Goal: Task Accomplishment & Management: Use online tool/utility

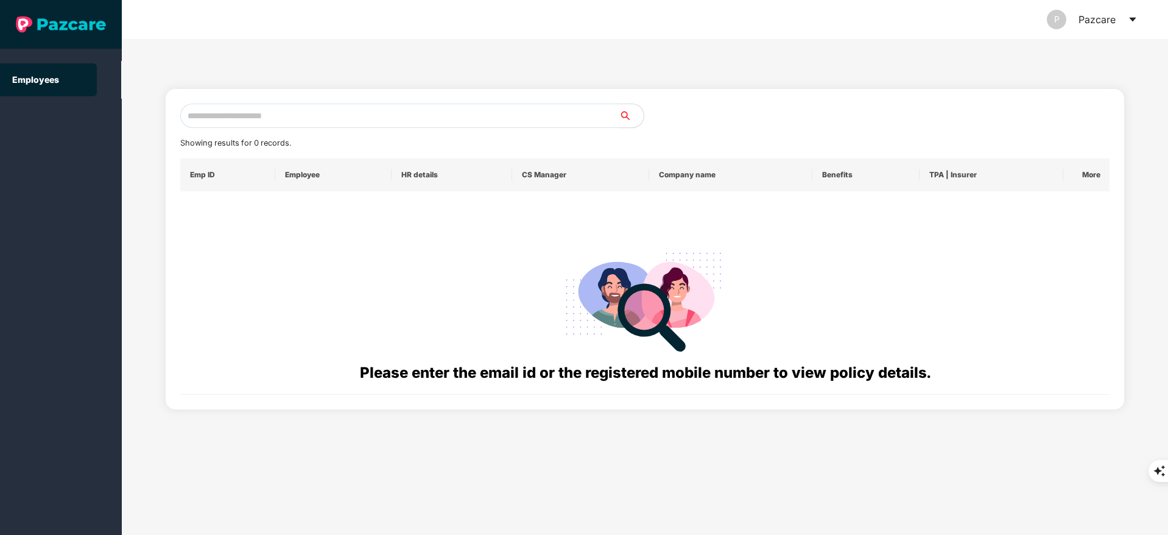
click at [1120, 21] on div "P Pazcare" at bounding box center [1092, 19] width 91 height 39
click at [1133, 19] on icon "caret-down" at bounding box center [1132, 20] width 7 height 4
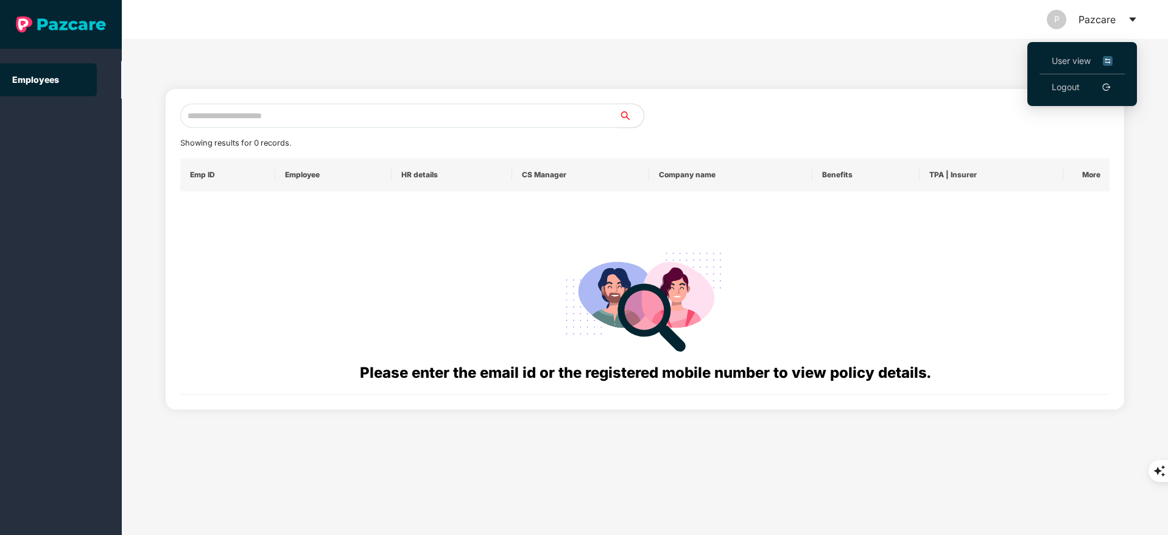
click at [1069, 92] on link "Logout" at bounding box center [1065, 86] width 28 height 13
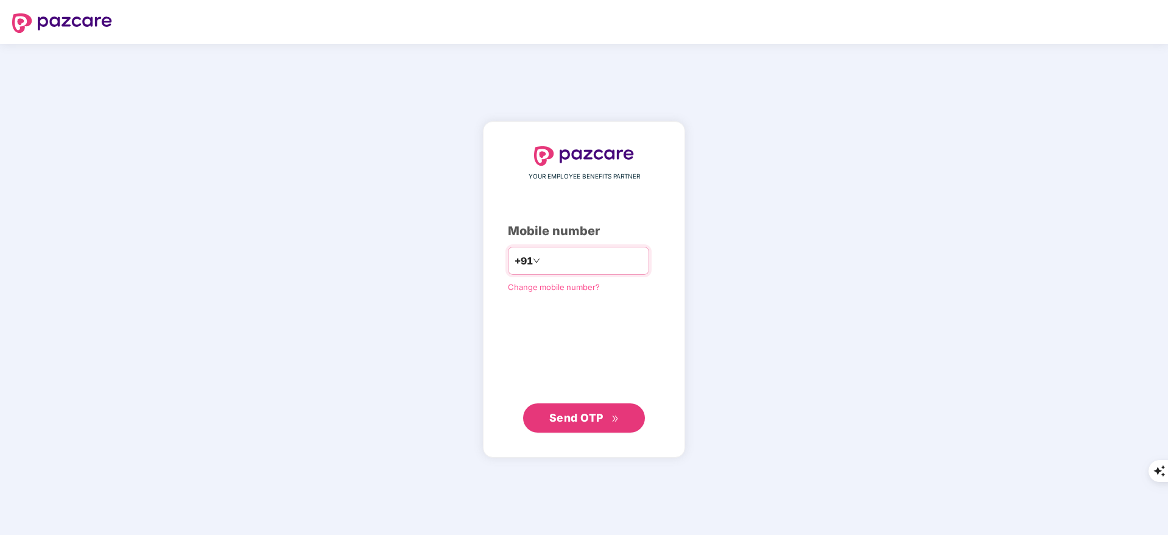
type input "**********"
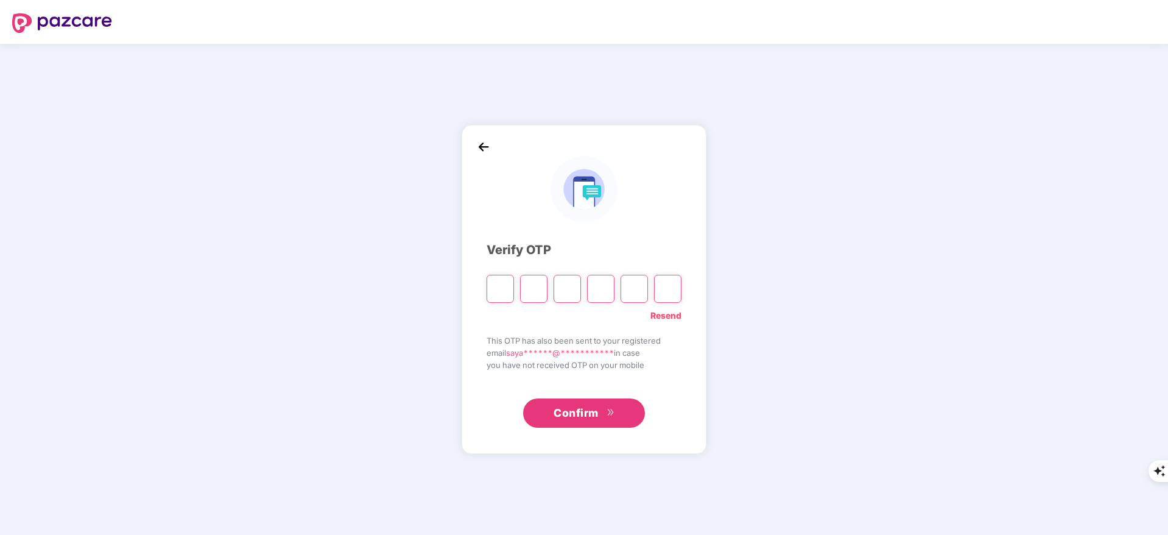
type input "*"
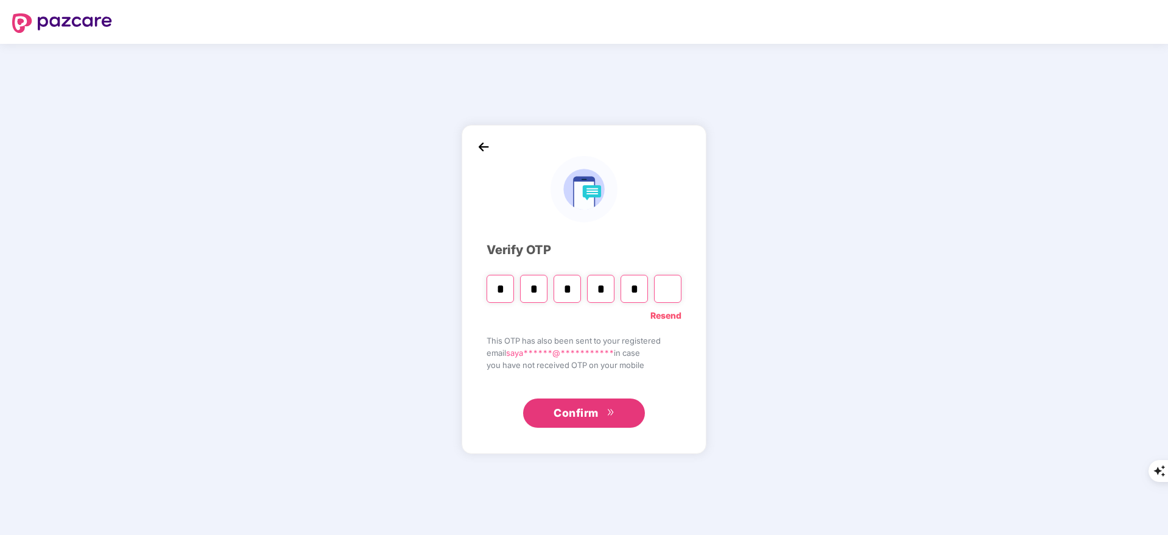
type input "*"
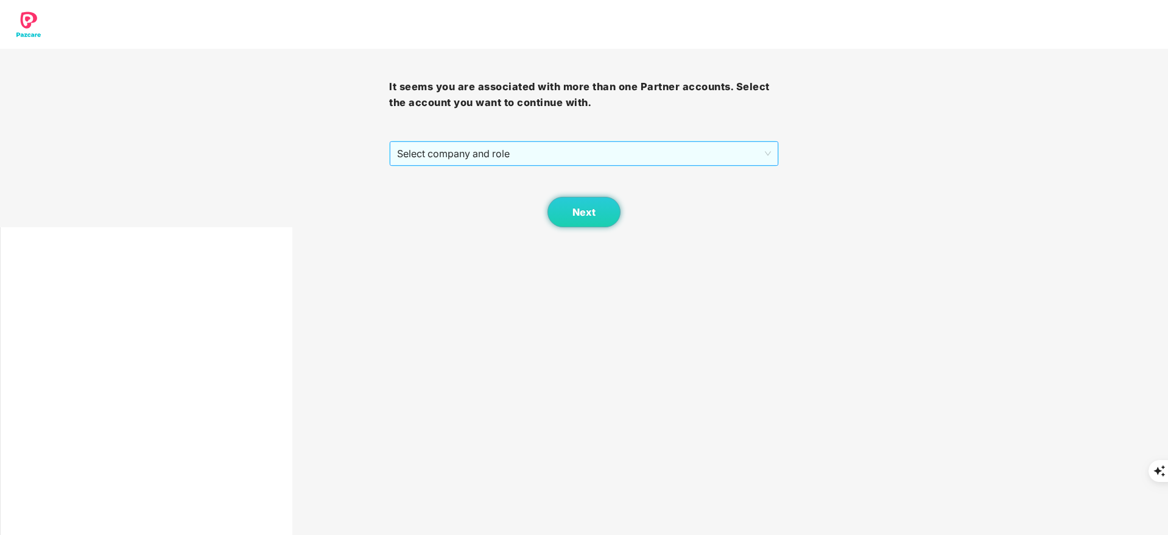
click at [487, 155] on span "Select company and role" at bounding box center [583, 153] width 373 height 23
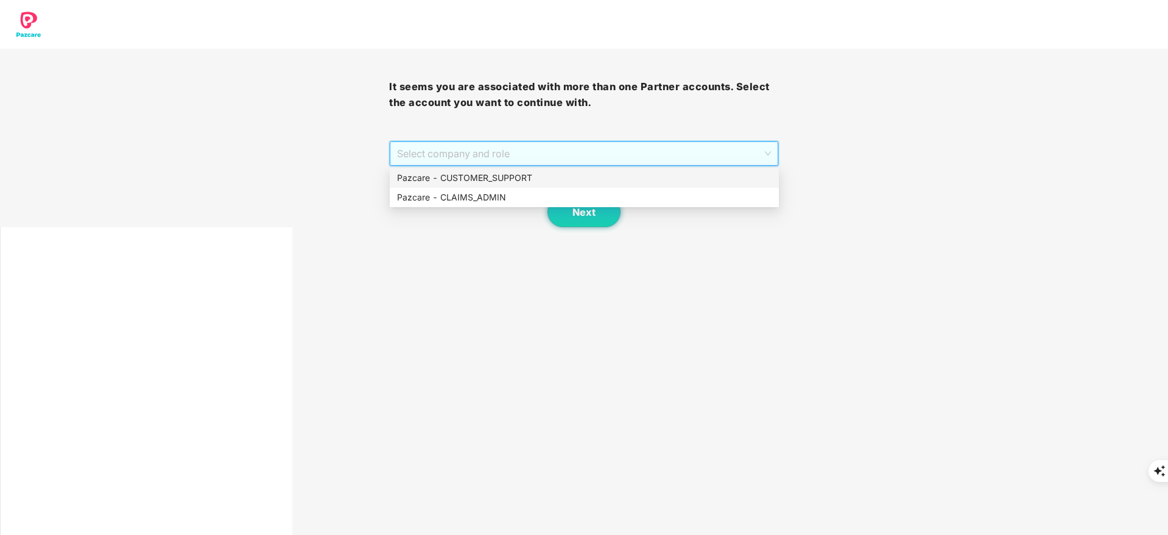
click at [483, 181] on div "Pazcare - CUSTOMER_SUPPORT" at bounding box center [584, 177] width 374 height 13
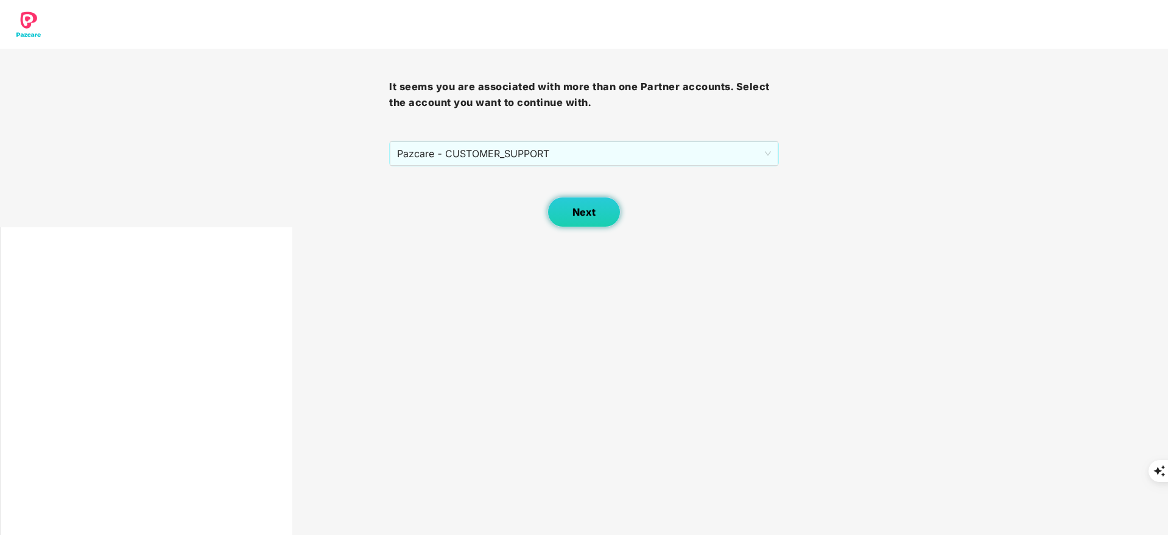
click at [580, 214] on span "Next" at bounding box center [583, 212] width 23 height 12
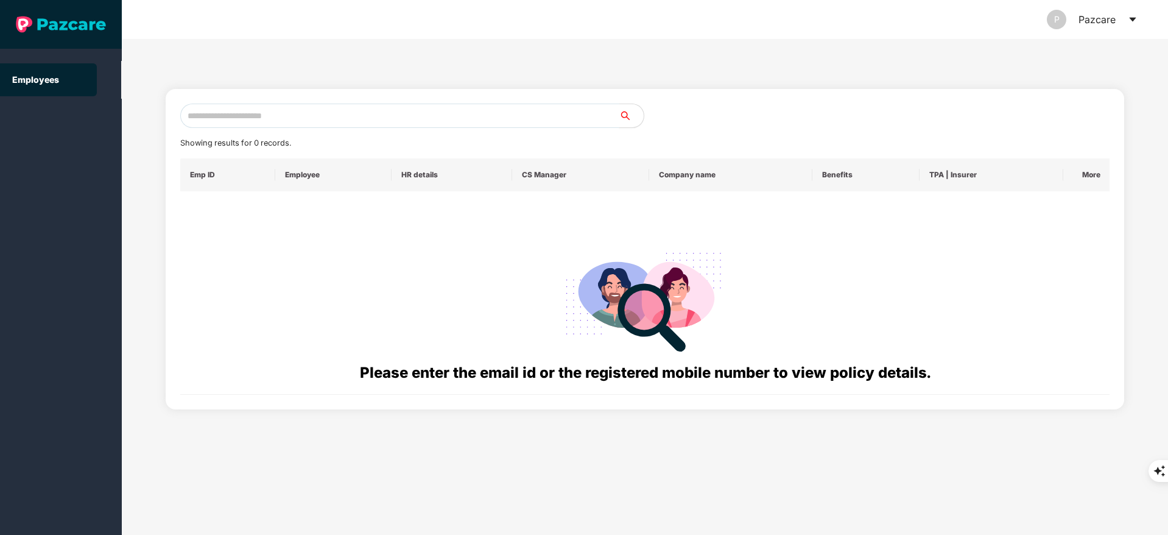
click at [315, 105] on input "text" at bounding box center [399, 115] width 439 height 24
paste input "**********"
drag, startPoint x: 129, startPoint y: 119, endPoint x: 121, endPoint y: 119, distance: 8.5
click at [121, 119] on section "**********" at bounding box center [584, 267] width 1168 height 535
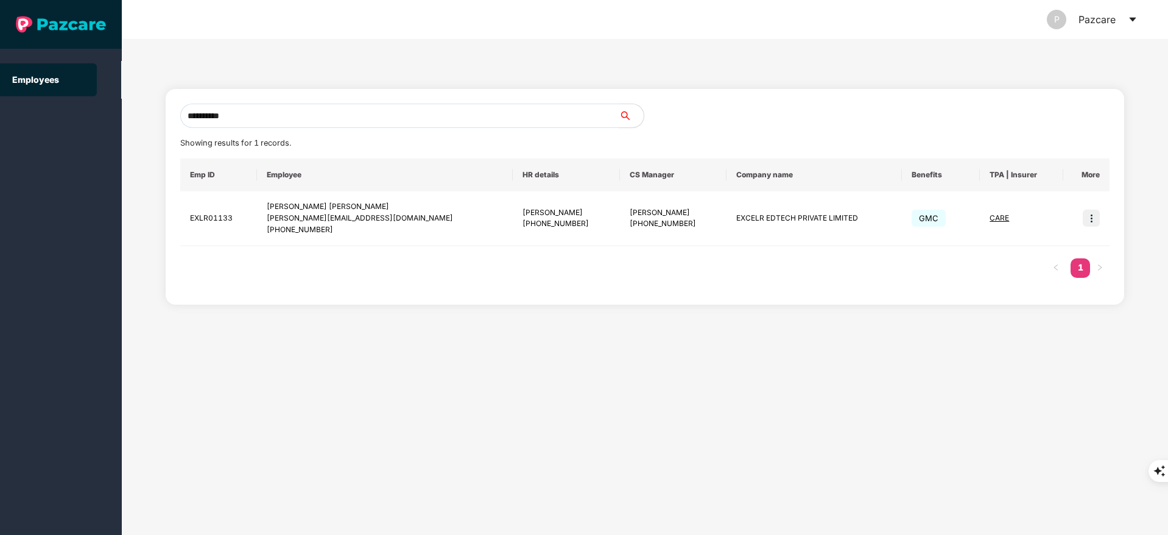
type input "**********"
click at [1098, 217] on img at bounding box center [1090, 217] width 17 height 17
click at [1022, 255] on span "Switch to user interface" at bounding box center [1032, 248] width 104 height 13
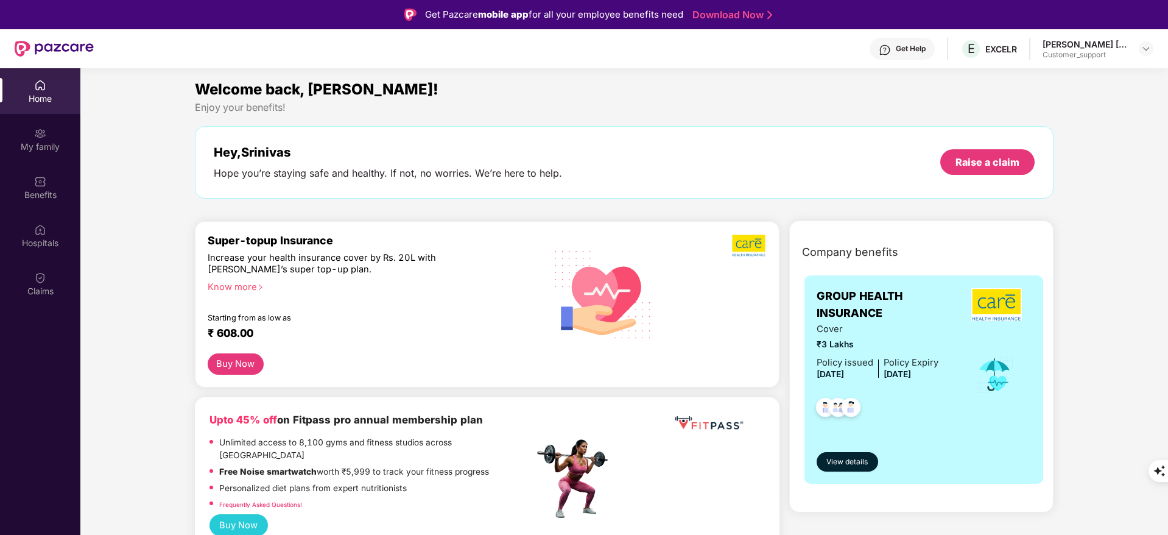
click at [48, 187] on div "Benefits" at bounding box center [40, 187] width 80 height 46
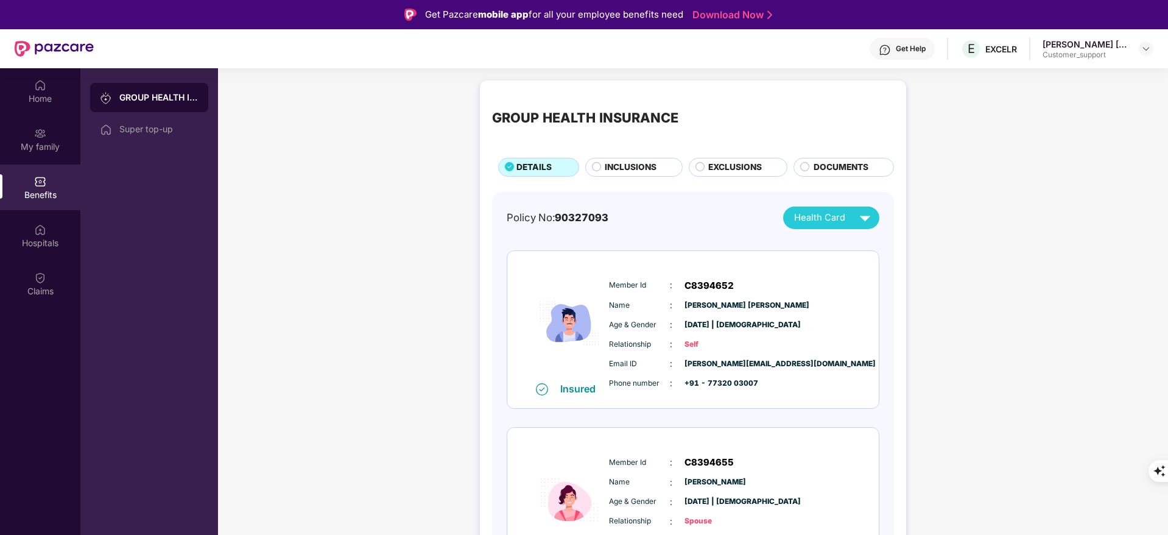
click at [604, 219] on span "90327093" at bounding box center [582, 217] width 54 height 12
click at [603, 219] on span "90327093" at bounding box center [582, 217] width 54 height 12
click at [709, 286] on span "C8394652" at bounding box center [708, 285] width 49 height 15
copy span "C8394652"
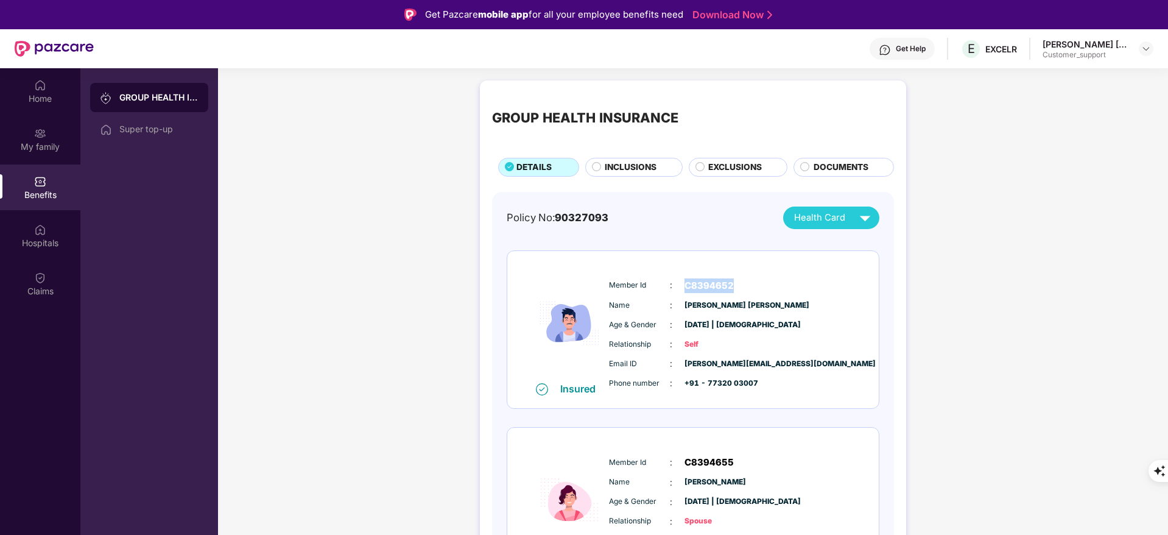
click at [713, 290] on span "C8394652" at bounding box center [708, 285] width 49 height 15
click at [178, 132] on div "Super top-up" at bounding box center [158, 129] width 79 height 10
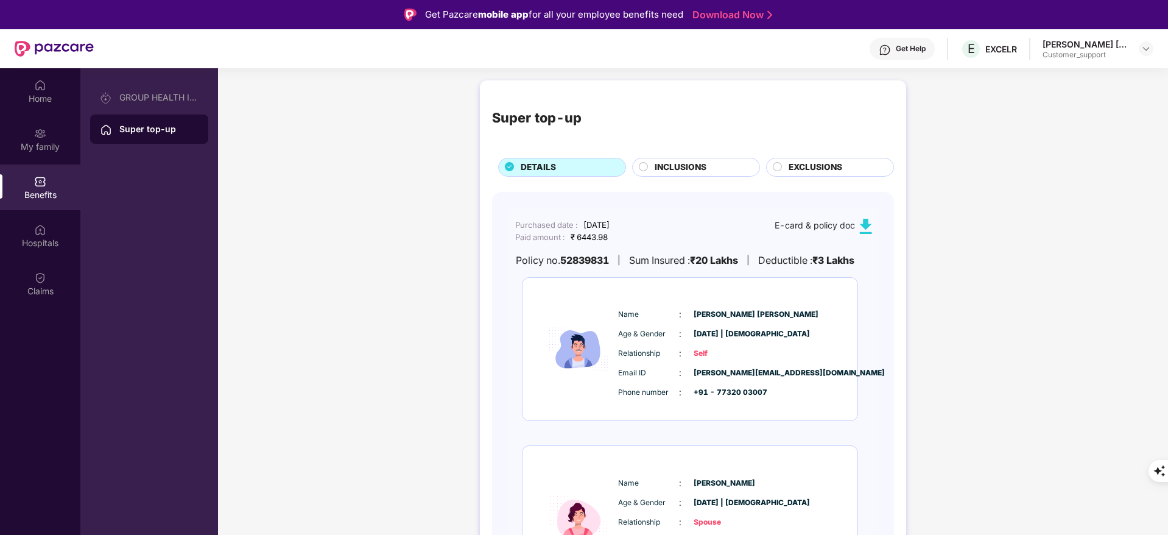
click at [582, 264] on b "52839831" at bounding box center [584, 260] width 49 height 15
copy b "52839831"
click at [142, 96] on div "GROUP HEALTH INSURANCE" at bounding box center [158, 98] width 79 height 10
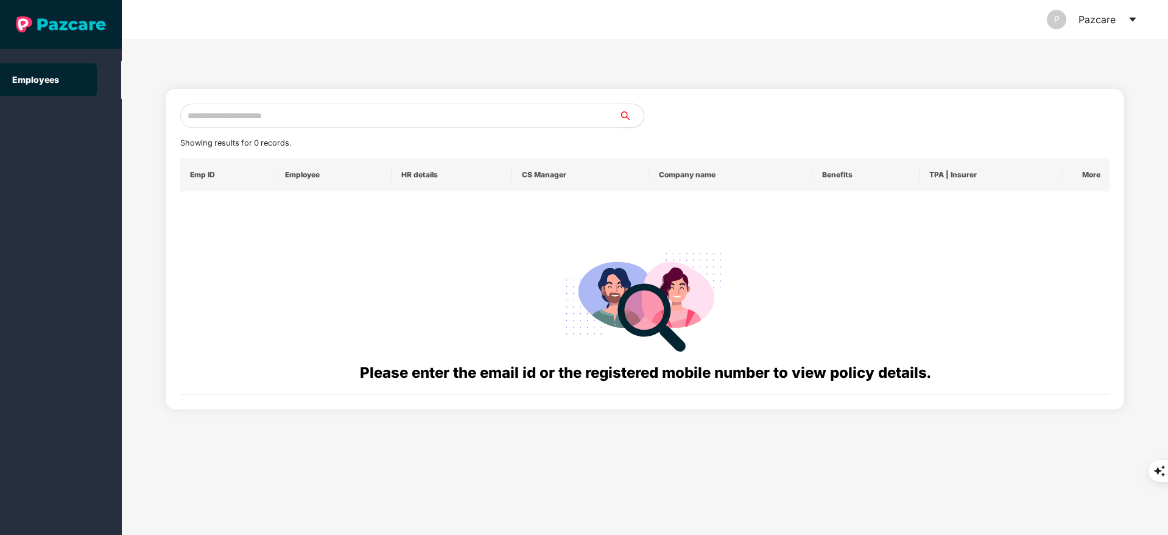
click at [265, 114] on input "text" at bounding box center [399, 115] width 439 height 24
paste input "**********"
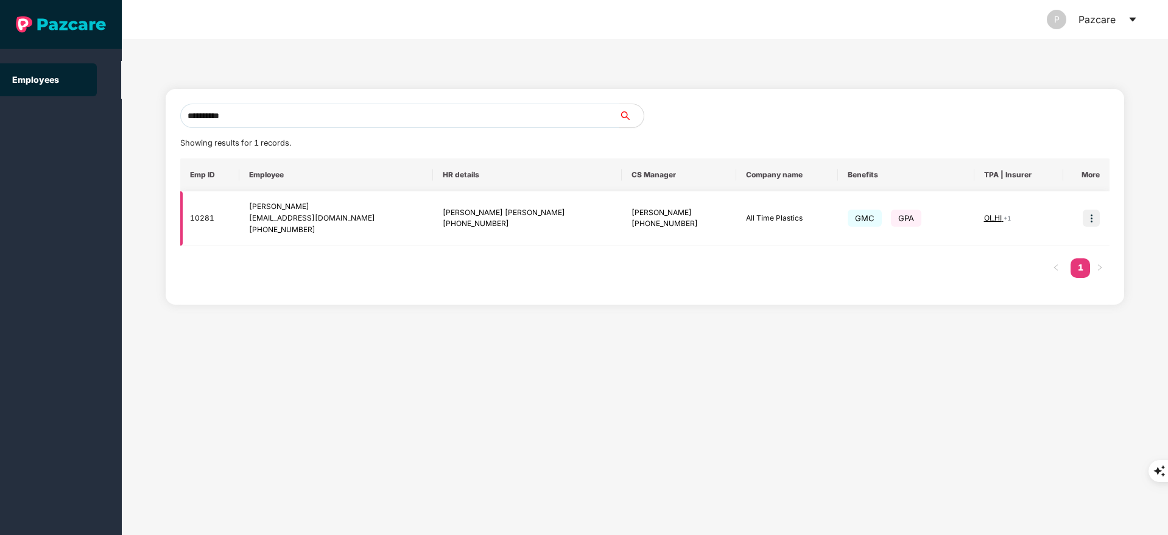
type input "**********"
click at [1095, 213] on img at bounding box center [1090, 217] width 17 height 17
click at [1057, 244] on span "Switch to user interface" at bounding box center [1036, 249] width 94 height 10
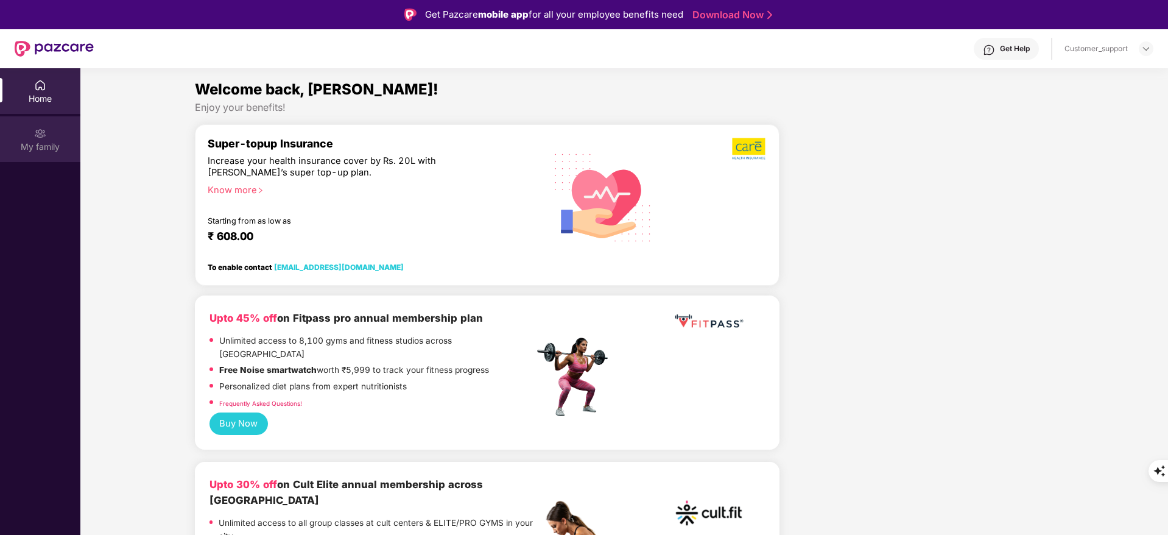
click at [44, 141] on div "My family" at bounding box center [40, 147] width 80 height 12
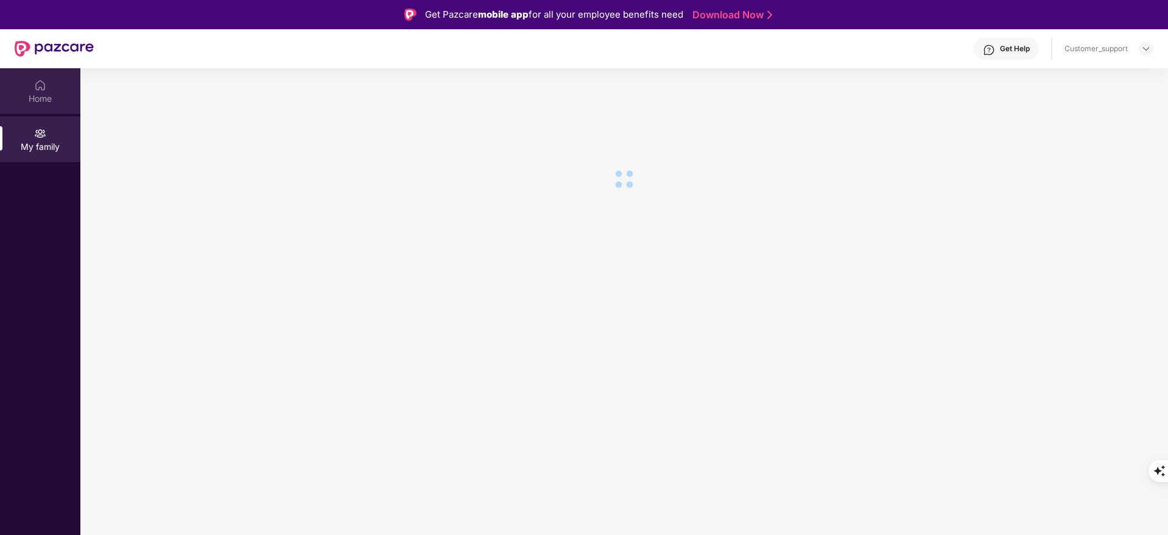
click at [41, 96] on div "Home" at bounding box center [40, 99] width 80 height 12
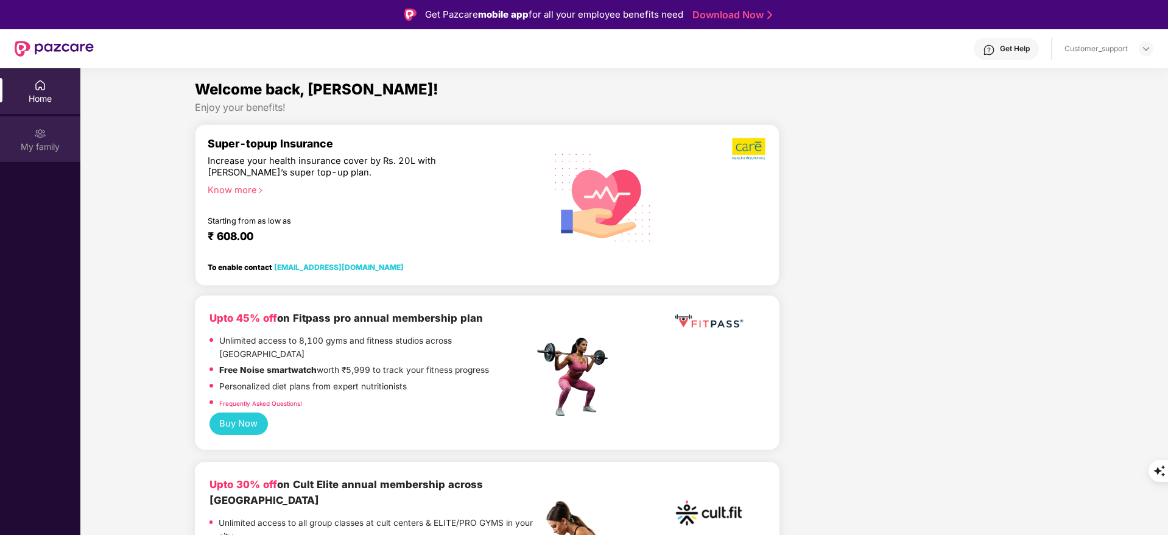
click at [42, 132] on img at bounding box center [40, 133] width 12 height 12
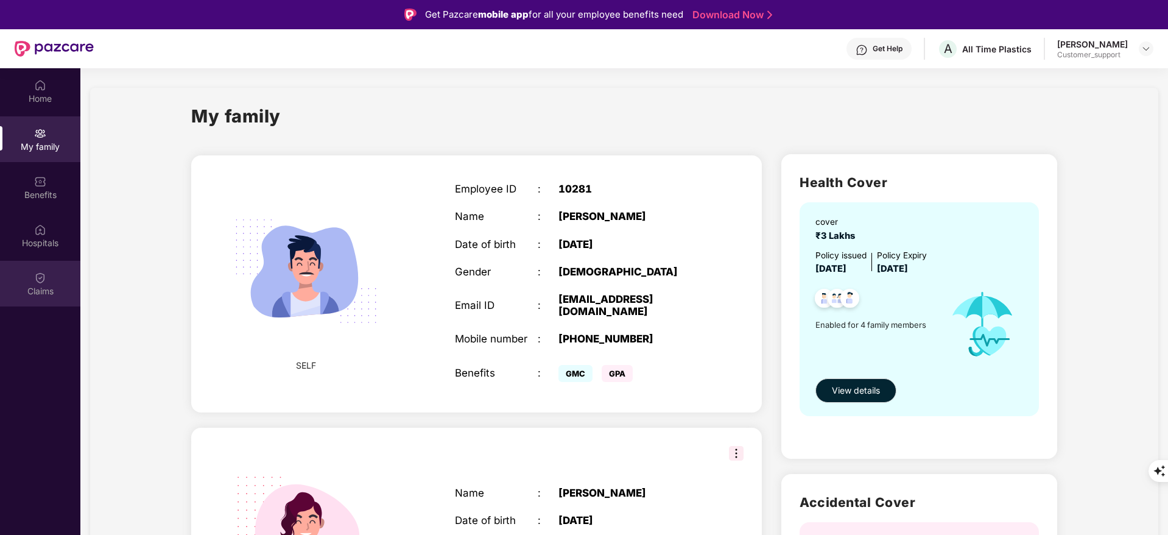
click at [39, 286] on div "Claims" at bounding box center [40, 291] width 80 height 12
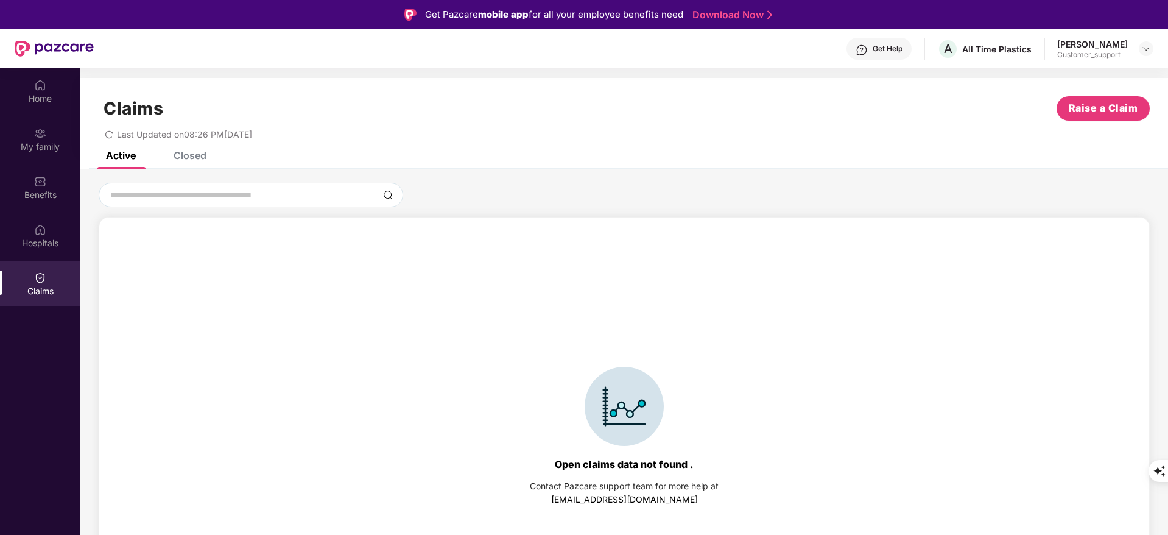
click at [194, 148] on div "Claims Raise a Claim Last Updated on 08:26 PM, 25 Aug 2025" at bounding box center [623, 115] width 1087 height 74
click at [194, 153] on div "Closed" at bounding box center [190, 155] width 33 height 12
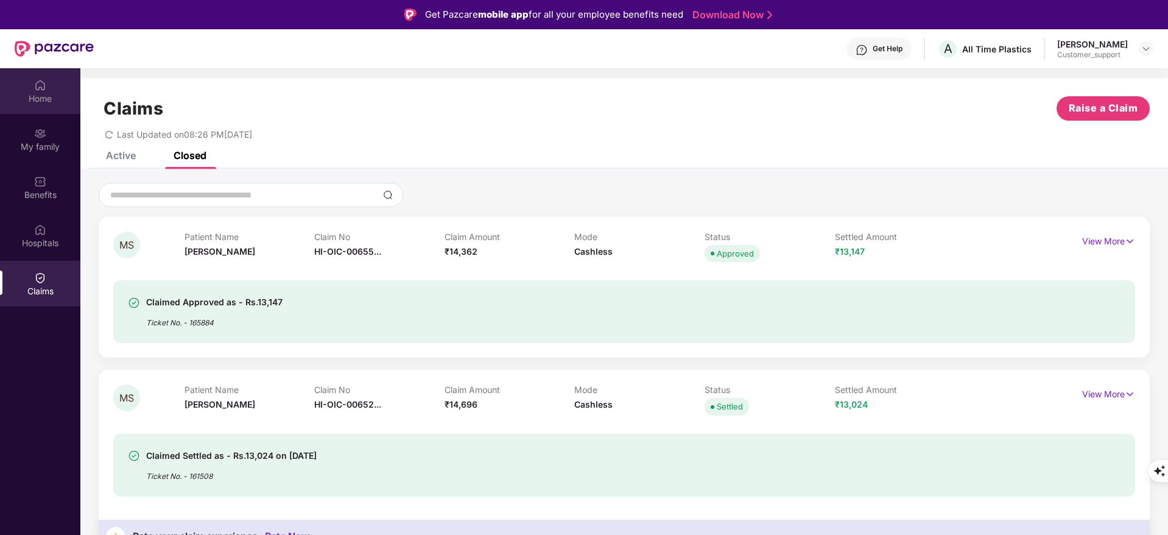
click at [47, 89] on div "Home" at bounding box center [40, 91] width 80 height 46
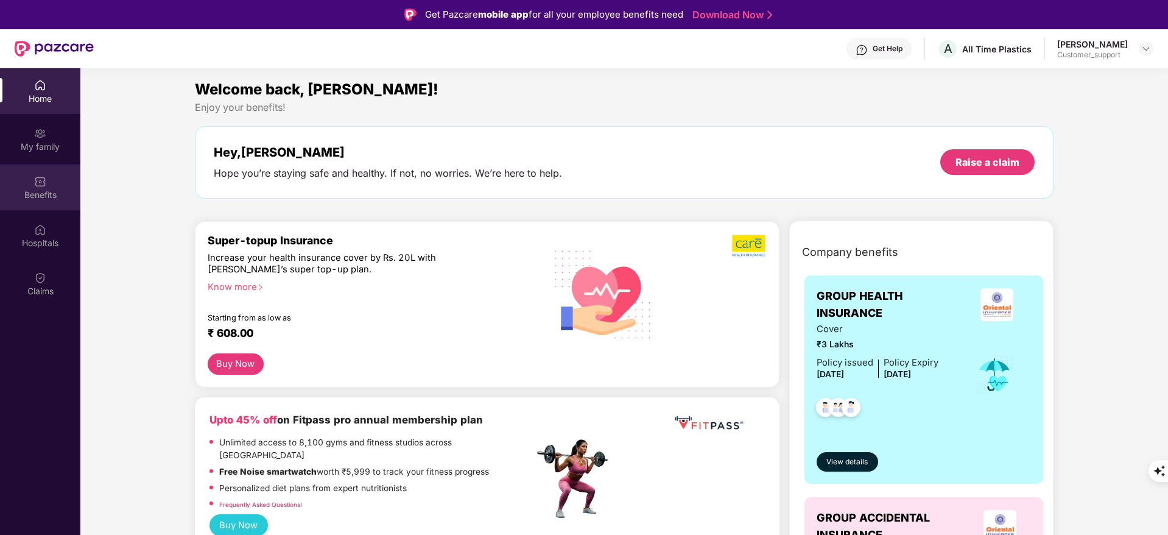
click at [42, 182] on img at bounding box center [40, 181] width 12 height 12
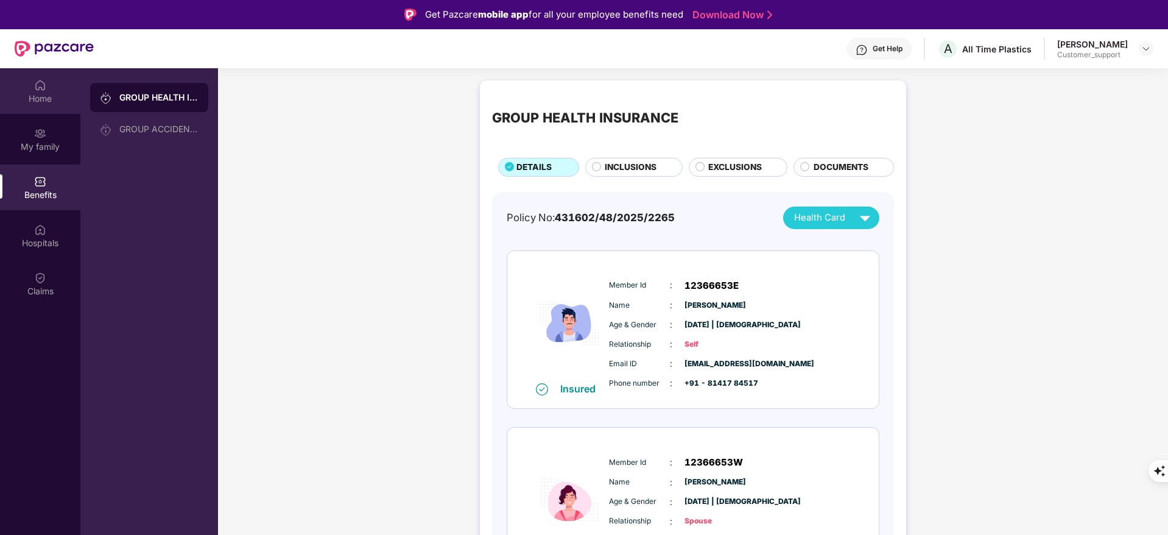
click at [37, 93] on div "Home" at bounding box center [40, 99] width 80 height 12
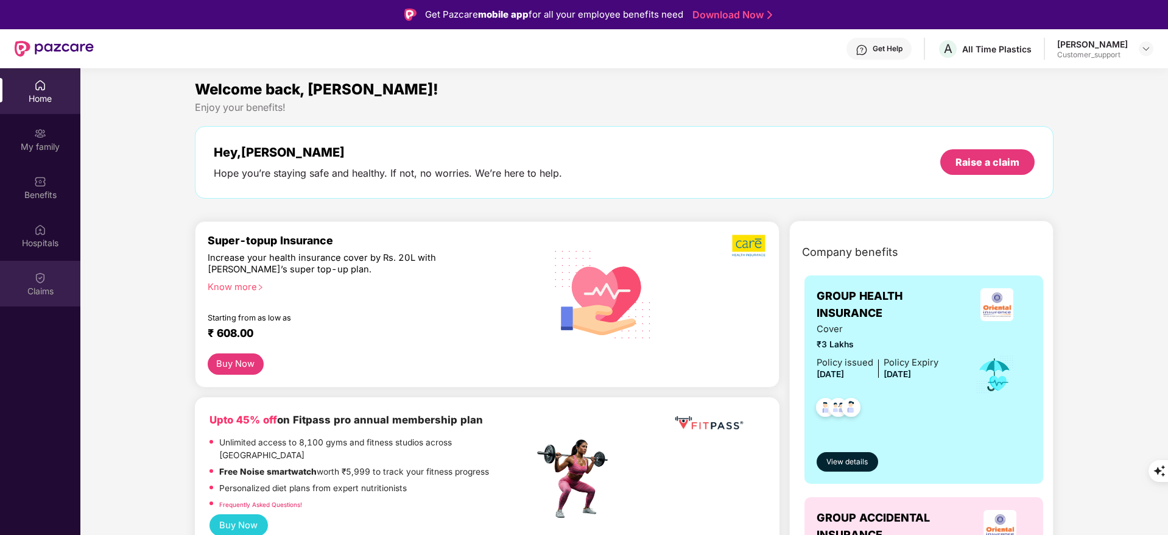
click at [47, 284] on div "Claims" at bounding box center [40, 284] width 80 height 46
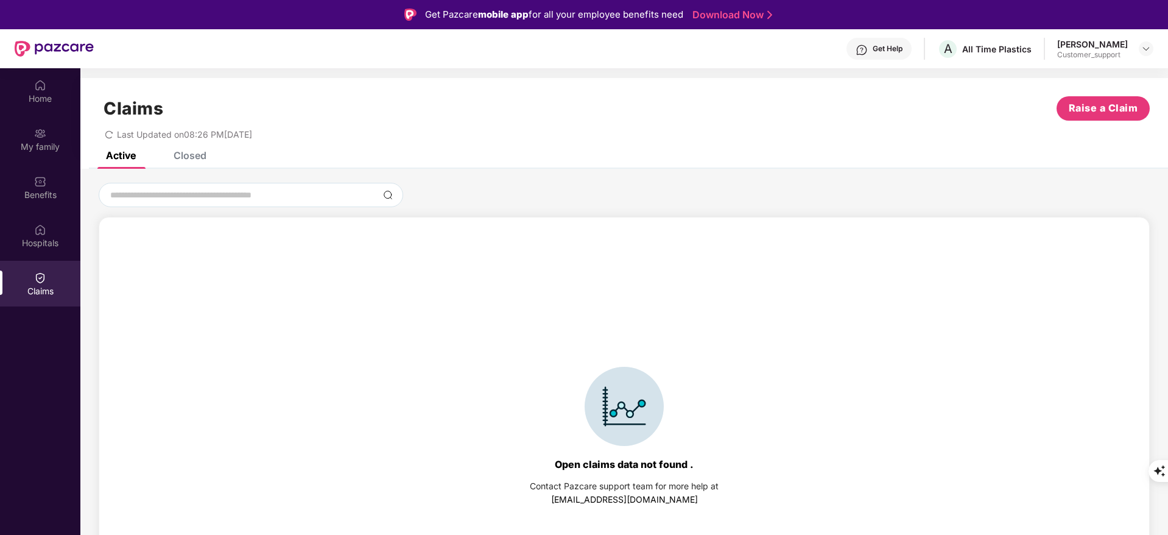
drag, startPoint x: 169, startPoint y: 155, endPoint x: 186, endPoint y: 156, distance: 17.1
click at [172, 156] on div "Closed" at bounding box center [180, 155] width 51 height 12
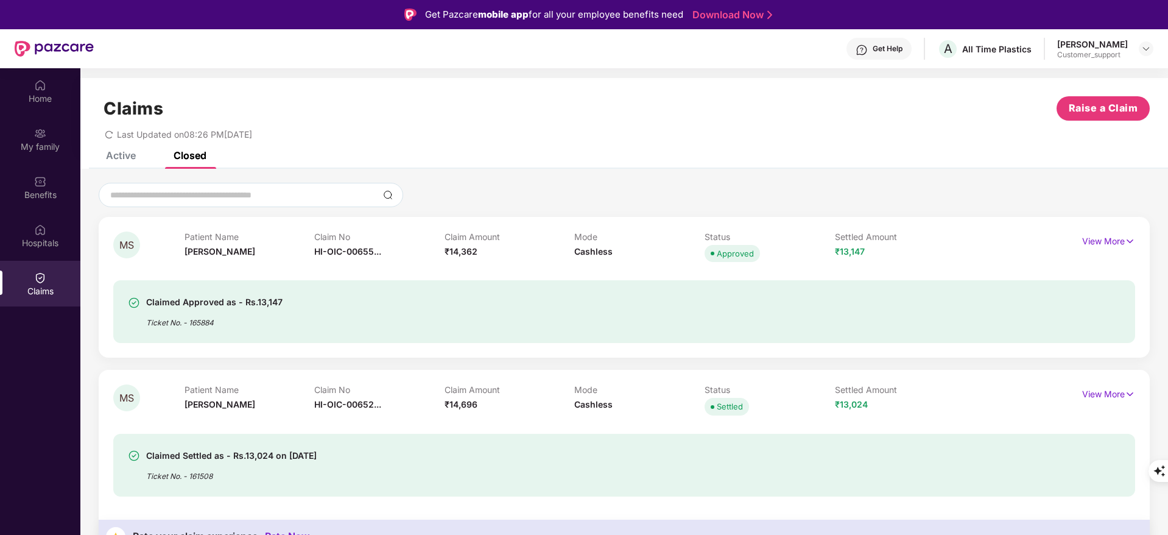
click at [192, 155] on div "Closed" at bounding box center [190, 155] width 33 height 12
click at [1099, 236] on p "View More" at bounding box center [1108, 239] width 53 height 16
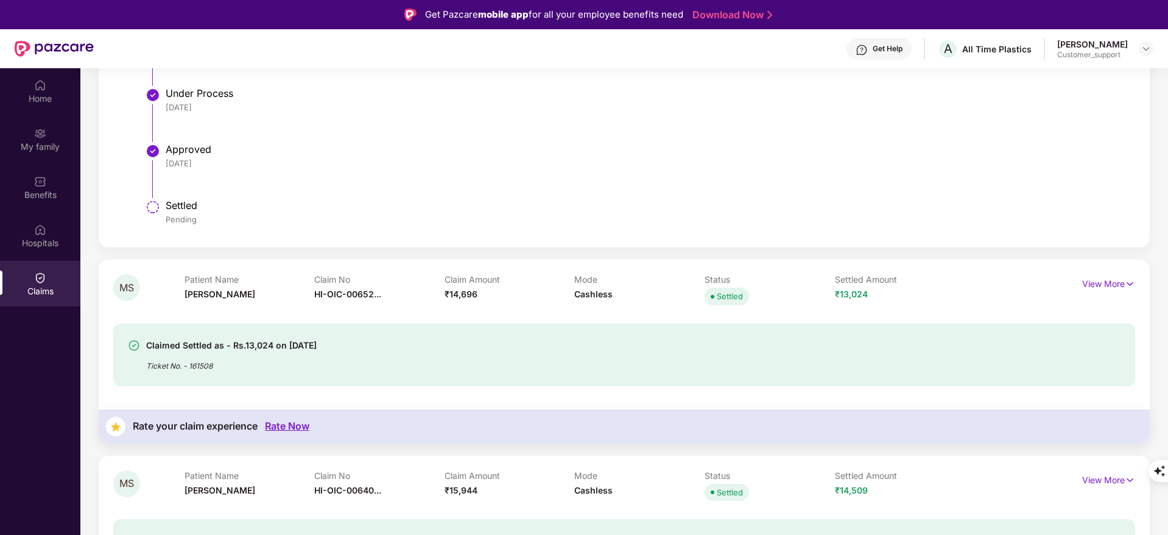
scroll to position [548, 0]
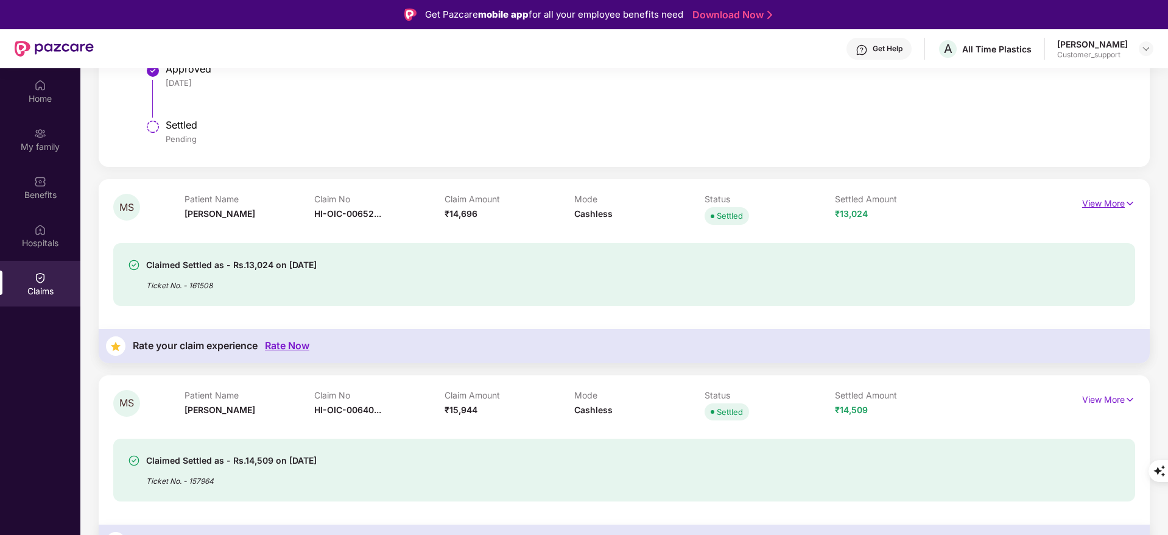
click at [1106, 202] on p "View More" at bounding box center [1108, 202] width 53 height 16
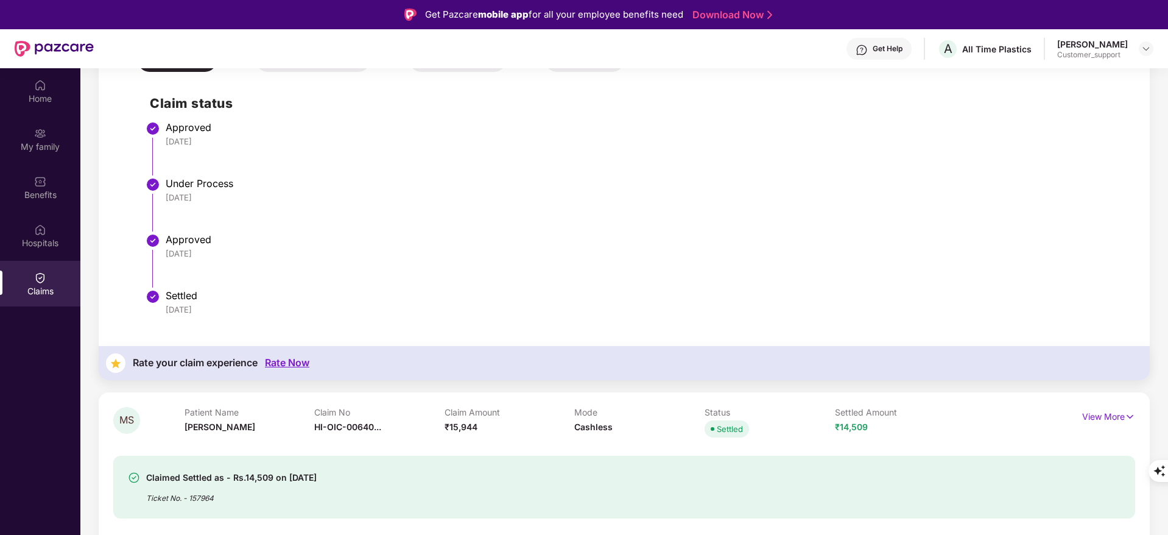
scroll to position [913, 0]
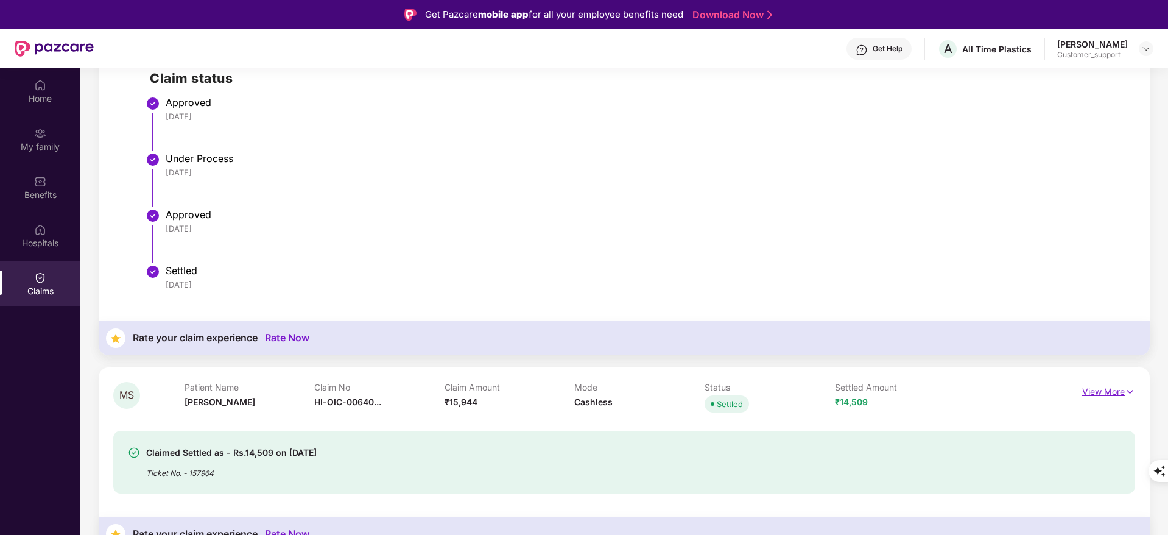
click at [1095, 388] on p "View More" at bounding box center [1108, 390] width 53 height 16
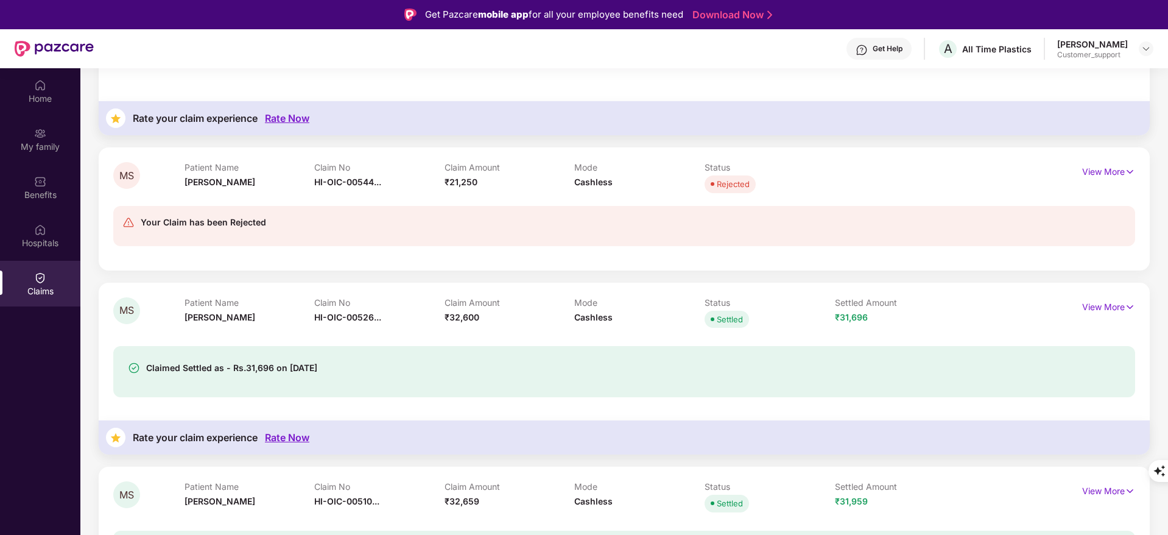
scroll to position [1687, 0]
click at [1106, 305] on p "View More" at bounding box center [1108, 304] width 53 height 16
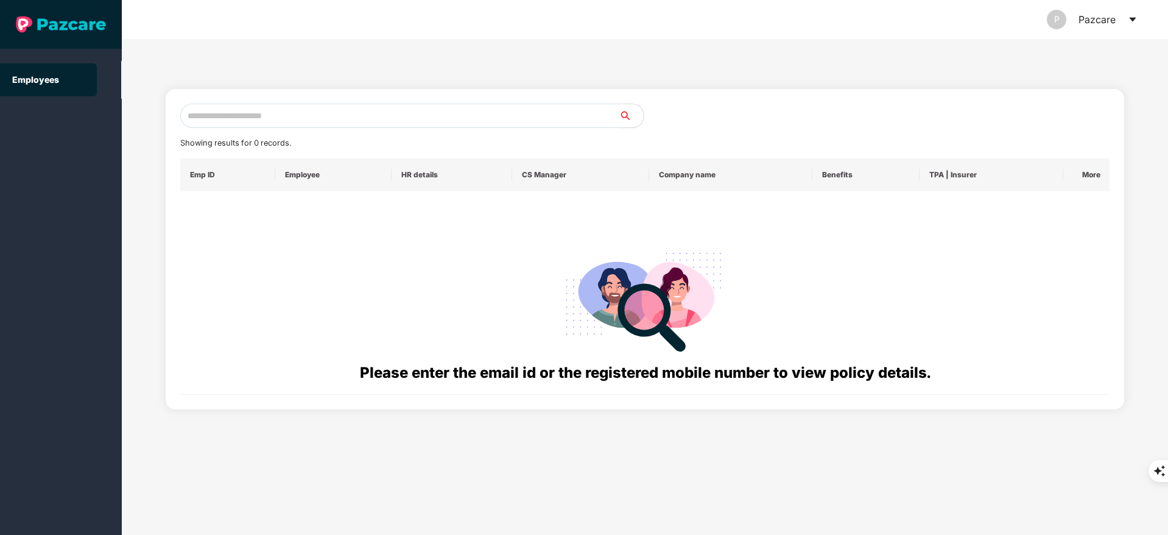
click at [270, 114] on input "text" at bounding box center [399, 115] width 439 height 24
paste input "**********"
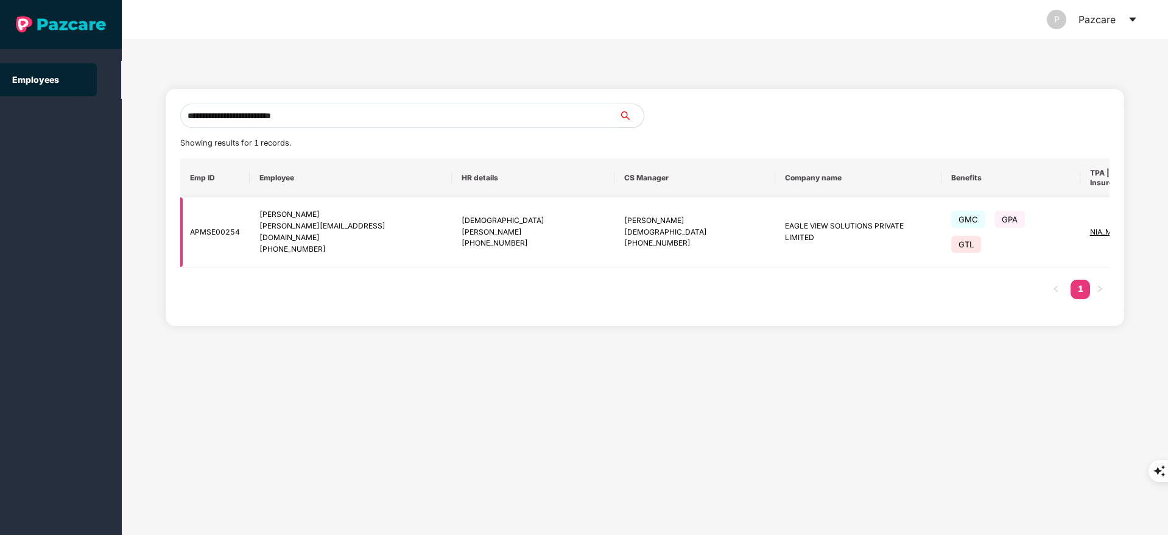
type input "**********"
drag, startPoint x: 1089, startPoint y: 217, endPoint x: 1076, endPoint y: 227, distance: 16.6
click at [1167, 223] on img at bounding box center [1179, 231] width 17 height 17
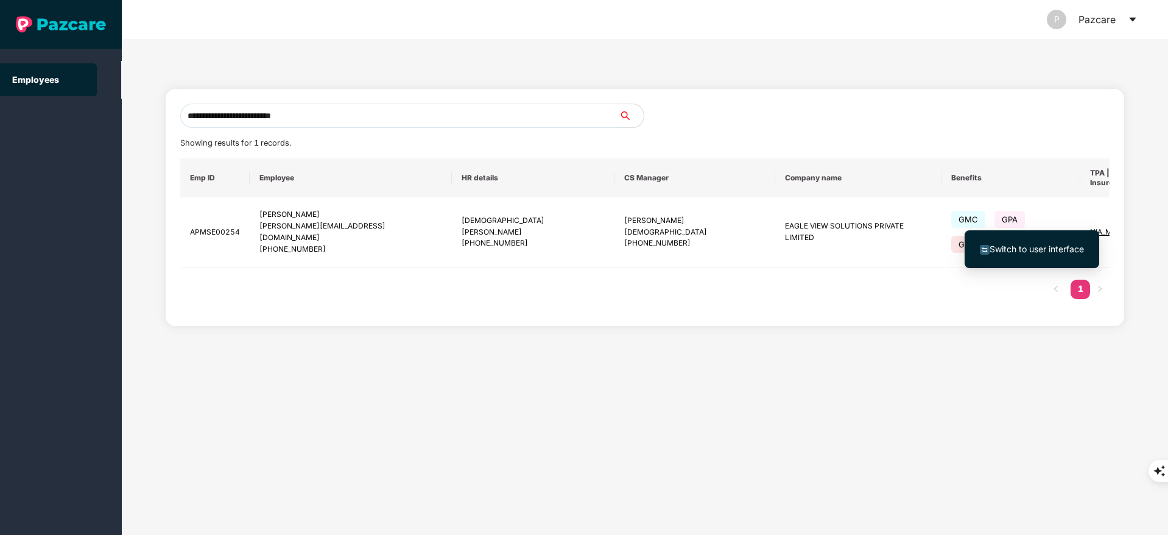
click at [1014, 244] on span "Switch to user interface" at bounding box center [1036, 249] width 94 height 10
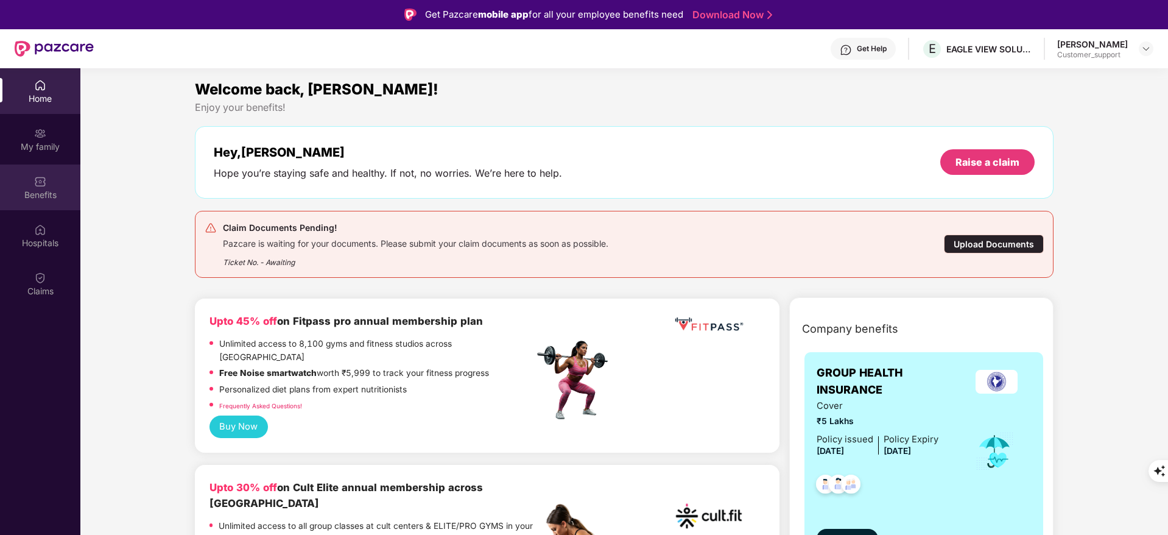
click at [40, 197] on div "Benefits" at bounding box center [40, 195] width 80 height 12
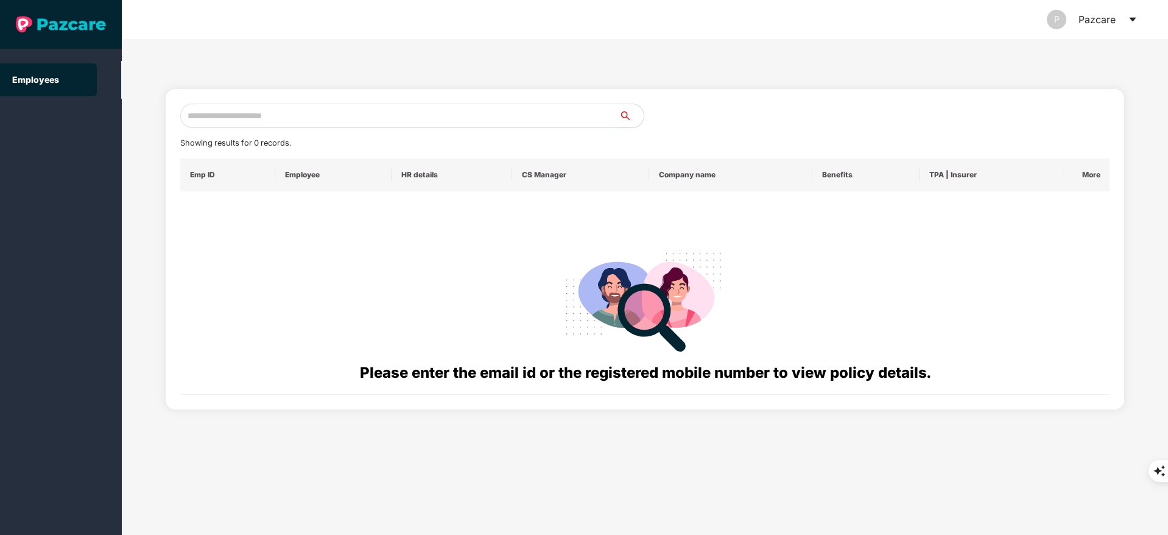
click at [265, 119] on input "text" at bounding box center [399, 115] width 439 height 24
paste input "**********"
drag, startPoint x: 198, startPoint y: 114, endPoint x: 91, endPoint y: 117, distance: 106.6
click at [93, 116] on section "**********" at bounding box center [584, 267] width 1168 height 535
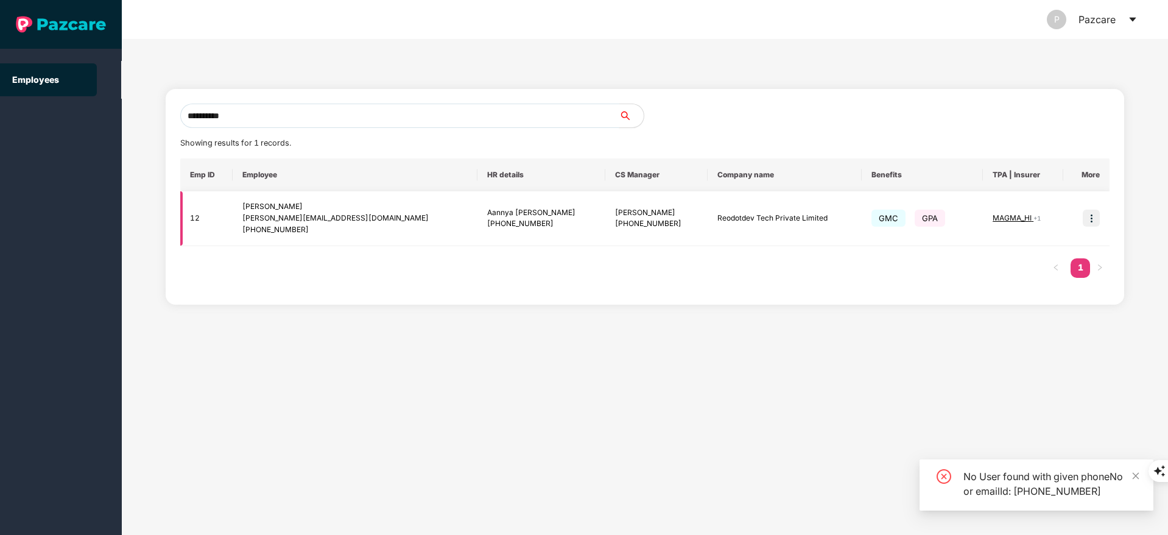
type input "**********"
click at [1100, 216] on td at bounding box center [1086, 218] width 46 height 55
click at [1084, 221] on img at bounding box center [1090, 217] width 17 height 17
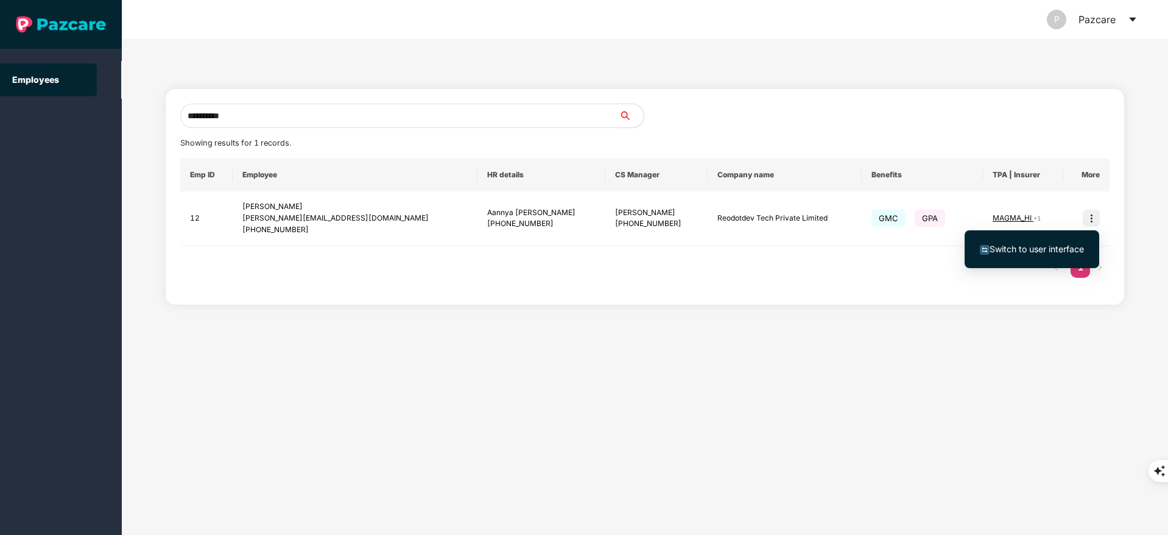
drag, startPoint x: 1079, startPoint y: 226, endPoint x: 1025, endPoint y: 248, distance: 57.9
click at [1025, 248] on span "Switch to user interface" at bounding box center [1036, 249] width 94 height 10
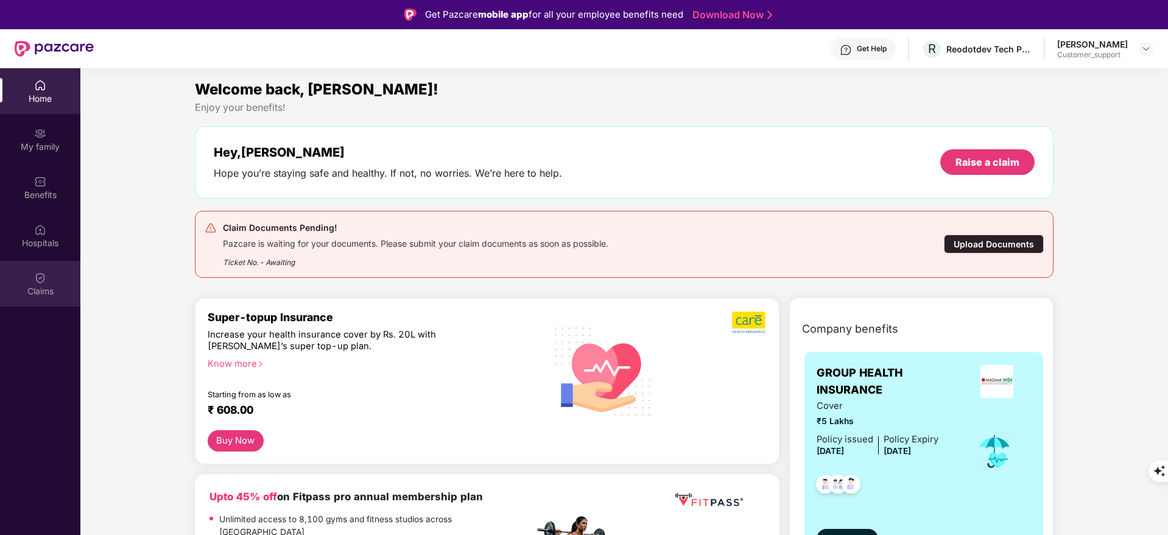
click at [32, 288] on div "Claims" at bounding box center [40, 291] width 80 height 12
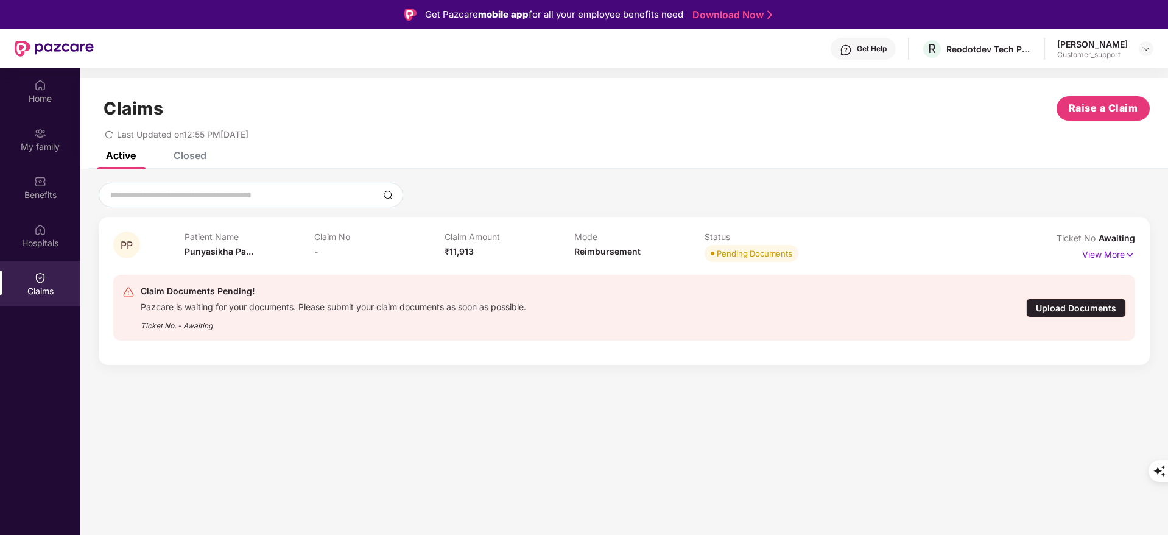
click at [195, 155] on div "Closed" at bounding box center [190, 155] width 33 height 12
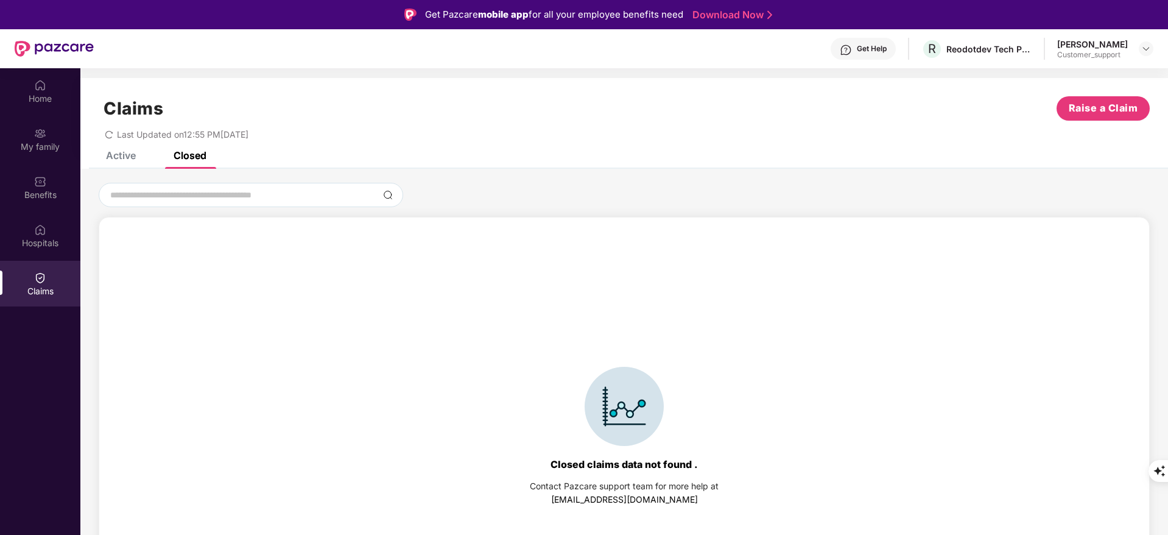
click at [107, 154] on div "Active" at bounding box center [121, 155] width 30 height 12
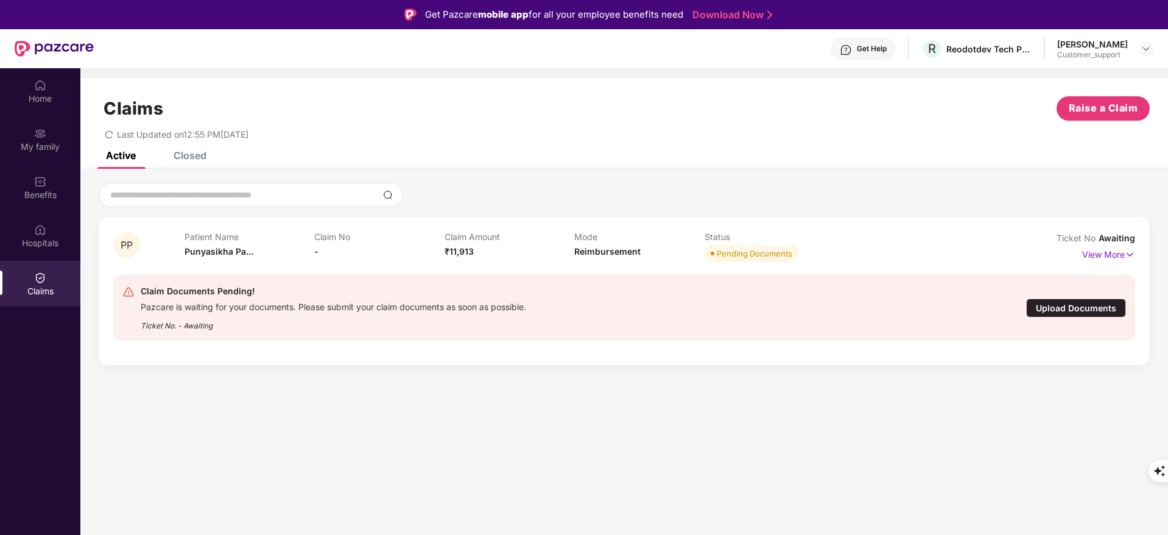
click at [179, 155] on div "Closed" at bounding box center [190, 155] width 33 height 12
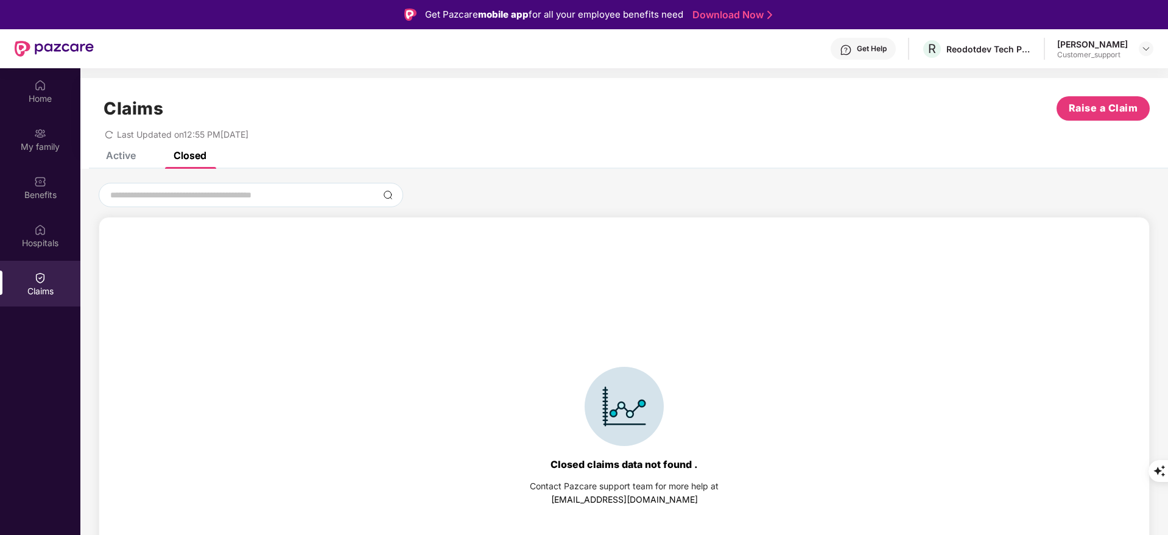
click at [125, 155] on div "Active" at bounding box center [121, 155] width 30 height 12
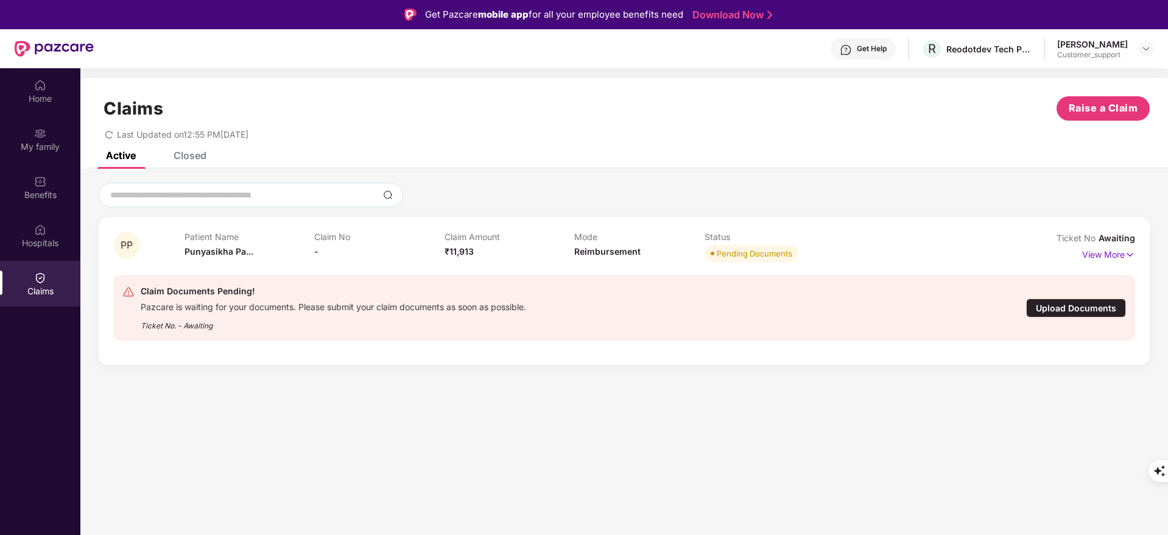
click at [355, 320] on div "Ticket No. - Awaiting" at bounding box center [333, 321] width 385 height 19
click at [1100, 256] on p "View More" at bounding box center [1108, 253] width 53 height 16
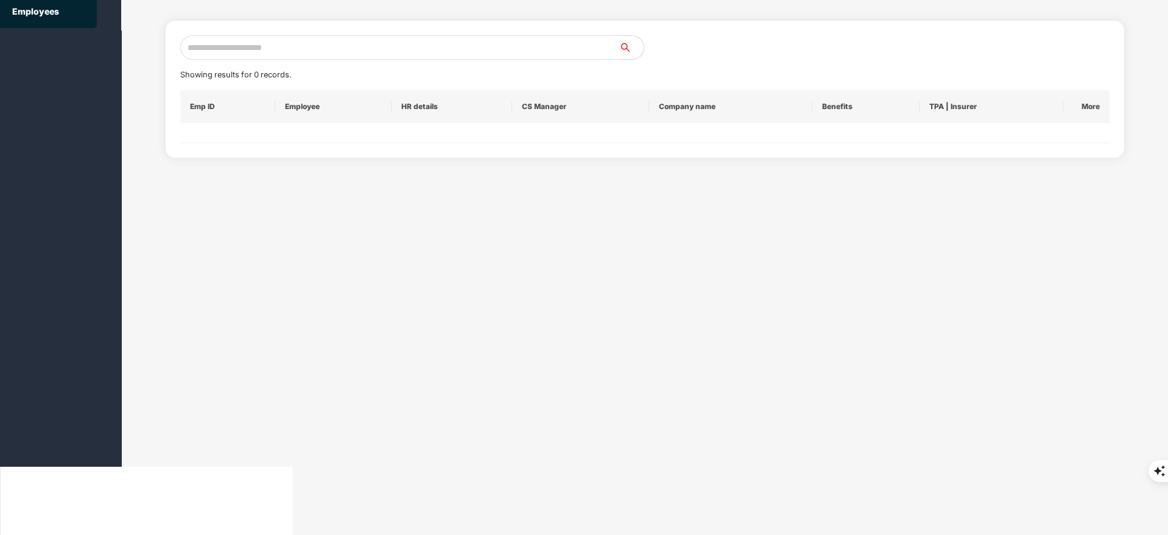
scroll to position [0, 0]
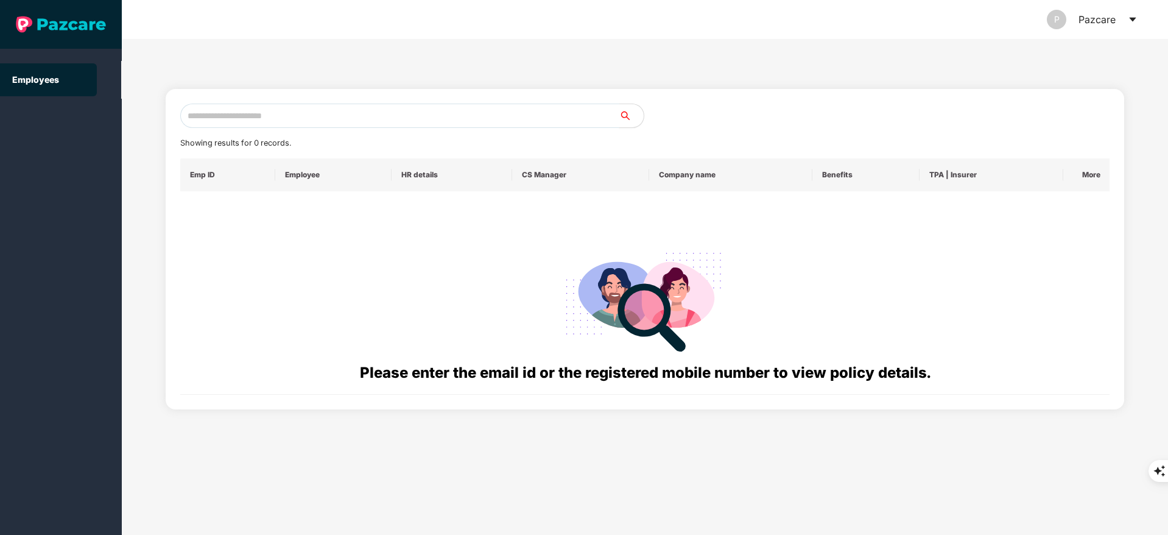
click at [222, 110] on input "text" at bounding box center [399, 115] width 439 height 24
paste input "**********"
drag, startPoint x: 254, startPoint y: 106, endPoint x: 167, endPoint y: 111, distance: 86.6
click at [167, 111] on div "**********" at bounding box center [645, 249] width 959 height 320
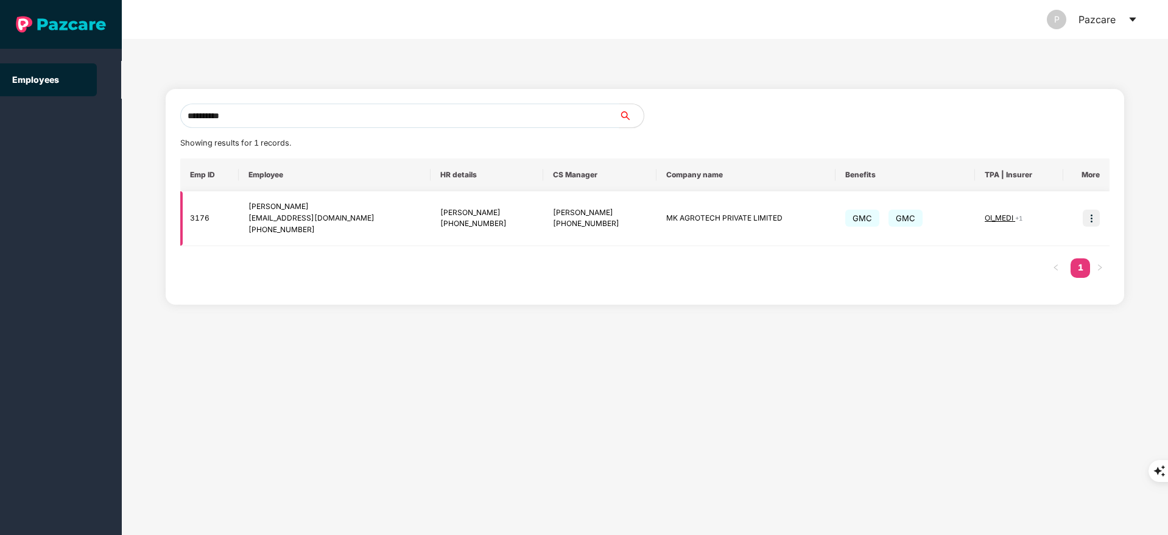
type input "**********"
click at [1096, 228] on td at bounding box center [1086, 218] width 46 height 55
click at [1092, 219] on img at bounding box center [1090, 217] width 17 height 17
click at [1037, 245] on span "Switch to user interface" at bounding box center [1036, 249] width 94 height 10
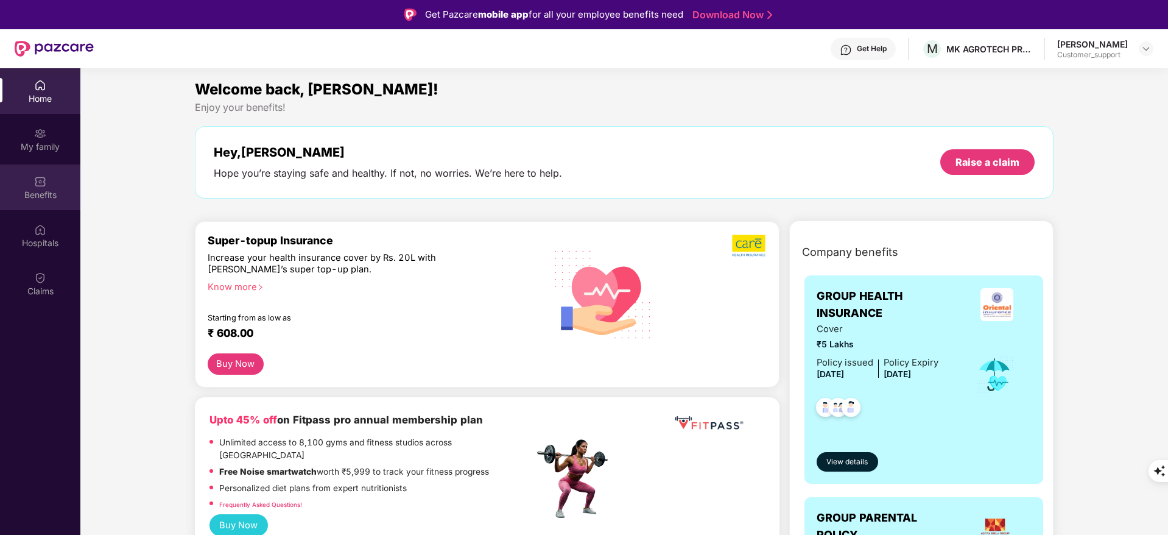
click at [46, 189] on div "Benefits" at bounding box center [40, 195] width 80 height 12
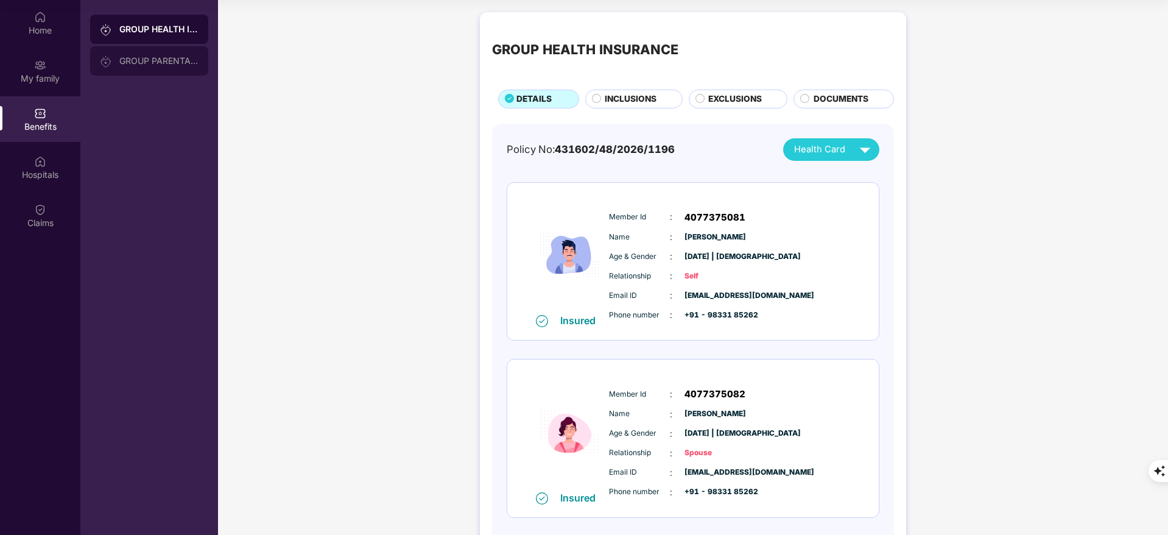
click at [164, 69] on div "GROUP PARENTAL POLICY" at bounding box center [149, 60] width 118 height 29
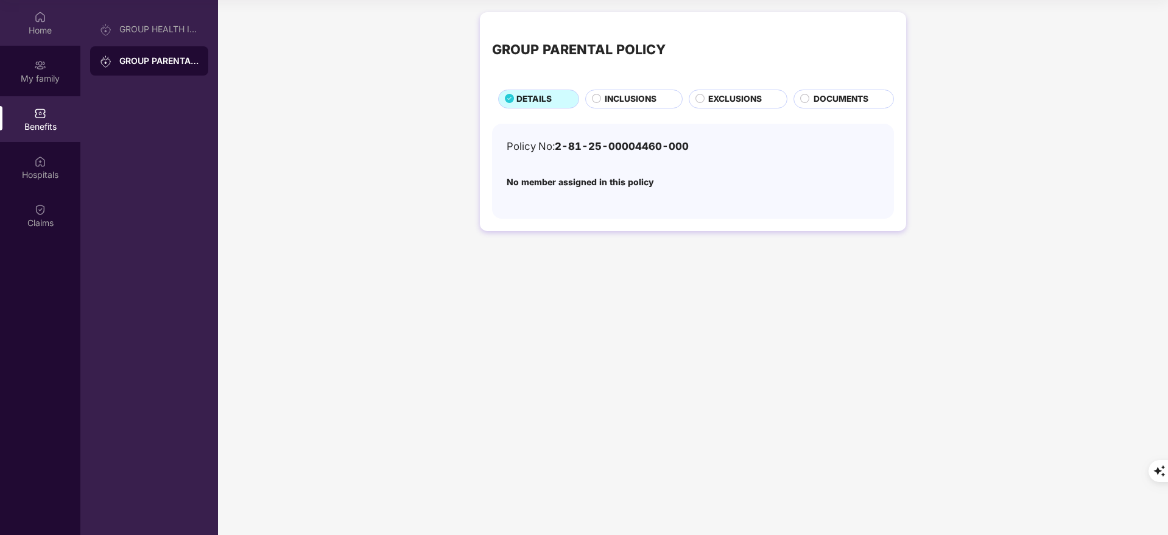
click at [33, 13] on div "Home" at bounding box center [40, 23] width 80 height 46
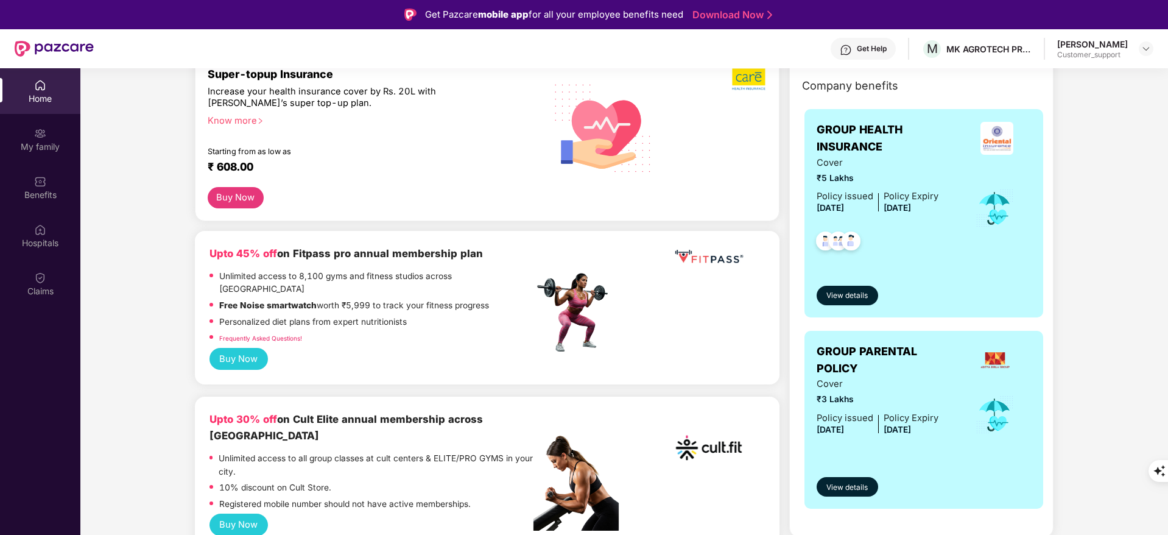
scroll to position [183, 0]
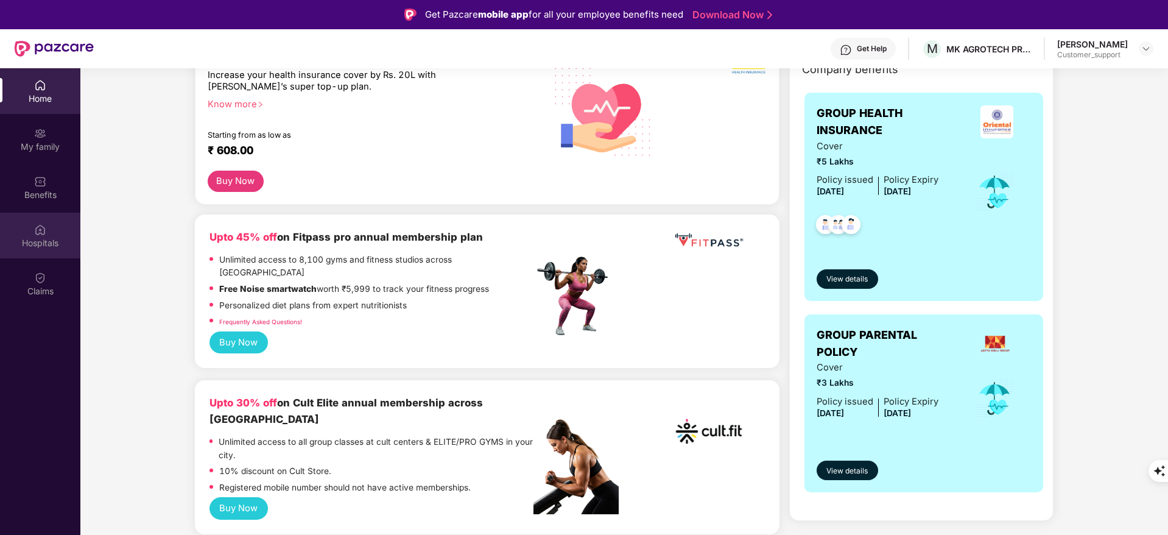
click at [31, 240] on div "Hospitals" at bounding box center [40, 243] width 80 height 12
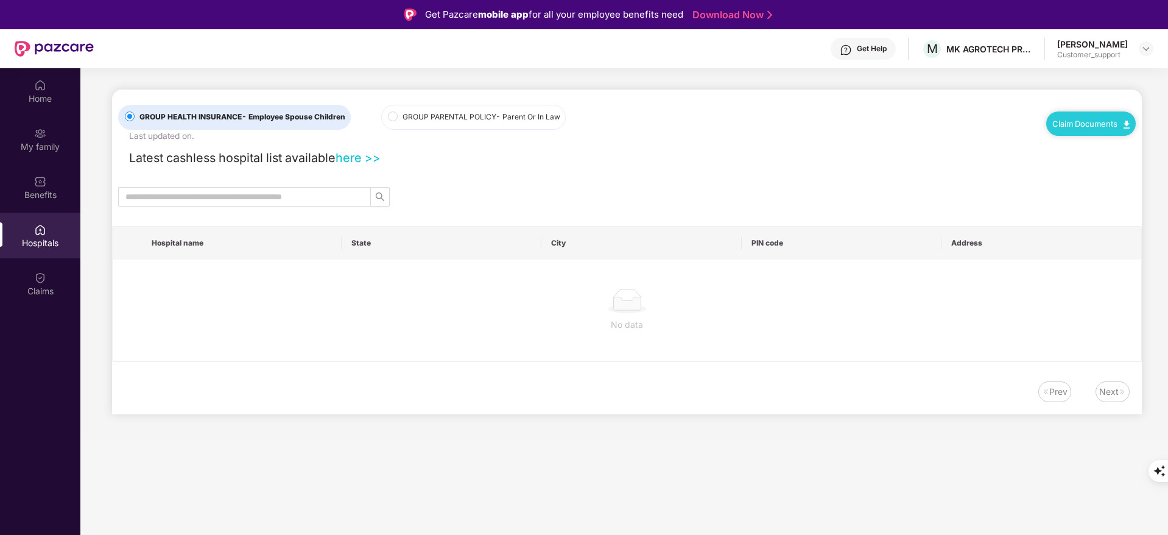
scroll to position [0, 0]
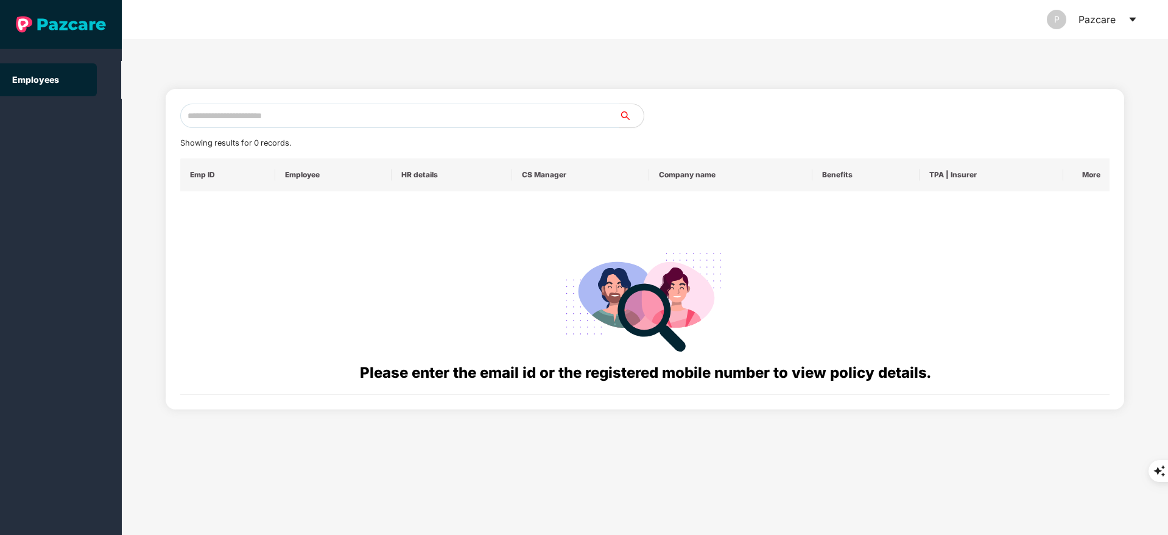
click at [273, 121] on input "text" at bounding box center [399, 115] width 439 height 24
paste input "**********"
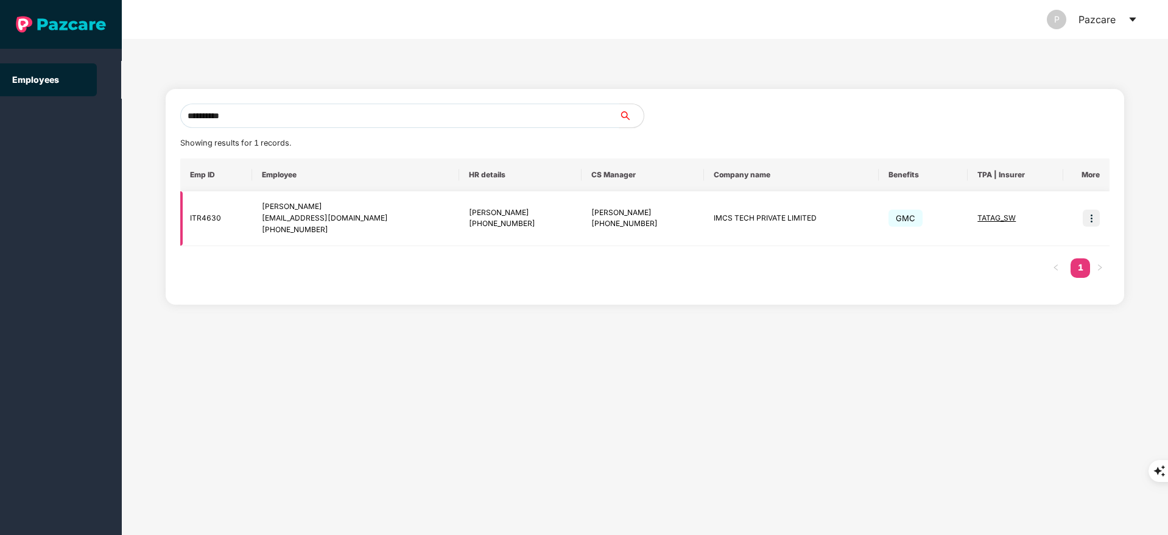
type input "**********"
click at [987, 217] on span "TATAG_SW" at bounding box center [996, 217] width 38 height 9
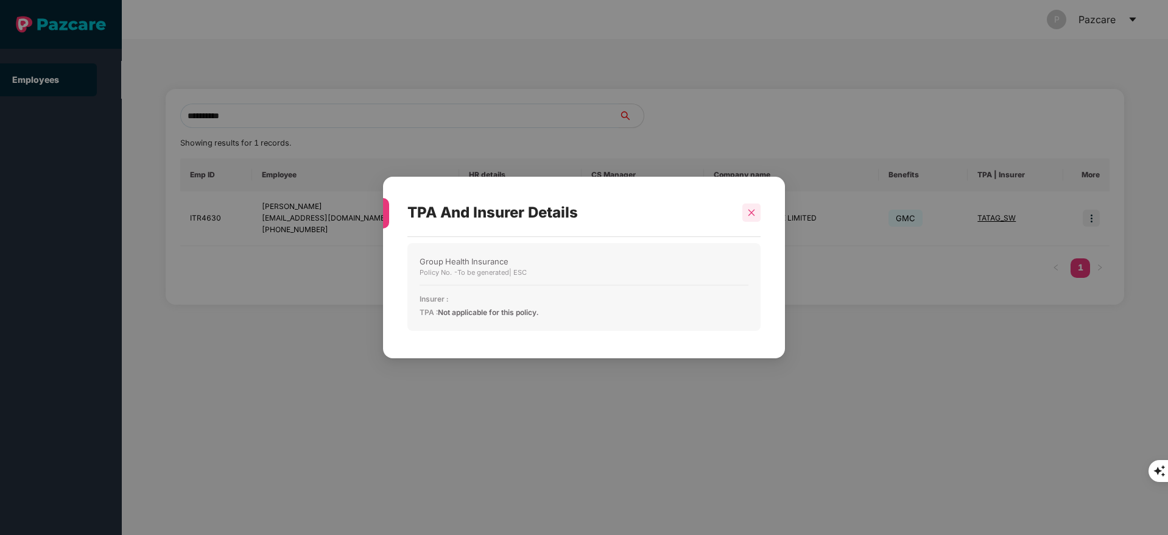
click at [758, 214] on div at bounding box center [751, 212] width 18 height 18
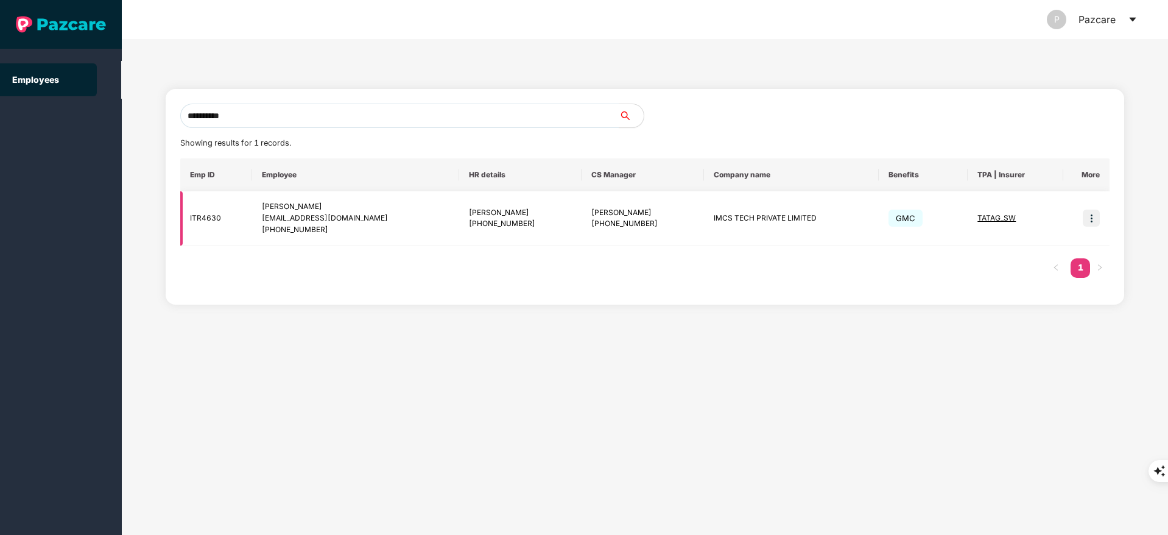
click at [1085, 220] on img at bounding box center [1090, 217] width 17 height 17
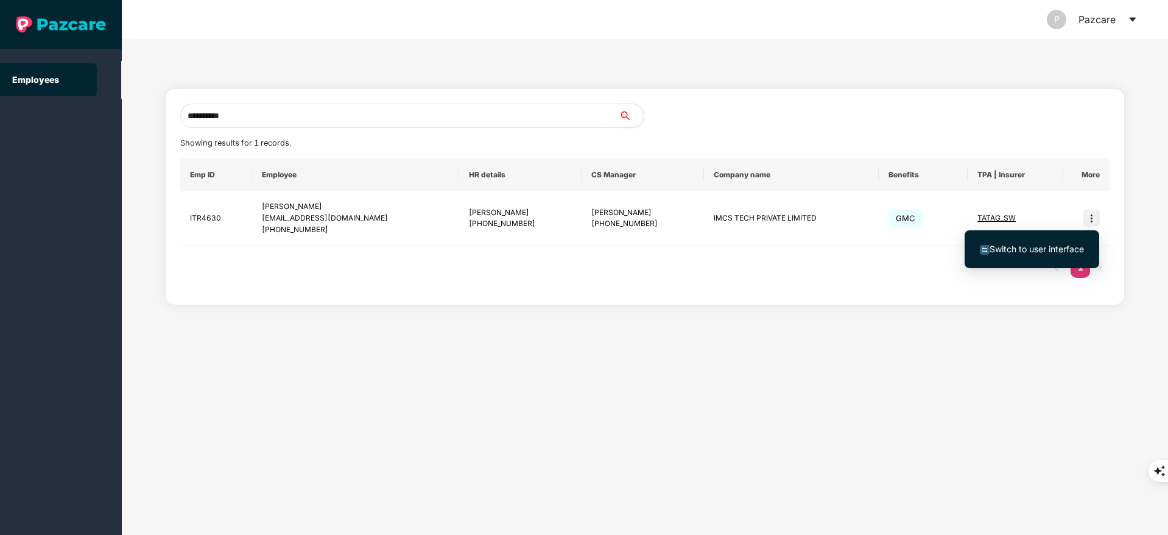
click at [1044, 248] on span "Switch to user interface" at bounding box center [1036, 249] width 94 height 10
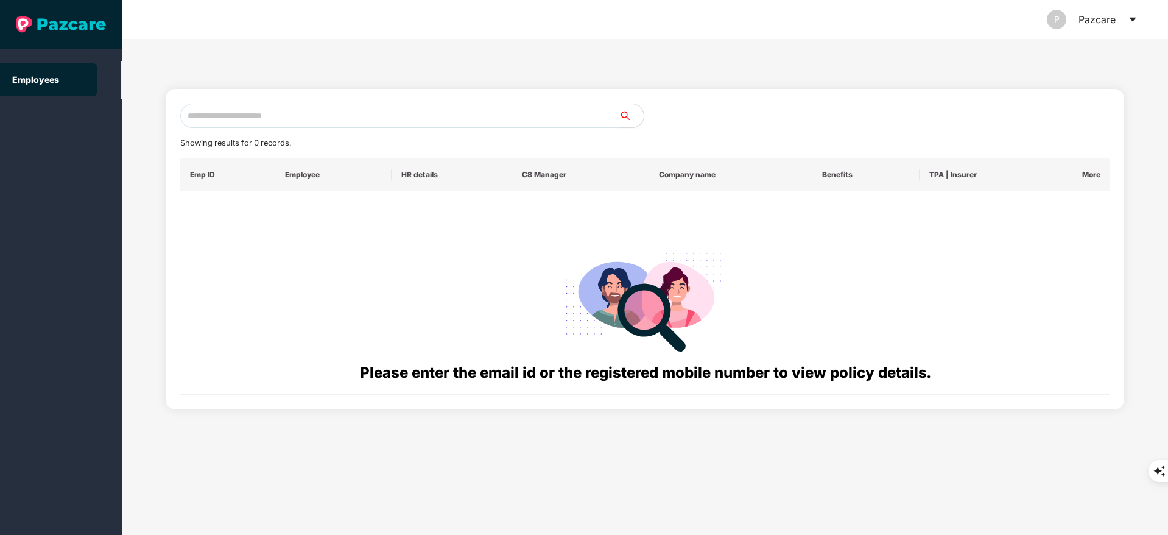
drag, startPoint x: 228, startPoint y: 132, endPoint x: 230, endPoint y: 124, distance: 8.6
click at [228, 131] on div "Showing results for 0 records. Emp ID Employee HR details CS Manager Company na…" at bounding box center [645, 248] width 930 height 291
click at [230, 114] on input "text" at bounding box center [399, 115] width 439 height 24
paste input "**********"
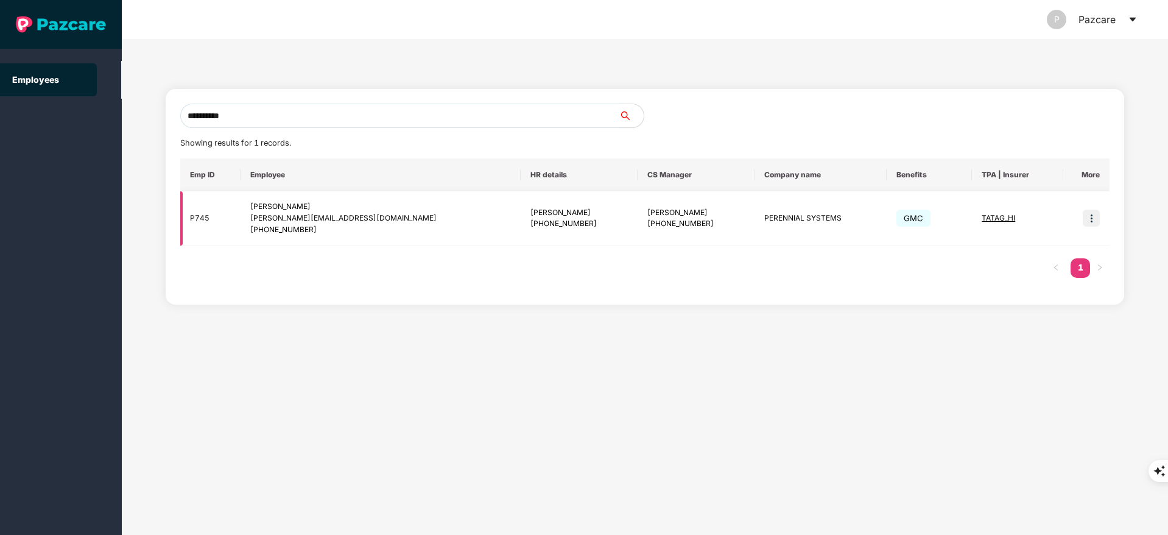
type input "**********"
click at [337, 228] on div "+917355761394" at bounding box center [380, 230] width 261 height 12
click at [293, 221] on div "vivek.mishra@perennialsys.com" at bounding box center [380, 218] width 261 height 12
drag, startPoint x: 1090, startPoint y: 216, endPoint x: 1078, endPoint y: 219, distance: 12.7
click at [1090, 215] on img at bounding box center [1090, 217] width 17 height 17
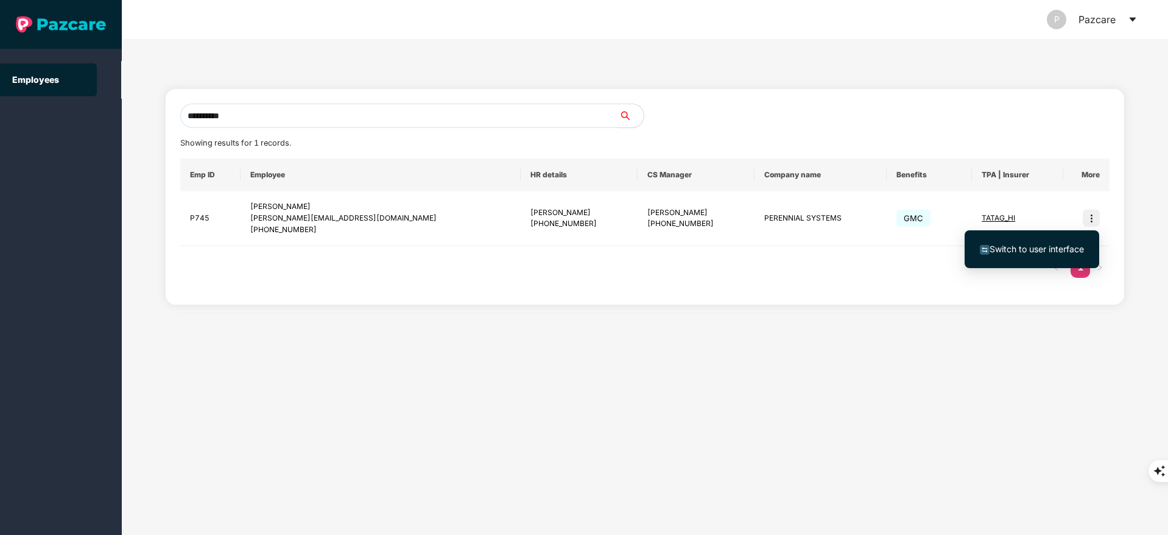
click at [966, 247] on li "Switch to user interface" at bounding box center [1031, 249] width 135 height 26
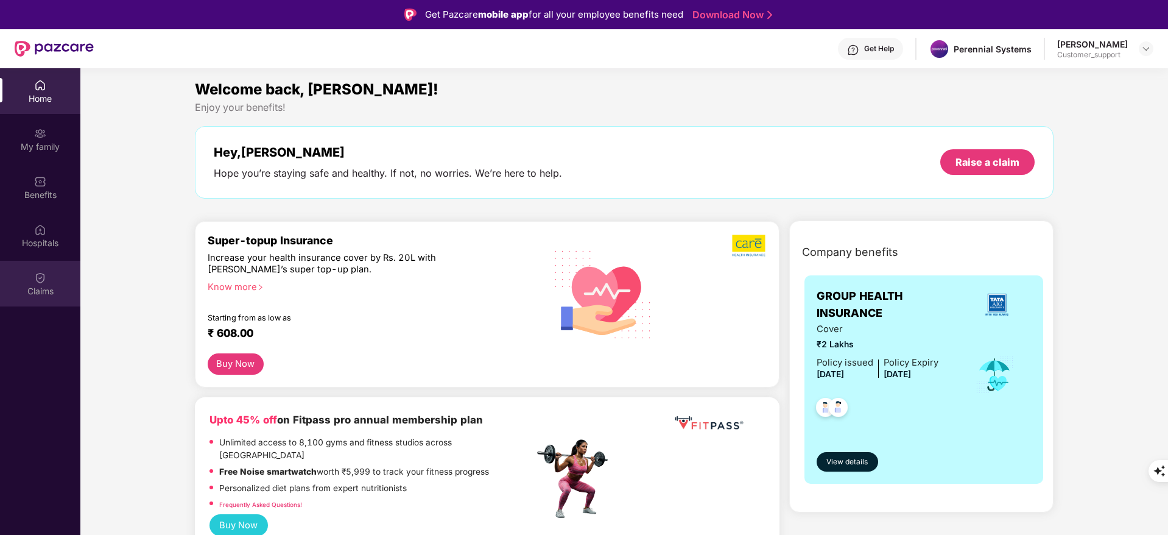
click at [49, 267] on div "Claims" at bounding box center [40, 284] width 80 height 46
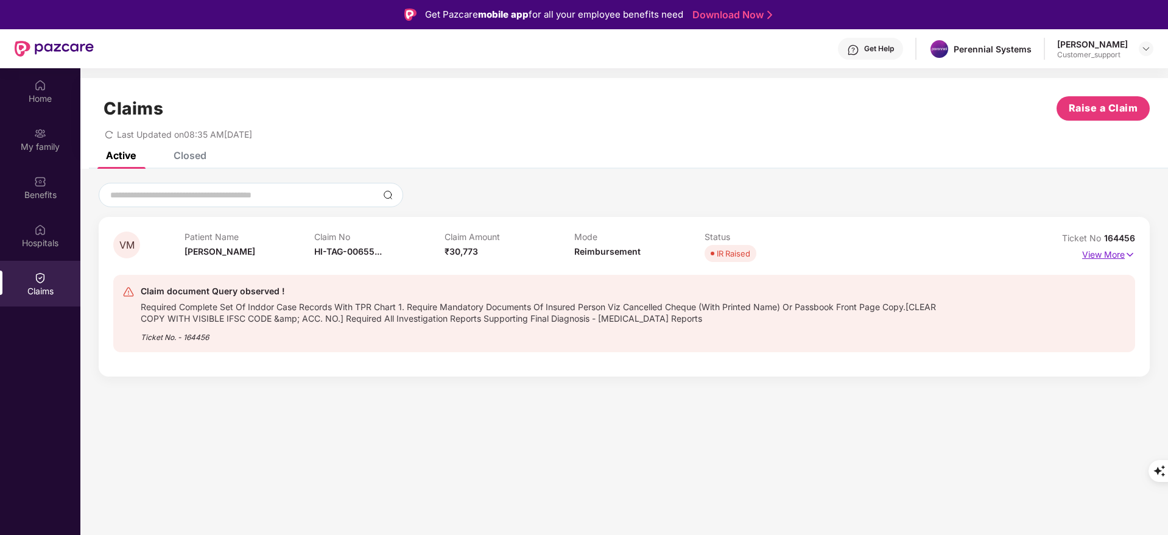
click at [1104, 256] on p "View More" at bounding box center [1108, 253] width 53 height 16
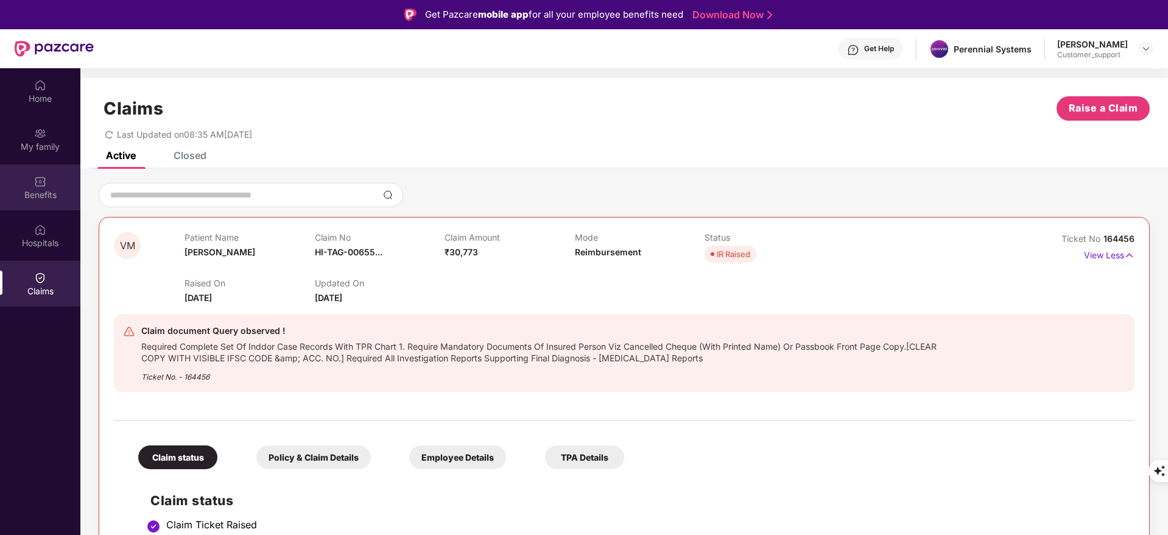
click at [48, 180] on div "Benefits" at bounding box center [40, 187] width 80 height 46
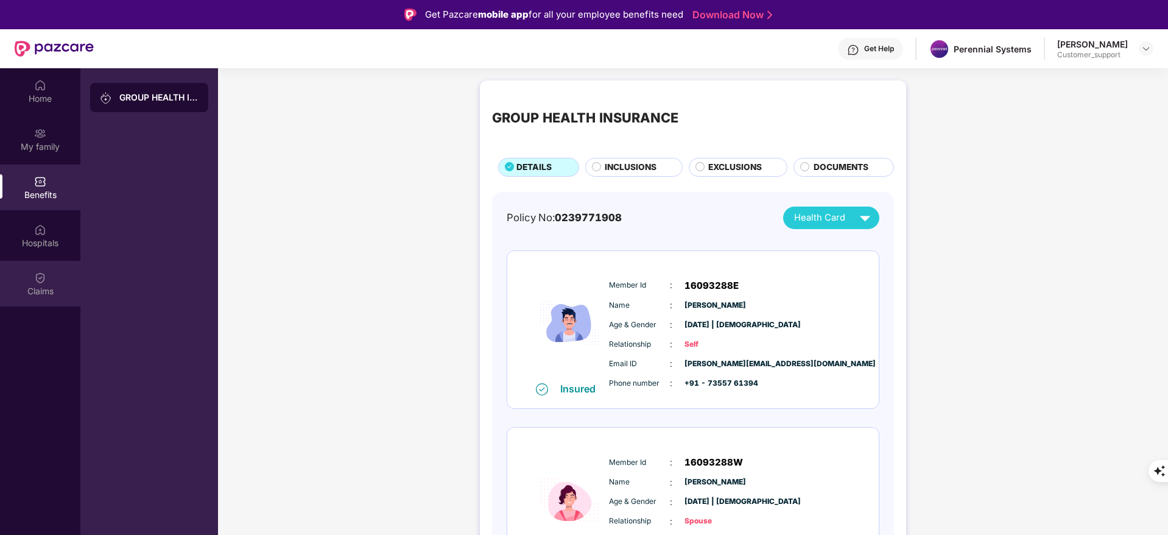
click at [38, 282] on img at bounding box center [40, 278] width 12 height 12
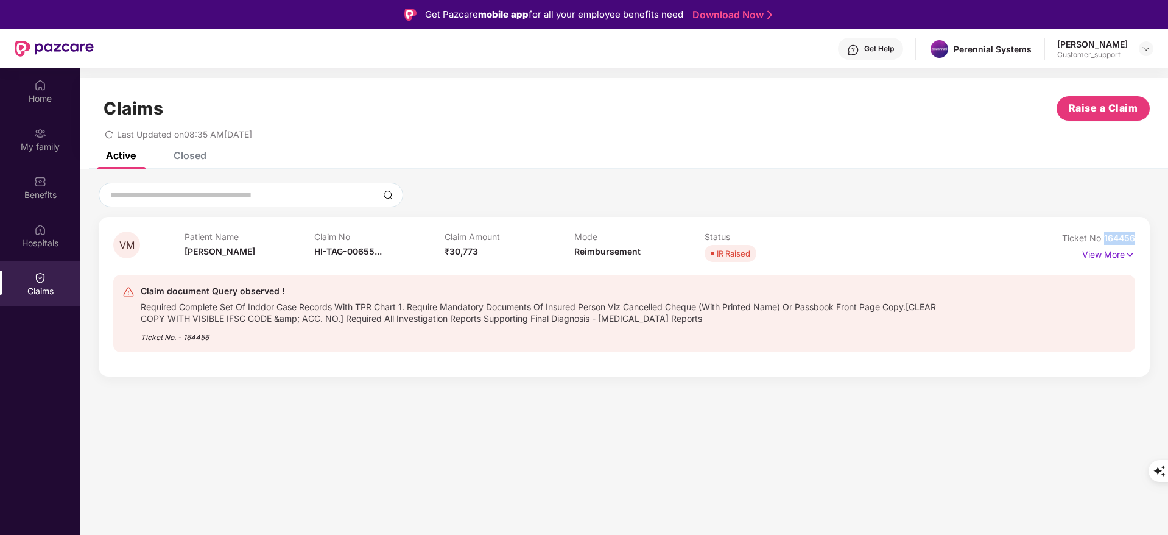
drag, startPoint x: 1101, startPoint y: 234, endPoint x: 1152, endPoint y: 233, distance: 50.5
click at [1152, 233] on div "VM Patient Name Vivek Mishra Claim No HI-TAG-00655... Claim Amount ₹30,773 Mode…" at bounding box center [623, 280] width 1087 height 194
copy span "164456"
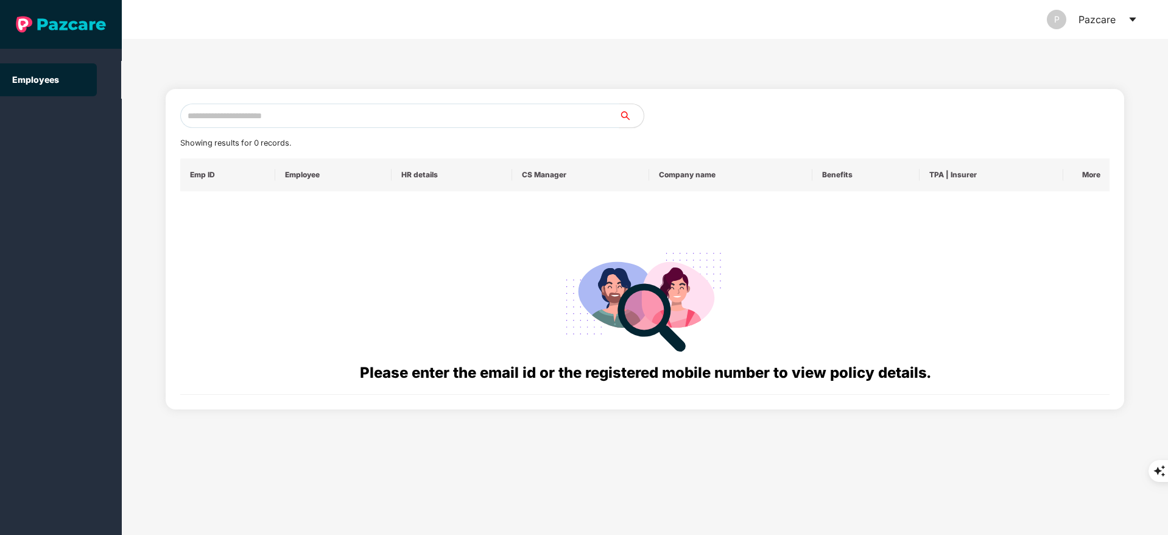
click at [233, 103] on input "text" at bounding box center [399, 115] width 439 height 24
paste input "**********"
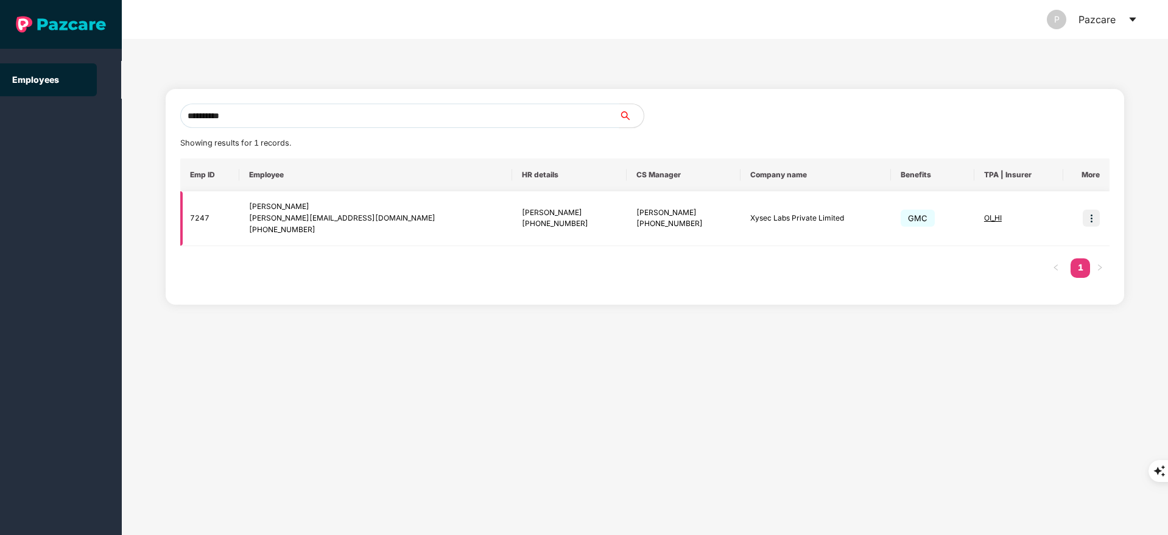
type input "**********"
click at [303, 206] on div "Vasudha Srivastava" at bounding box center [376, 207] width 254 height 12
click at [1089, 212] on img at bounding box center [1090, 217] width 17 height 17
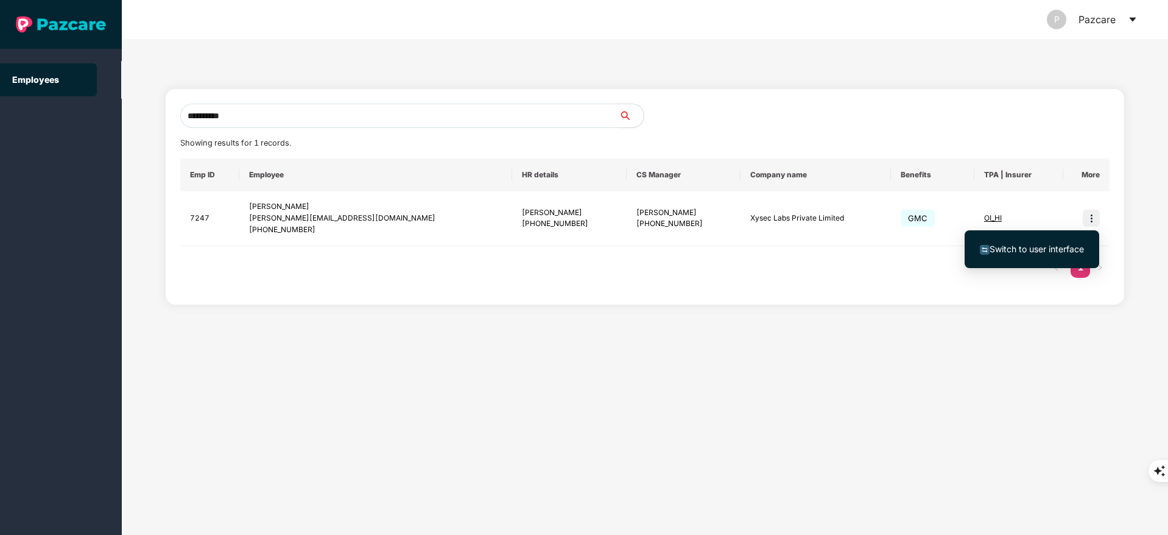
click at [1047, 253] on span "Switch to user interface" at bounding box center [1036, 249] width 94 height 10
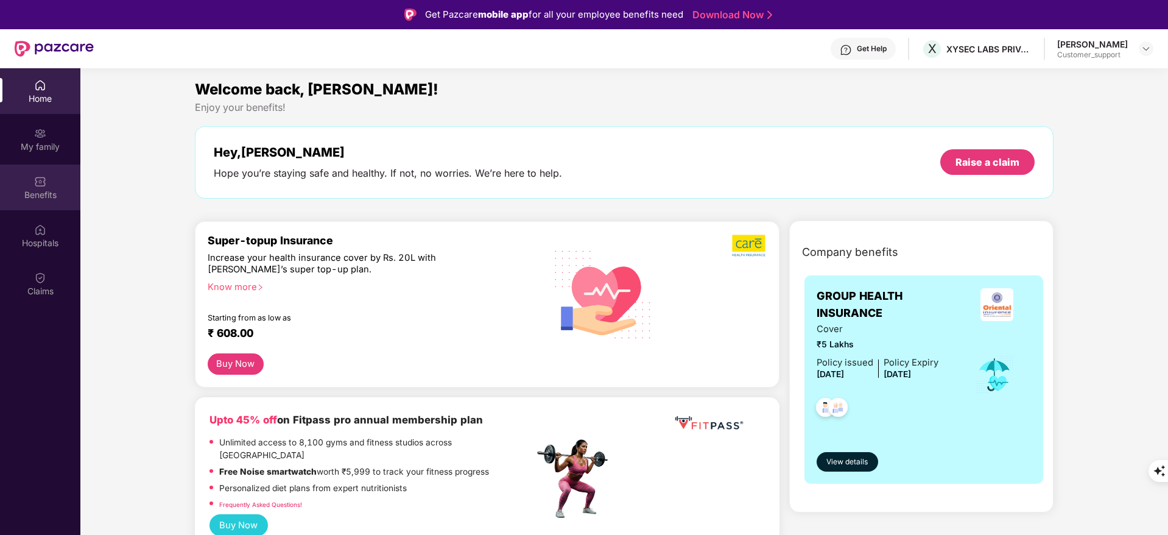
click at [47, 202] on div "Benefits" at bounding box center [40, 187] width 80 height 46
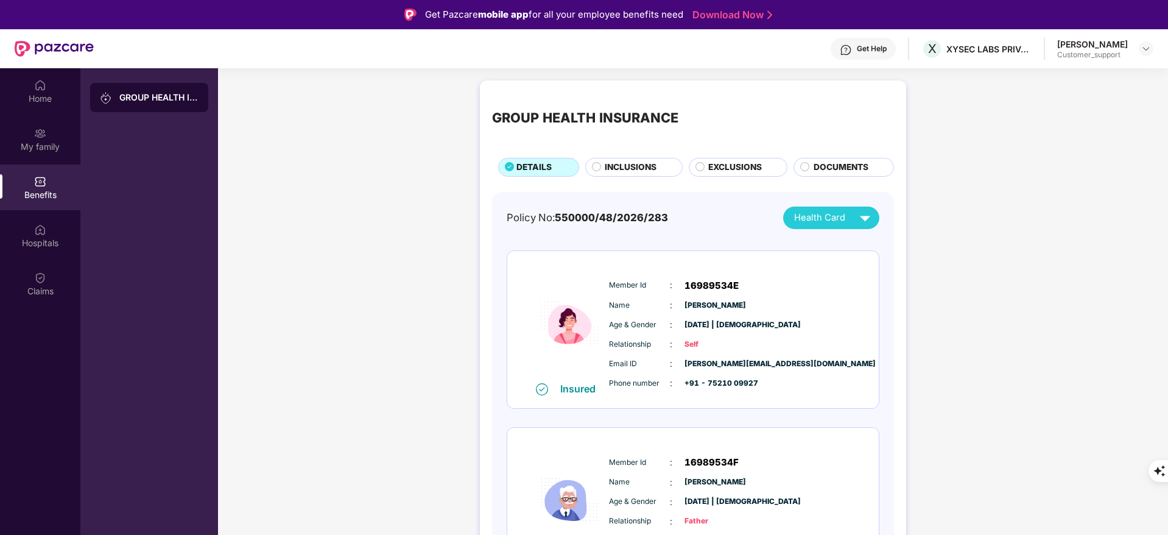
click at [636, 161] on span "INCLUSIONS" at bounding box center [631, 167] width 52 height 13
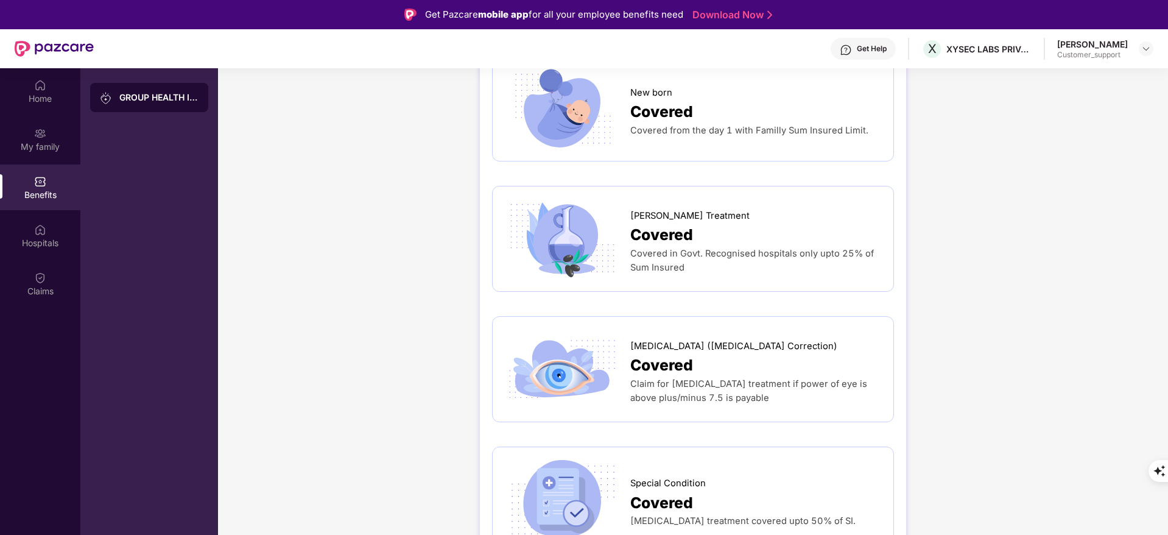
scroll to position [1918, 0]
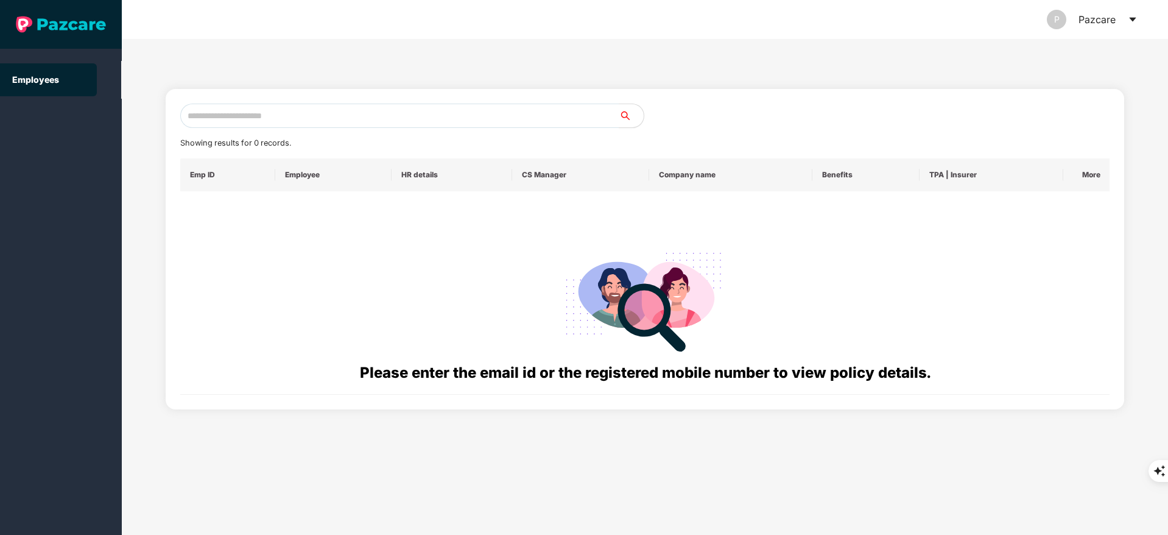
click at [318, 135] on div "Showing results for 0 records. Emp ID Employee HR details CS Manager Company na…" at bounding box center [645, 248] width 930 height 291
click at [309, 117] on input "text" at bounding box center [399, 115] width 439 height 24
paste input "**********"
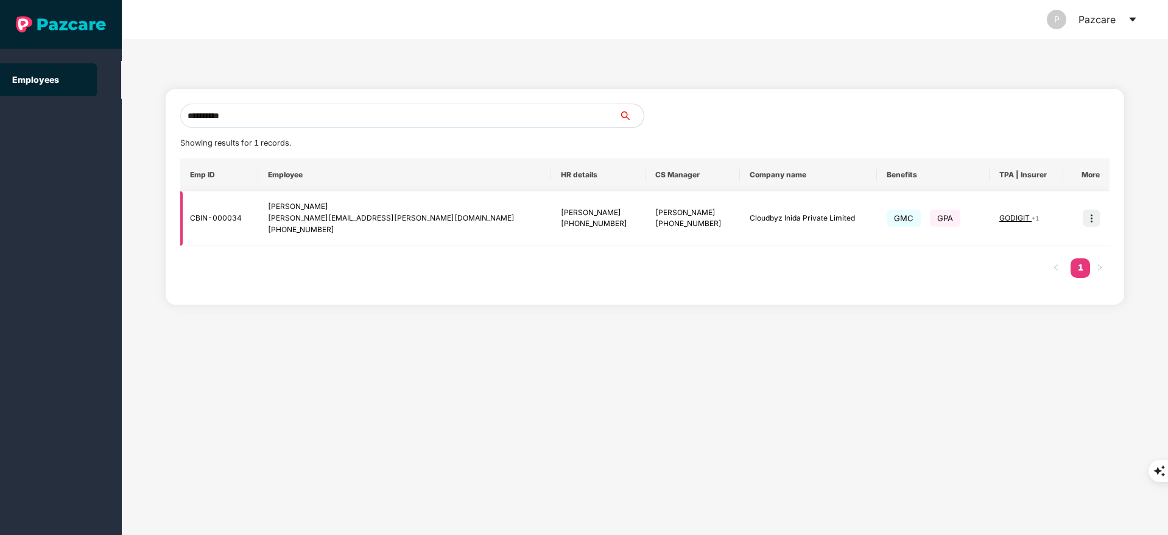
type input "**********"
click at [1096, 217] on img at bounding box center [1090, 217] width 17 height 17
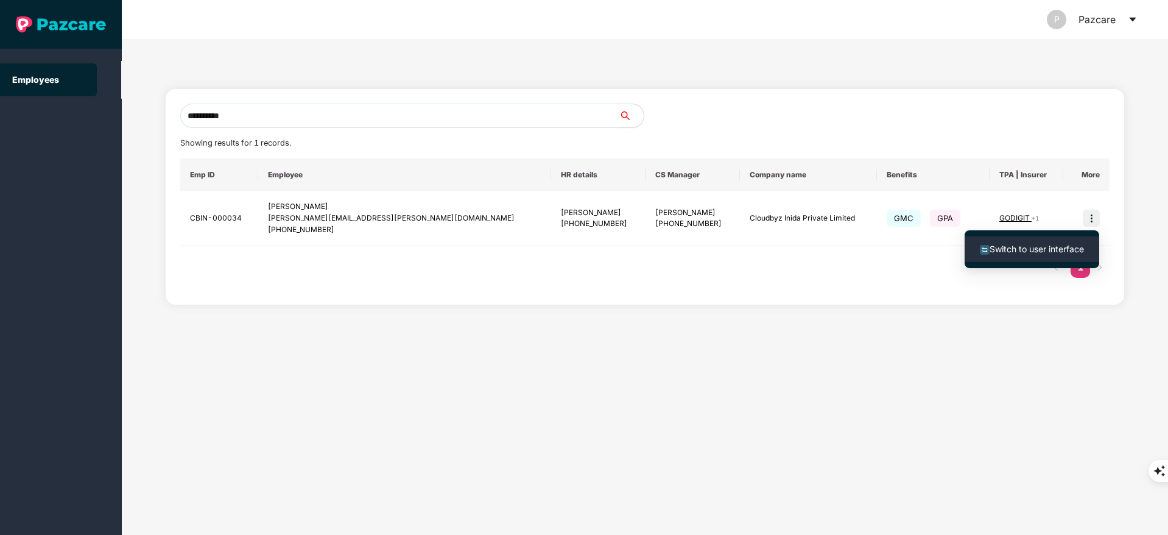
click at [1026, 236] on li "Switch to user interface" at bounding box center [1031, 249] width 135 height 26
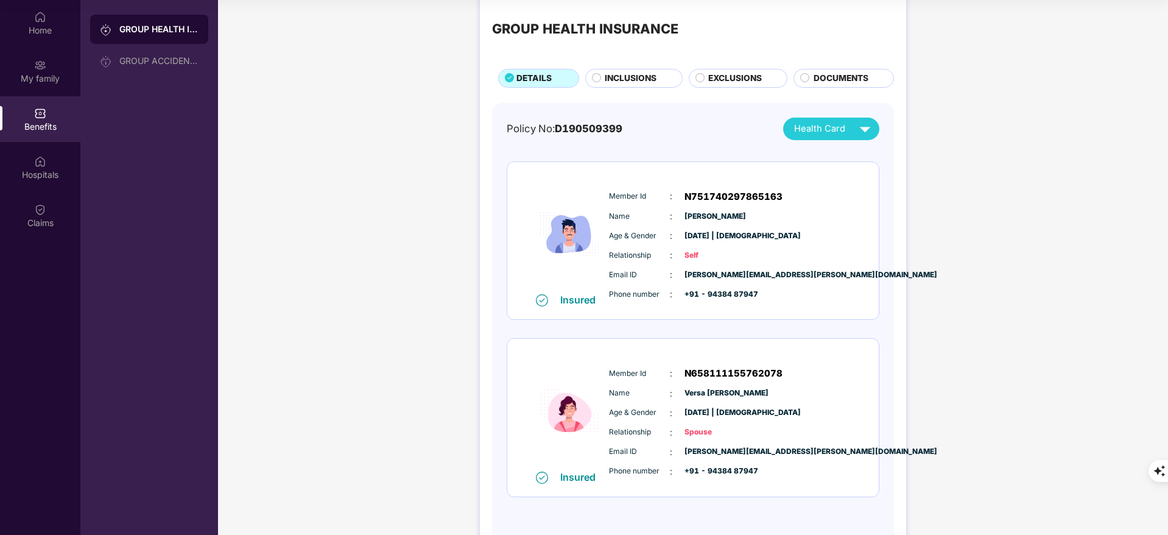
scroll to position [0, 0]
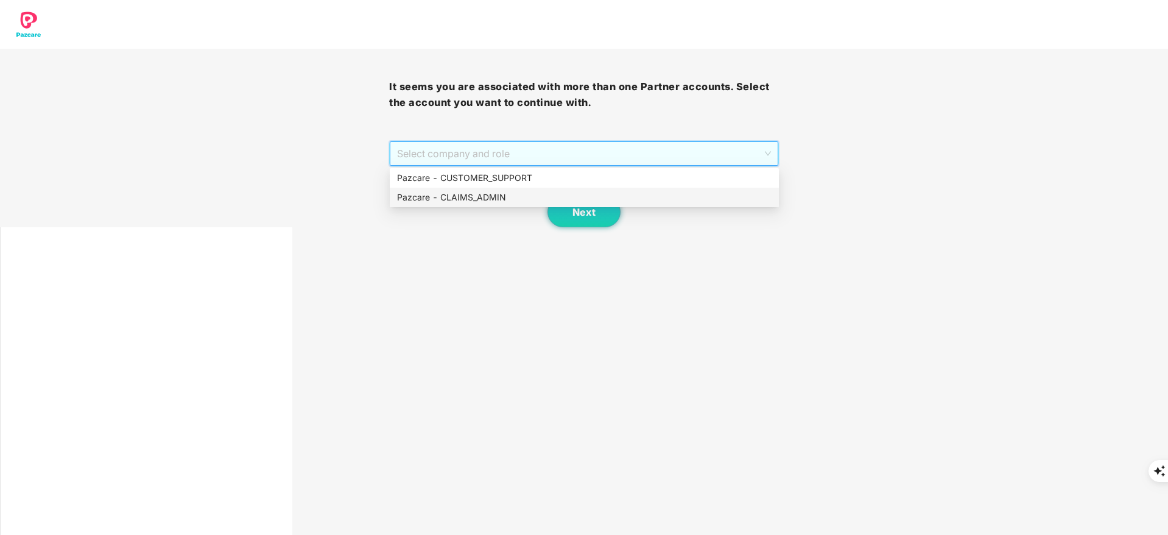
click at [496, 198] on div "Pazcare - CLAIMS_ADMIN" at bounding box center [584, 197] width 374 height 13
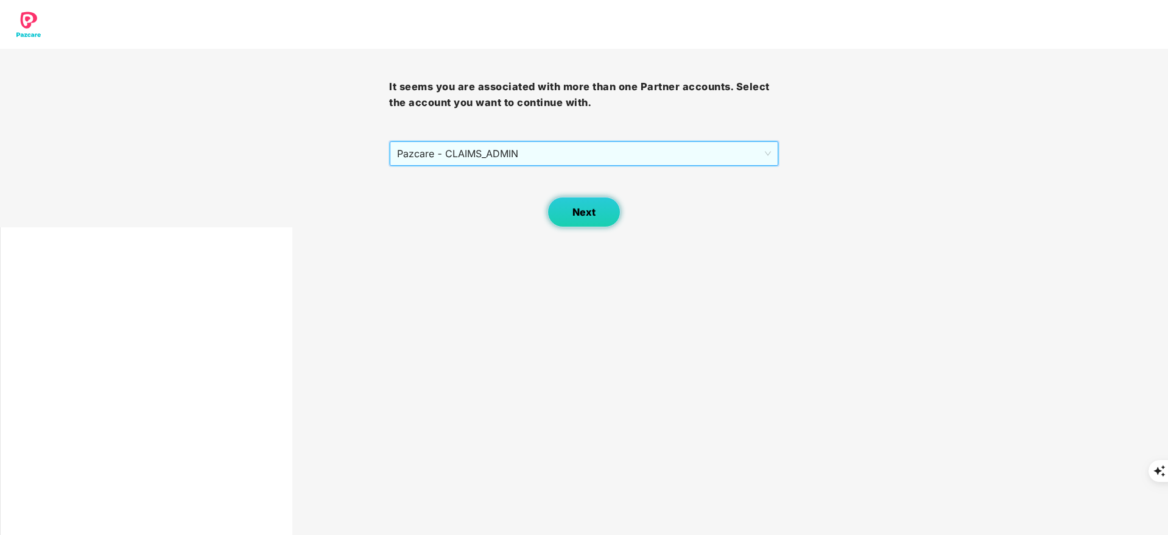
click at [585, 213] on span "Next" at bounding box center [583, 212] width 23 height 12
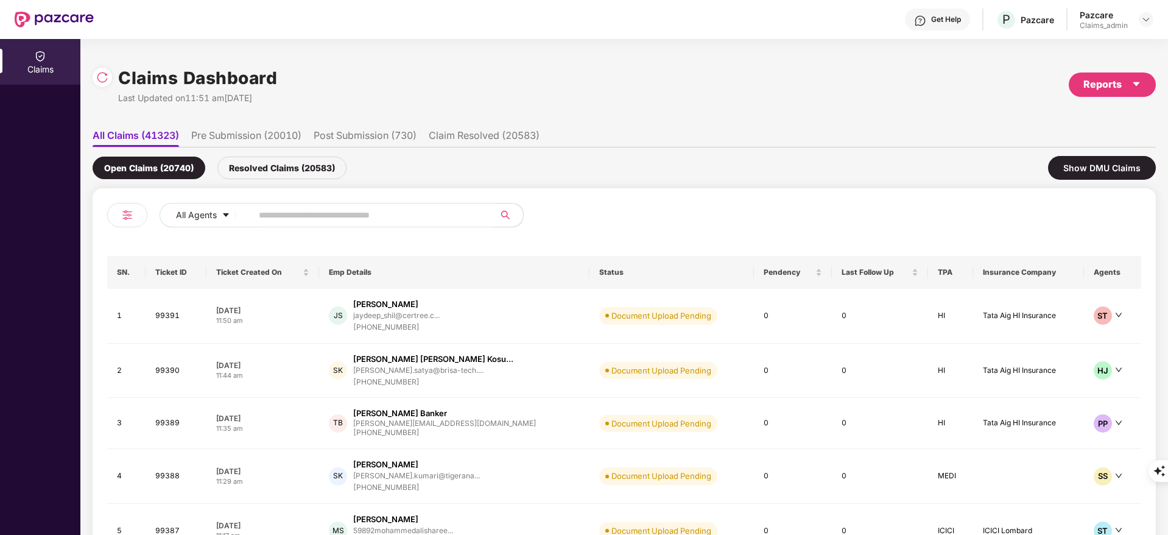
click at [319, 214] on input "text" at bounding box center [368, 215] width 219 height 18
paste input "*******"
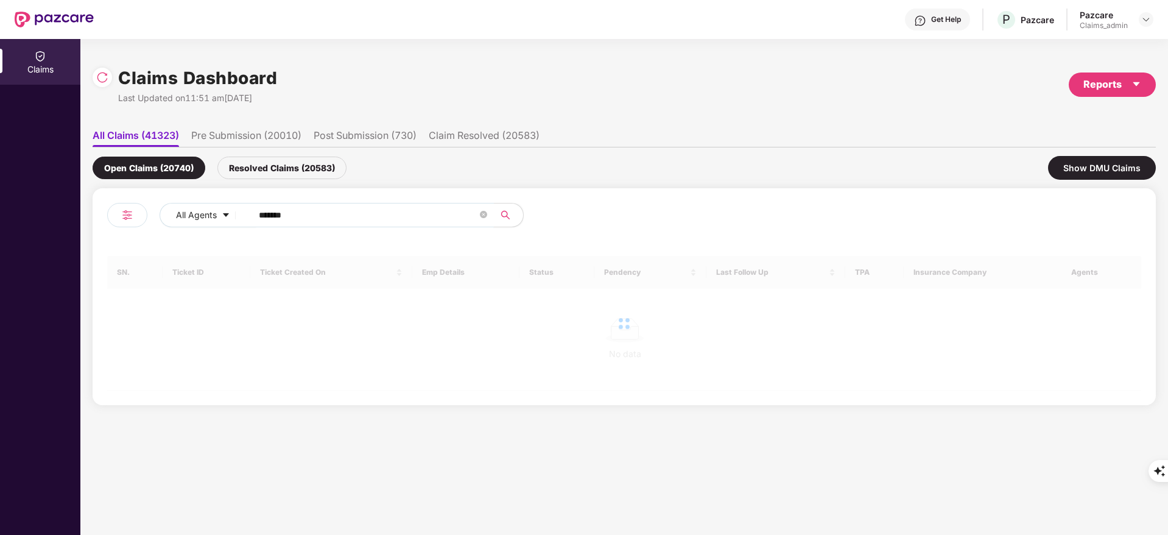
click at [267, 217] on input "*******" at bounding box center [368, 215] width 219 height 18
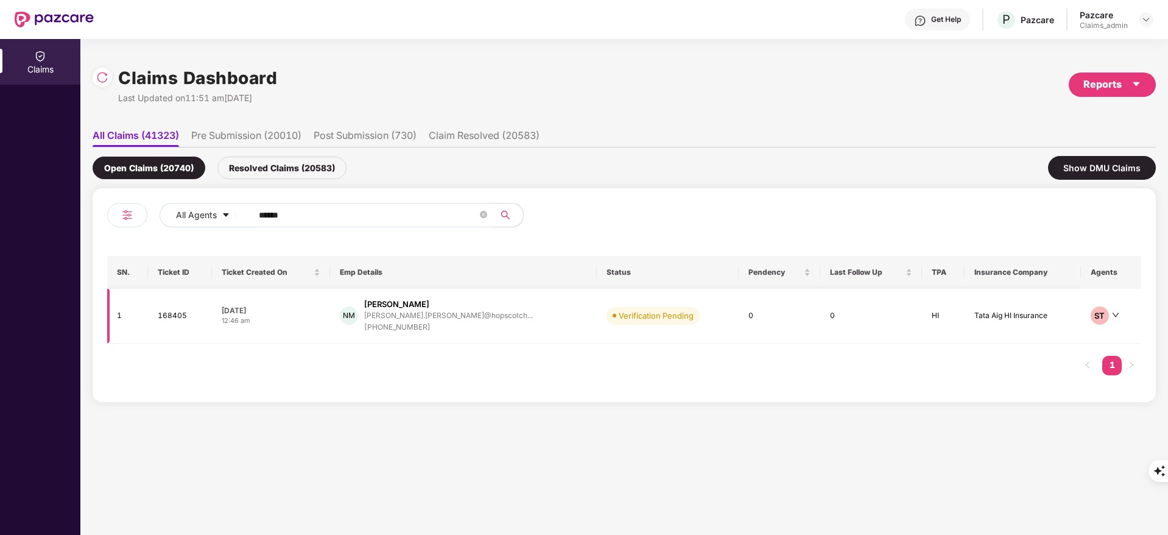
type input "******"
click at [388, 306] on div "Niraj Maurya" at bounding box center [396, 304] width 65 height 12
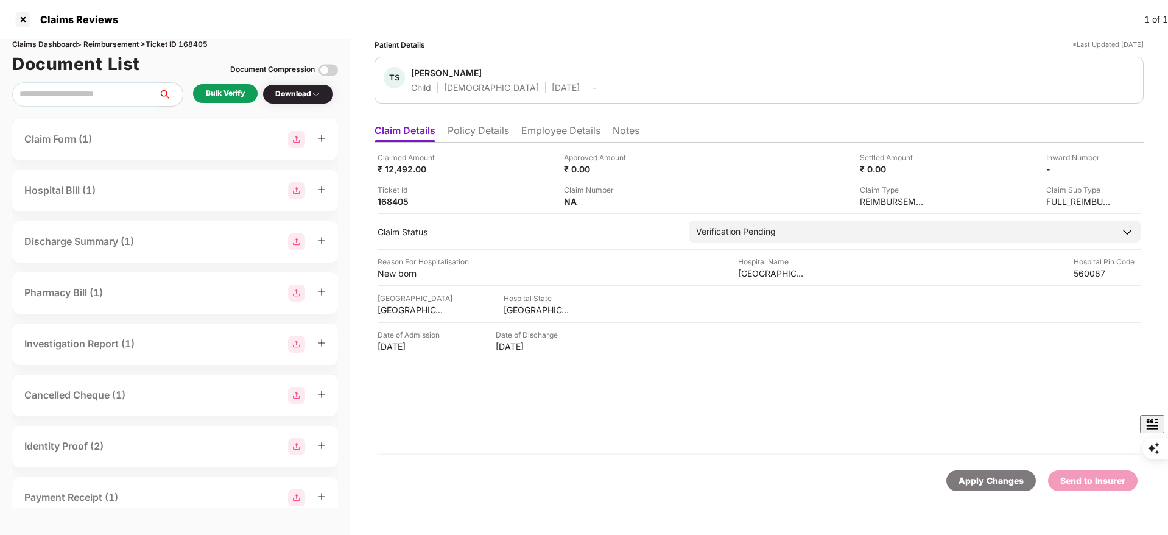
click at [530, 127] on li "Employee Details" at bounding box center [560, 133] width 79 height 18
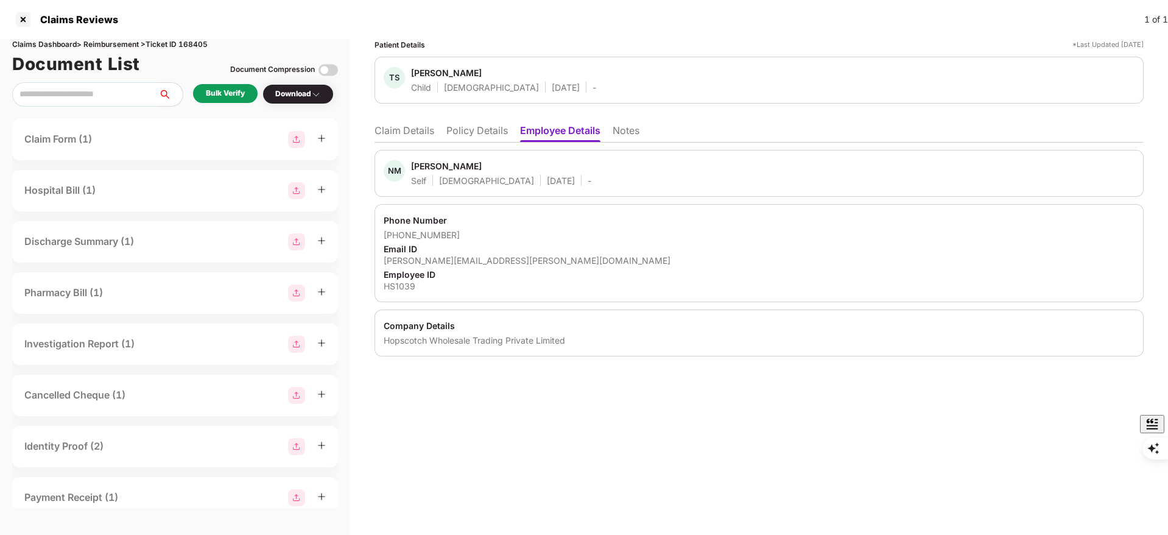
click at [474, 131] on li "Policy Details" at bounding box center [476, 133] width 61 height 18
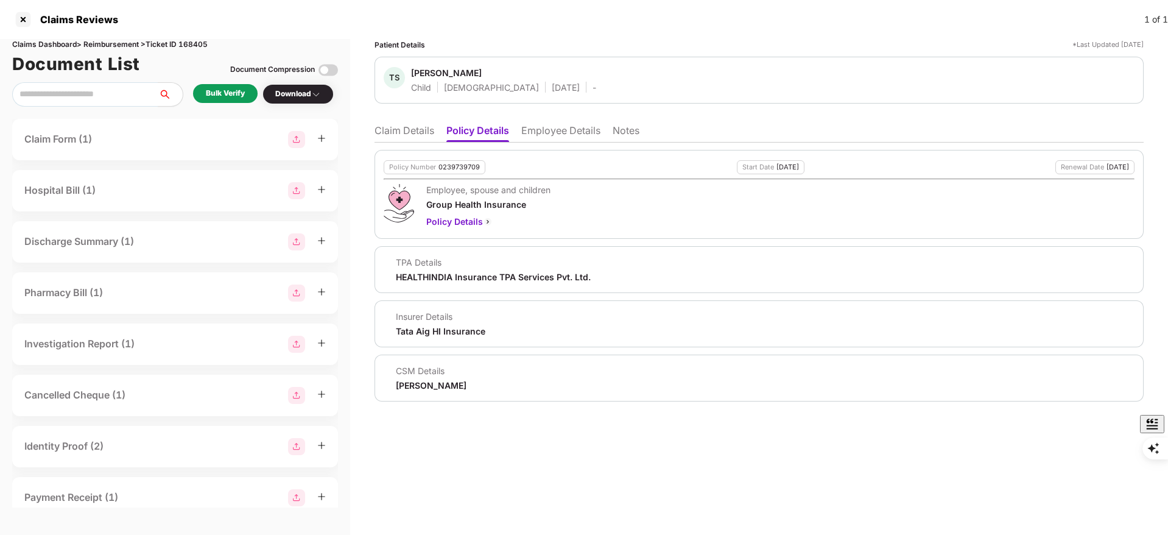
click at [231, 96] on div "Bulk Verify" at bounding box center [225, 94] width 39 height 12
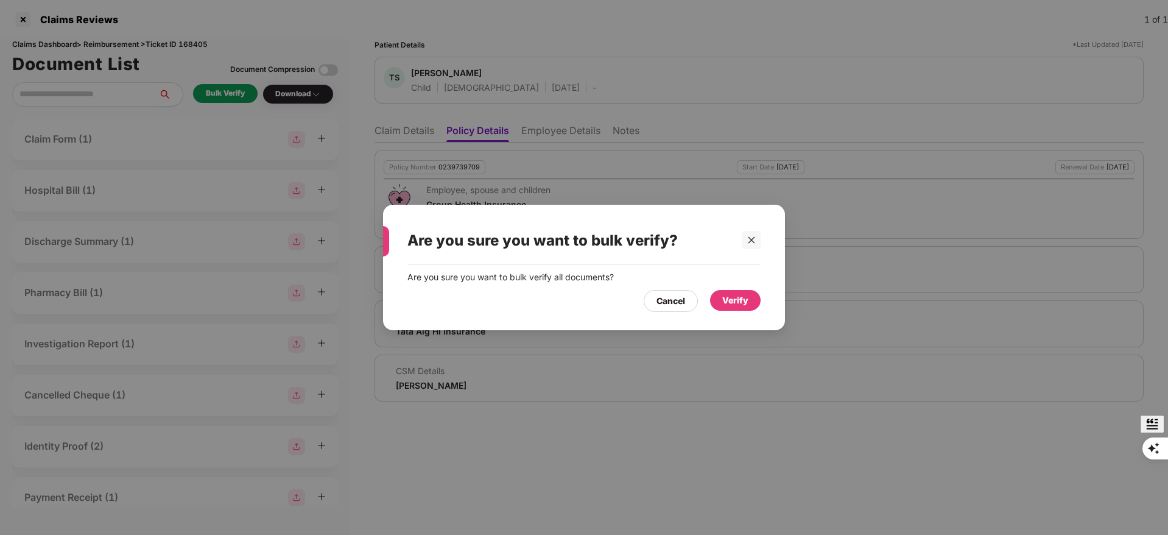
click at [731, 298] on div "Verify" at bounding box center [735, 299] width 26 height 13
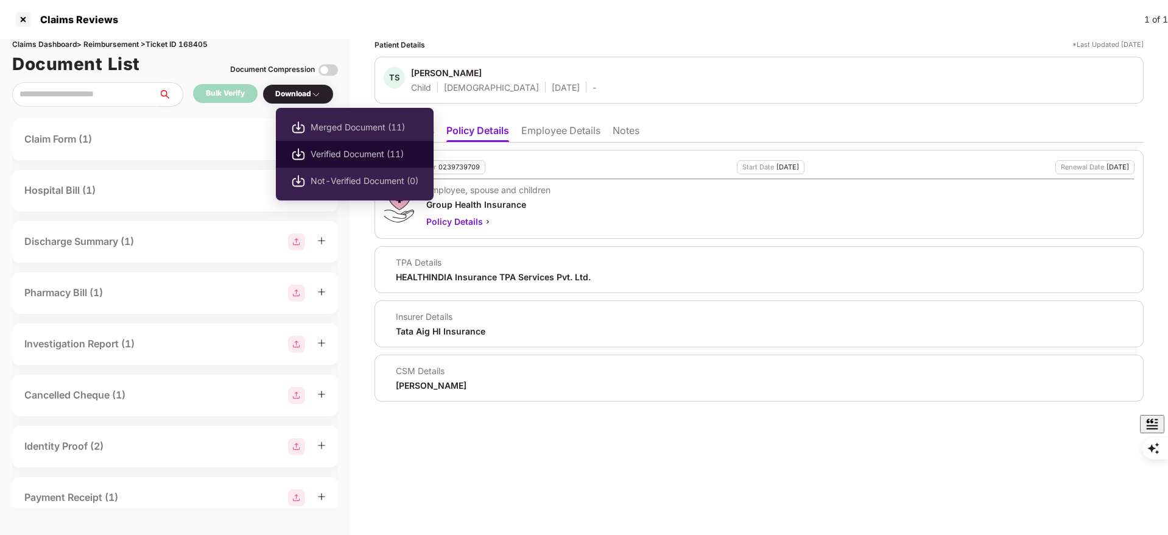
click at [323, 150] on span "Verified Document (11)" at bounding box center [364, 153] width 108 height 13
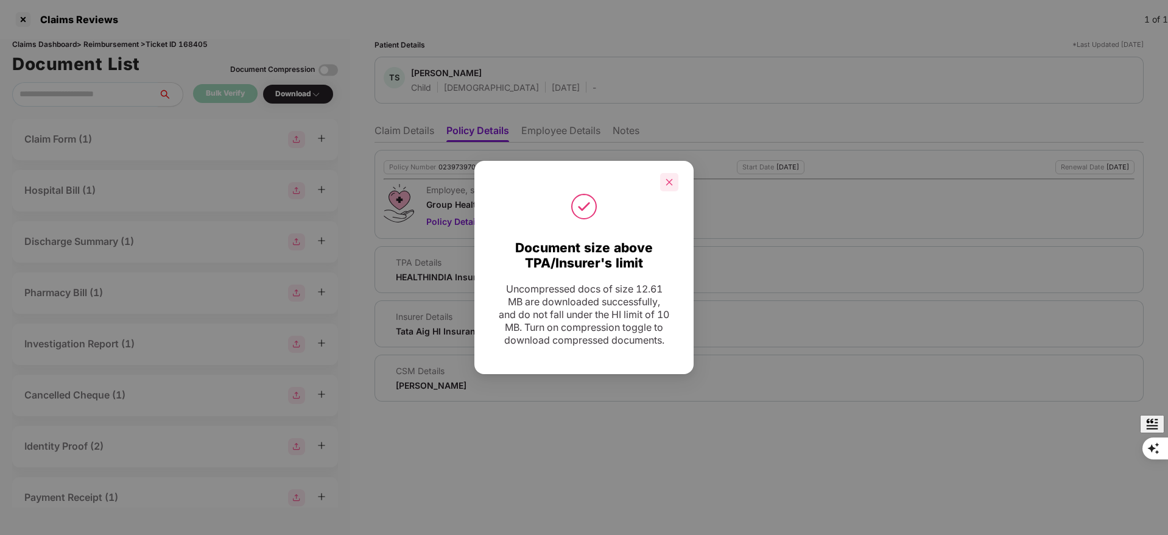
click at [670, 178] on icon "close" at bounding box center [669, 182] width 9 height 9
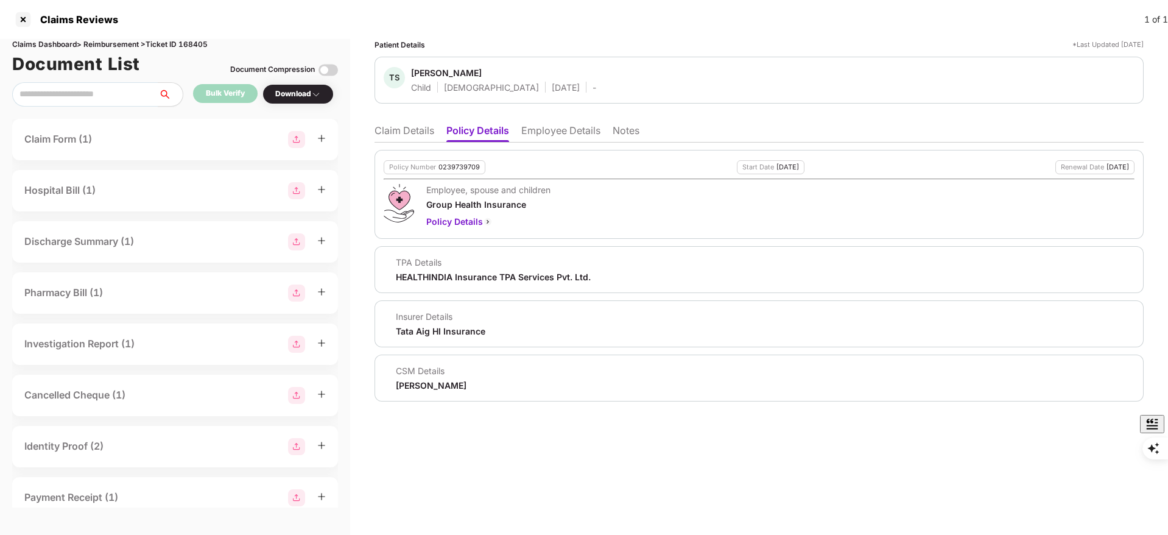
click at [407, 129] on li "Claim Details" at bounding box center [404, 133] width 60 height 18
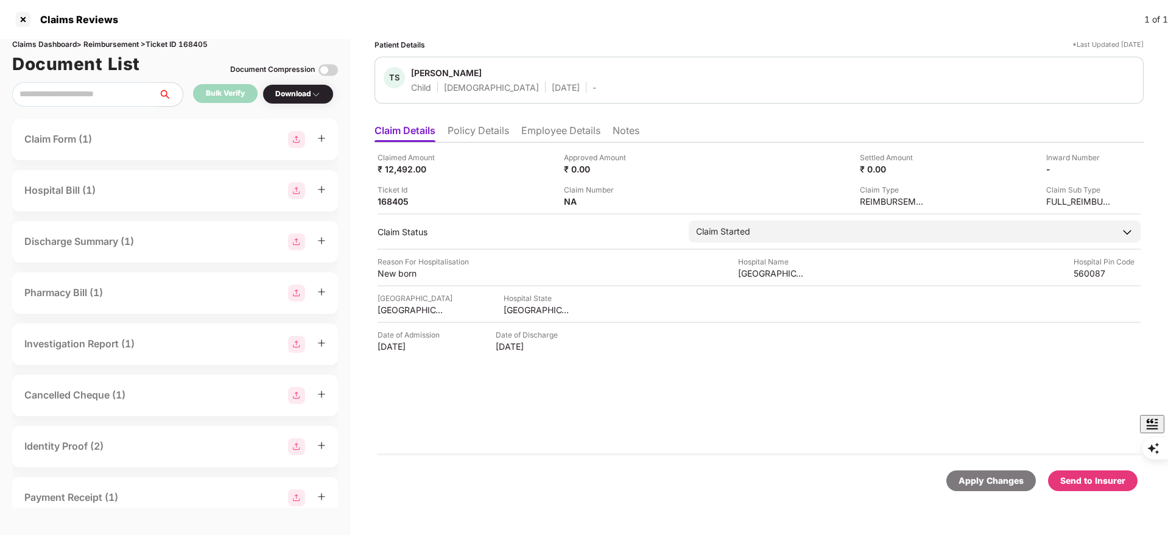
click at [1072, 479] on div "Send to Insurer" at bounding box center [1092, 480] width 65 height 13
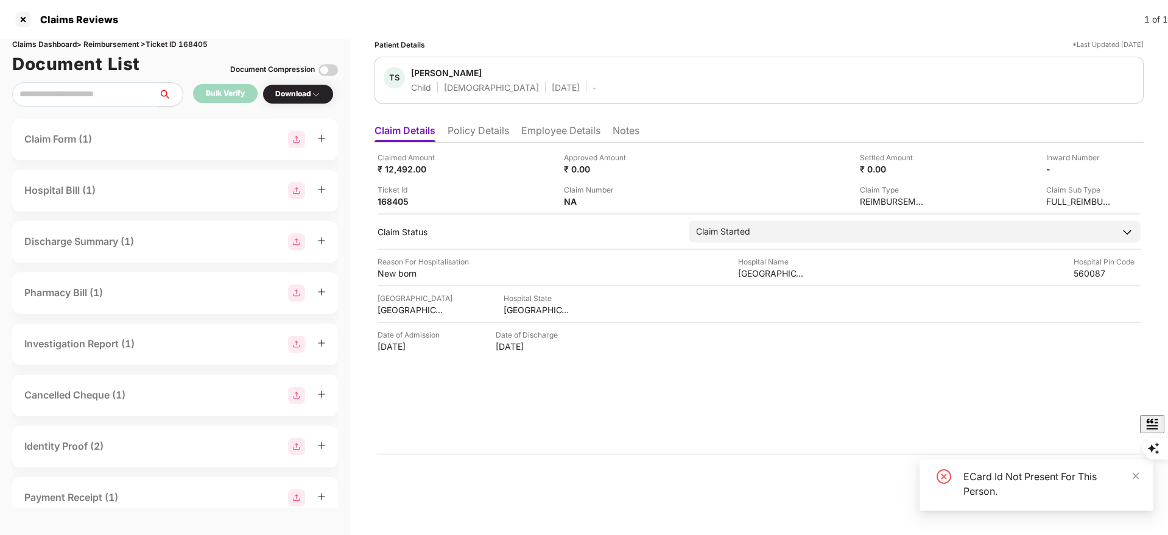
click at [474, 129] on li "Policy Details" at bounding box center [477, 133] width 61 height 18
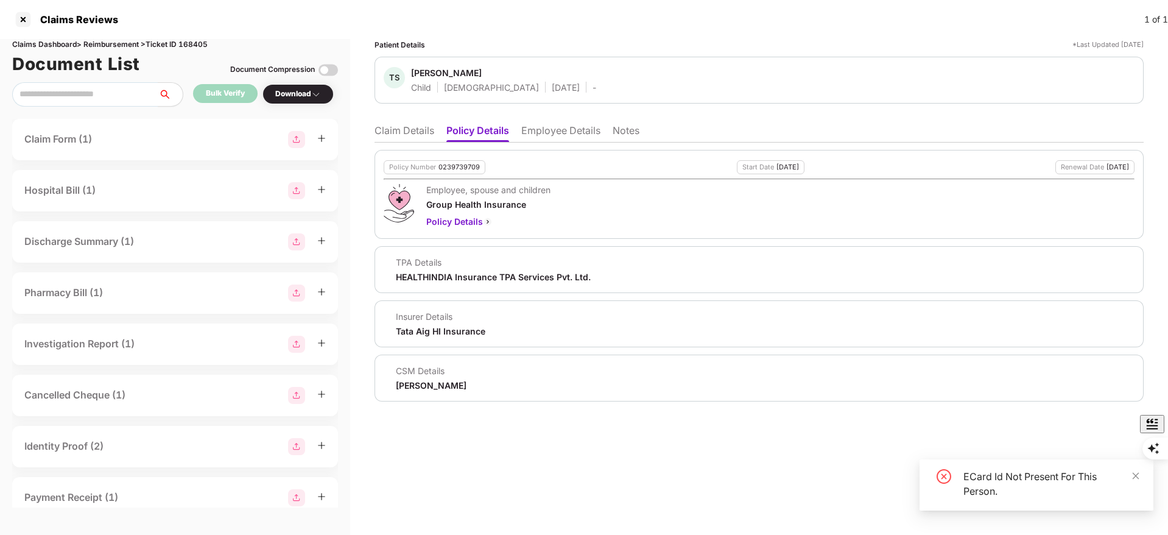
click at [550, 130] on li "Employee Details" at bounding box center [560, 133] width 79 height 18
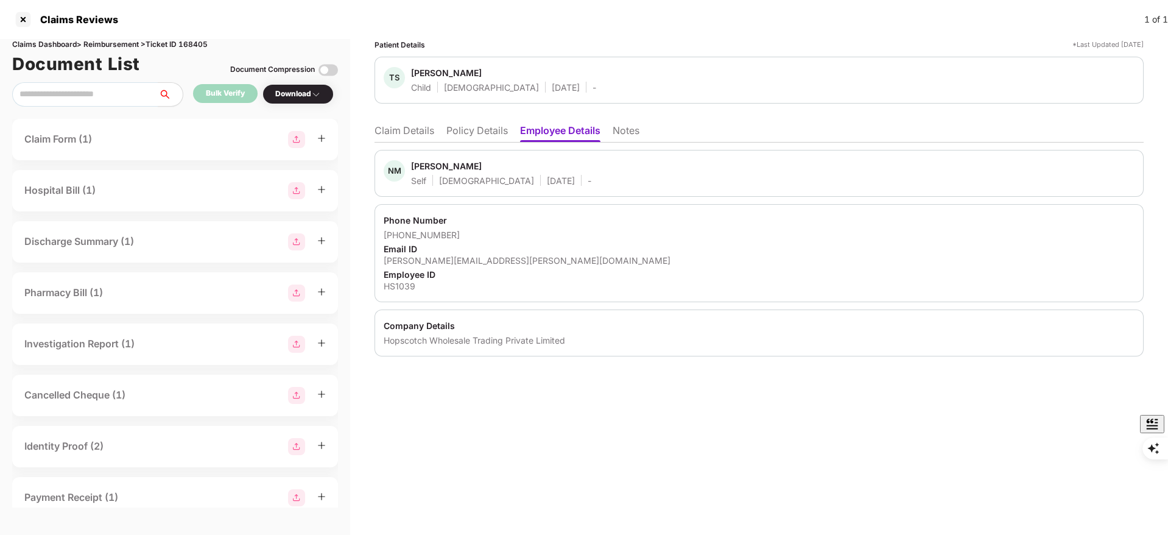
click at [484, 130] on li "Policy Details" at bounding box center [476, 133] width 61 height 18
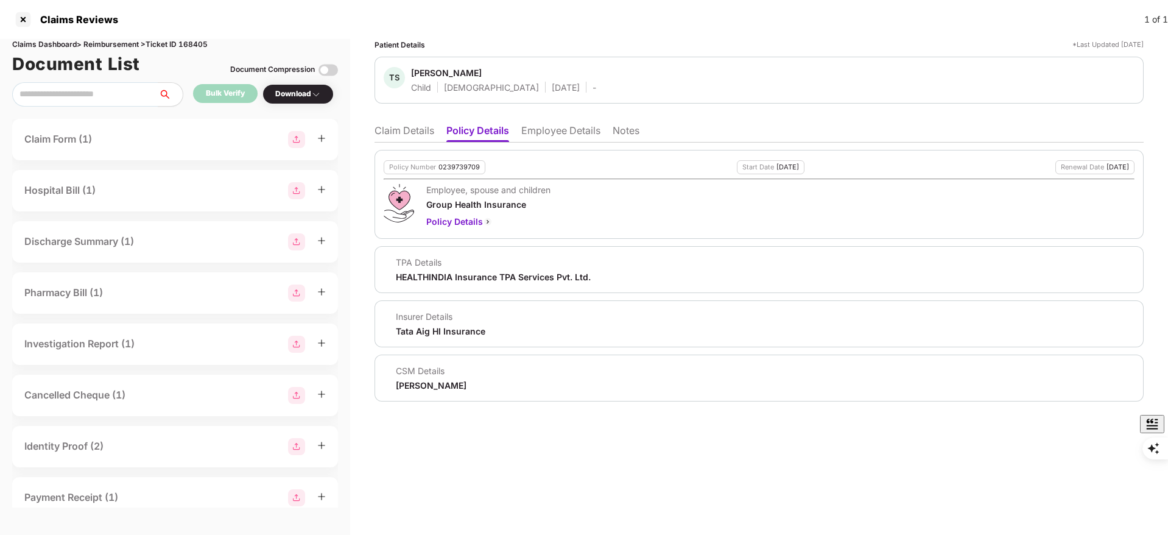
click at [419, 392] on div "CSM Details Pramila Shinde" at bounding box center [758, 377] width 769 height 47
copy body "Pramila Shinde"
click at [550, 128] on li "Employee Details" at bounding box center [560, 133] width 79 height 18
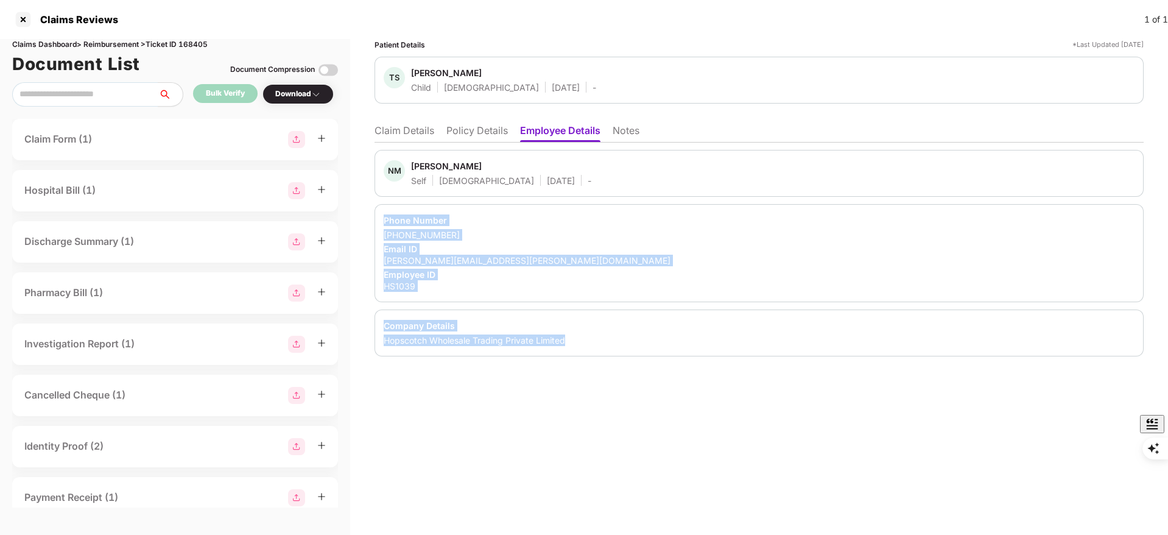
drag, startPoint x: 378, startPoint y: 216, endPoint x: 614, endPoint y: 342, distance: 267.5
click at [614, 342] on div "NM Niraj Maurya Self Male 20 June 1987 - Phone Number +918287135355 Email ID ni…" at bounding box center [758, 253] width 769 height 206
copy div "Phone Number +918287135355 Email ID niraj.maurya@hopscotch.in Employee ID HS103…"
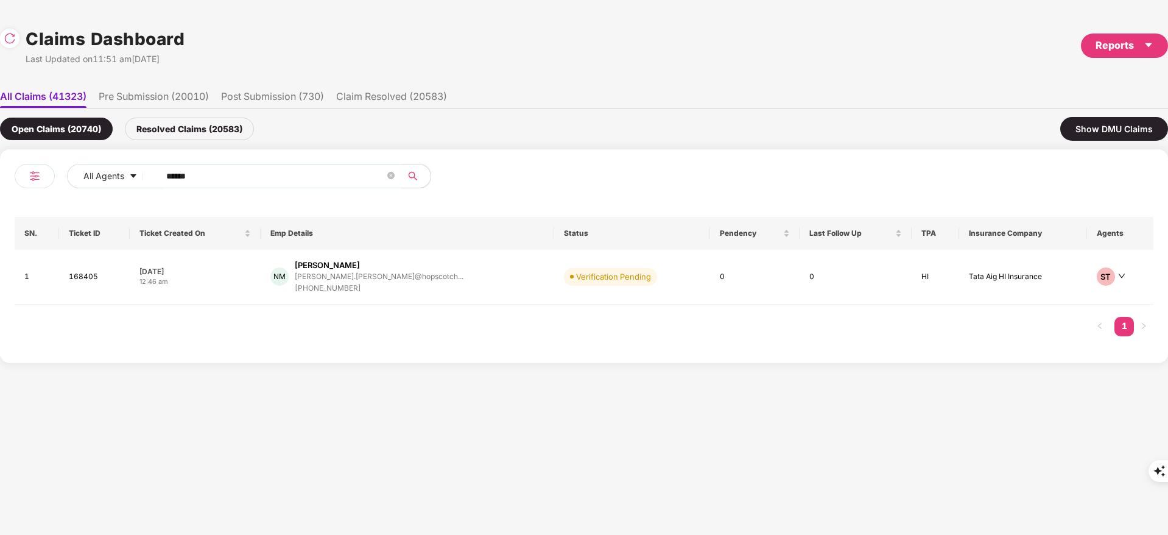
drag, startPoint x: 242, startPoint y: 174, endPoint x: 3, endPoint y: 180, distance: 238.7
click at [0, 180] on div "All Agents ****** SN. Ticket ID Ticket Created On Emp Details Status Pendency L…" at bounding box center [584, 256] width 1168 height 214
paste input "text"
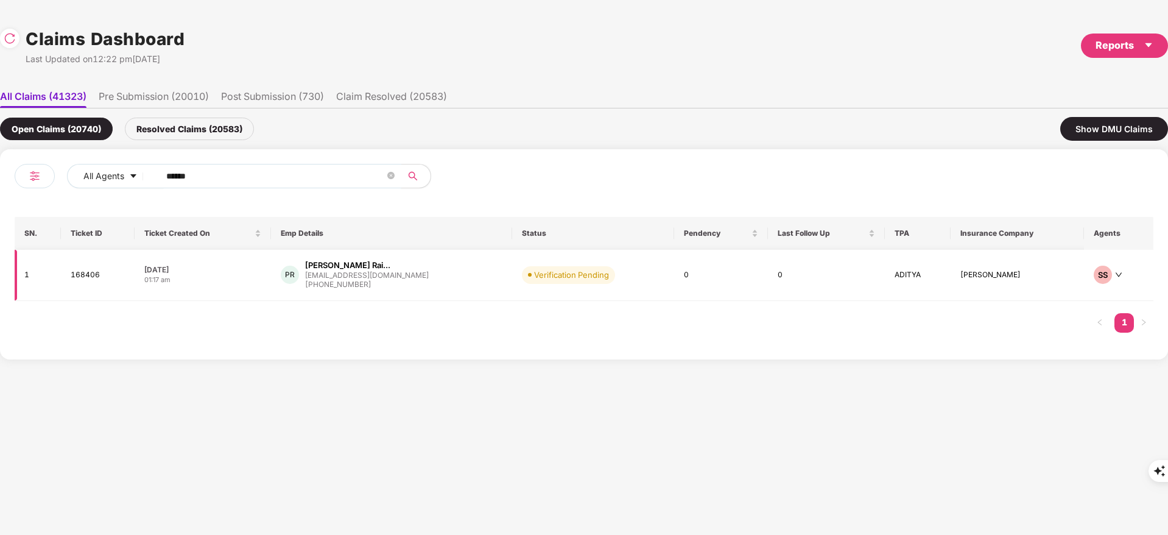
type input "******"
click at [374, 281] on div "+918867086434" at bounding box center [367, 285] width 124 height 12
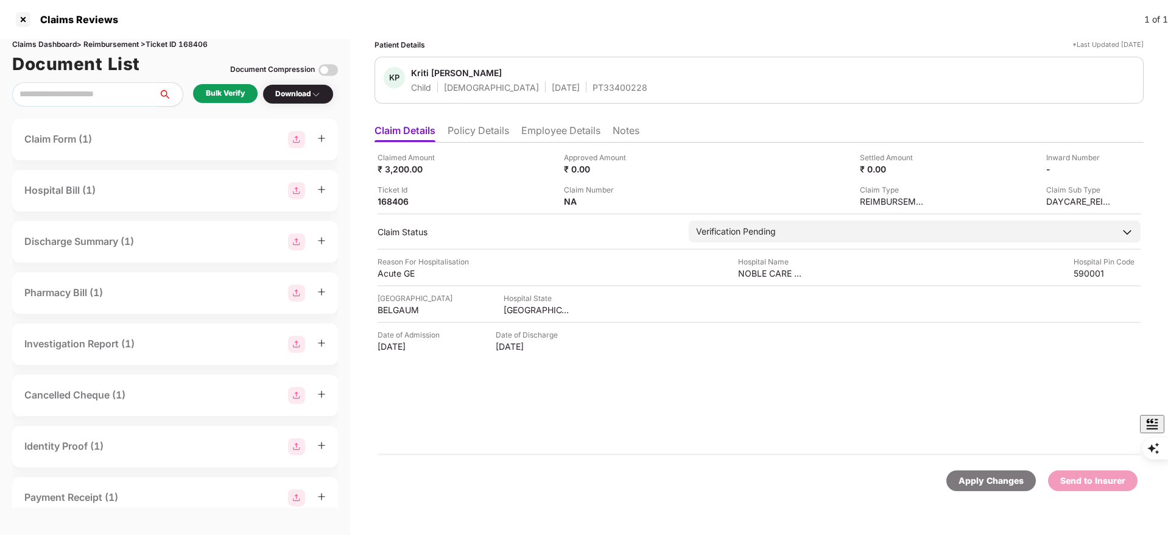
click at [224, 89] on div "Bulk Verify" at bounding box center [225, 94] width 39 height 12
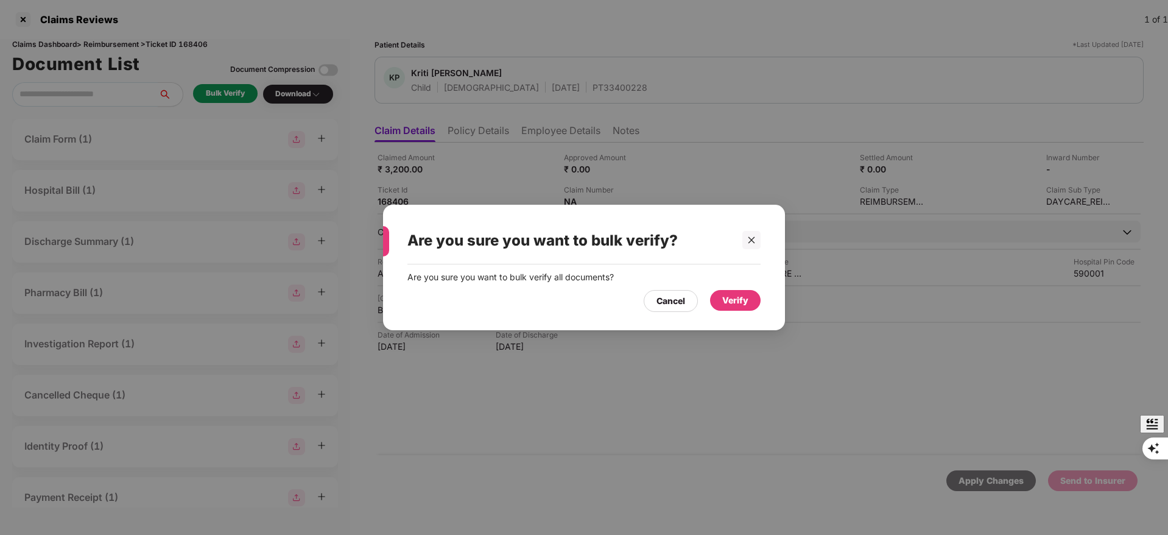
click at [734, 301] on div "Verify" at bounding box center [735, 299] width 26 height 13
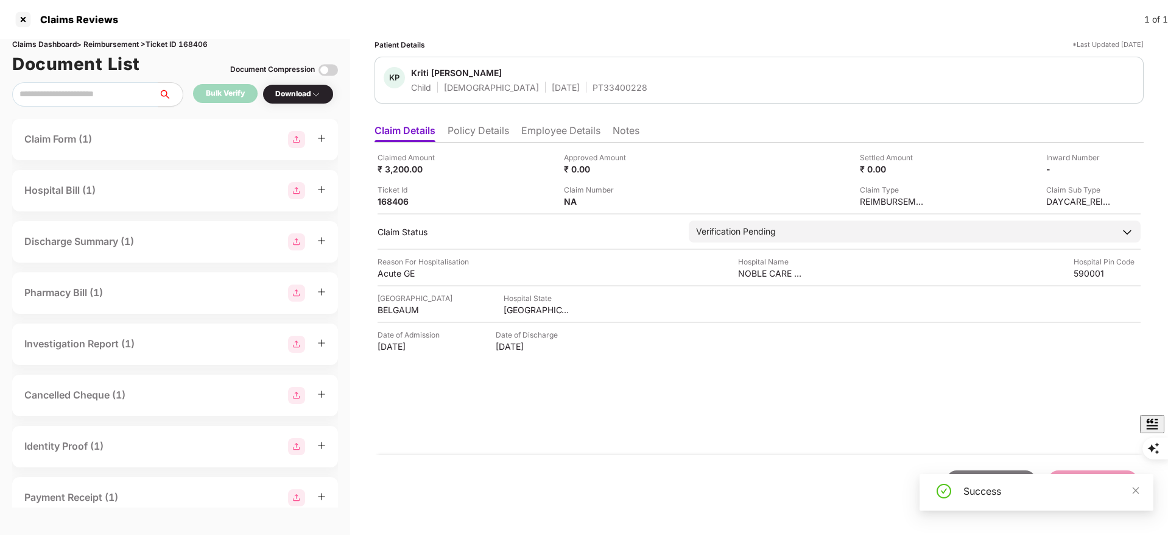
click at [303, 84] on div "Download" at bounding box center [297, 94] width 71 height 20
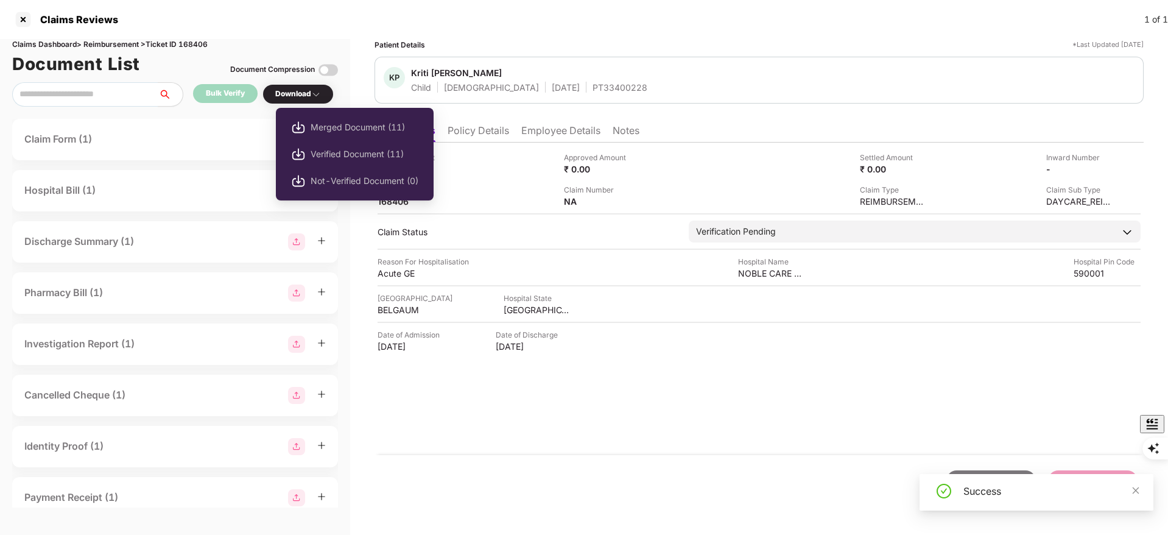
click at [303, 94] on div "Download" at bounding box center [298, 94] width 46 height 12
click at [331, 151] on span "Verified Document (11)" at bounding box center [364, 153] width 108 height 13
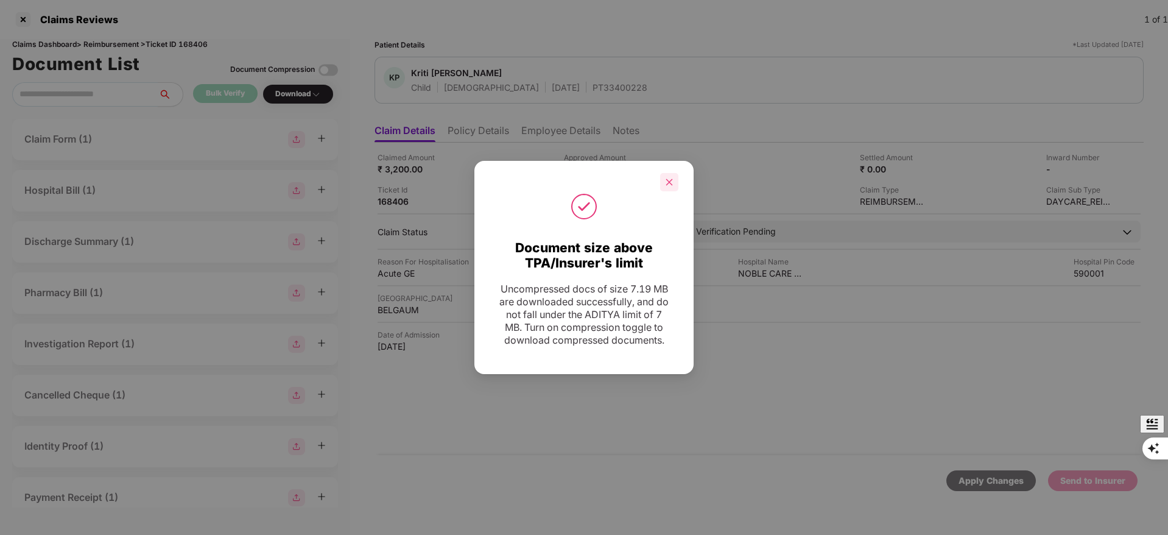
click at [673, 177] on div at bounding box center [669, 182] width 18 height 18
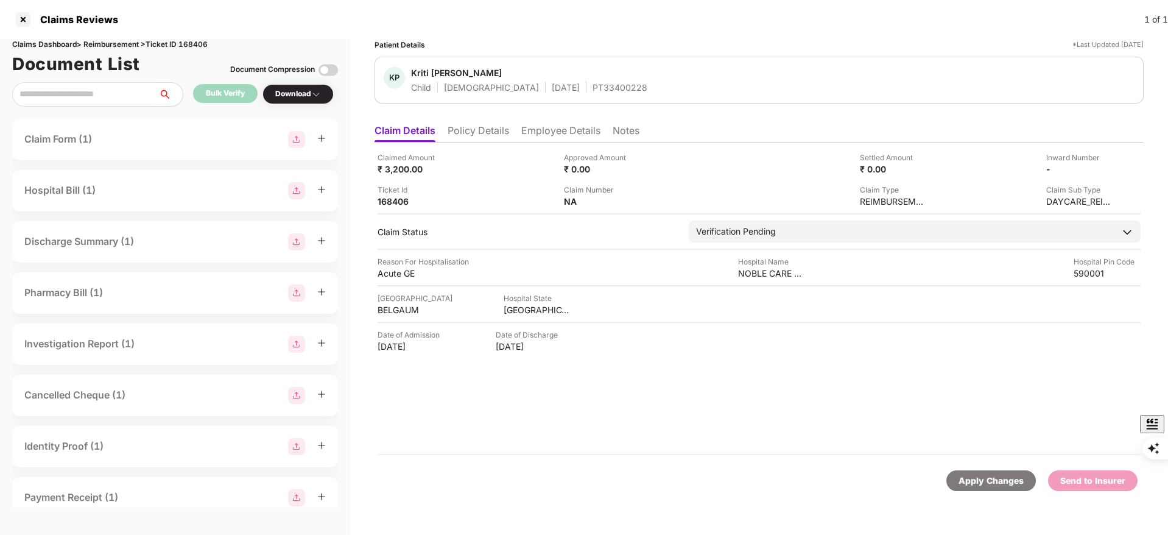
click at [474, 127] on li "Policy Details" at bounding box center [477, 133] width 61 height 18
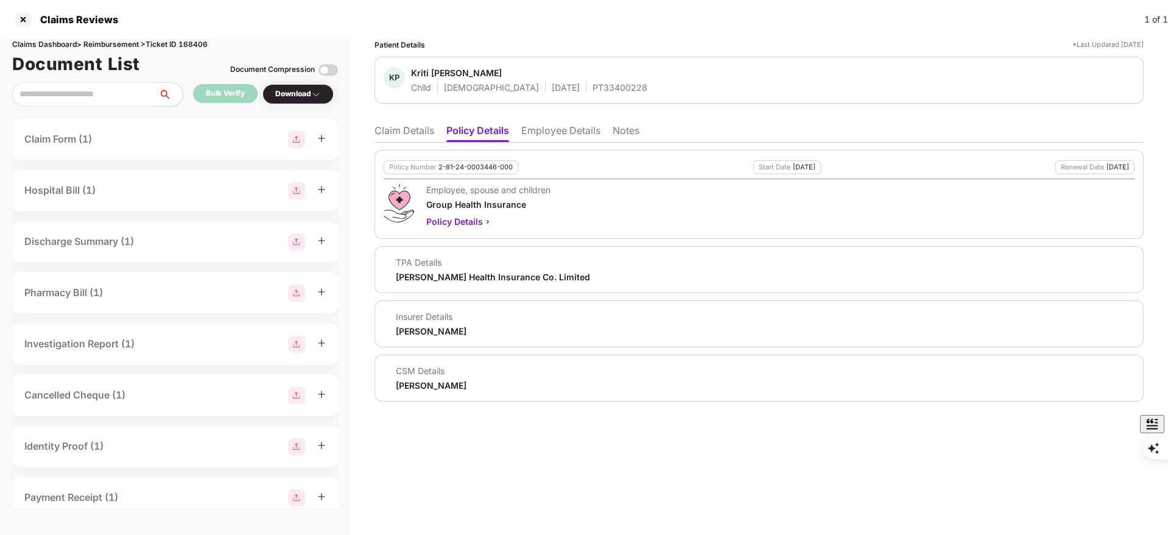
click at [573, 130] on li "Employee Details" at bounding box center [560, 133] width 79 height 18
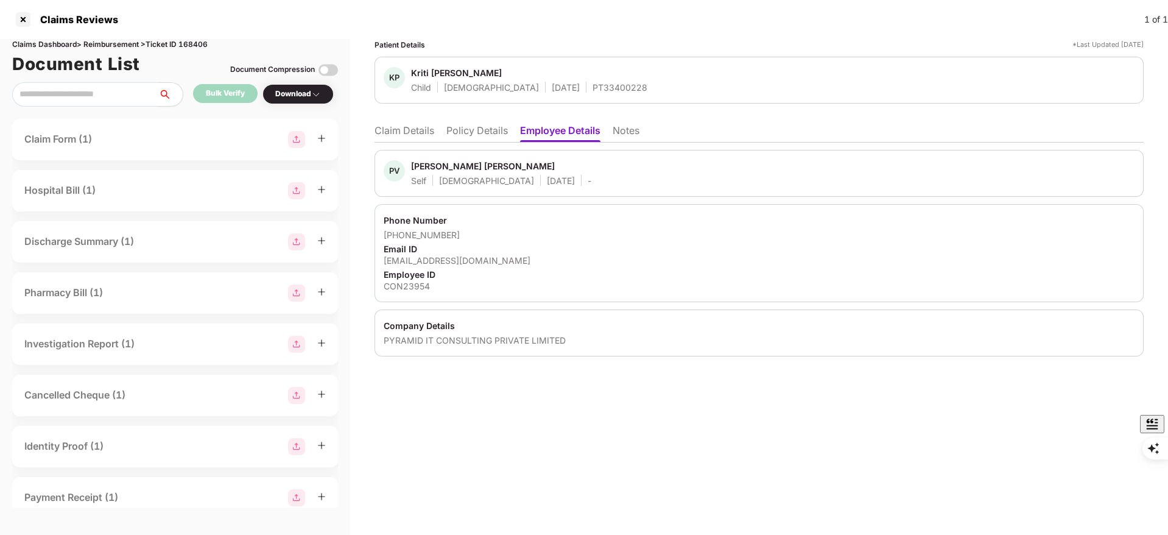
click at [482, 347] on div "Company Details PYRAMID IT CONSULTING PRIVATE LIMITED" at bounding box center [758, 332] width 769 height 47
click at [480, 343] on div "PYRAMID IT CONSULTING PRIVATE LIMITED" at bounding box center [759, 340] width 751 height 12
click at [481, 340] on div "PYRAMID IT CONSULTING PRIVATE LIMITED" at bounding box center [759, 340] width 751 height 12
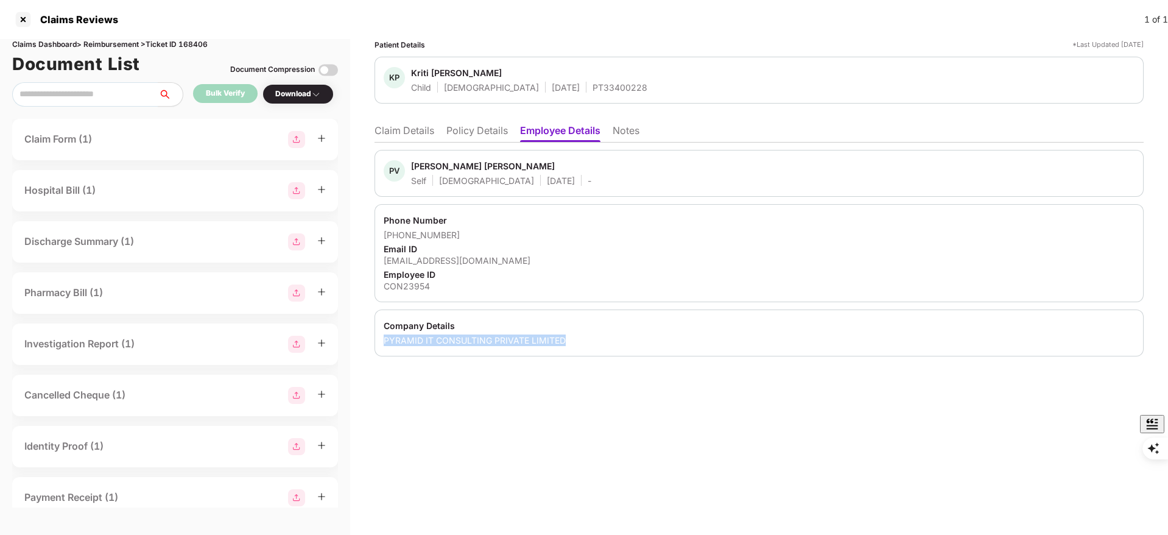
click at [481, 338] on div "PYRAMID IT CONSULTING PRIVATE LIMITED" at bounding box center [759, 340] width 751 height 12
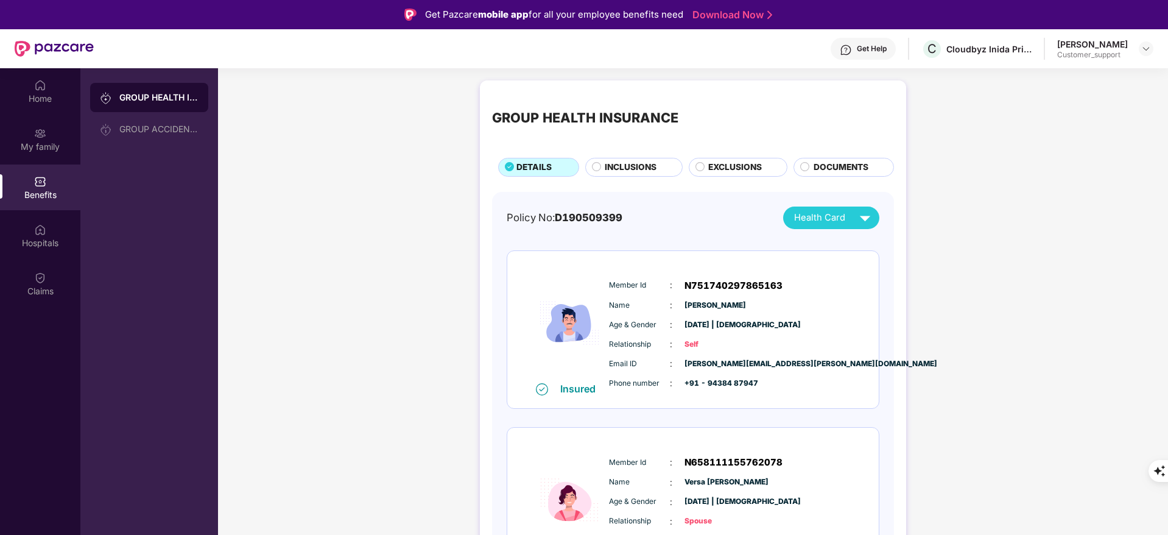
scroll to position [68, 0]
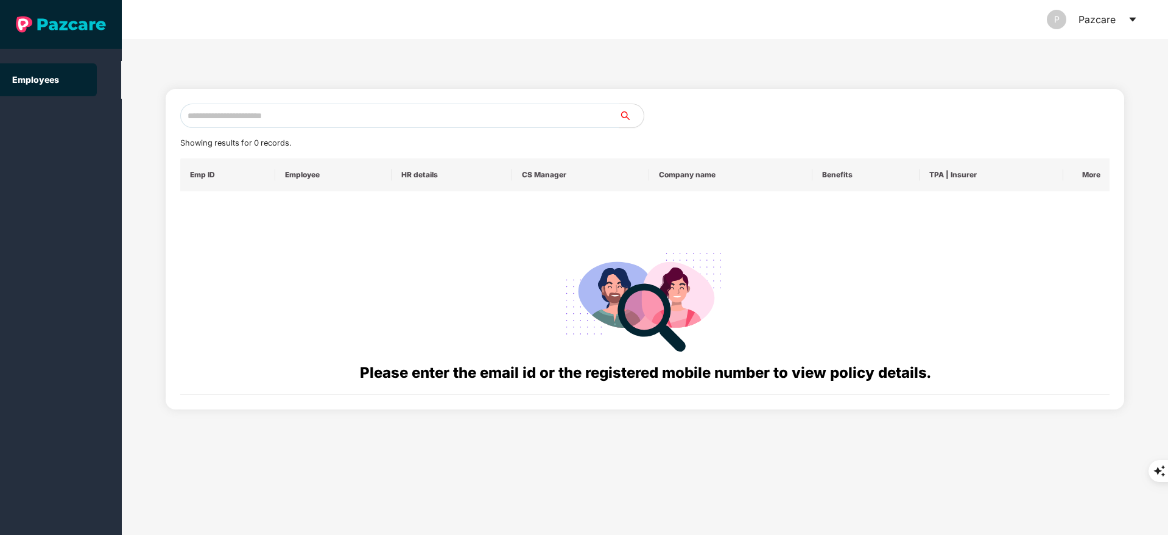
click at [194, 109] on input "text" at bounding box center [399, 115] width 439 height 24
paste input "**********"
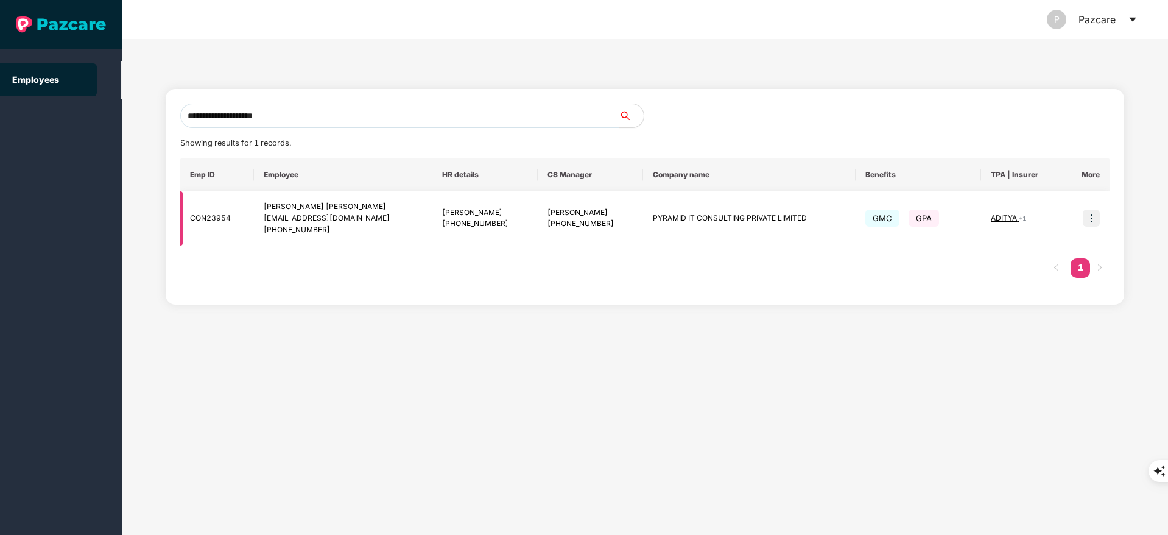
click at [225, 218] on td "CON23954" at bounding box center [217, 218] width 74 height 55
copy td "CON23954"
drag, startPoint x: 312, startPoint y: 119, endPoint x: 0, endPoint y: 124, distance: 312.4
click at [0, 124] on section "**********" at bounding box center [584, 267] width 1168 height 535
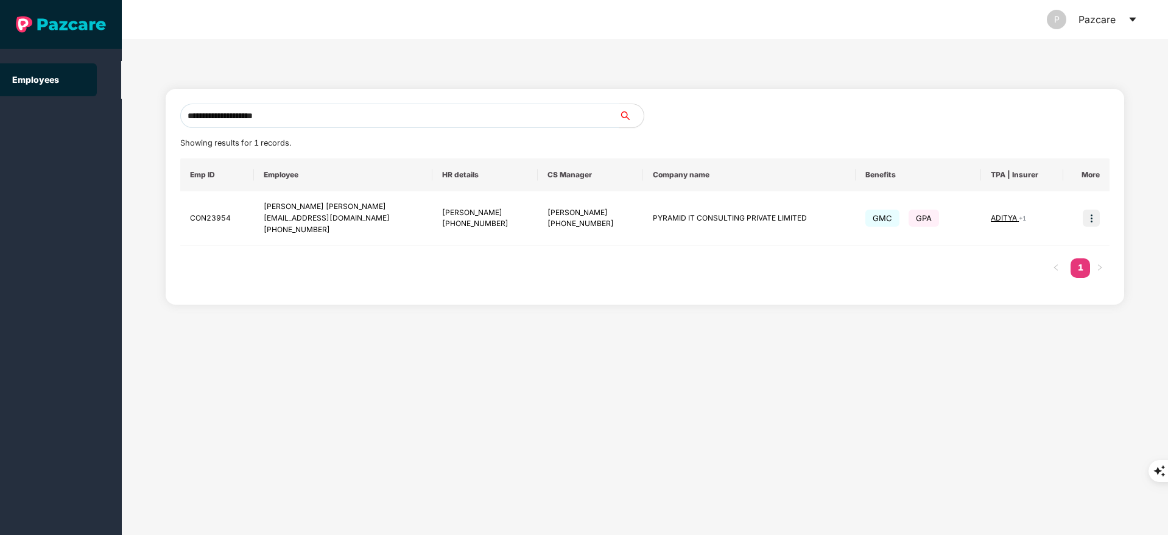
paste input "text"
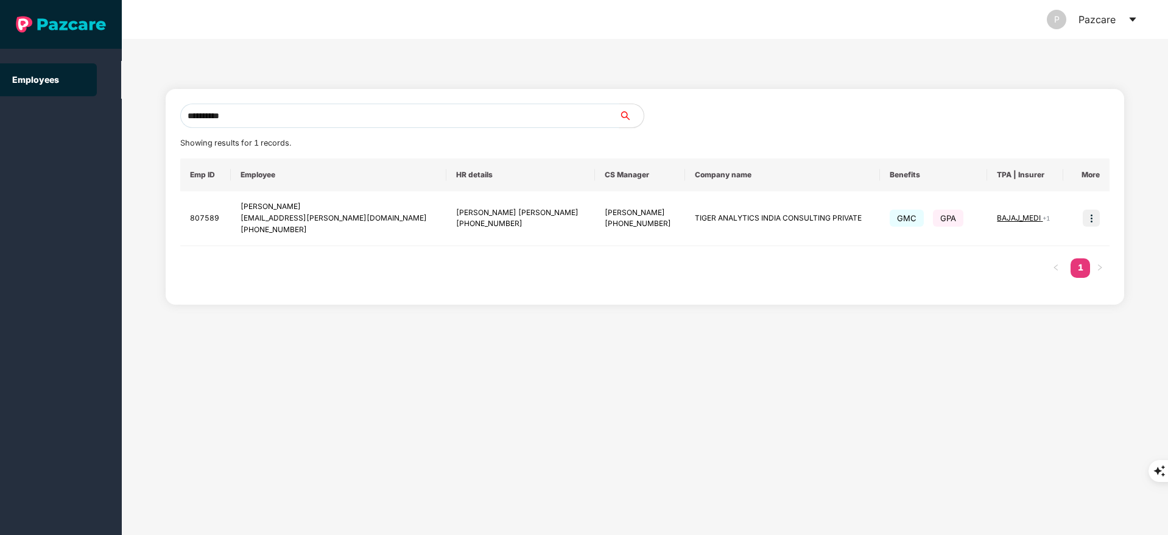
type input "**********"
click at [259, 112] on input "**********" at bounding box center [399, 115] width 439 height 24
click at [1092, 217] on img at bounding box center [1090, 217] width 17 height 17
click at [1043, 239] on li "Switch to user interface" at bounding box center [1031, 249] width 135 height 26
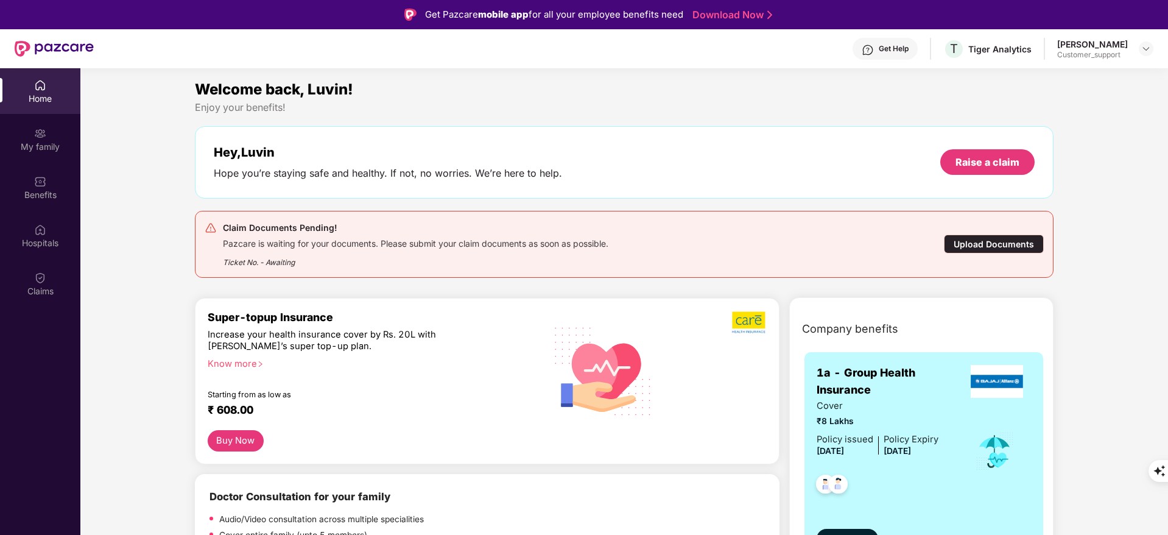
click at [947, 247] on div "Upload Documents" at bounding box center [994, 243] width 100 height 19
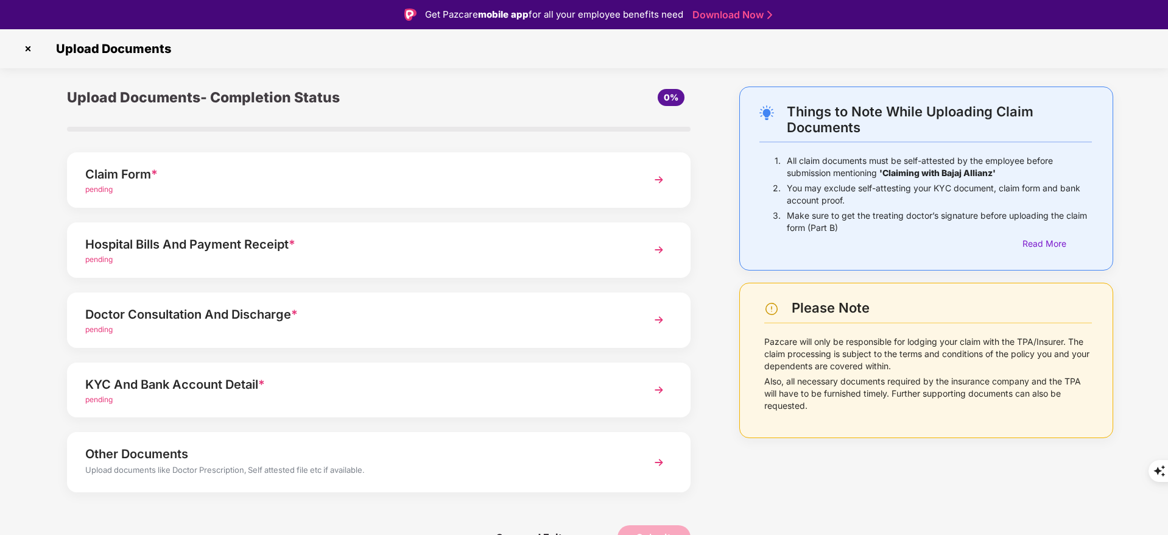
click at [368, 174] on div "Claim Form *" at bounding box center [354, 173] width 538 height 19
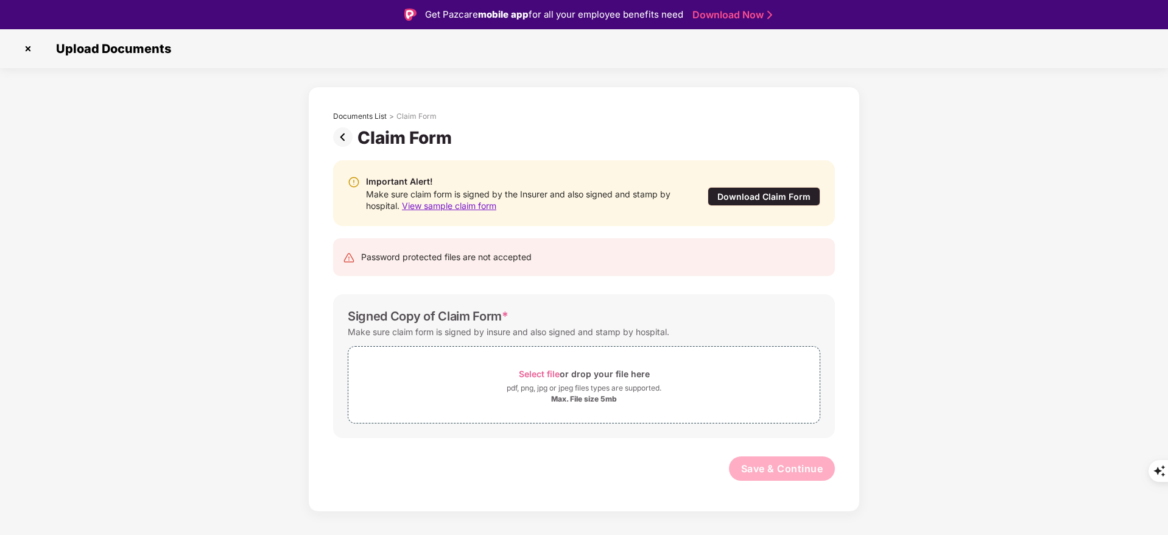
click at [342, 136] on img at bounding box center [345, 136] width 24 height 19
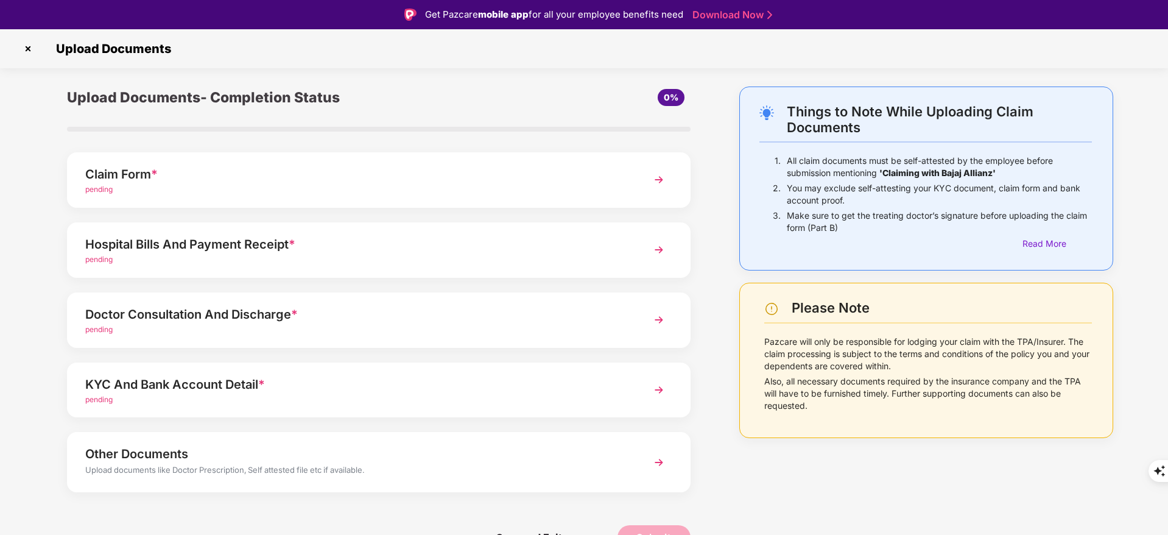
click at [295, 255] on div "pending" at bounding box center [354, 260] width 538 height 12
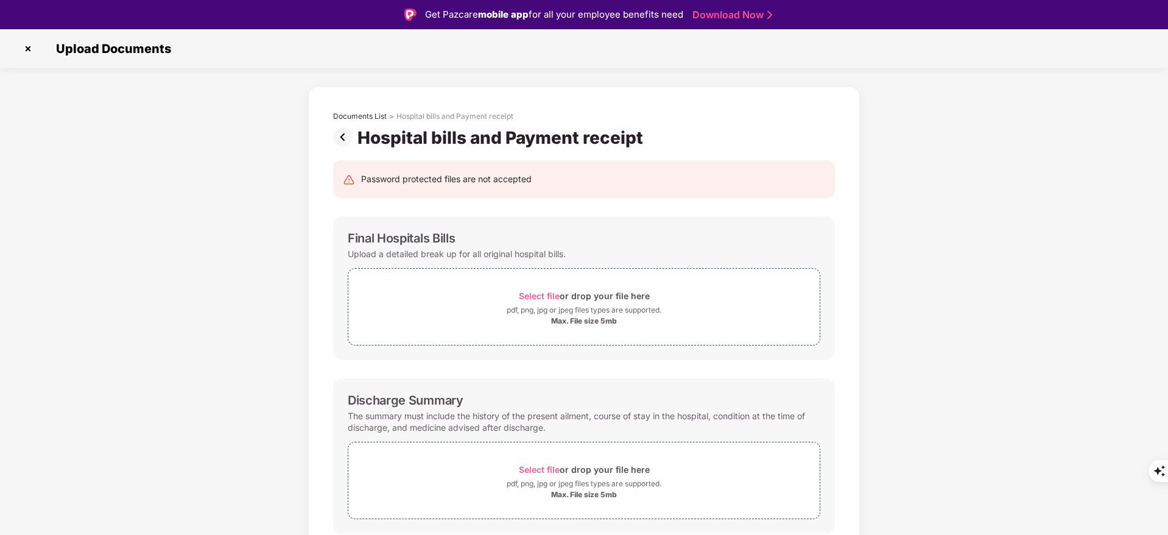
click at [342, 135] on img at bounding box center [345, 136] width 24 height 19
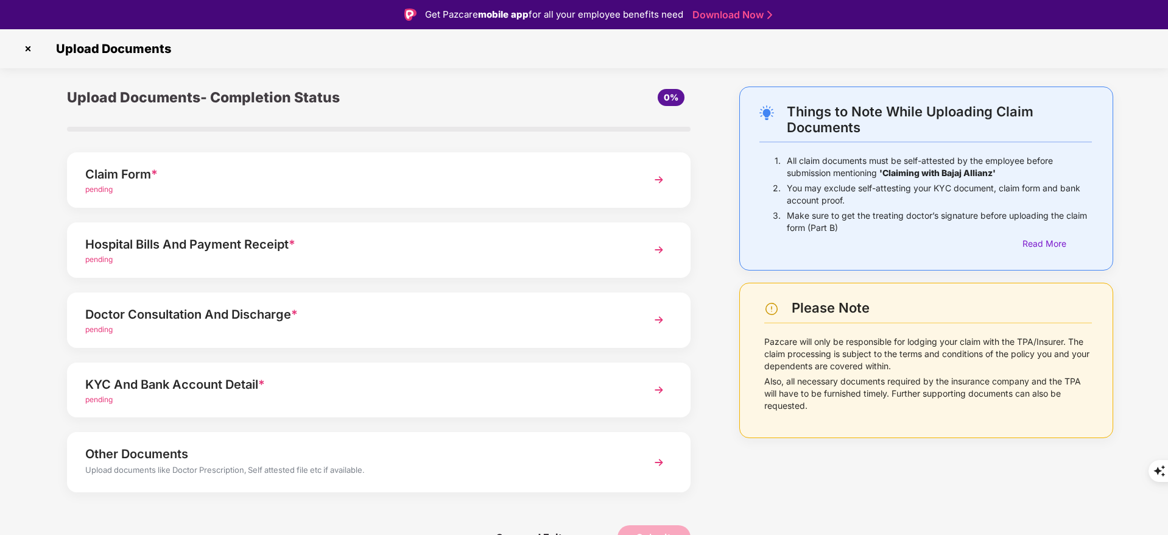
click at [287, 328] on div "pending" at bounding box center [354, 330] width 538 height 12
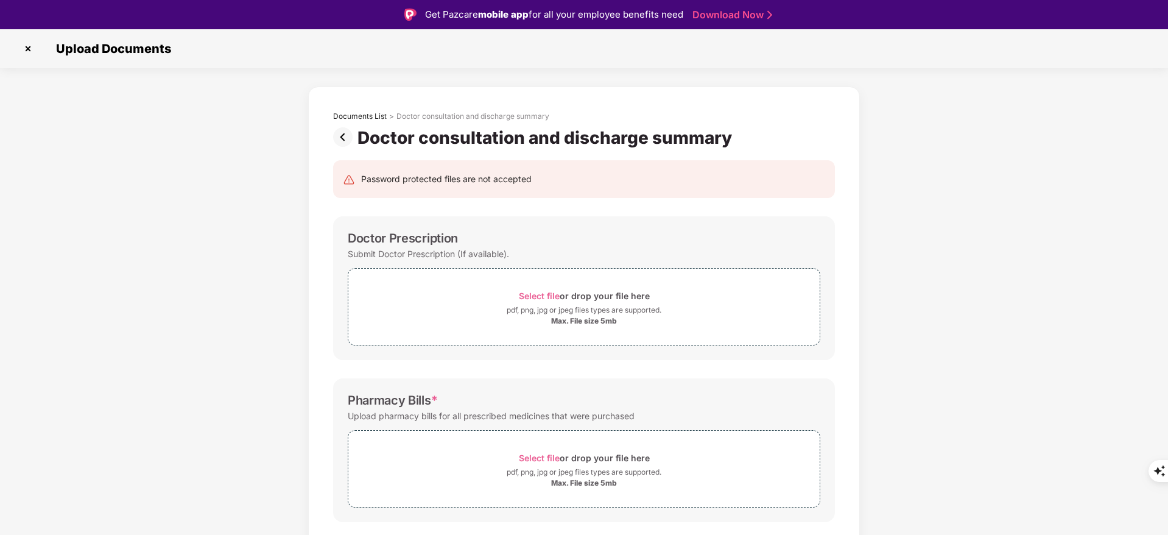
click at [335, 133] on img at bounding box center [345, 136] width 24 height 19
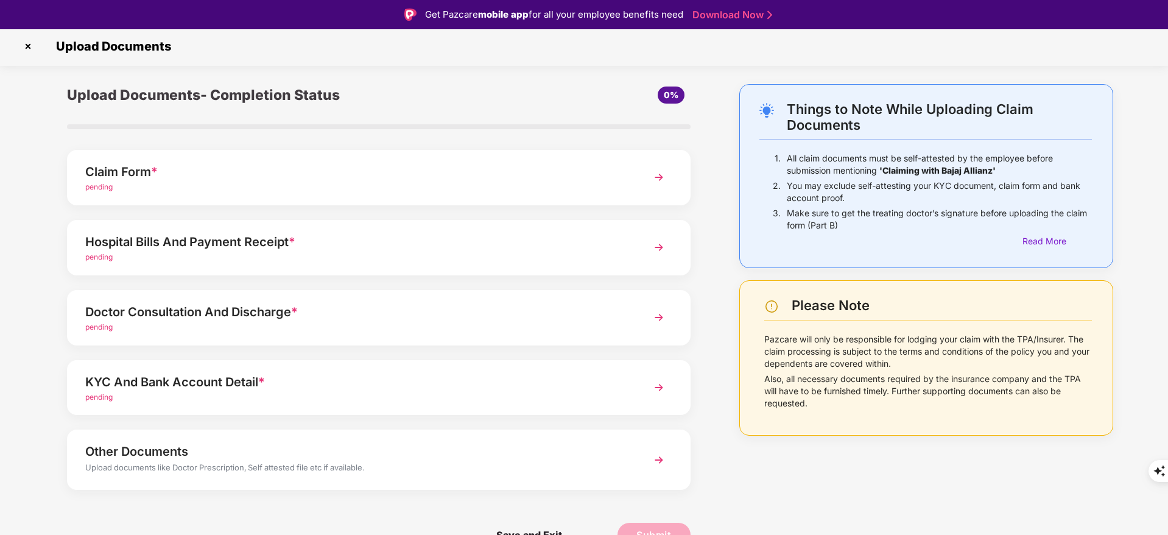
scroll to position [4, 0]
click at [225, 395] on div "pending" at bounding box center [354, 396] width 538 height 12
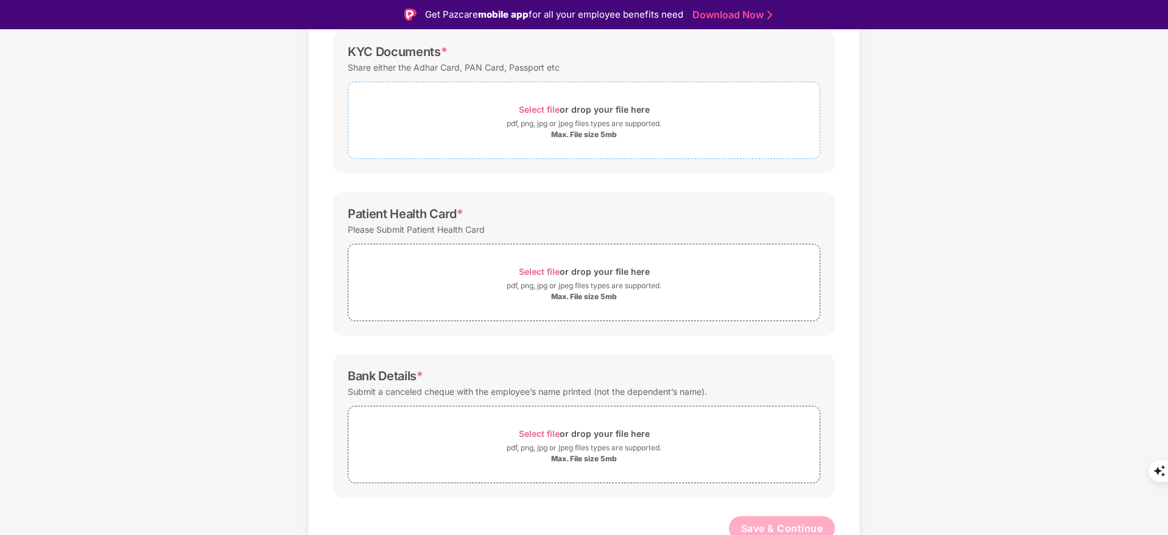
scroll to position [0, 0]
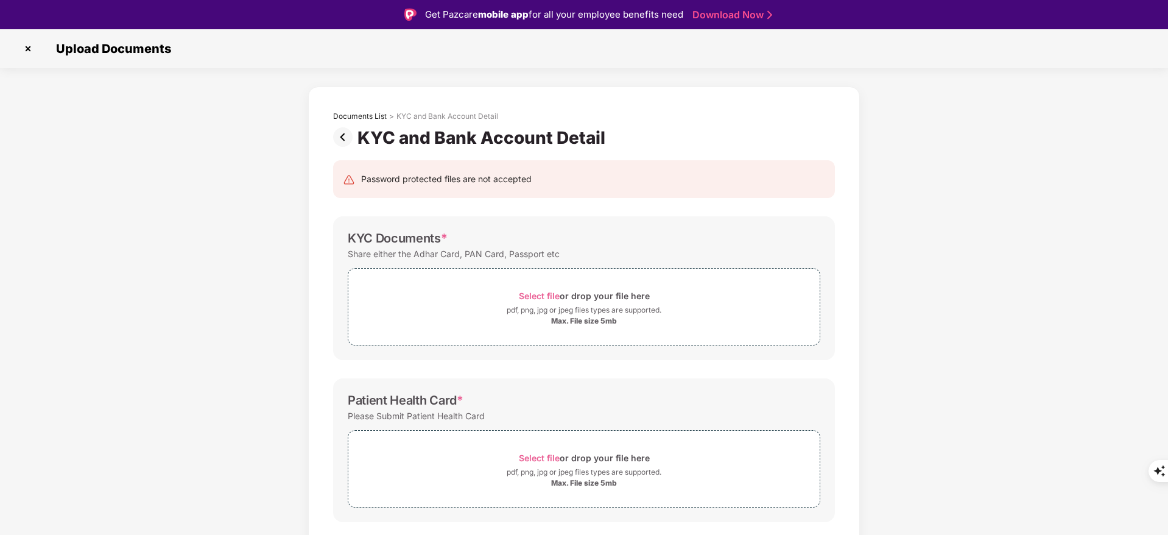
click at [30, 43] on img at bounding box center [27, 48] width 19 height 19
click at [35, 51] on img at bounding box center [27, 48] width 19 height 19
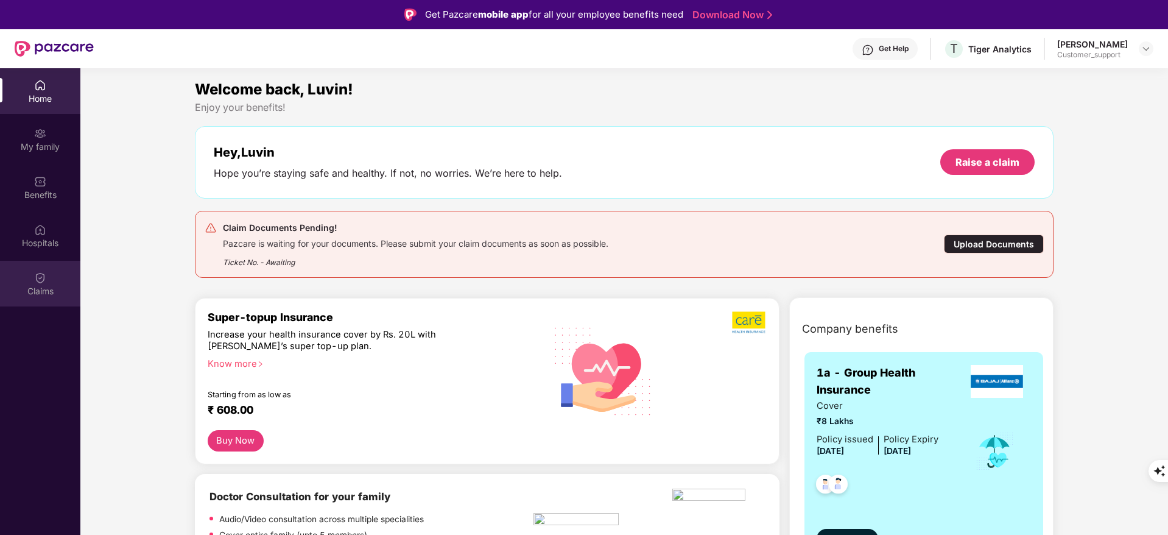
click at [43, 279] on img at bounding box center [40, 278] width 12 height 12
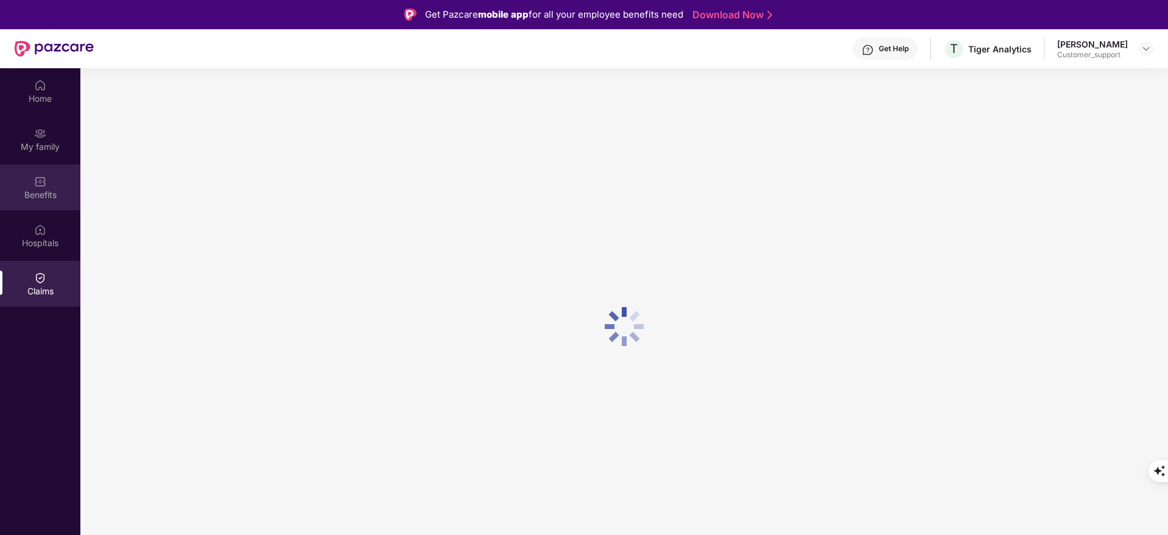
click at [44, 184] on img at bounding box center [40, 181] width 12 height 12
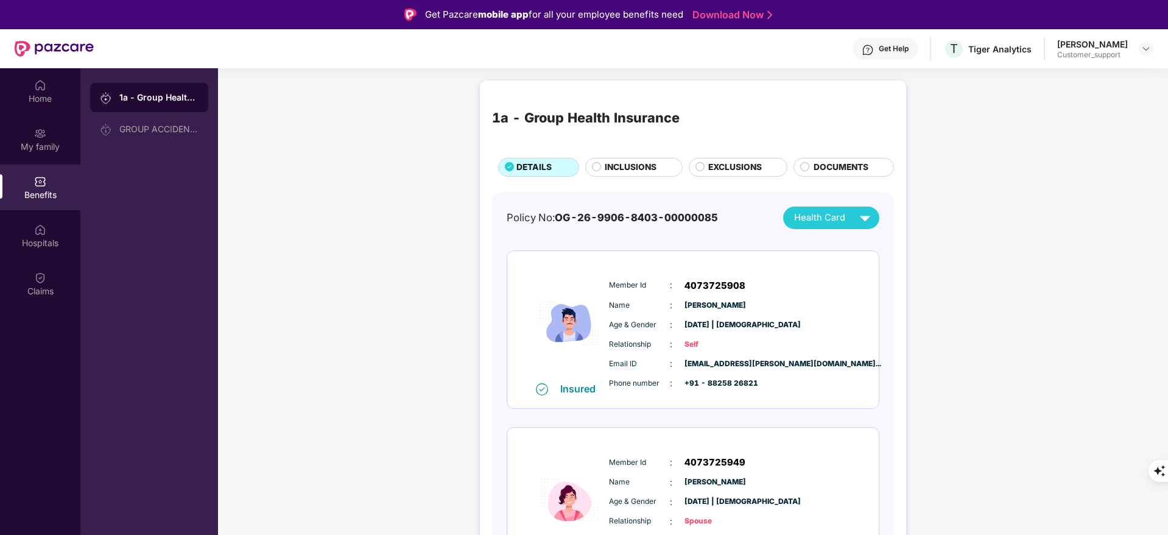
click at [640, 159] on div "INCLUSIONS" at bounding box center [633, 167] width 97 height 19
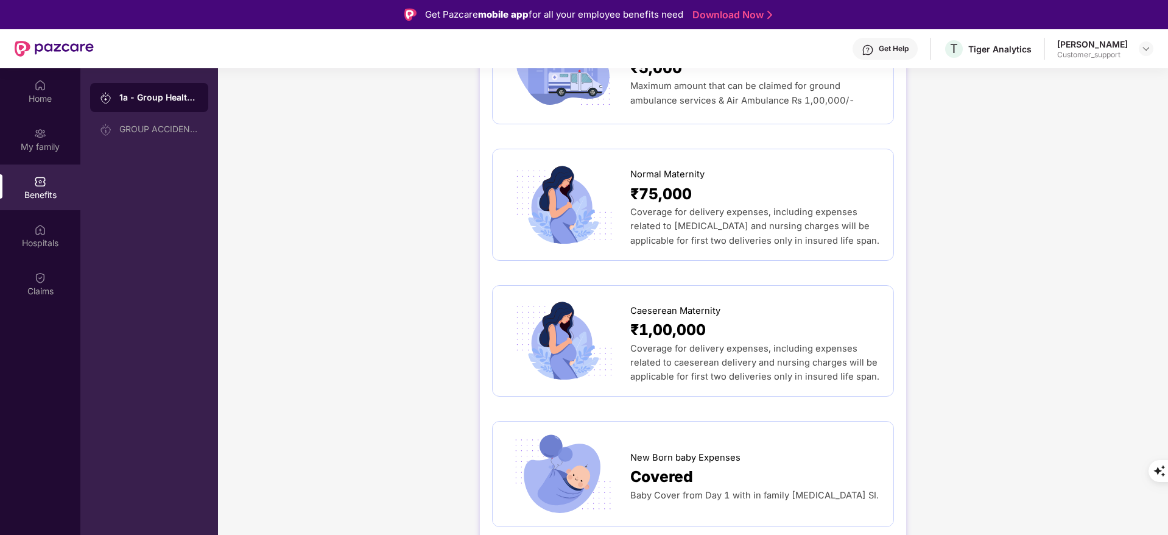
scroll to position [1461, 0]
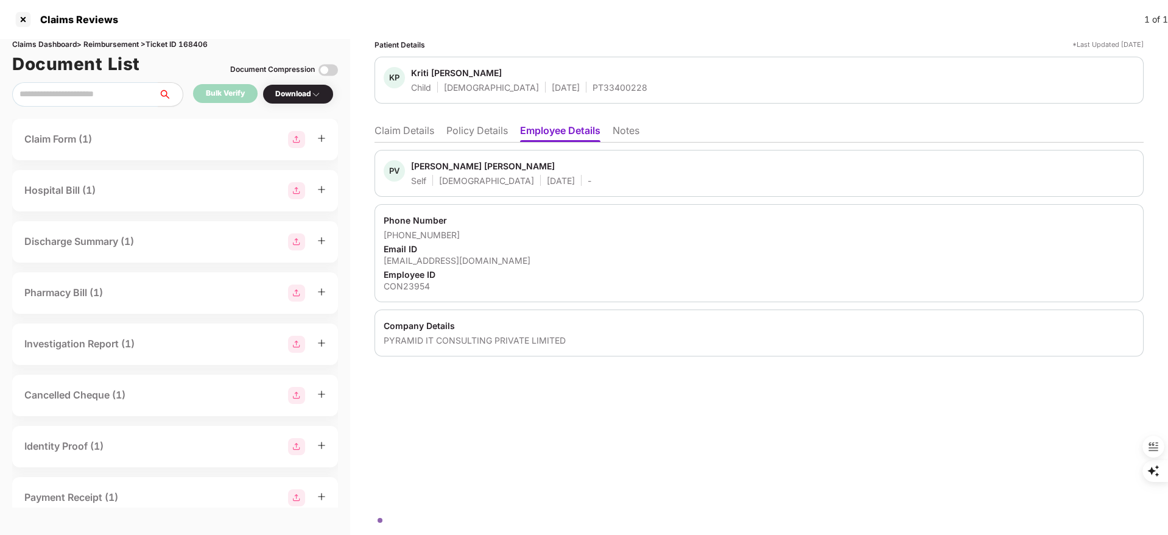
click at [412, 289] on div "CON23954" at bounding box center [759, 286] width 751 height 12
copy div "CON23954"
click at [396, 289] on div "CON23954" at bounding box center [759, 286] width 751 height 12
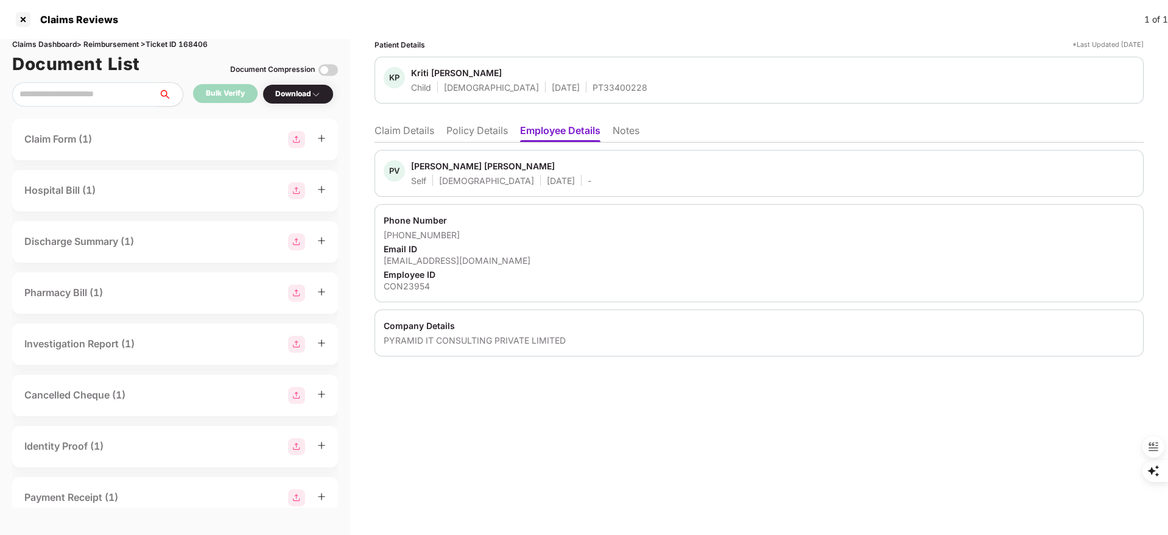
click at [583, 275] on div "Employee ID" at bounding box center [759, 274] width 751 height 12
click at [398, 286] on div "CON23954" at bounding box center [759, 286] width 751 height 12
copy div "CON23954"
click at [480, 138] on li "Policy Details" at bounding box center [476, 133] width 61 height 18
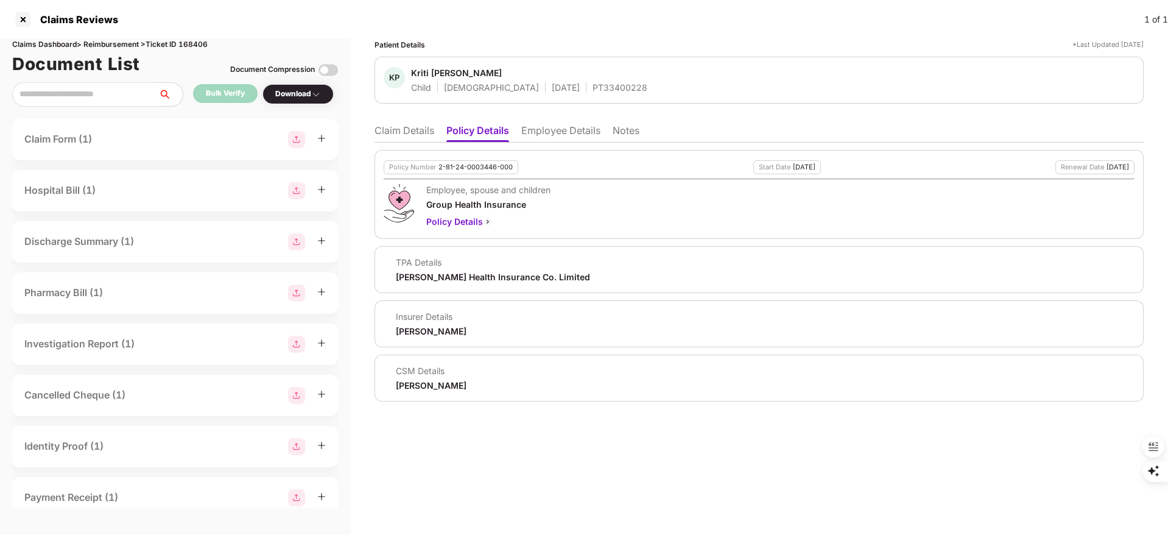
click at [555, 134] on li "Employee Details" at bounding box center [560, 133] width 79 height 18
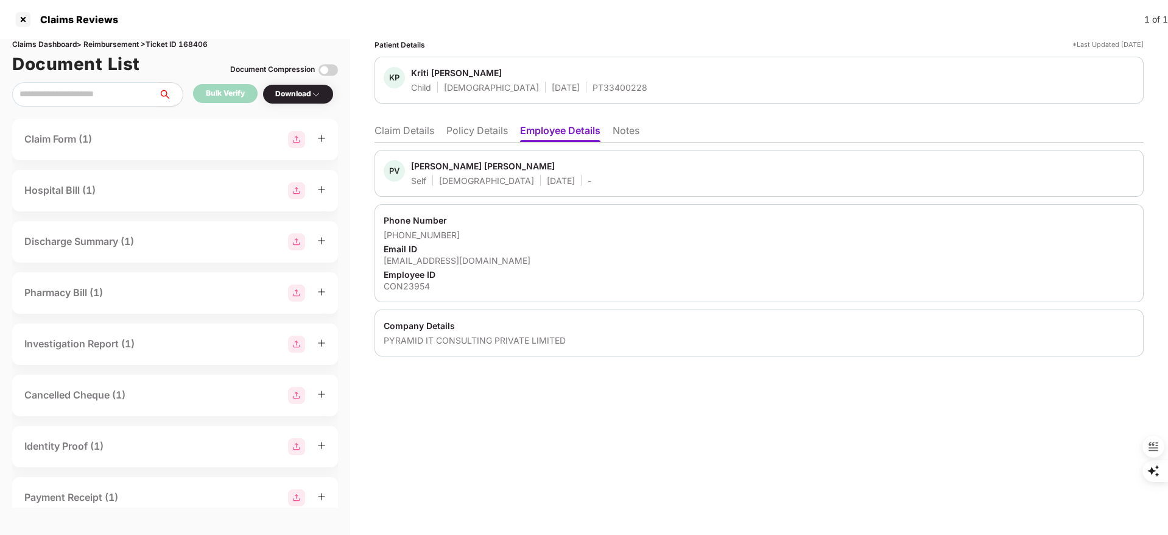
click at [405, 128] on li "Claim Details" at bounding box center [404, 133] width 60 height 18
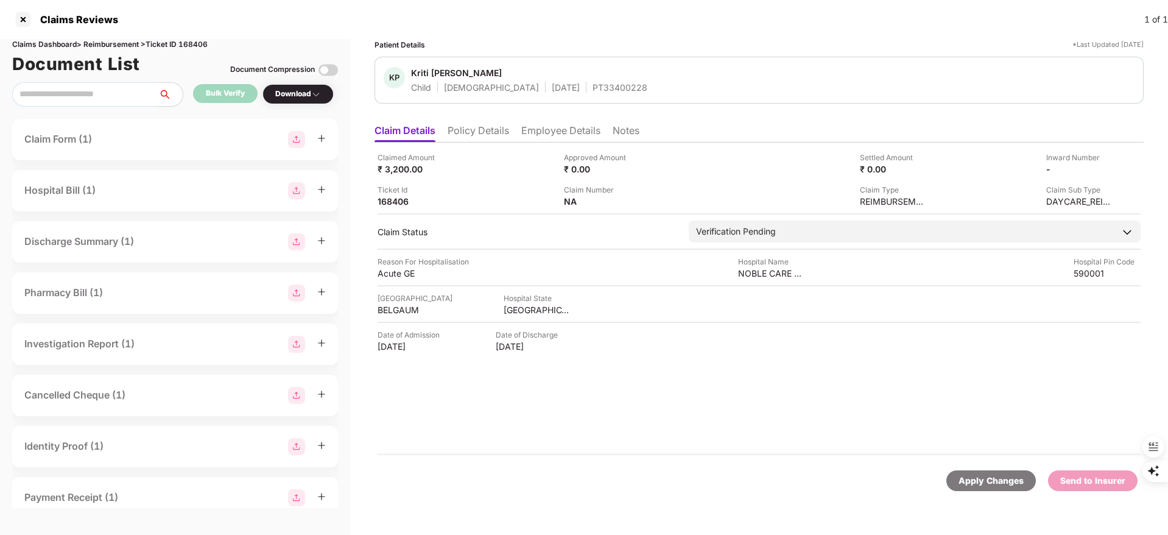
click at [471, 133] on li "Policy Details" at bounding box center [477, 133] width 61 height 18
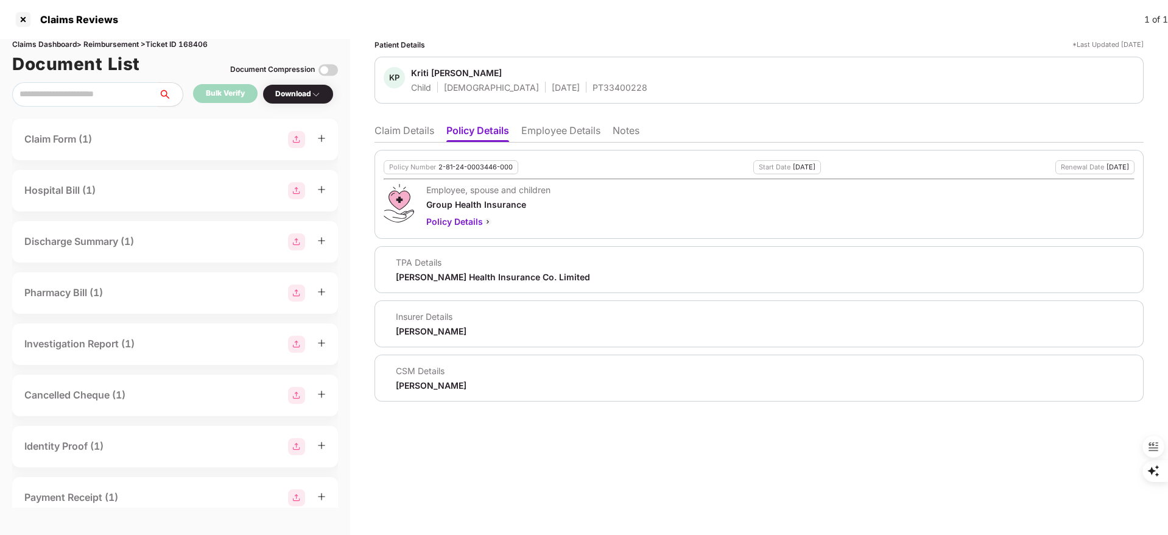
click at [559, 135] on li "Employee Details" at bounding box center [560, 133] width 79 height 18
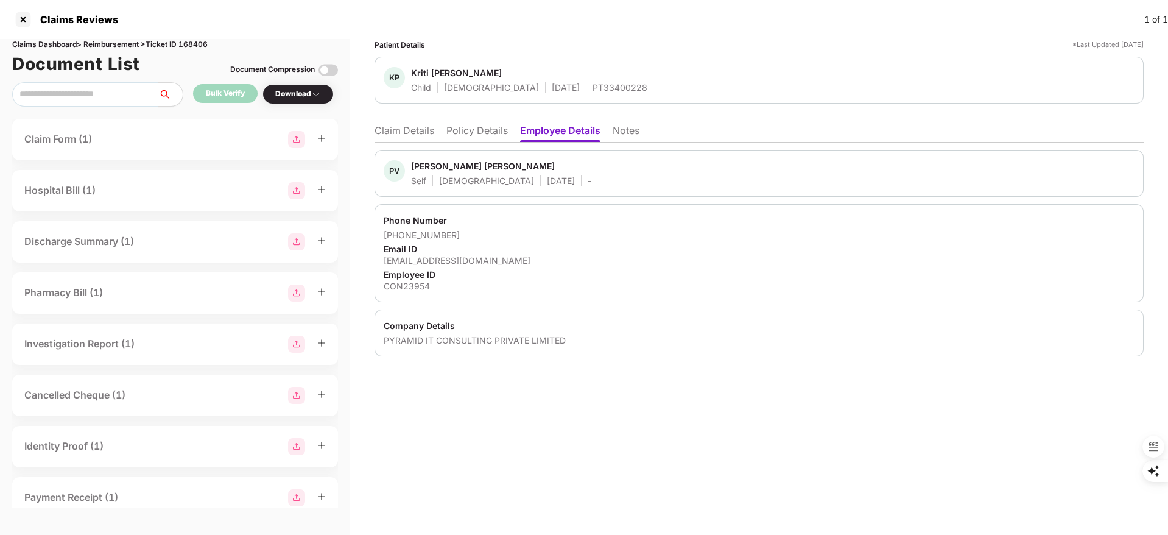
click at [438, 265] on div "[EMAIL_ADDRESS][DOMAIN_NAME]" at bounding box center [759, 260] width 751 height 12
click at [438, 262] on div "[EMAIL_ADDRESS][DOMAIN_NAME]" at bounding box center [759, 260] width 751 height 12
copy div "pavanpk1995@gmail.com"
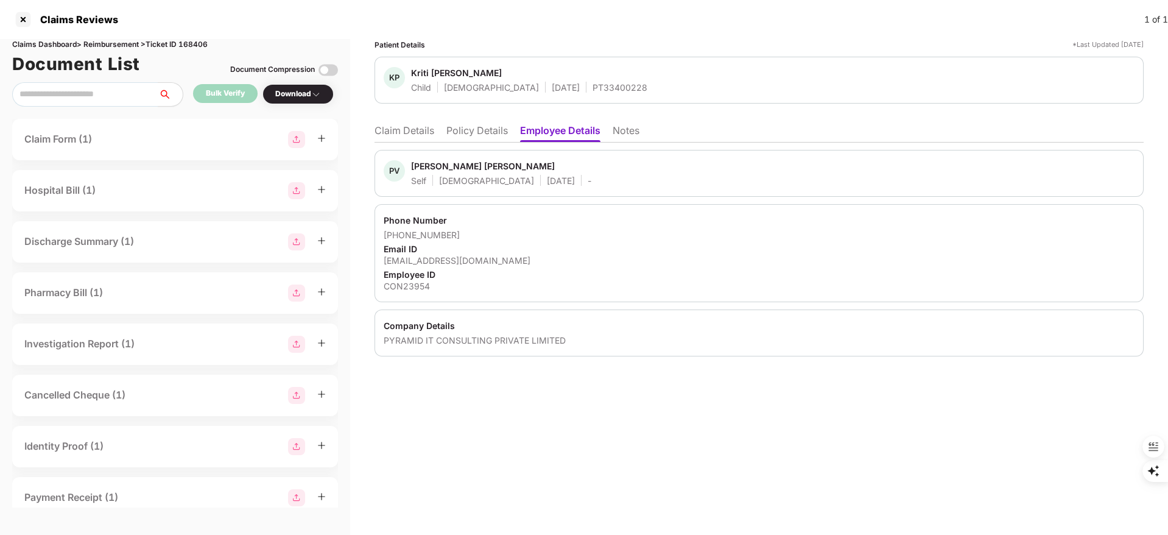
click at [436, 165] on div "Pavankumar Vinayak Raikar" at bounding box center [483, 166] width 144 height 12
copy div "Pavankumar"
click at [402, 130] on li "Claim Details" at bounding box center [404, 133] width 60 height 18
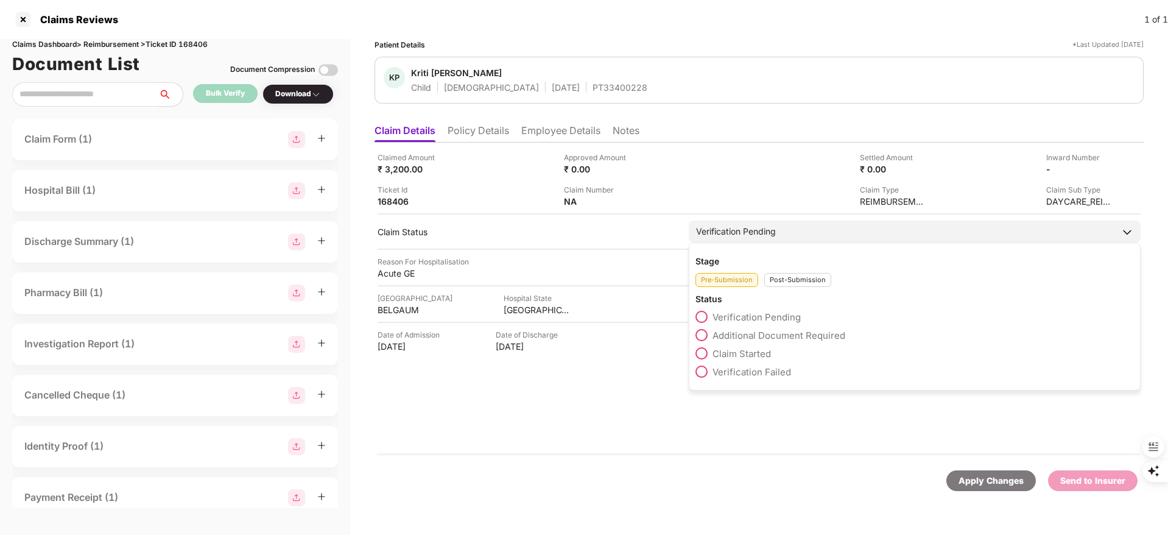
click at [744, 351] on span "Claim Started" at bounding box center [741, 354] width 58 height 12
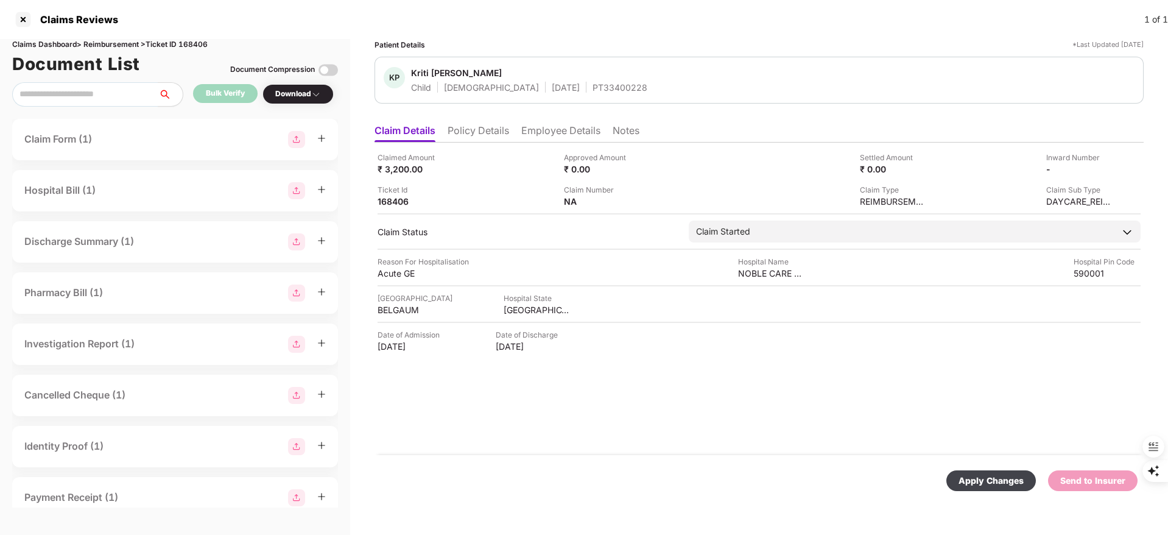
click at [989, 481] on div "Apply Changes" at bounding box center [990, 480] width 65 height 13
click at [497, 137] on li "Policy Details" at bounding box center [477, 133] width 61 height 18
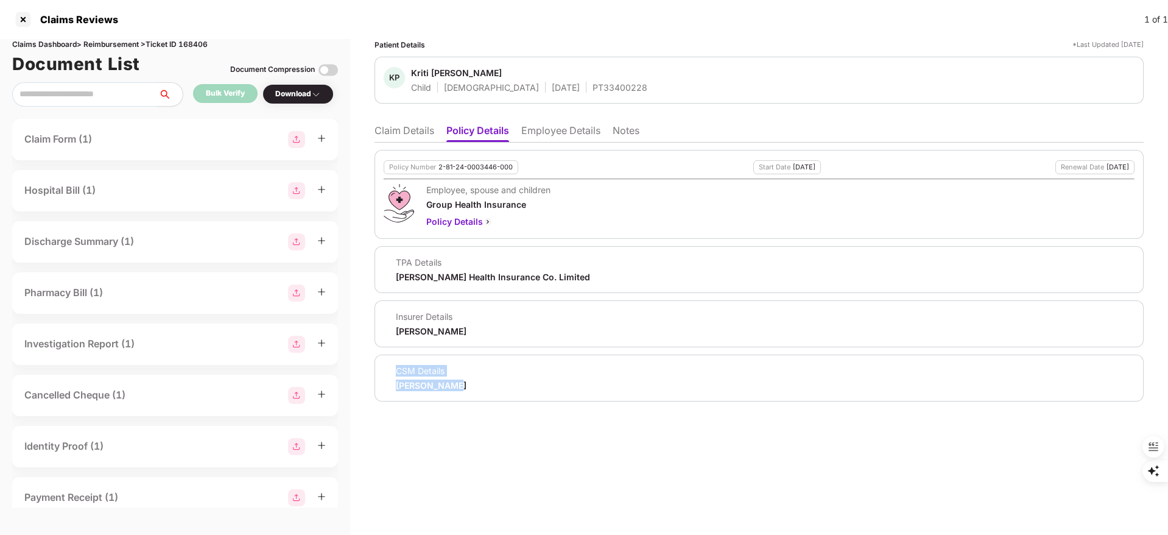
drag, startPoint x: 470, startPoint y: 381, endPoint x: 366, endPoint y: 384, distance: 104.1
click at [368, 385] on div "Patient Details *Last Updated 26 Aug 2025 KP Kriti Pavankumar Raikar Child Fema…" at bounding box center [759, 287] width 818 height 496
click at [405, 388] on div "Harshal Bedi" at bounding box center [431, 385] width 71 height 12
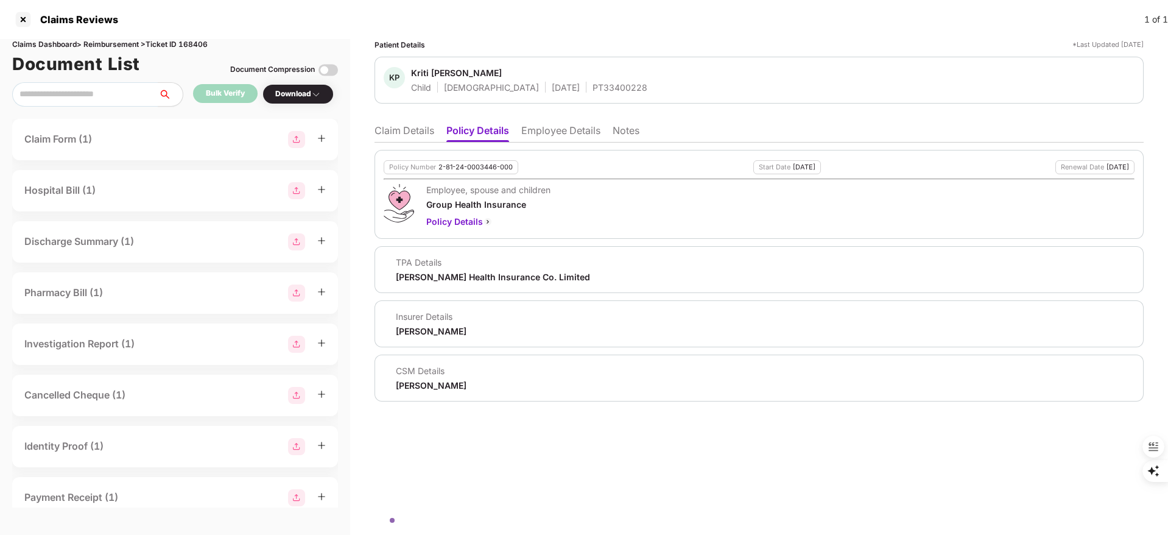
click at [545, 312] on div "Insurer Details Aditya Birla" at bounding box center [759, 323] width 751 height 26
click at [554, 124] on li "Employee Details" at bounding box center [560, 133] width 79 height 18
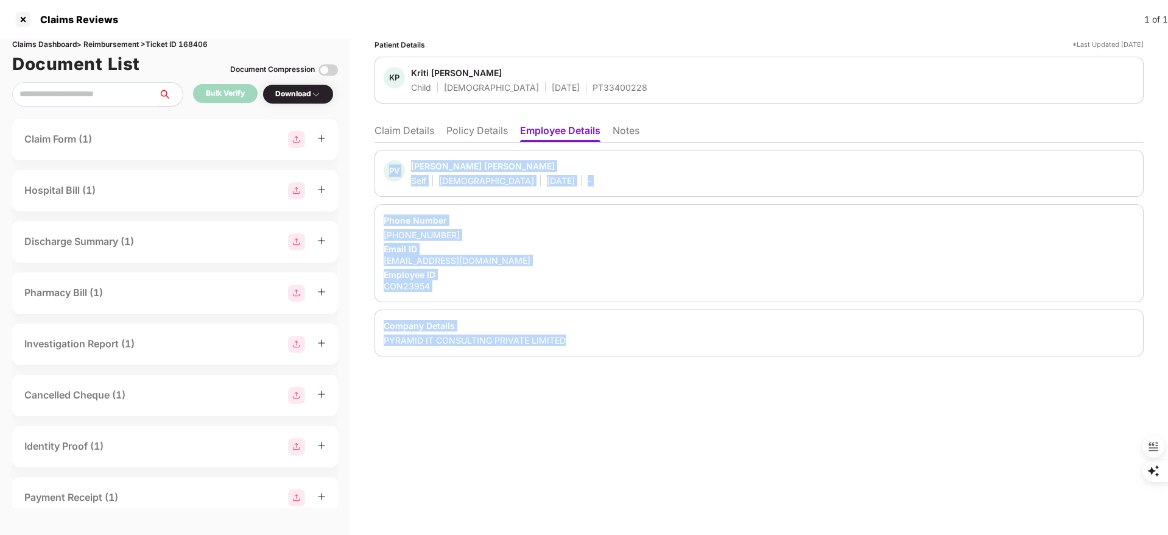
drag, startPoint x: 376, startPoint y: 155, endPoint x: 615, endPoint y: 340, distance: 302.1
click at [615, 340] on div "PV Pavankumar Vinayak Raikar Self Male 17 Apr 1992 - Phone Number +918867086434…" at bounding box center [758, 253] width 769 height 206
copy div "PV Pavankumar Vinayak Raikar Self Male 17 Apr 1992 - Phone Number +918867086434…"
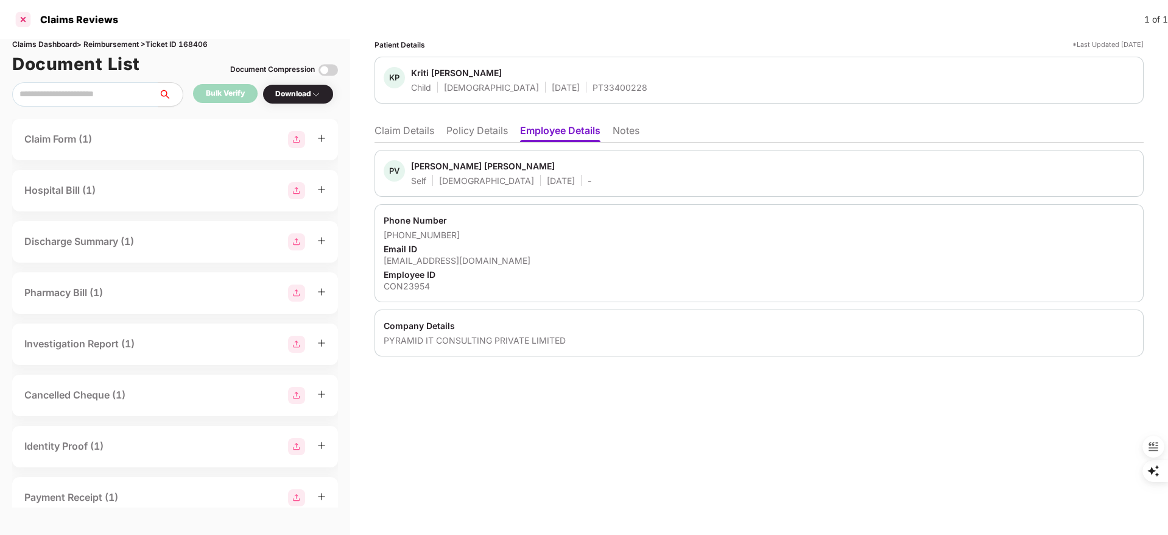
click at [24, 16] on div at bounding box center [22, 19] width 19 height 19
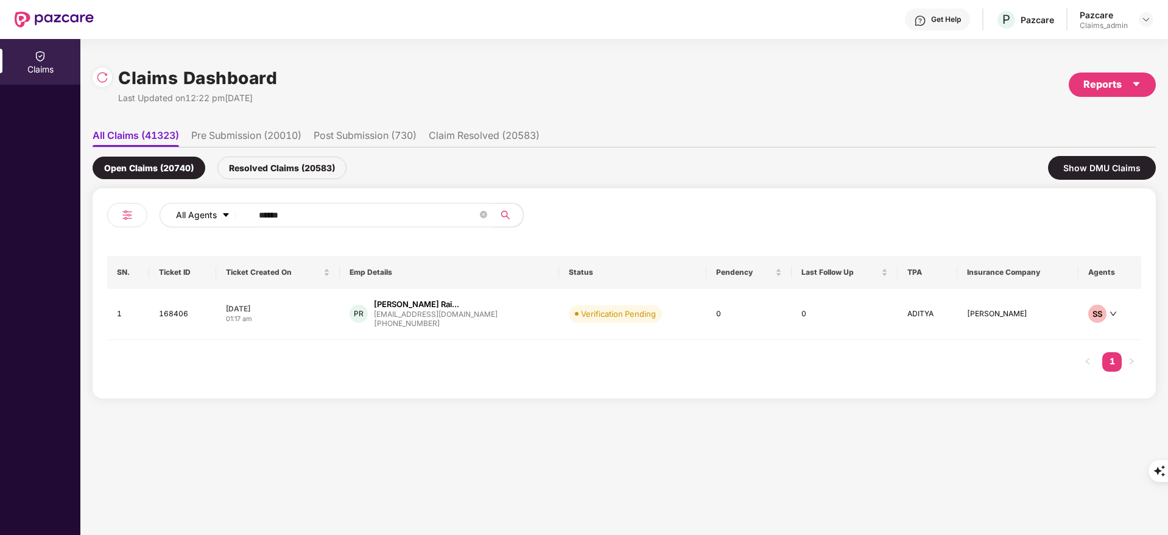
drag, startPoint x: 311, startPoint y: 216, endPoint x: 166, endPoint y: 221, distance: 145.6
click at [166, 221] on div "All Agents ******" at bounding box center [470, 215] width 620 height 24
paste input "text"
type input "******"
click at [415, 323] on div "[PHONE_NUMBER]" at bounding box center [436, 327] width 116 height 12
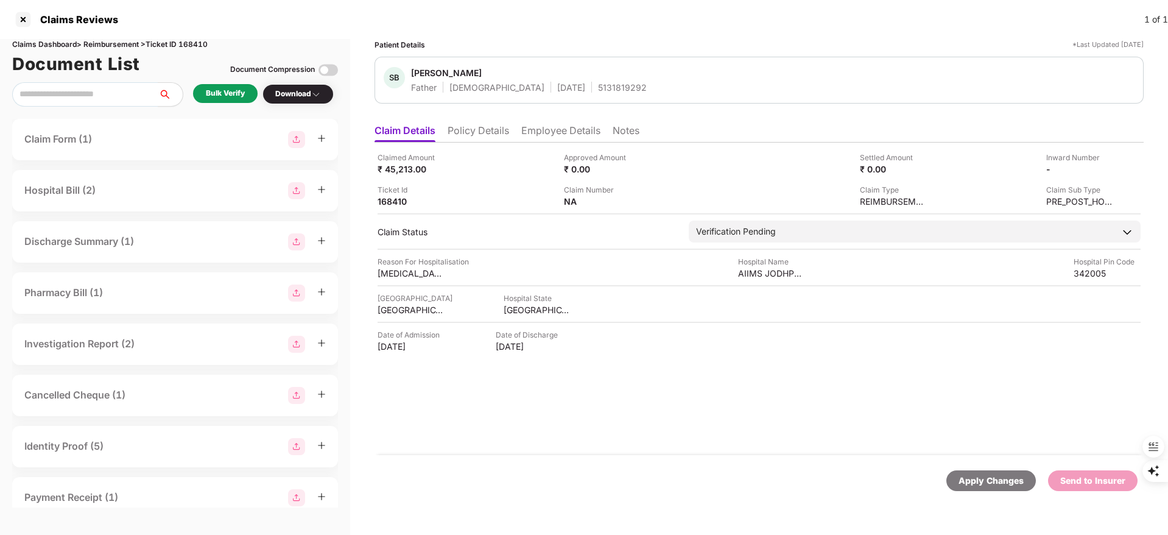
click at [454, 138] on li "Policy Details" at bounding box center [477, 133] width 61 height 18
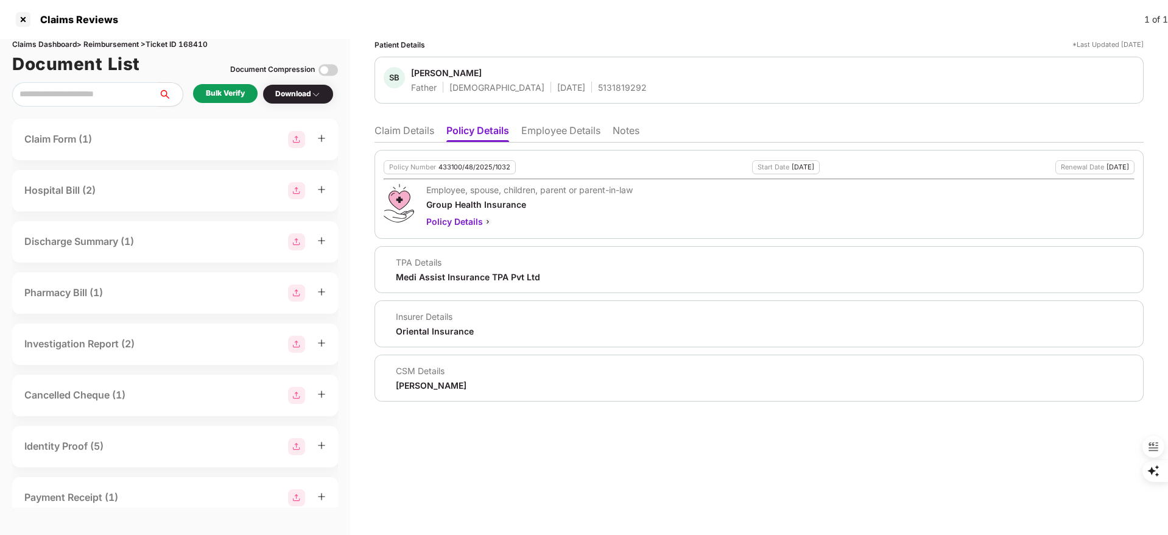
click at [222, 98] on div "Bulk Verify" at bounding box center [225, 94] width 39 height 12
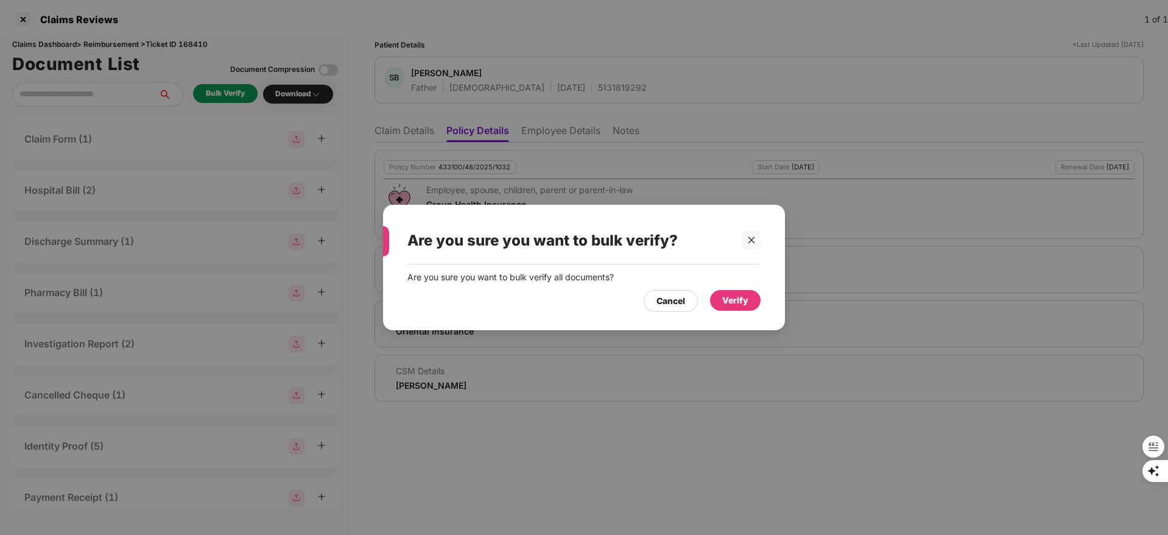
click at [738, 304] on div "Verify" at bounding box center [735, 299] width 26 height 13
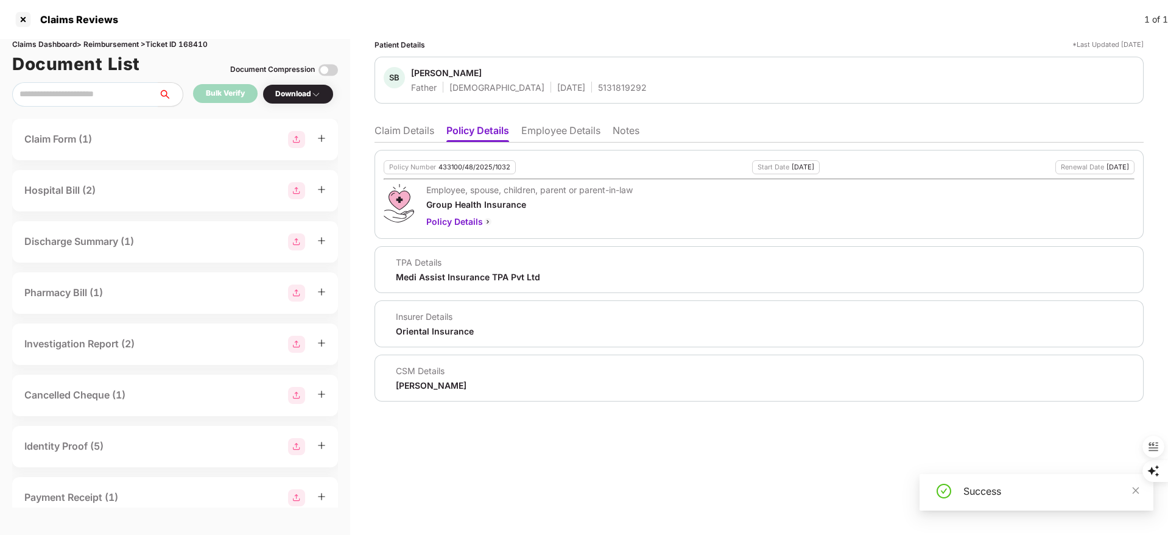
click at [307, 101] on div "Download" at bounding box center [297, 94] width 71 height 20
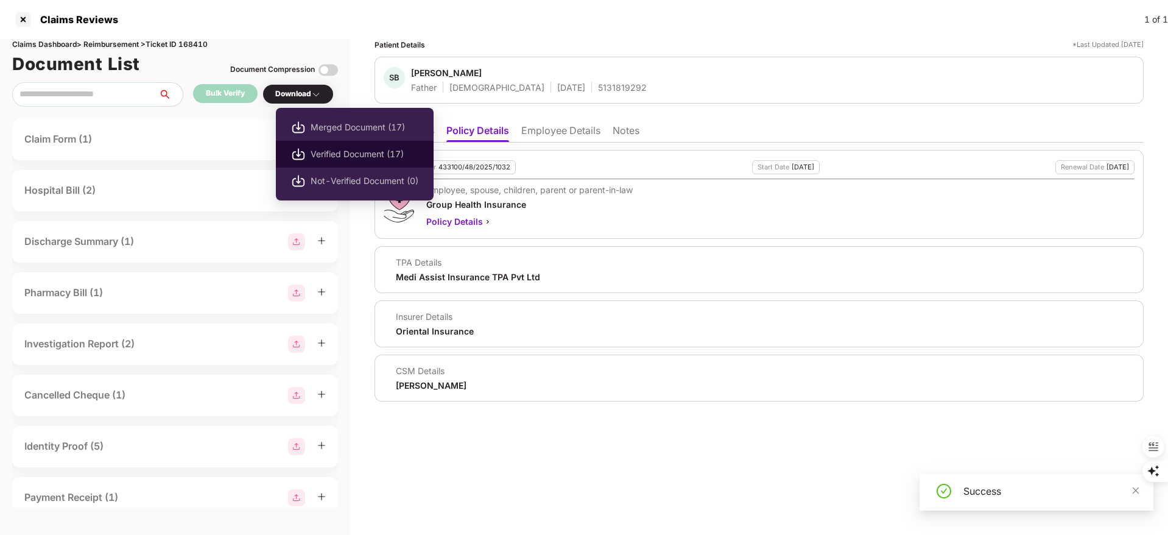
click at [353, 153] on span "Verified Document (17)" at bounding box center [364, 153] width 108 height 13
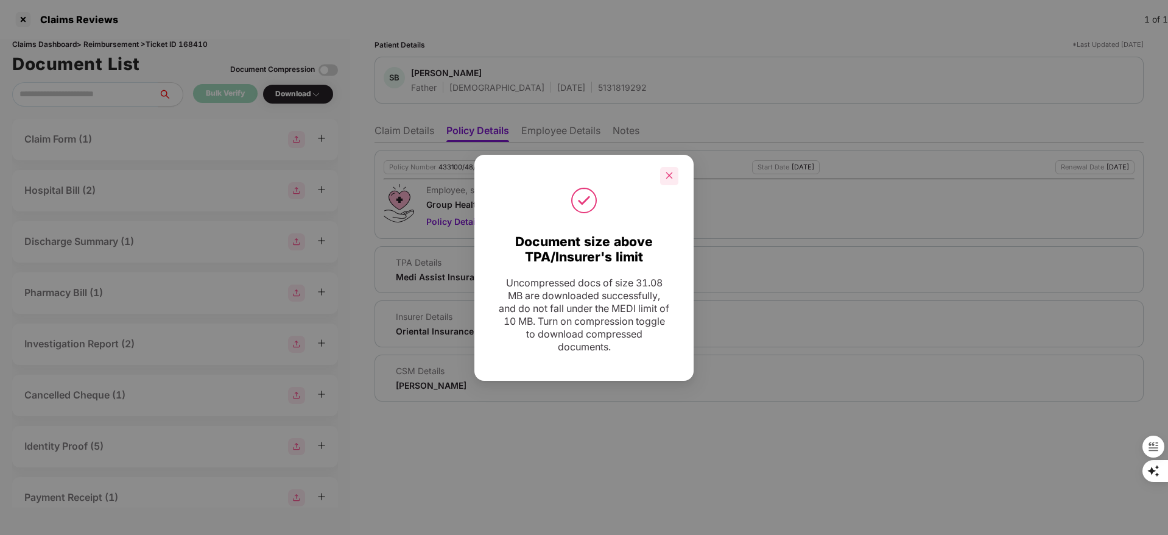
click at [671, 181] on div at bounding box center [669, 176] width 18 height 18
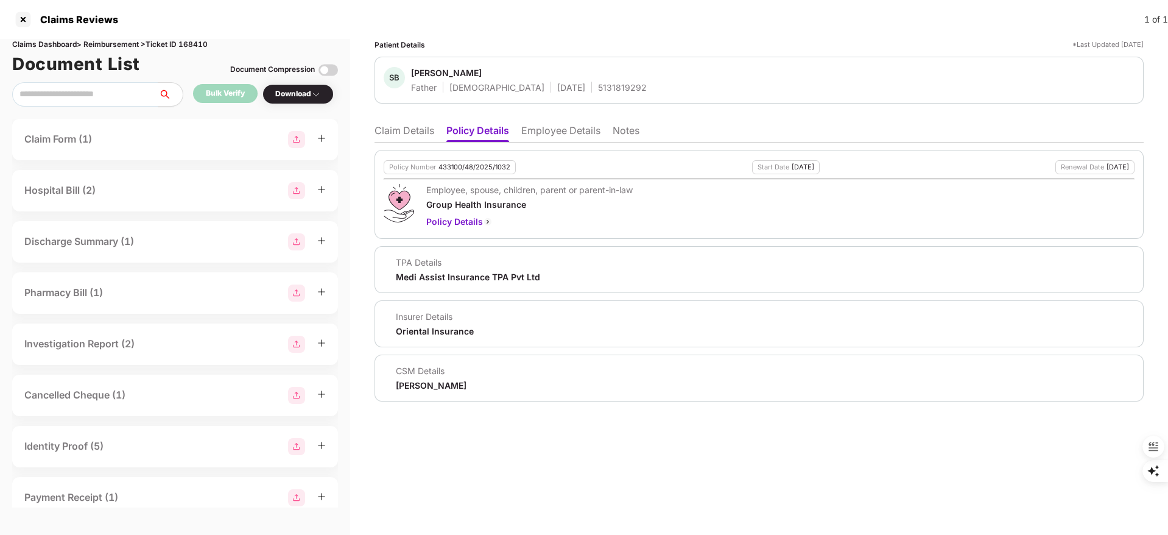
click at [403, 129] on li "Claim Details" at bounding box center [404, 133] width 60 height 18
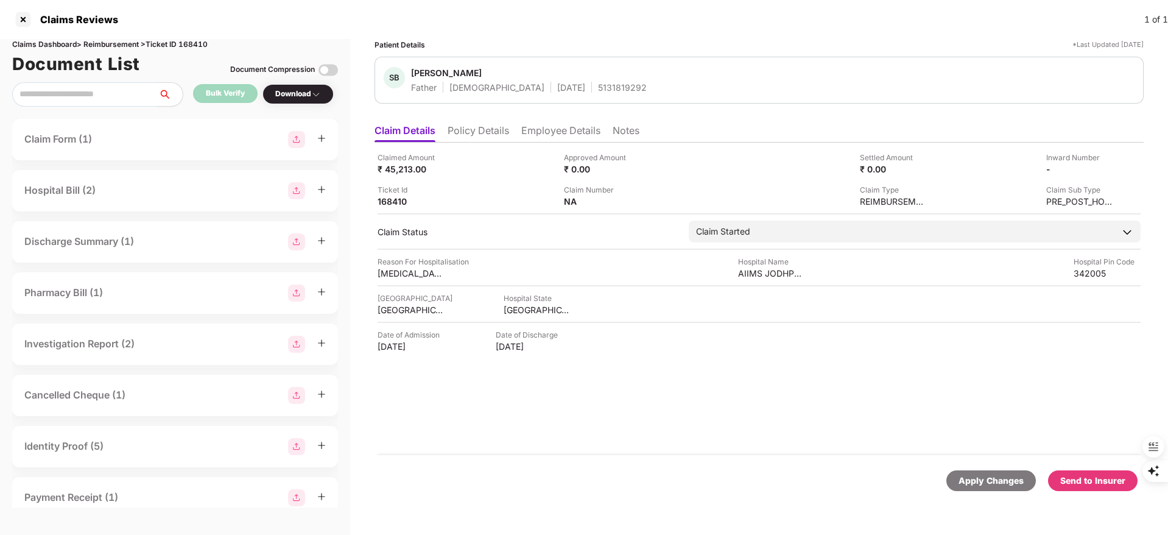
click at [1091, 480] on div "Send to Insurer" at bounding box center [1092, 480] width 65 height 13
click at [1095, 475] on div "Send to Insurer" at bounding box center [1092, 480] width 89 height 21
click at [1078, 484] on div "Send to Insurer" at bounding box center [1092, 480] width 65 height 13
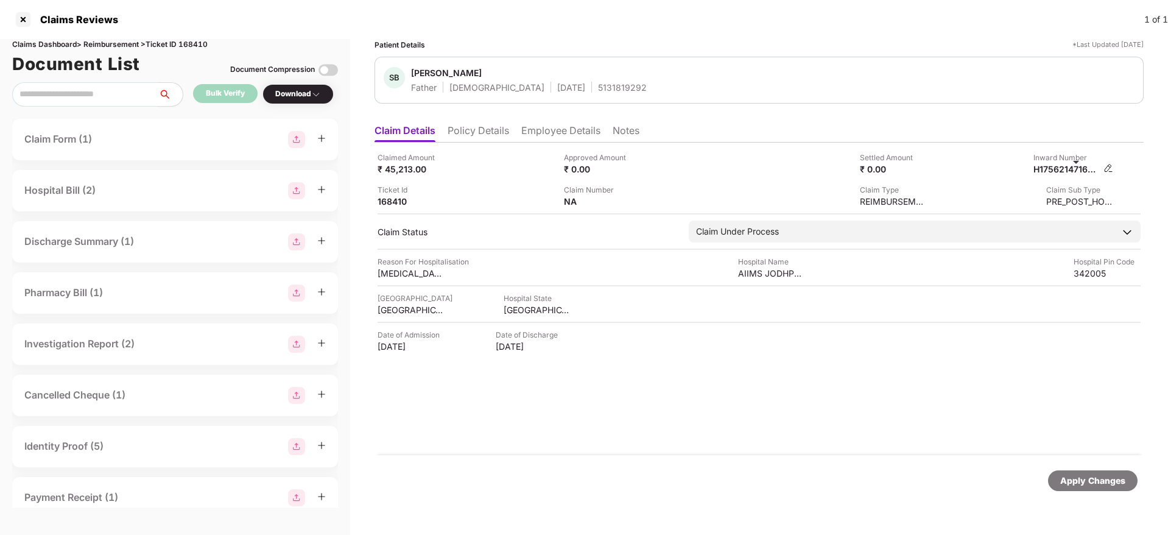
click at [1065, 167] on div "H17562147166031422" at bounding box center [1066, 169] width 67 height 12
copy div "H17562147166031422"
click at [533, 133] on li "Employee Details" at bounding box center [560, 133] width 79 height 18
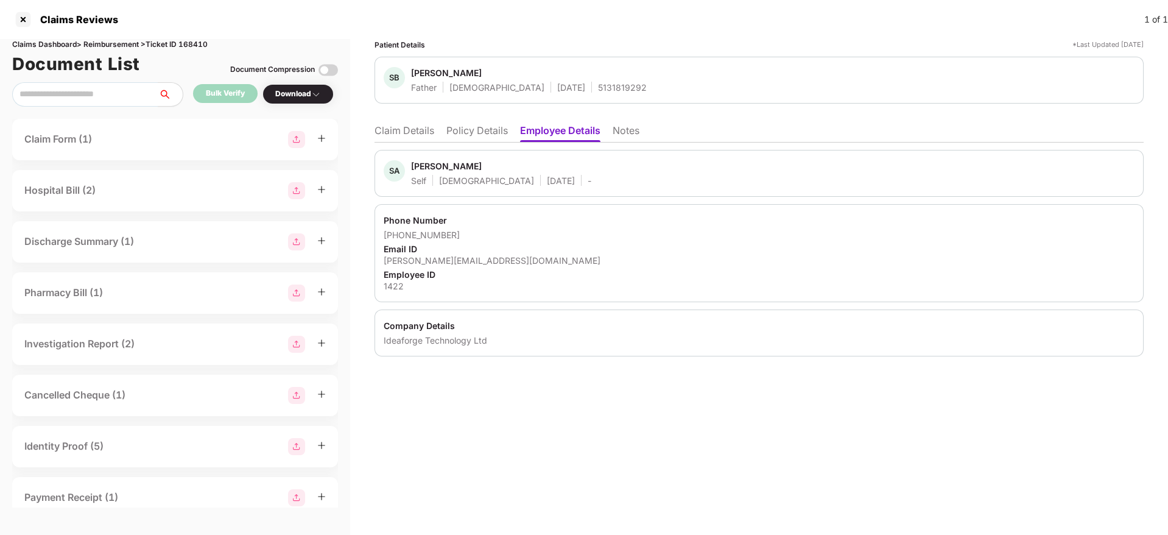
click at [437, 168] on div "[PERSON_NAME]" at bounding box center [446, 166] width 71 height 12
copy div "[PERSON_NAME]"
click at [26, 21] on div at bounding box center [22, 19] width 19 height 19
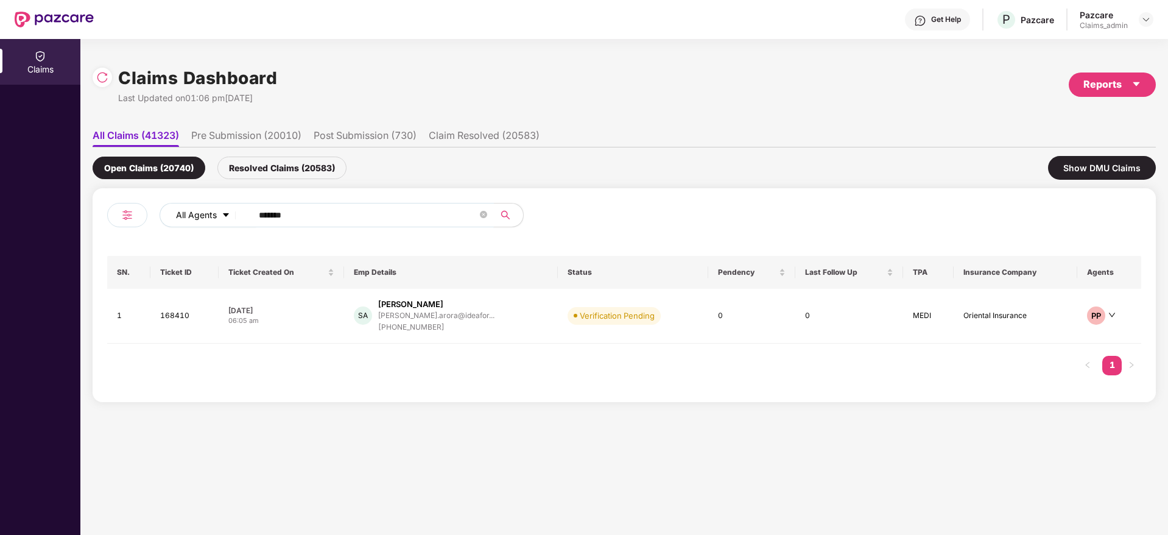
drag, startPoint x: 307, startPoint y: 217, endPoint x: 174, endPoint y: 222, distance: 132.8
click at [167, 217] on div "All Agents ******" at bounding box center [470, 215] width 620 height 24
paste input "text"
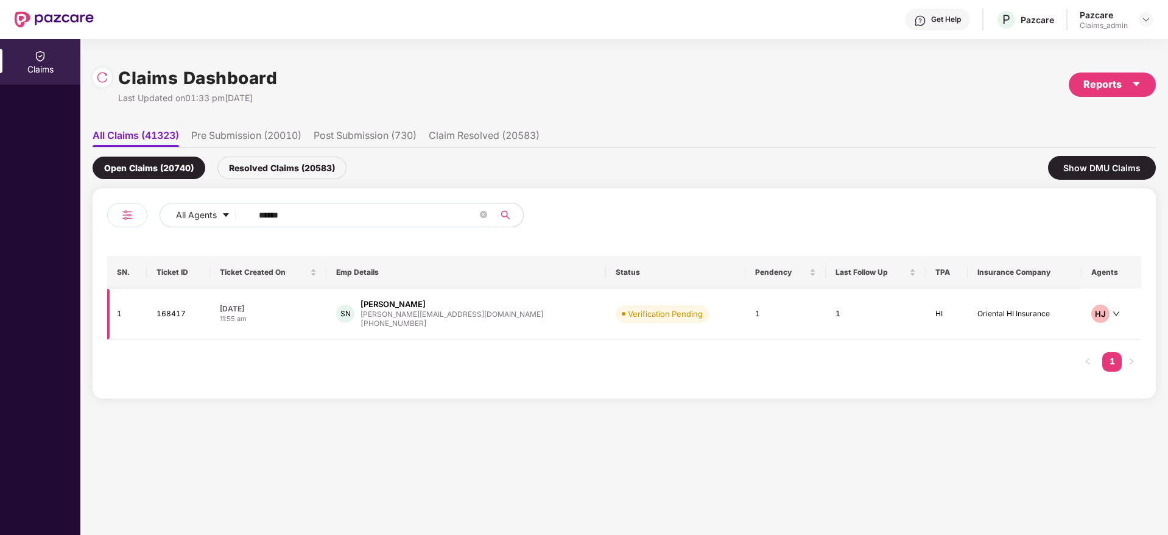
type input "******"
click at [444, 323] on div "[PHONE_NUMBER]" at bounding box center [451, 324] width 183 height 12
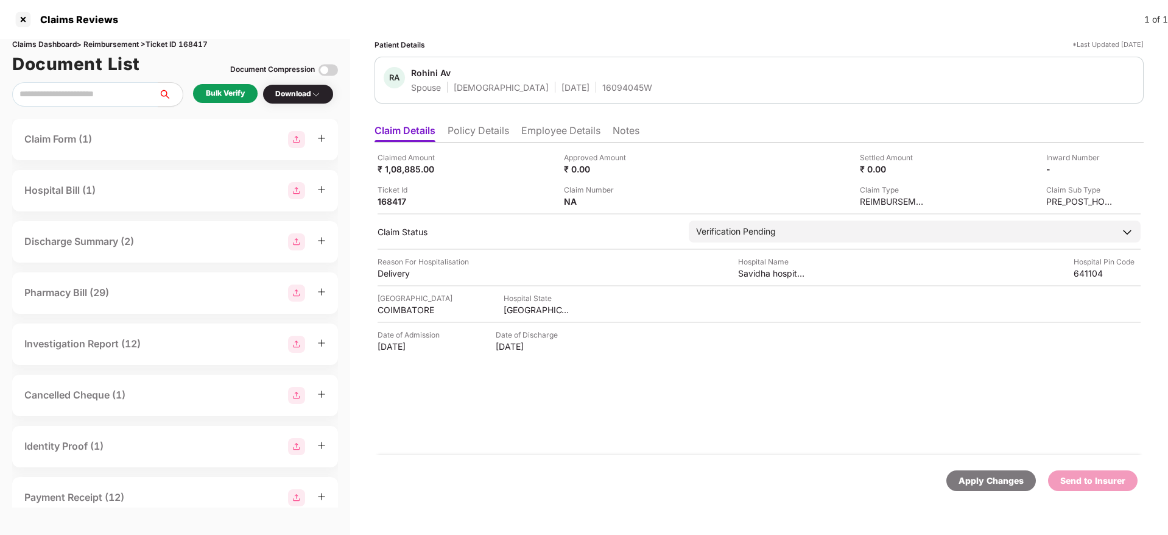
click at [476, 124] on li "Policy Details" at bounding box center [477, 133] width 61 height 18
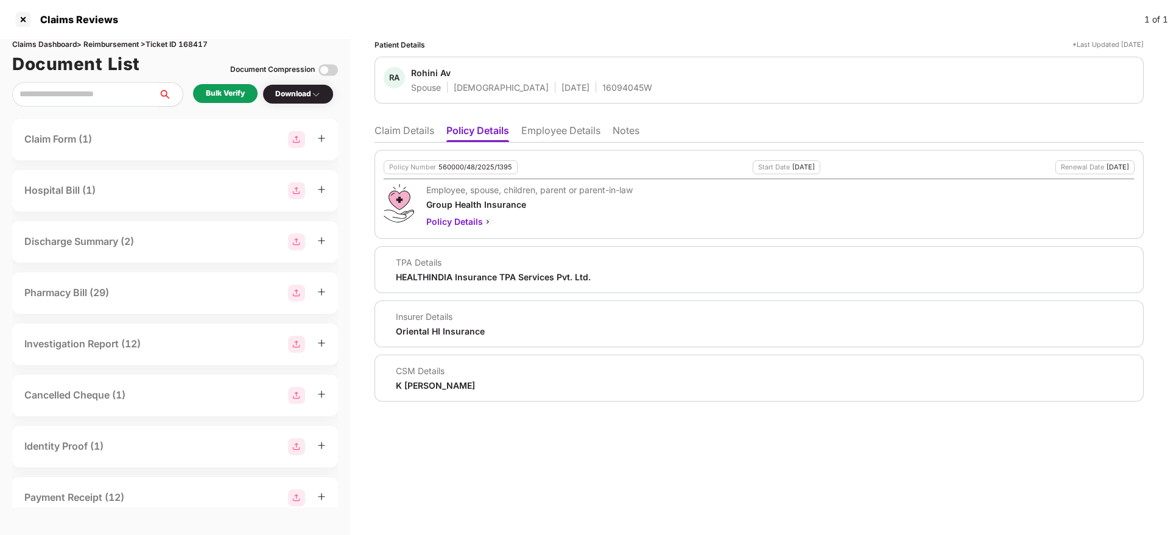
click at [398, 134] on li "Claim Details" at bounding box center [404, 133] width 60 height 18
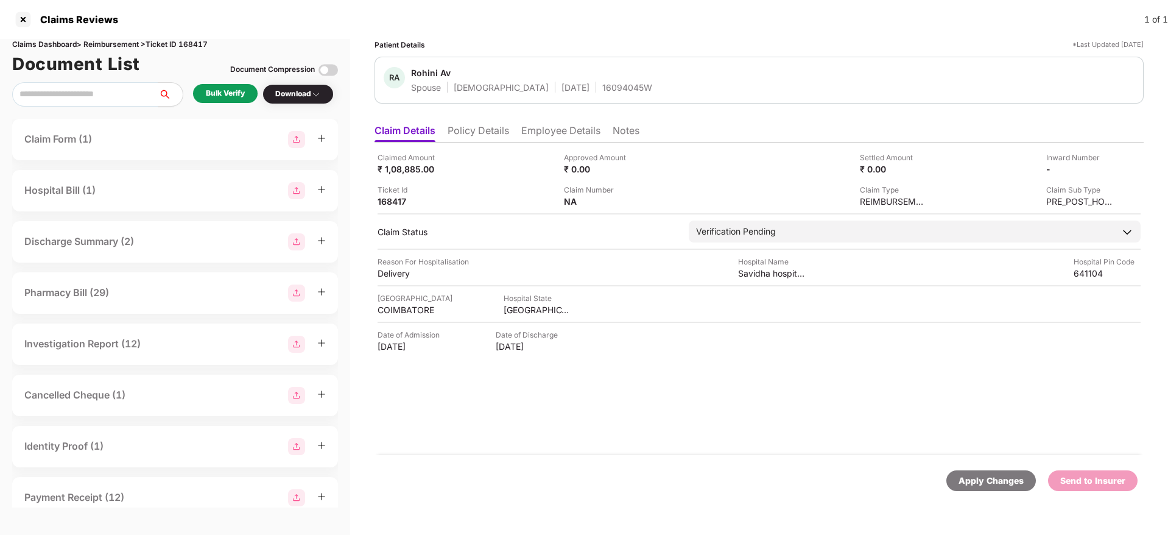
click at [226, 93] on div "Bulk Verify" at bounding box center [225, 94] width 39 height 12
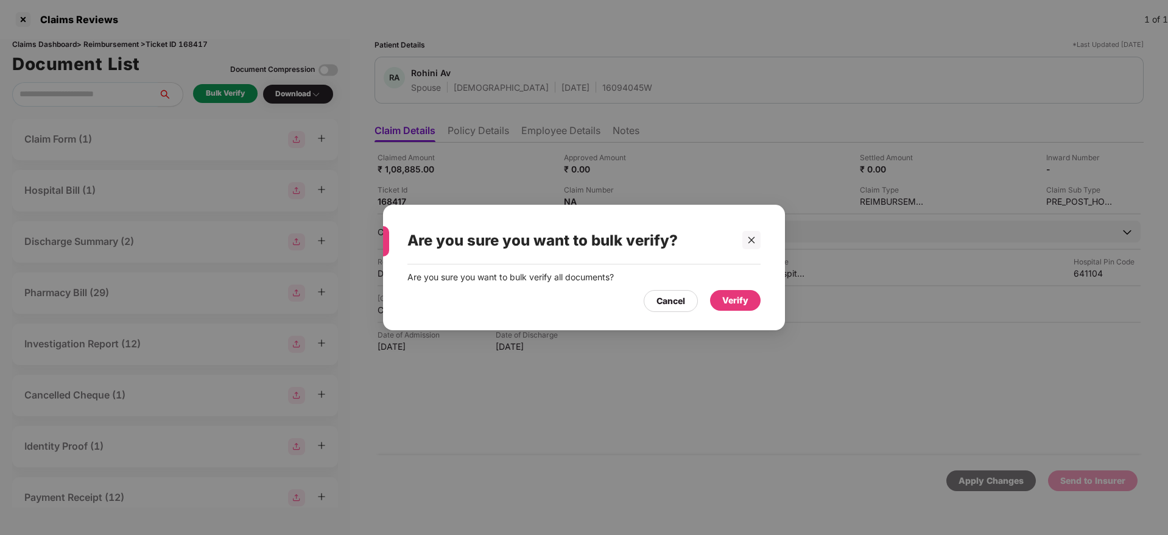
click at [735, 300] on div "Verify" at bounding box center [735, 299] width 26 height 13
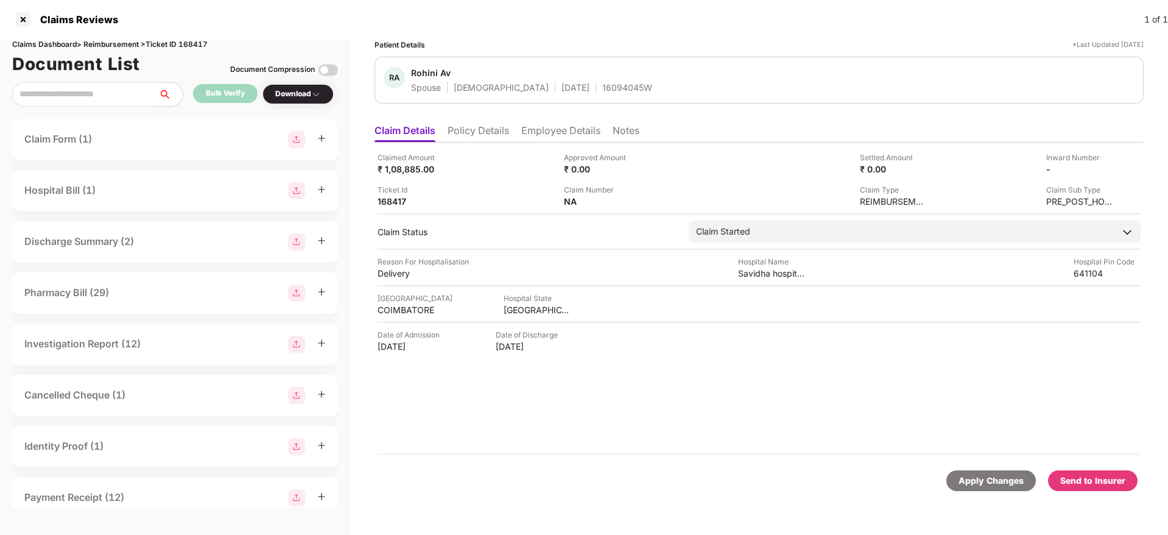
click at [1066, 485] on div "Send to Insurer" at bounding box center [1092, 480] width 65 height 13
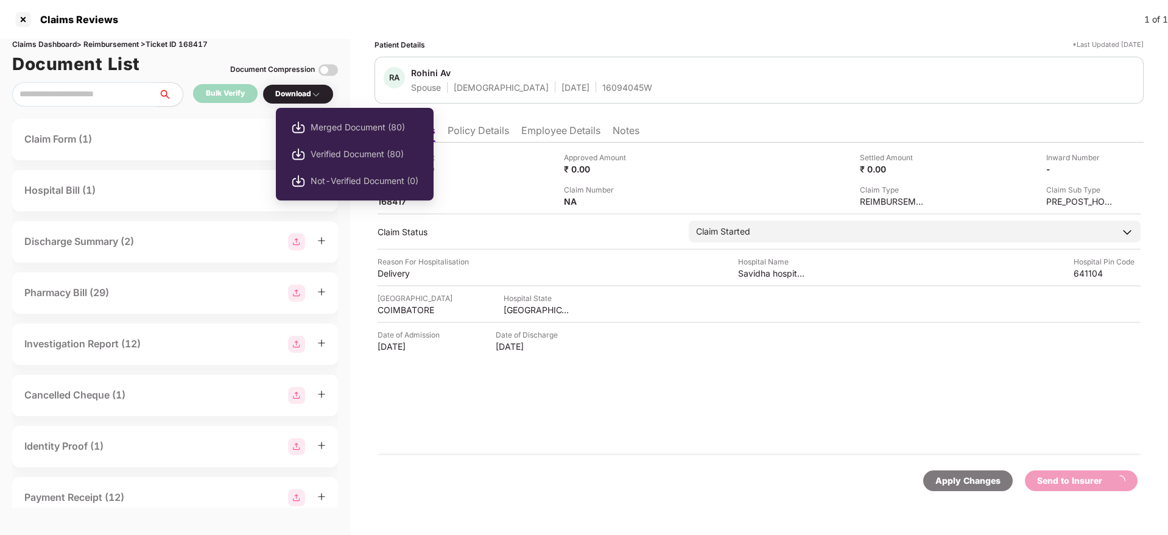
click at [300, 93] on div "Download" at bounding box center [298, 94] width 46 height 12
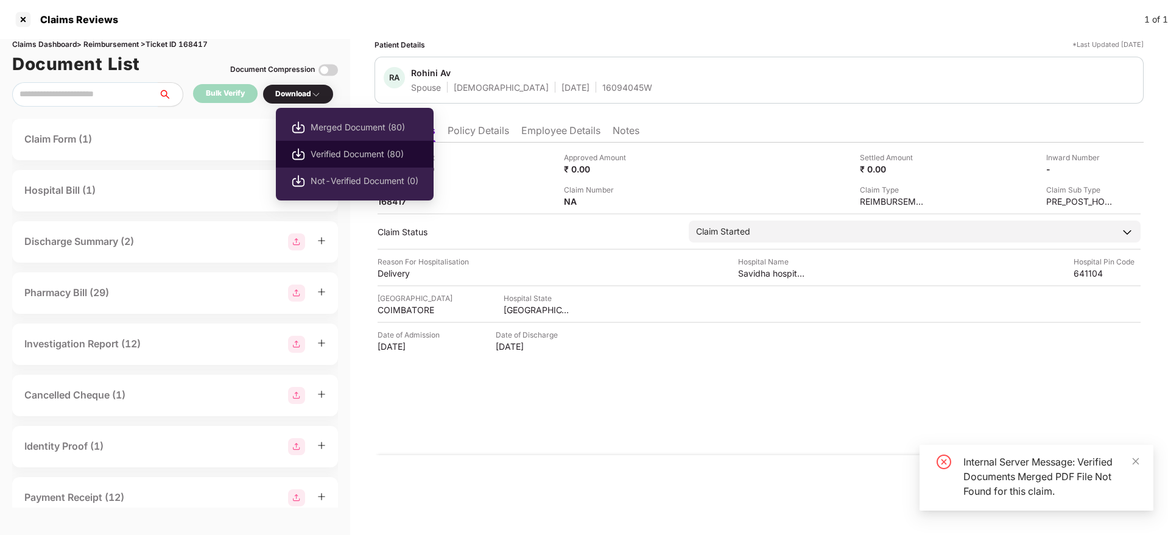
click at [328, 145] on li "Verified Document (80)" at bounding box center [355, 154] width 158 height 27
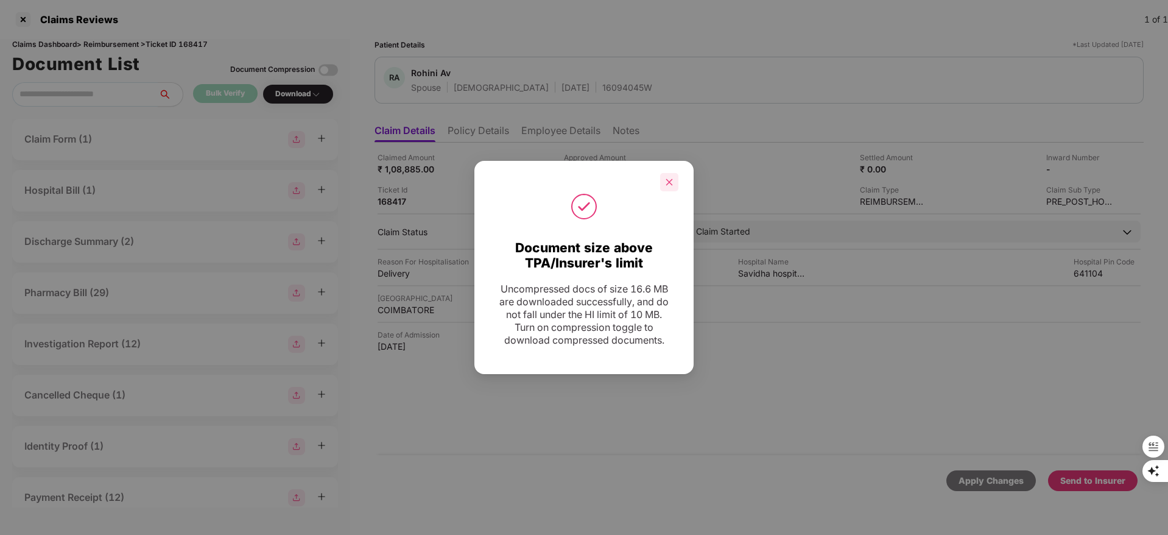
click at [669, 178] on icon "close" at bounding box center [669, 181] width 7 height 7
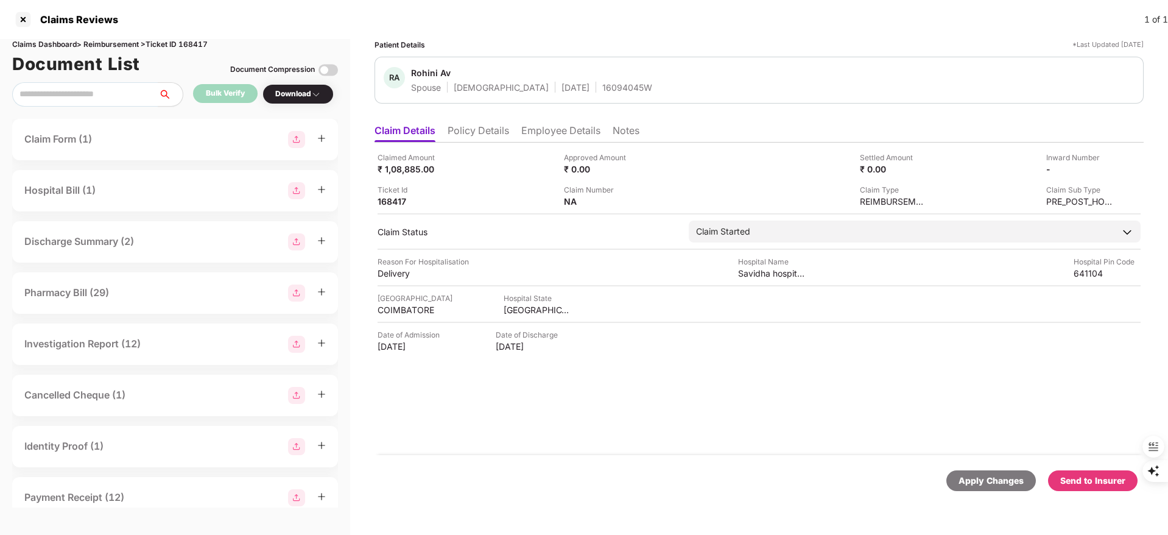
drag, startPoint x: 1098, startPoint y: 492, endPoint x: 1098, endPoint y: 485, distance: 6.7
click at [1098, 491] on div "Apply Changes Send to Insurer" at bounding box center [758, 480] width 769 height 51
click at [1097, 482] on div "Send to Insurer" at bounding box center [1092, 480] width 65 height 13
drag, startPoint x: 558, startPoint y: 119, endPoint x: 552, endPoint y: 134, distance: 16.4
click at [558, 119] on ul "Claim Details Policy Details Employee Details Notes" at bounding box center [758, 130] width 769 height 24
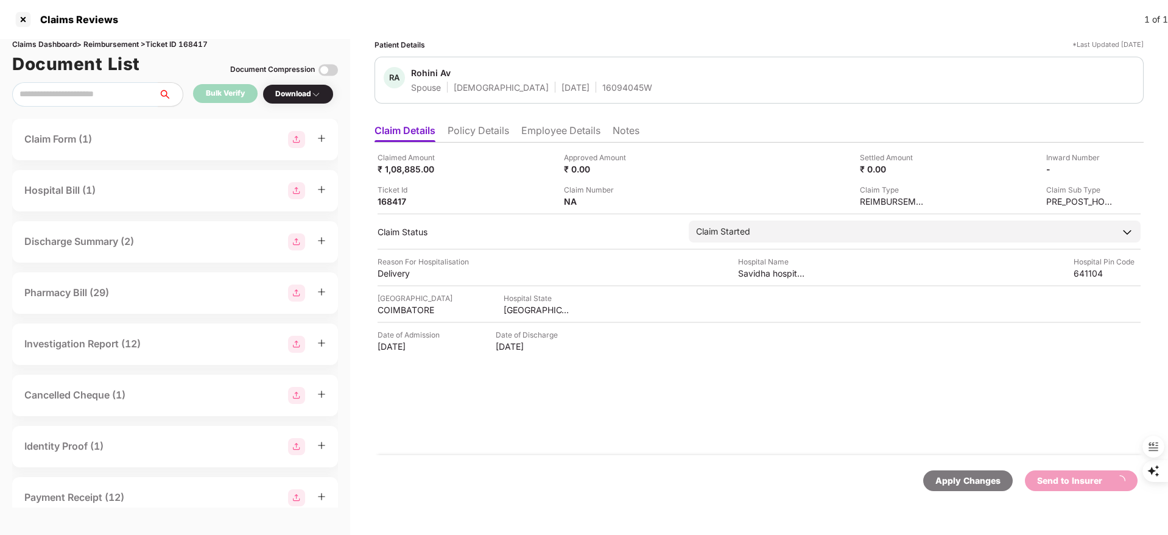
click at [552, 134] on li "Employee Details" at bounding box center [560, 133] width 79 height 18
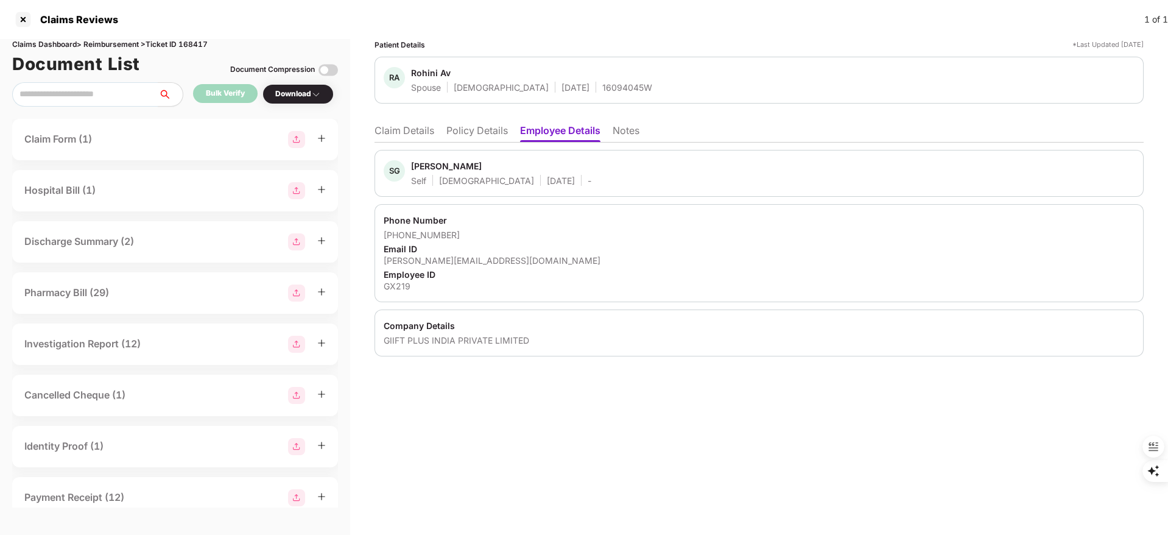
click at [430, 164] on div "Shankar Ganesh N" at bounding box center [446, 166] width 71 height 12
copy div "Shankar"
click at [403, 132] on li "Claim Details" at bounding box center [404, 133] width 60 height 18
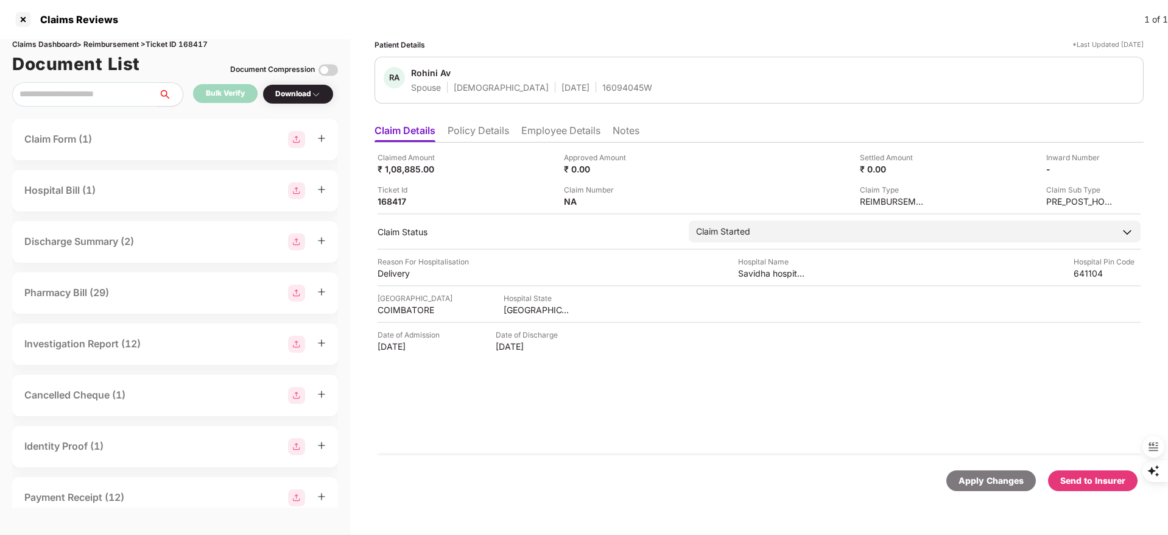
click at [1094, 470] on div "Send to Insurer" at bounding box center [1092, 480] width 89 height 21
click at [1063, 174] on div "Claimed Amount ₹ 1,08,885.00 Approved Amount ₹ 0.00 Settled Amount ₹ 0.00 Inwar…" at bounding box center [758, 179] width 763 height 55
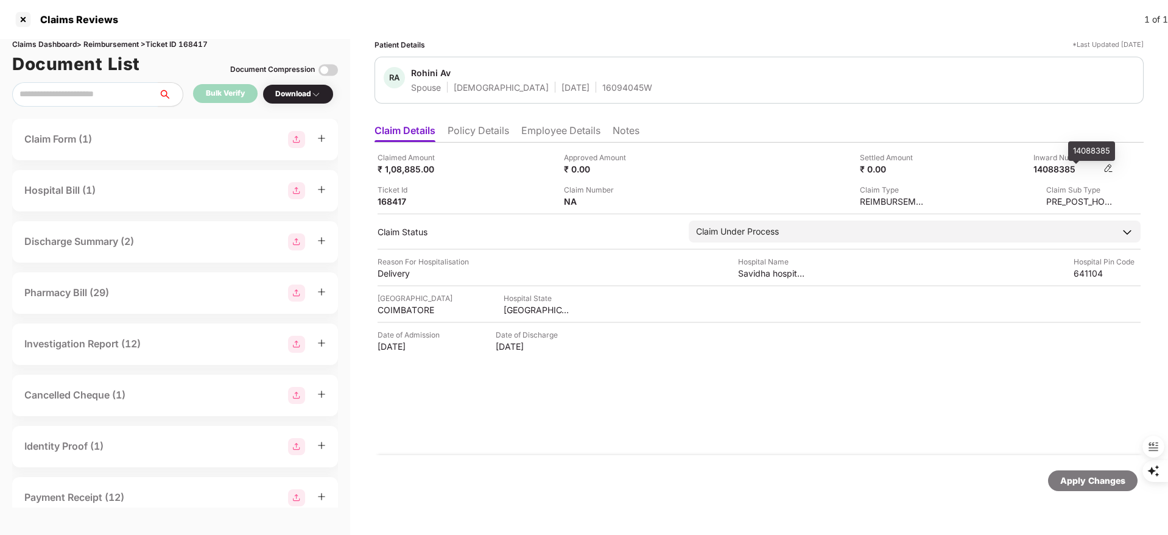
click at [1064, 172] on div "14088385" at bounding box center [1066, 169] width 67 height 12
copy div "14088385"
click at [25, 19] on div at bounding box center [22, 19] width 19 height 19
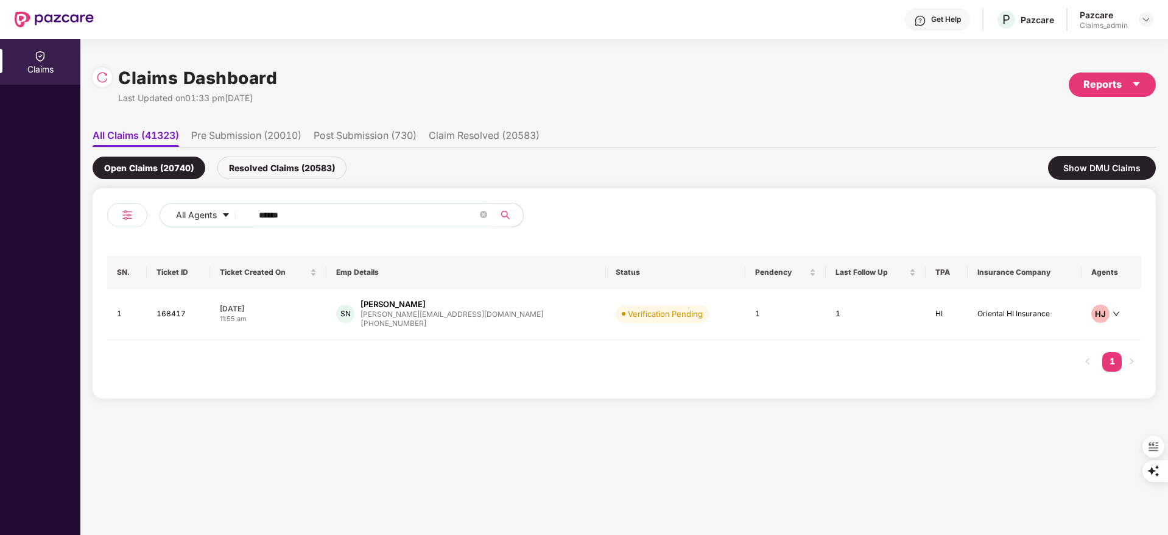
drag, startPoint x: 308, startPoint y: 208, endPoint x: 110, endPoint y: 219, distance: 198.2
click at [110, 219] on div "All Agents ******" at bounding box center [365, 220] width 517 height 34
paste input "text"
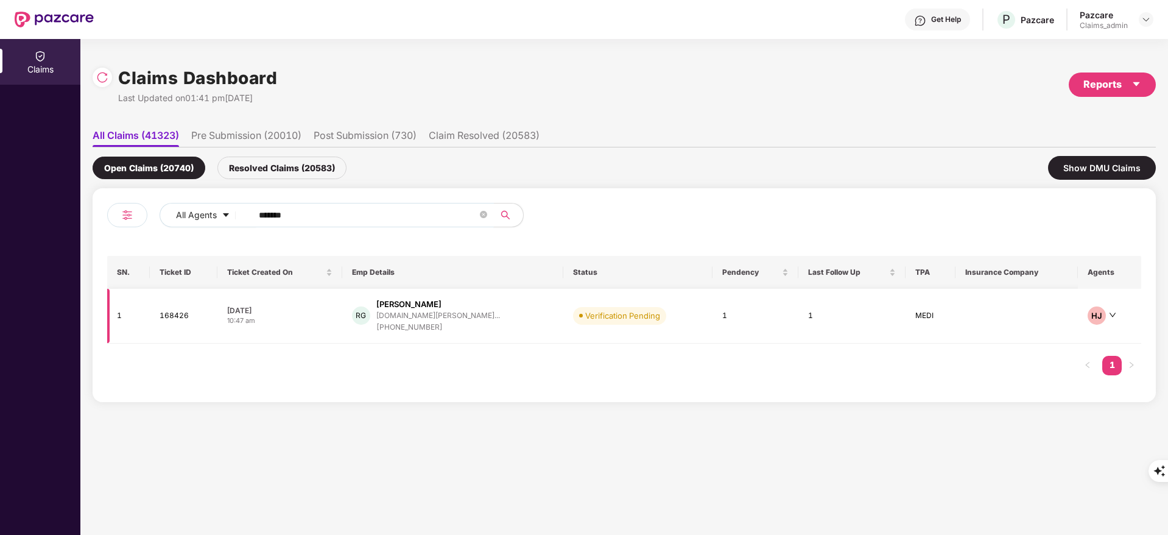
type input "******"
click at [449, 320] on div "richie.george@tigerana..." at bounding box center [438, 316] width 124 height 12
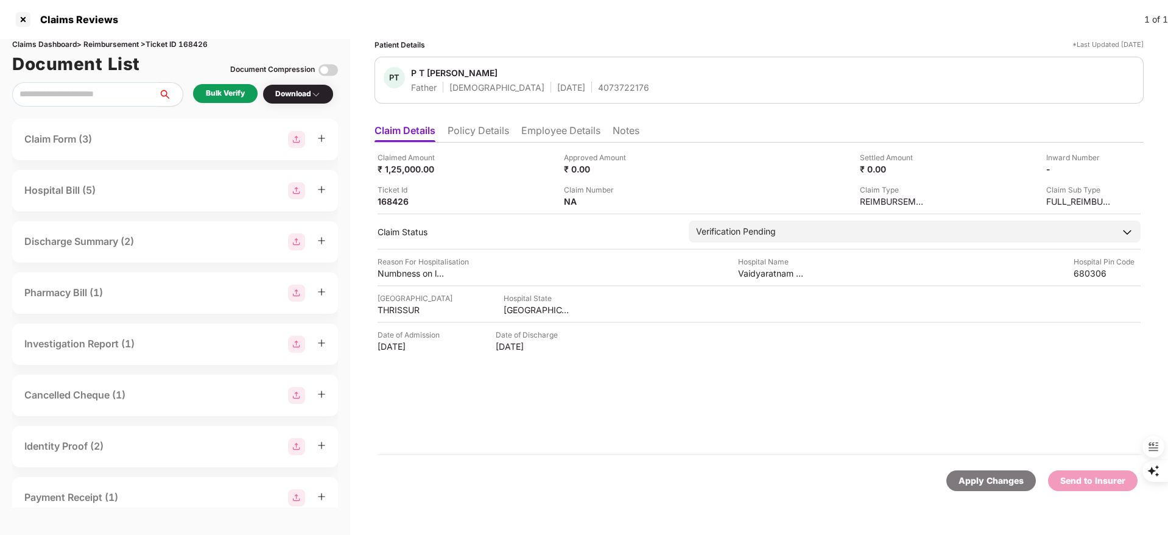
click at [464, 123] on ul "Claim Details Policy Details Employee Details Notes" at bounding box center [758, 130] width 769 height 24
click at [473, 128] on li "Policy Details" at bounding box center [477, 133] width 61 height 18
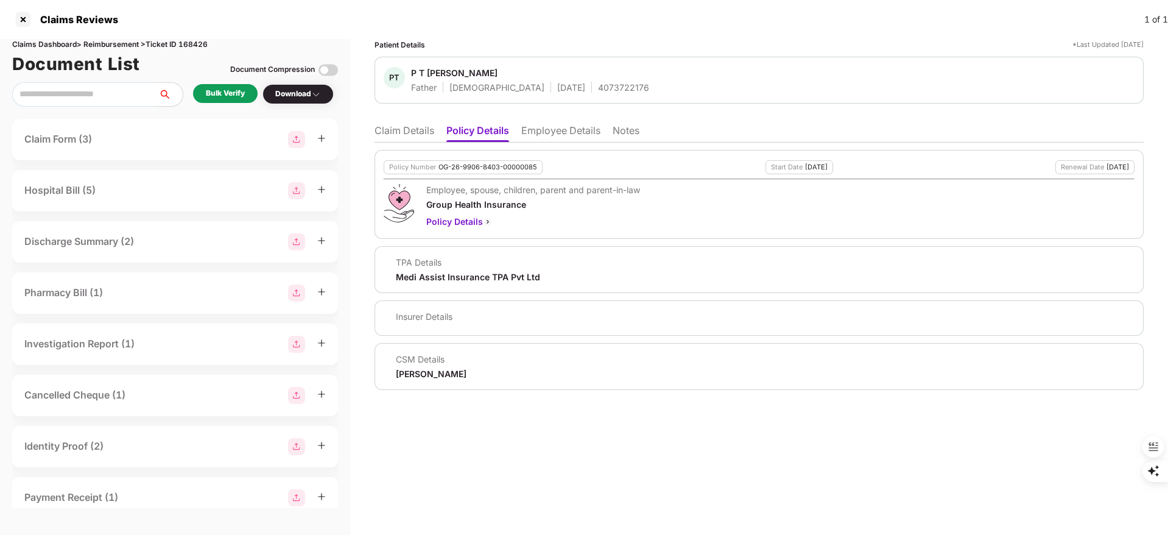
click at [388, 119] on ul "Claim Details Policy Details Employee Details Notes" at bounding box center [758, 130] width 769 height 24
click at [401, 128] on li "Claim Details" at bounding box center [404, 133] width 60 height 18
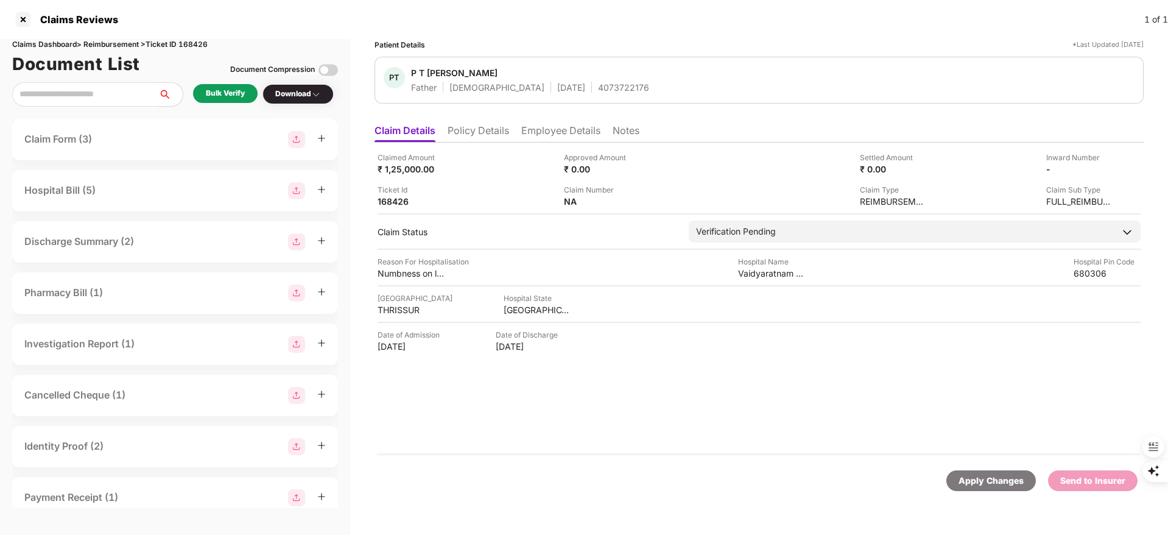
click at [491, 125] on li "Policy Details" at bounding box center [477, 133] width 61 height 18
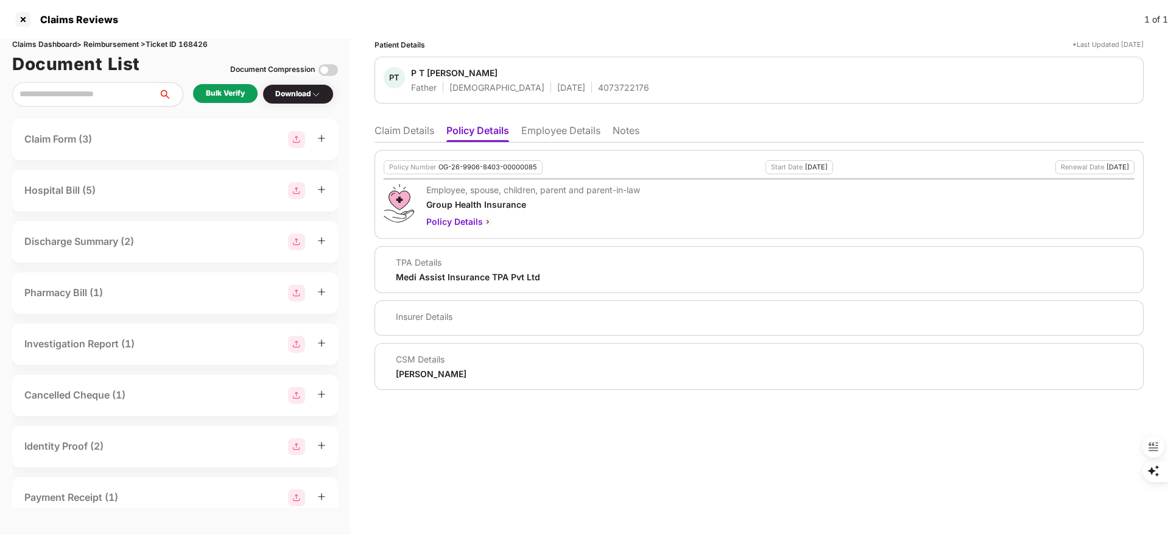
click at [560, 128] on li "Employee Details" at bounding box center [560, 133] width 79 height 18
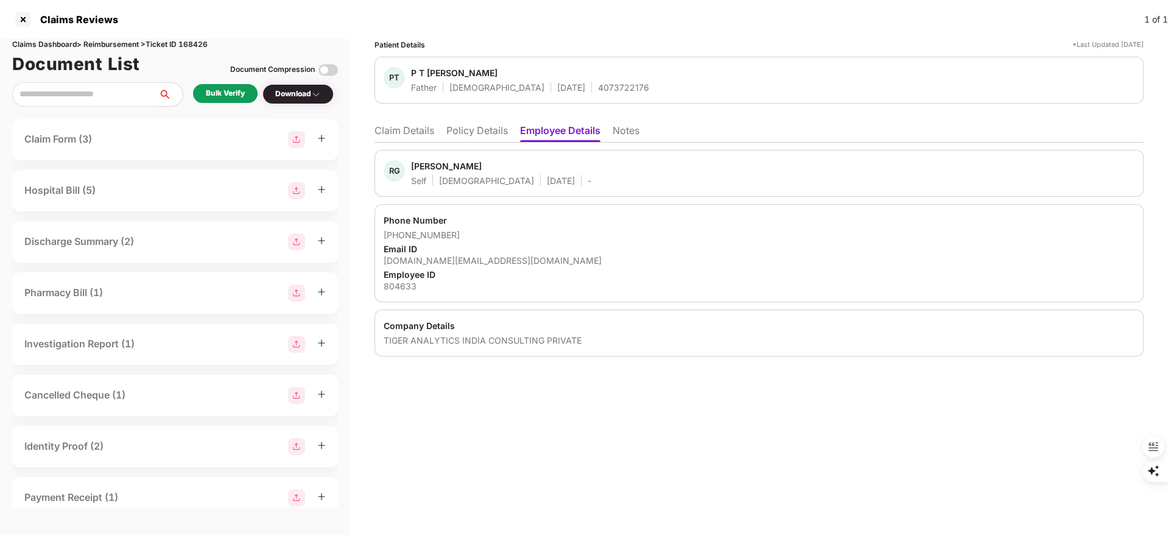
click at [387, 134] on li "Claim Details" at bounding box center [404, 133] width 60 height 18
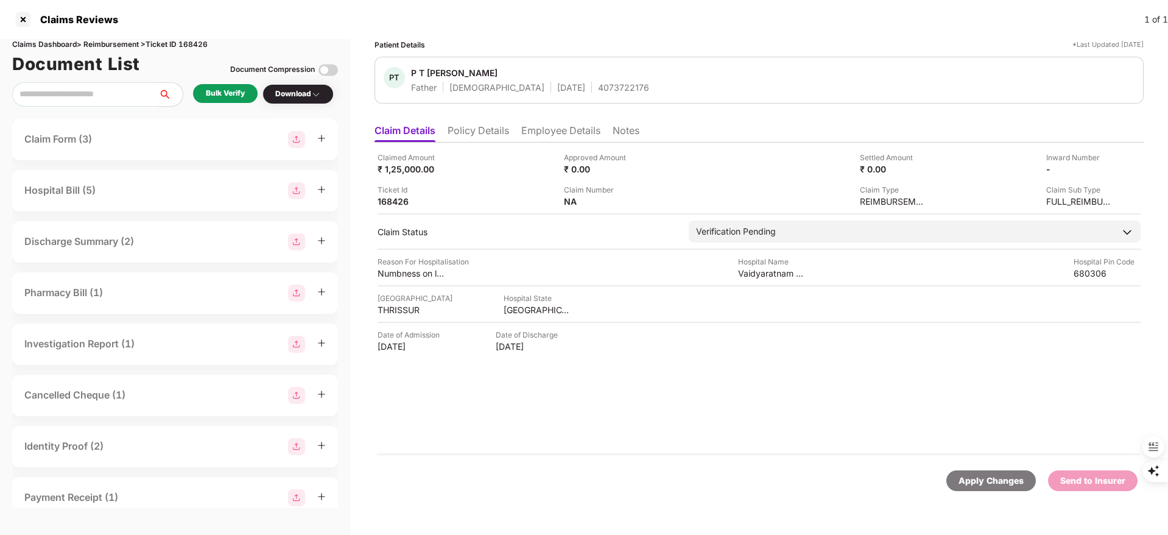
click at [239, 94] on div "Bulk Verify" at bounding box center [225, 94] width 39 height 12
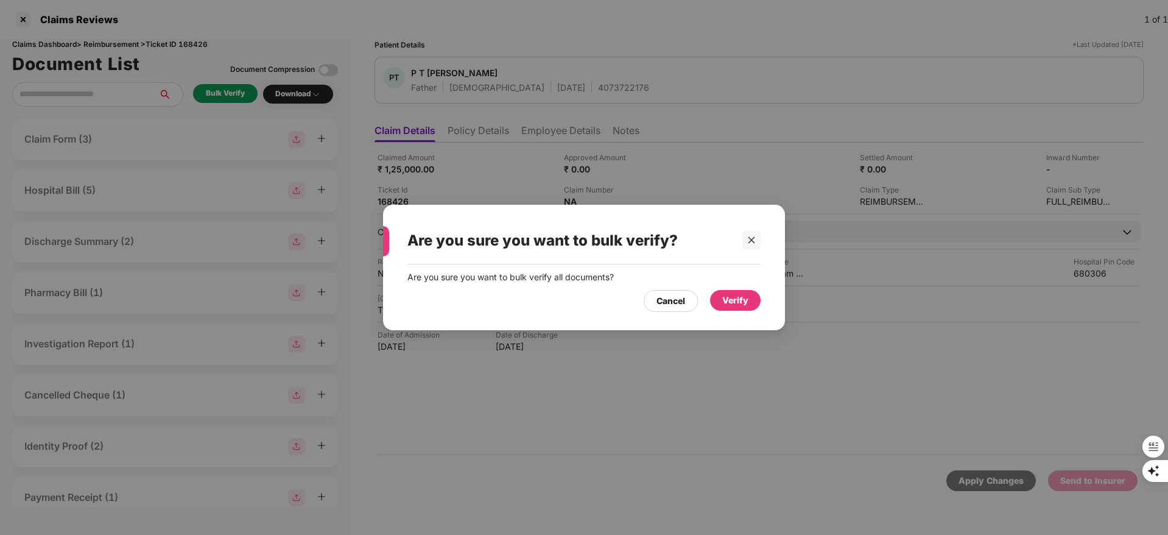
click at [743, 300] on div "Verify" at bounding box center [735, 299] width 26 height 13
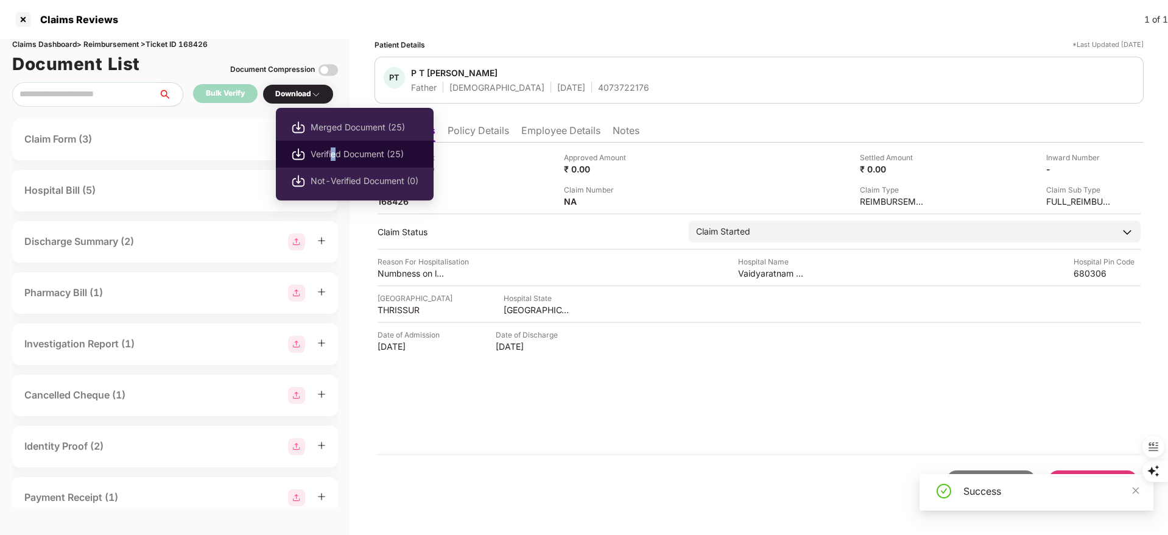
click at [334, 152] on span "Verified Document (25)" at bounding box center [364, 153] width 108 height 13
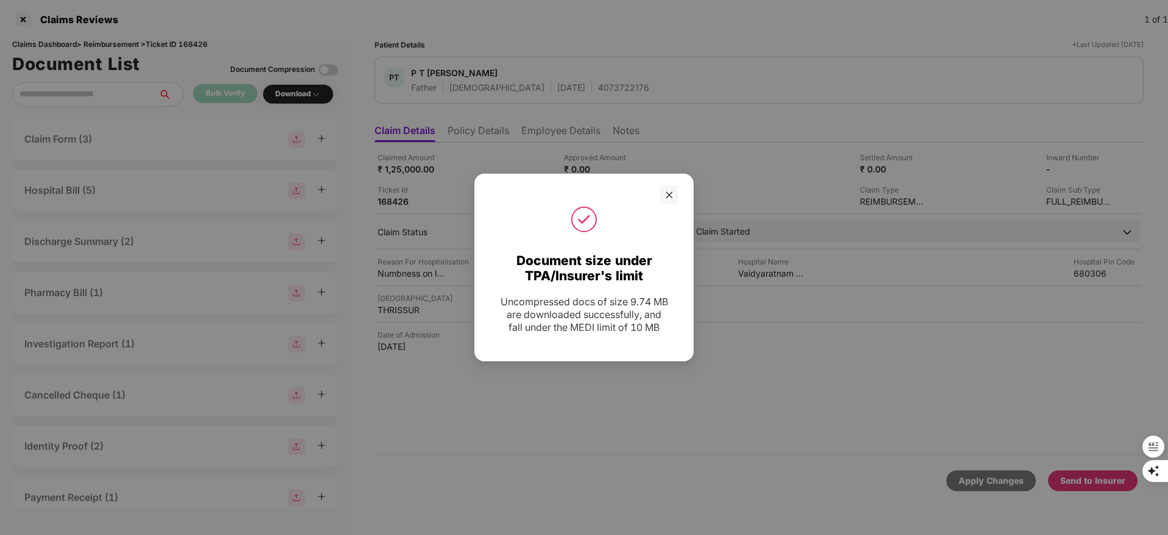
click at [1088, 336] on div "Document size under TPA/Insurer's limit Uncompressed docs of size 9.74 MB are d…" at bounding box center [584, 267] width 1168 height 535
click at [672, 191] on icon "close" at bounding box center [669, 195] width 9 height 9
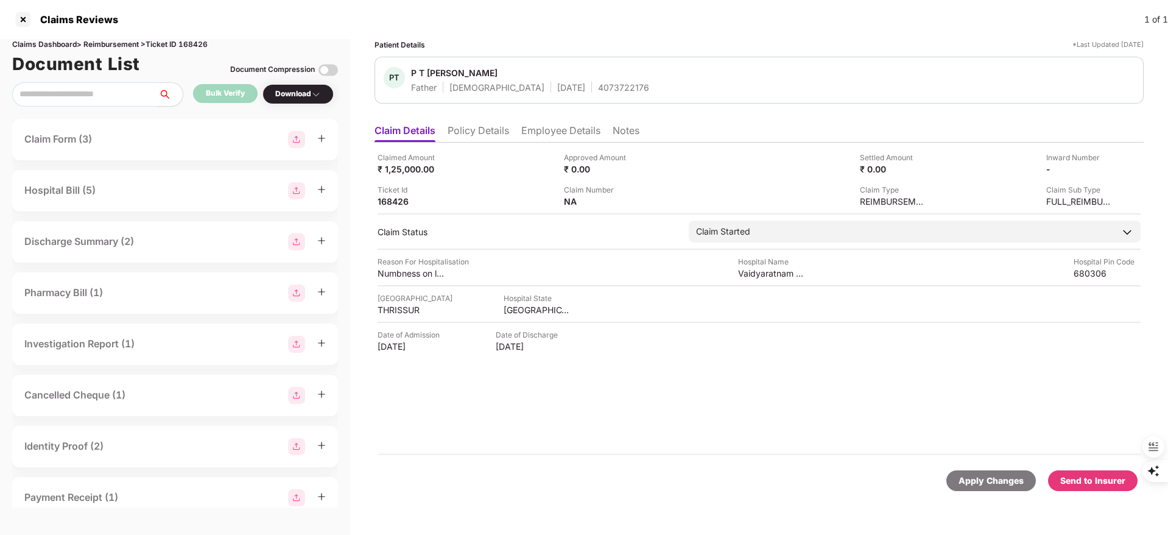
click at [1080, 485] on div "Send to Insurer" at bounding box center [1092, 480] width 65 height 13
click at [1096, 485] on div "Send to Insurer" at bounding box center [1092, 480] width 65 height 13
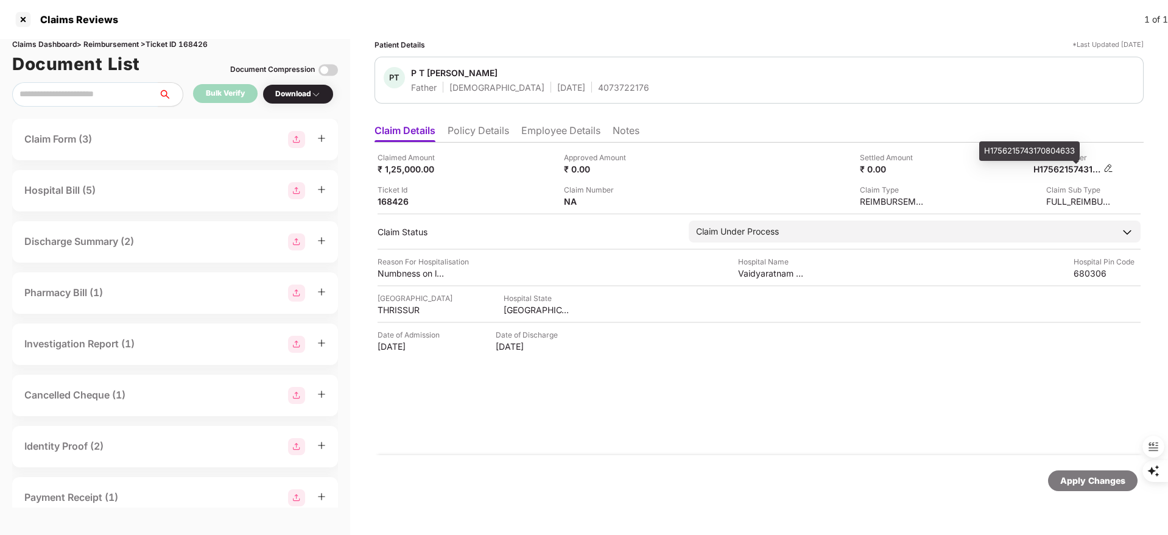
click at [1071, 170] on div "H1756215743170804633" at bounding box center [1066, 169] width 67 height 12
copy div "H1756215743170804633"
click at [536, 127] on li "Employee Details" at bounding box center [560, 133] width 79 height 18
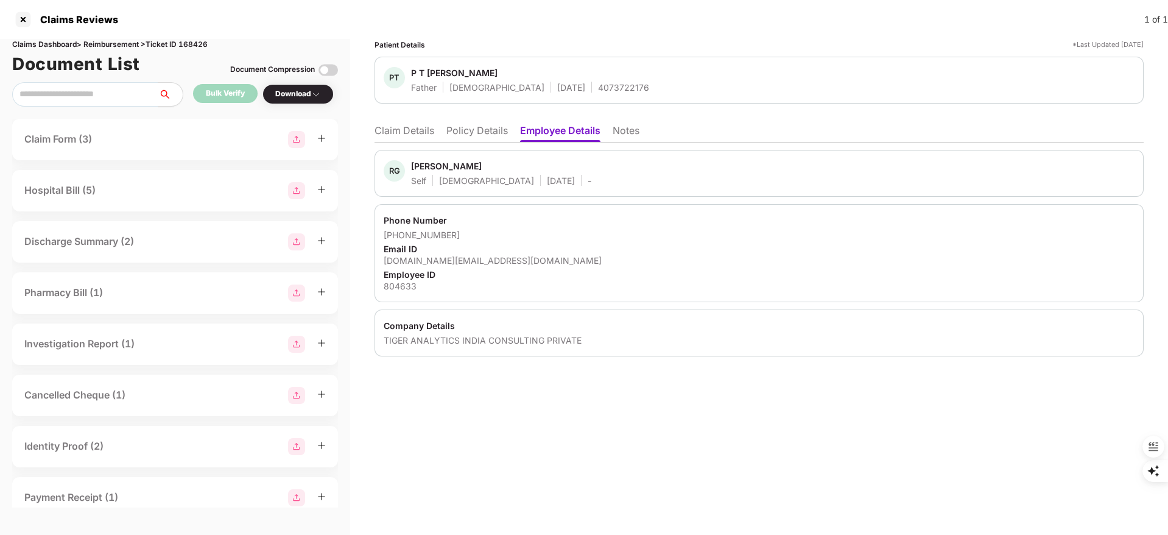
click at [418, 167] on div "Richie George" at bounding box center [446, 166] width 71 height 12
copy div "Richie"
click at [29, 17] on div at bounding box center [22, 19] width 19 height 19
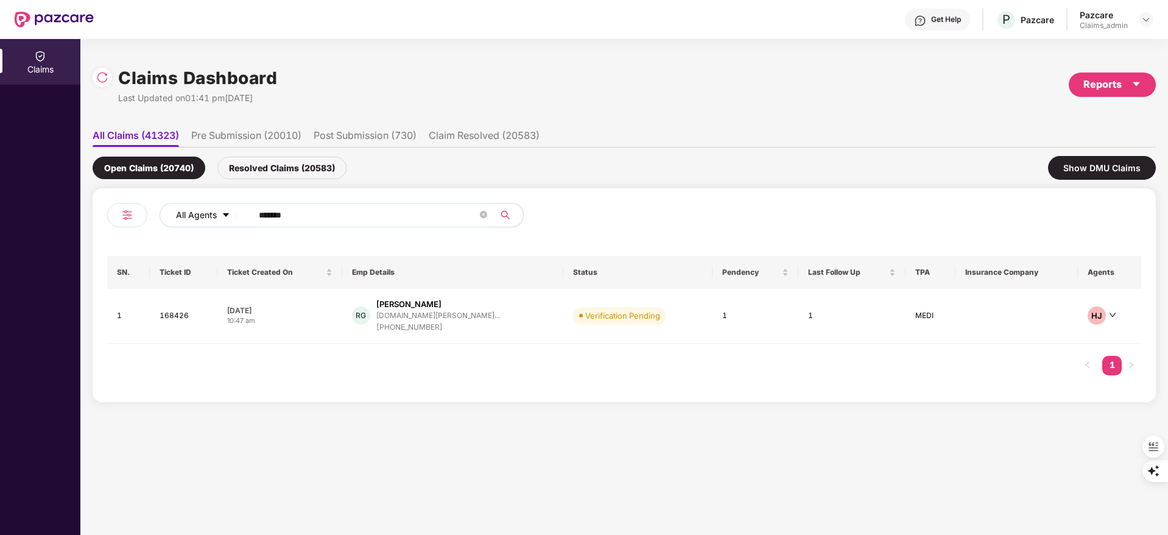
drag, startPoint x: 315, startPoint y: 213, endPoint x: 182, endPoint y: 214, distance: 133.3
click at [182, 214] on div "All Agents ******" at bounding box center [470, 215] width 620 height 24
paste input "*"
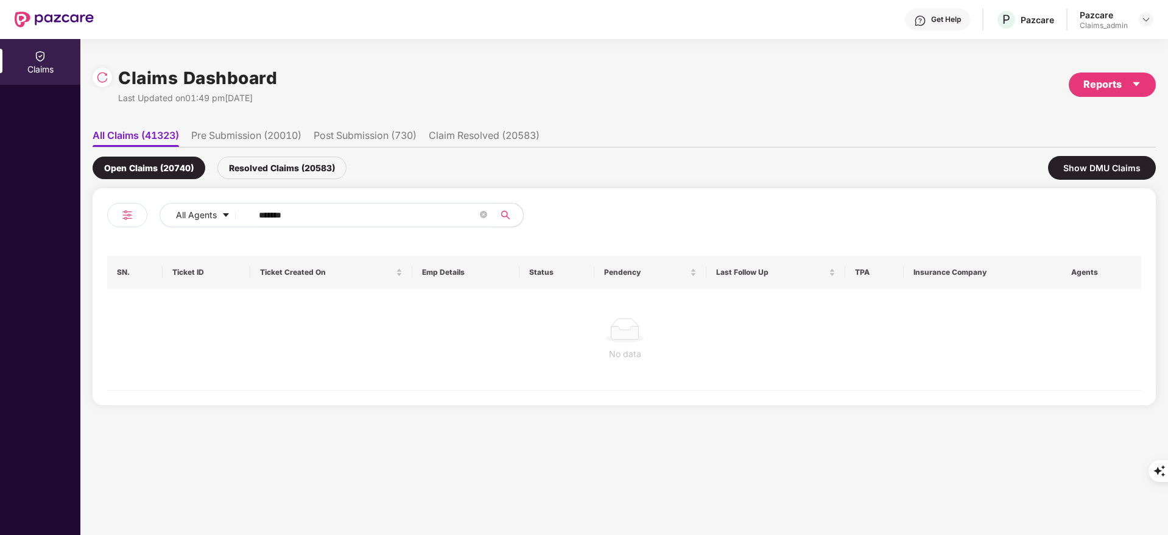
click at [264, 217] on input "*******" at bounding box center [368, 215] width 219 height 18
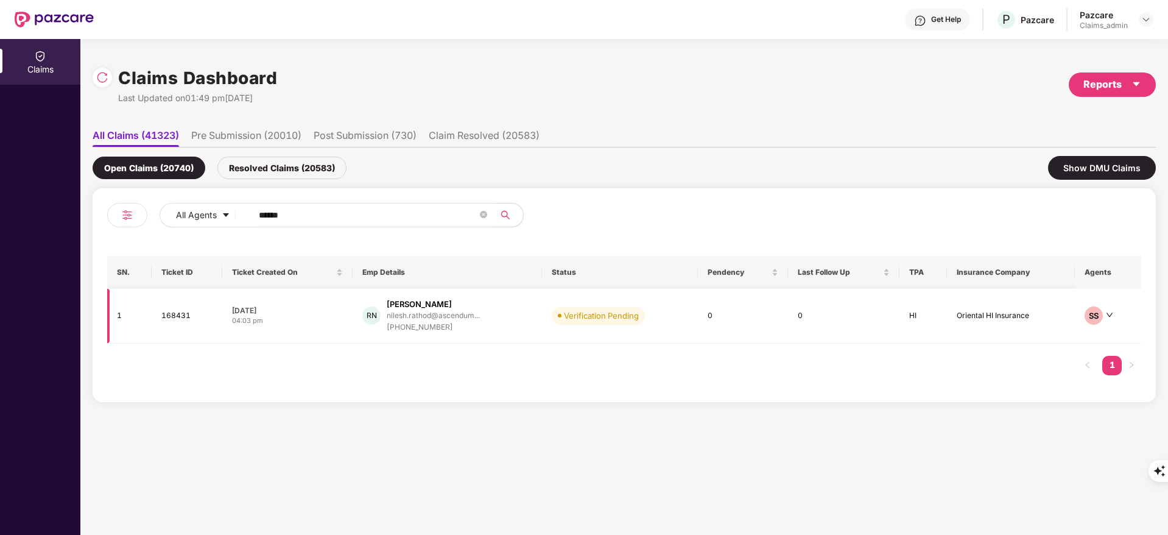
type input "******"
click at [460, 306] on div "Rathod Nileshbhai" at bounding box center [433, 304] width 93 height 12
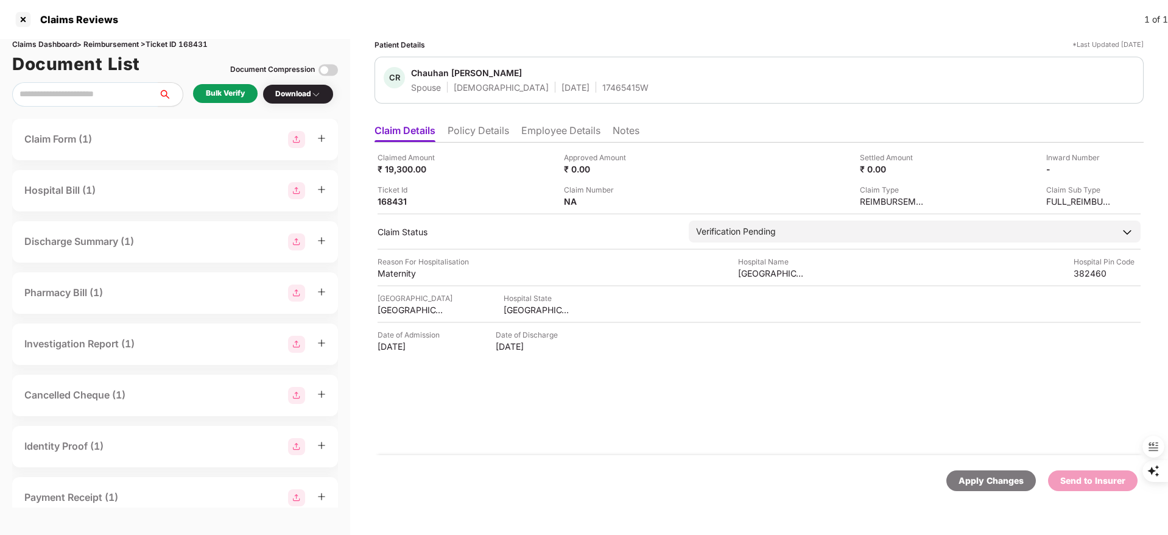
click at [473, 131] on li "Policy Details" at bounding box center [477, 133] width 61 height 18
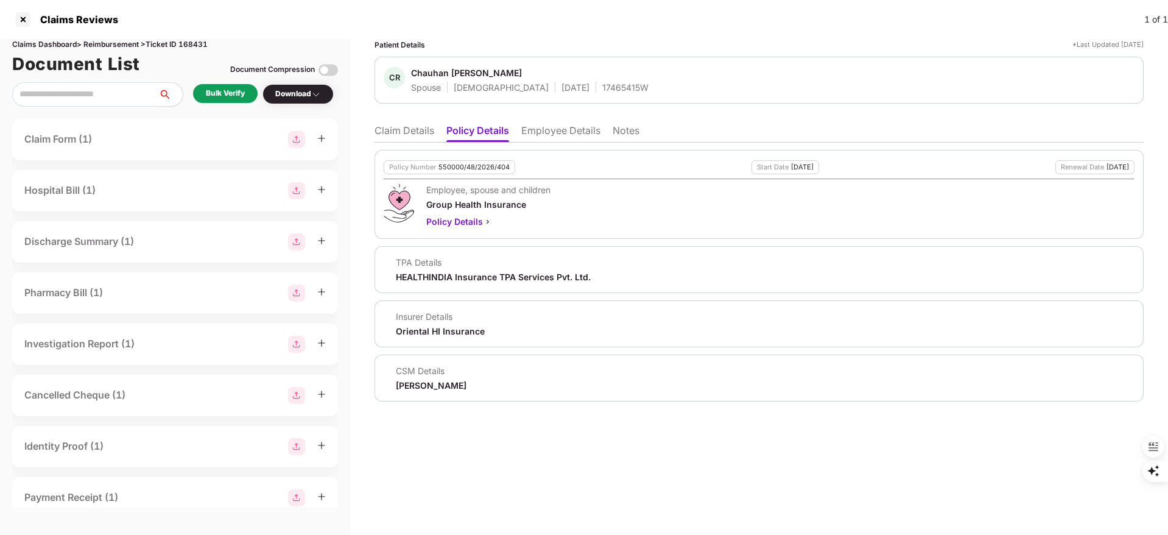
click at [403, 131] on li "Claim Details" at bounding box center [404, 133] width 60 height 18
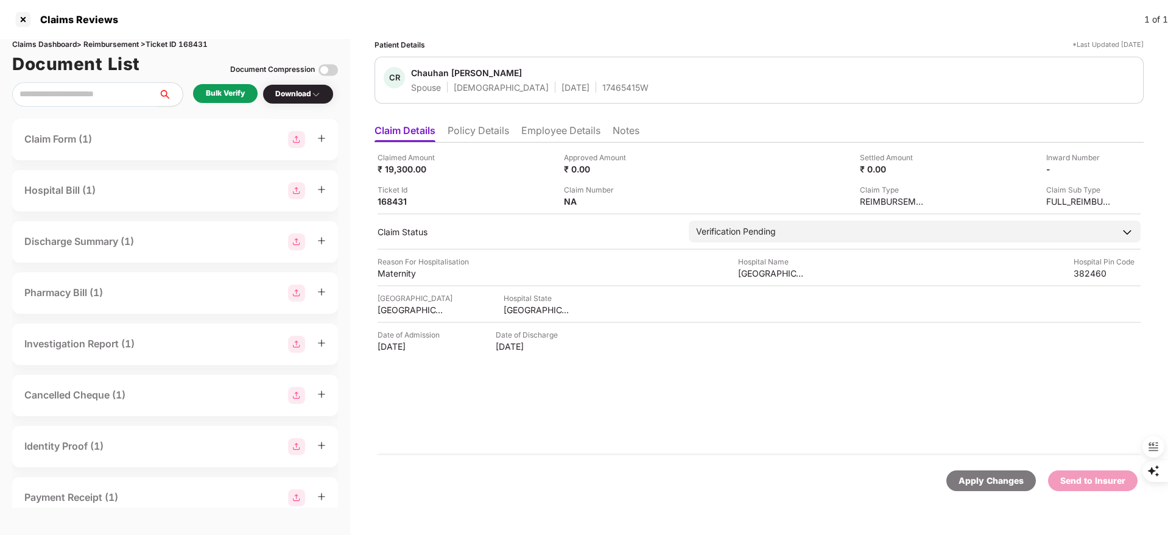
click at [236, 93] on div "Bulk Verify" at bounding box center [225, 94] width 39 height 12
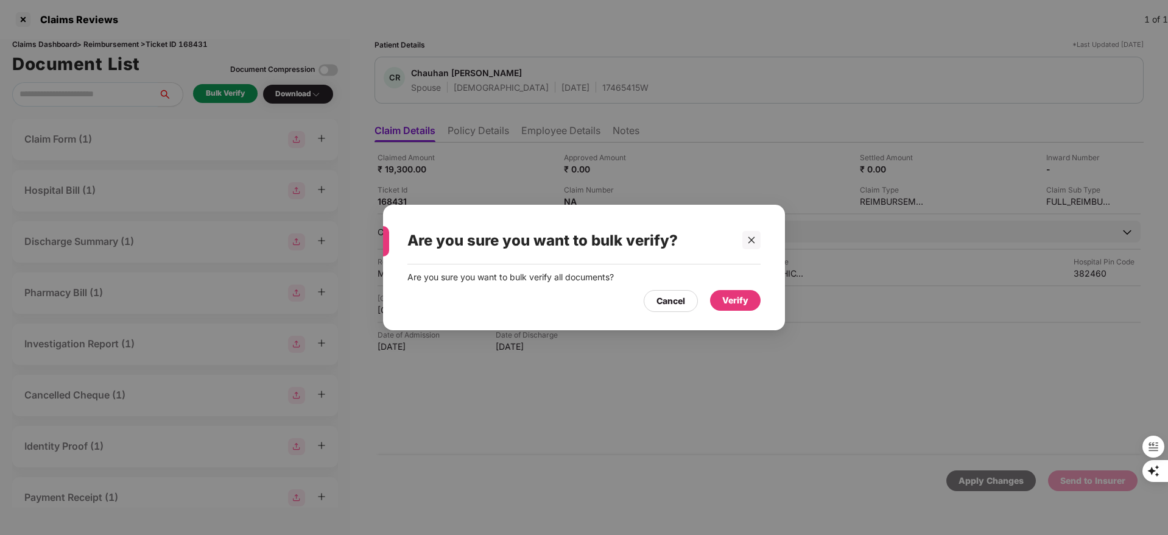
click at [745, 299] on div "Verify" at bounding box center [735, 299] width 26 height 13
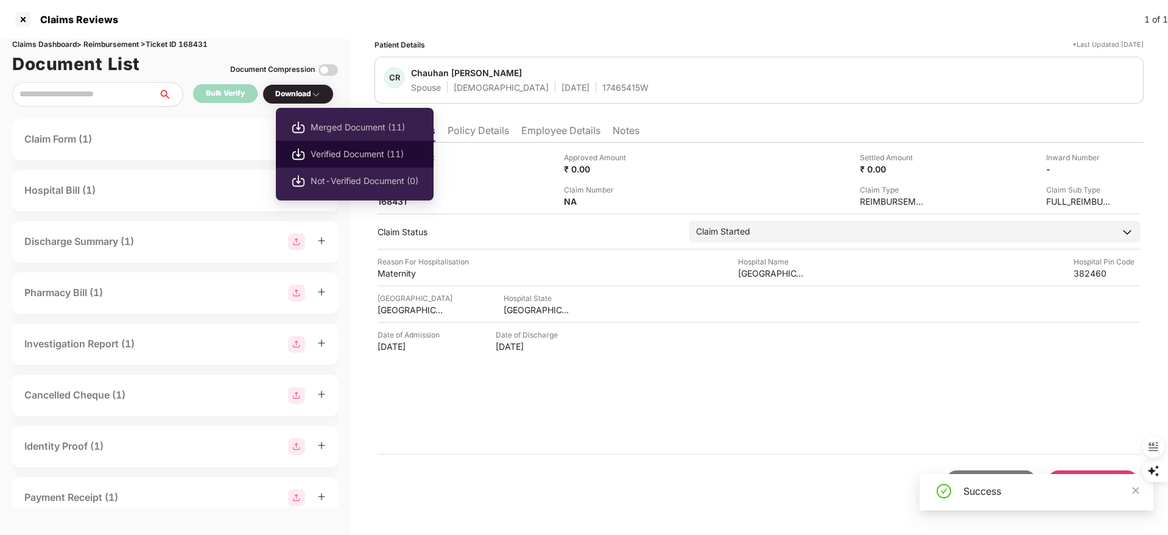
click at [350, 148] on span "Verified Document (11)" at bounding box center [364, 153] width 108 height 13
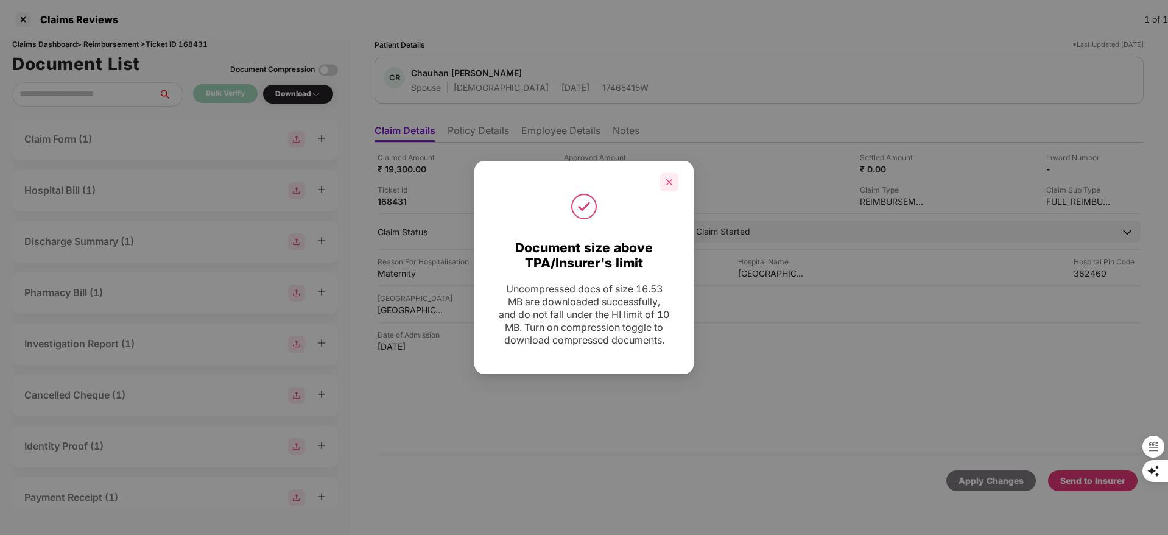
click at [664, 174] on div at bounding box center [669, 182] width 18 height 18
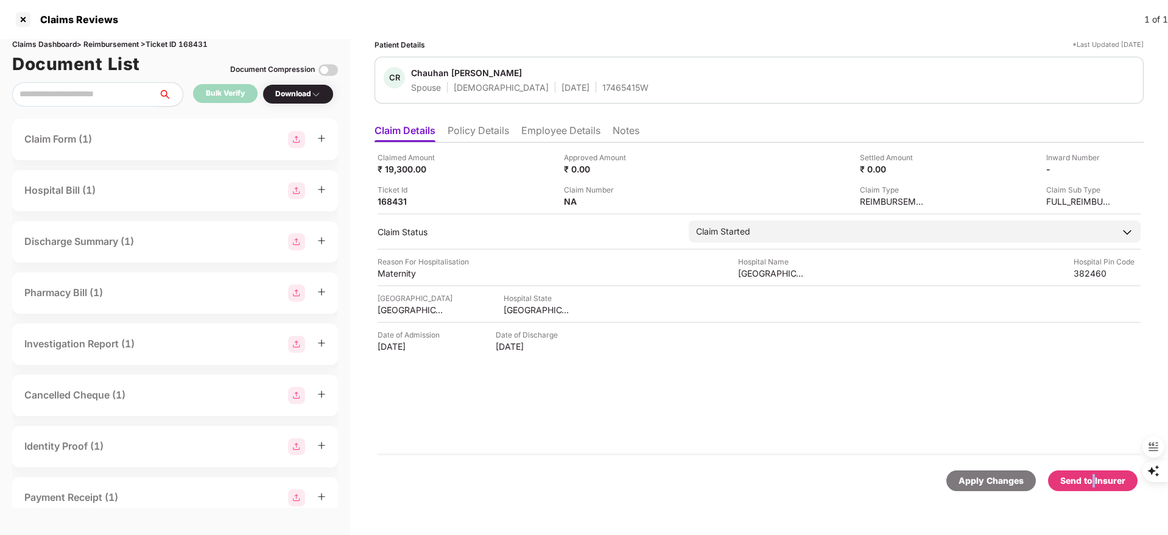
click at [1096, 483] on div "Send to Insurer" at bounding box center [1092, 480] width 65 height 13
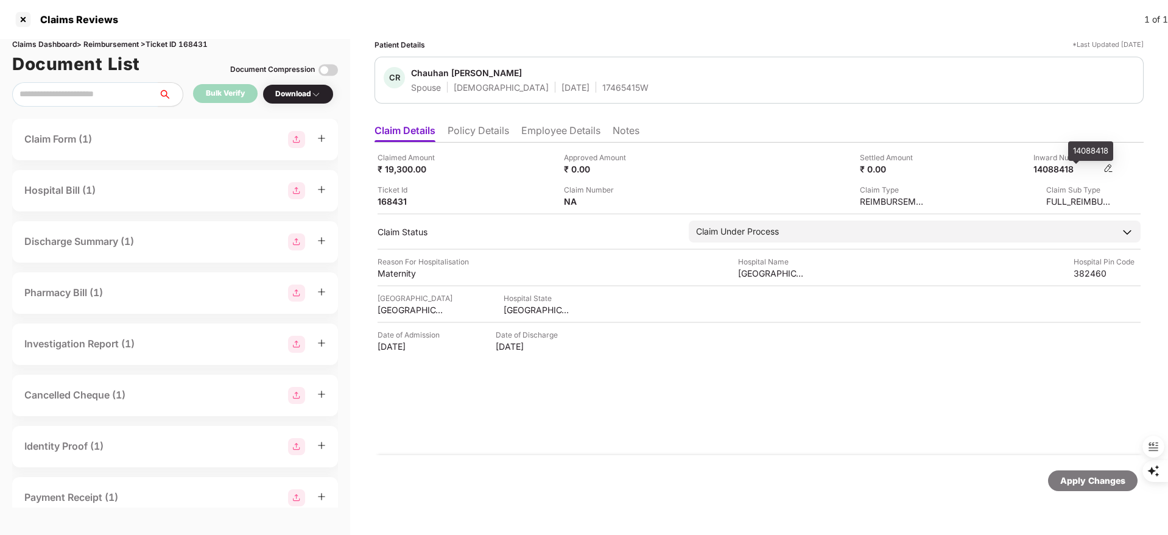
click at [1056, 168] on div "14088418" at bounding box center [1066, 169] width 67 height 12
copy div "14088418"
click at [531, 134] on li "Employee Details" at bounding box center [560, 133] width 79 height 18
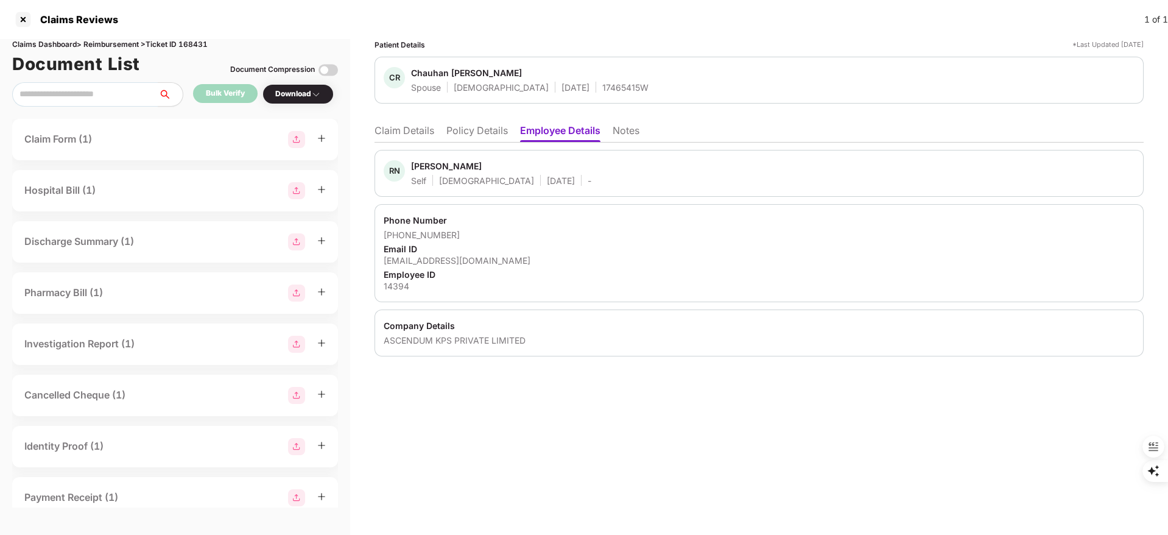
click at [433, 164] on div "Rathod Nileshbhai" at bounding box center [446, 166] width 71 height 12
copy div "Rathod"
click at [392, 133] on li "Claim Details" at bounding box center [404, 133] width 60 height 18
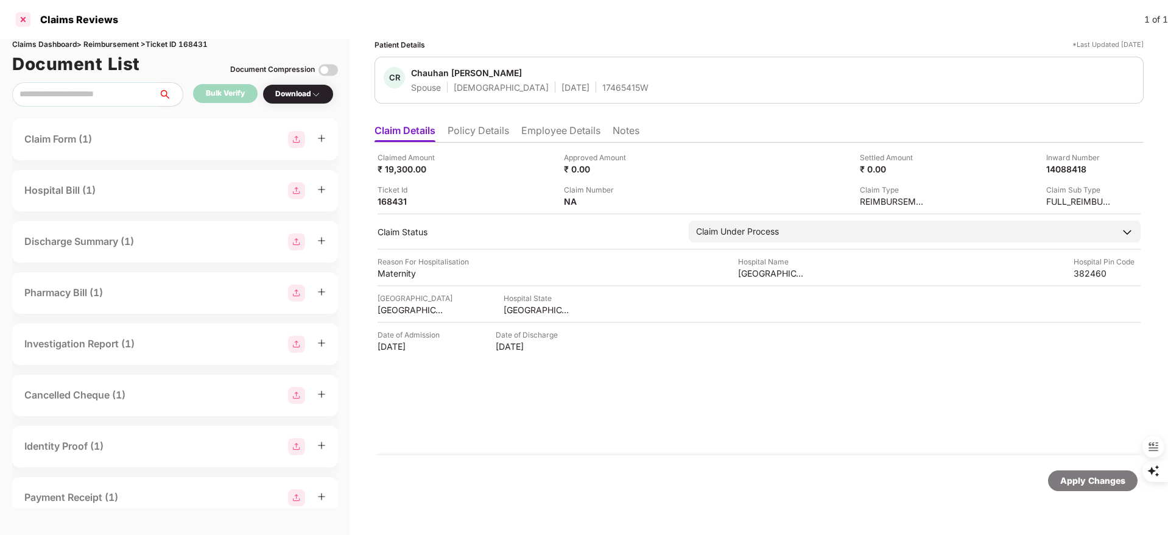
click at [23, 20] on div at bounding box center [22, 19] width 19 height 19
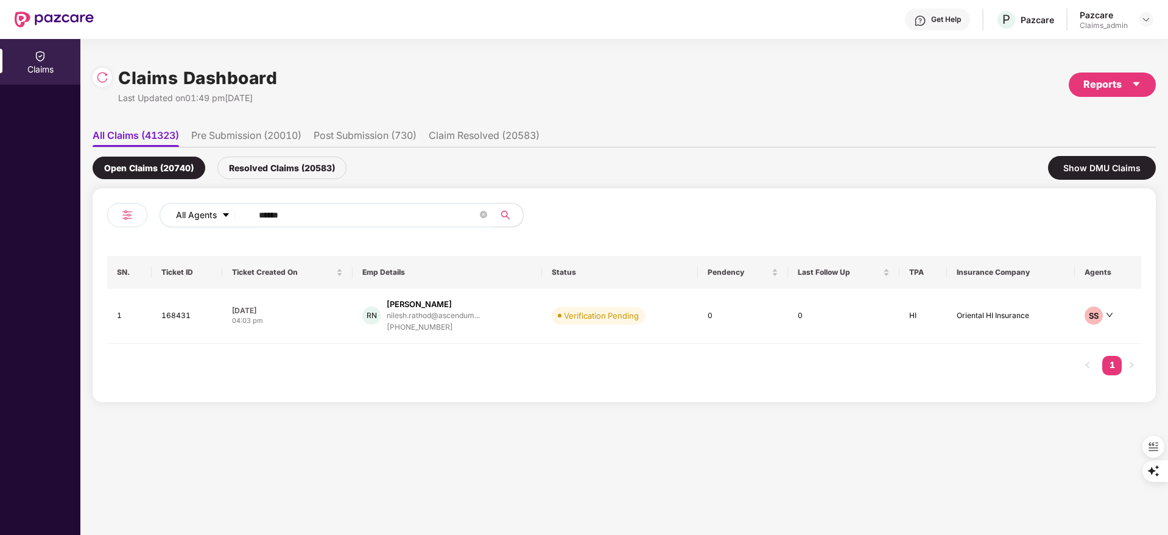
drag, startPoint x: 310, startPoint y: 218, endPoint x: 233, endPoint y: 218, distance: 77.9
click at [233, 218] on div "All Agents ******" at bounding box center [470, 215] width 620 height 24
paste input "text"
type input "******"
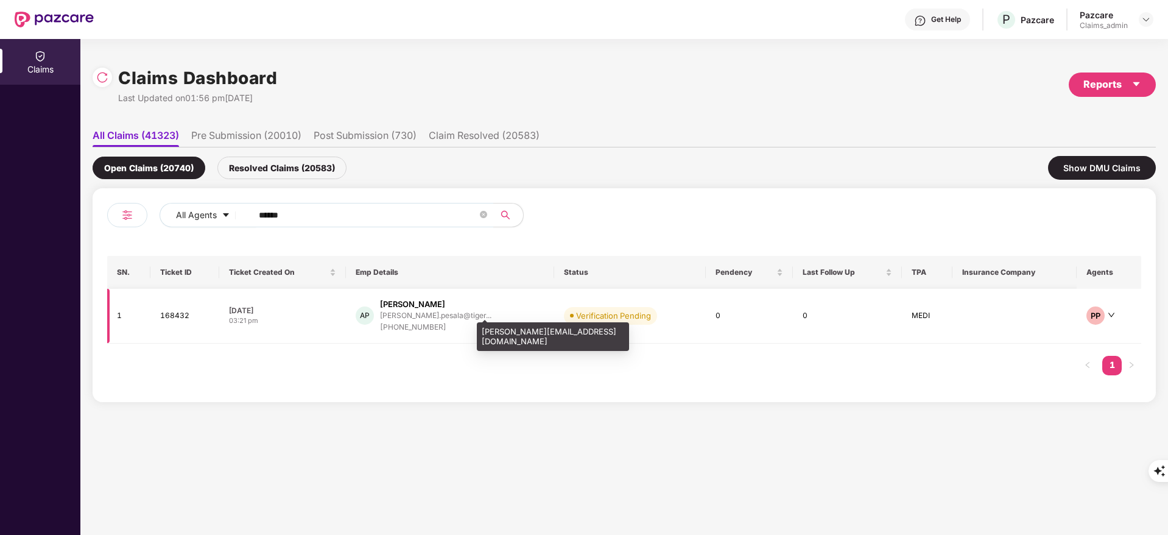
click at [447, 314] on div "amareswar.pesala@tiger..." at bounding box center [435, 315] width 111 height 8
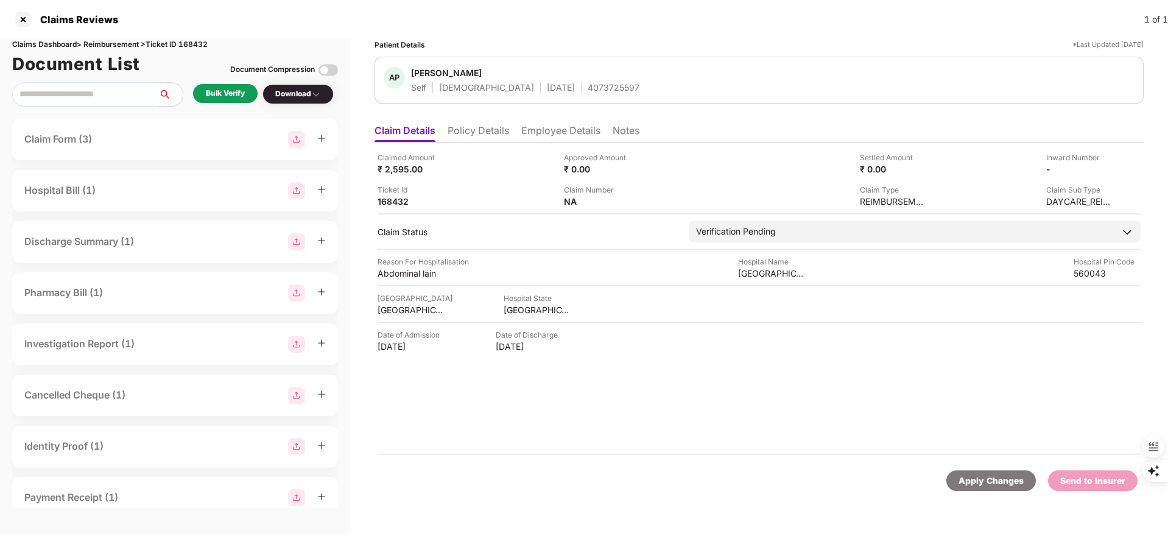
click at [230, 91] on div "Bulk Verify" at bounding box center [225, 94] width 39 height 12
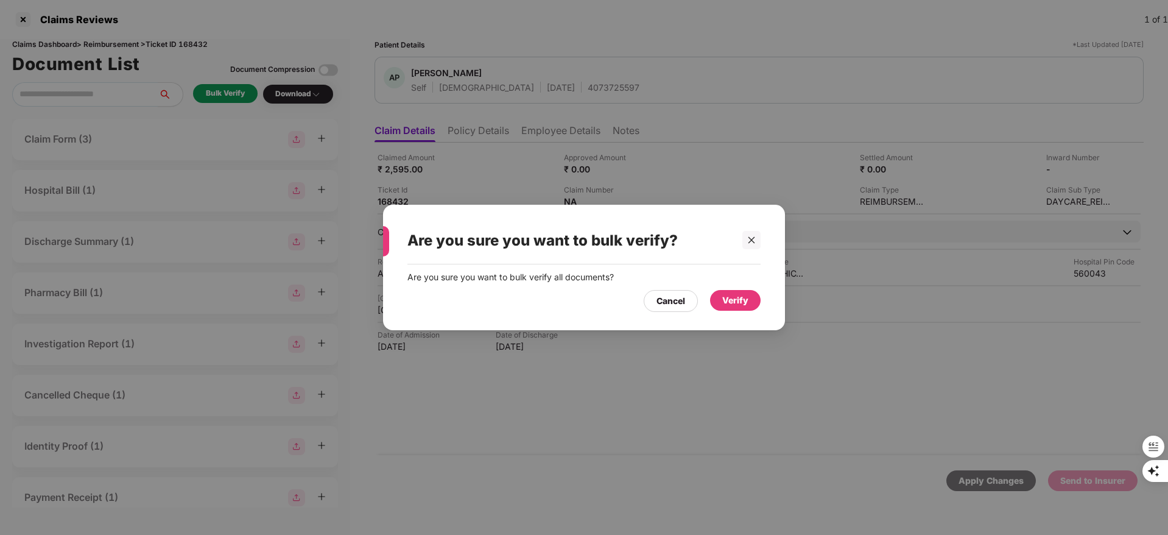
click at [735, 293] on div "Verify" at bounding box center [735, 299] width 26 height 13
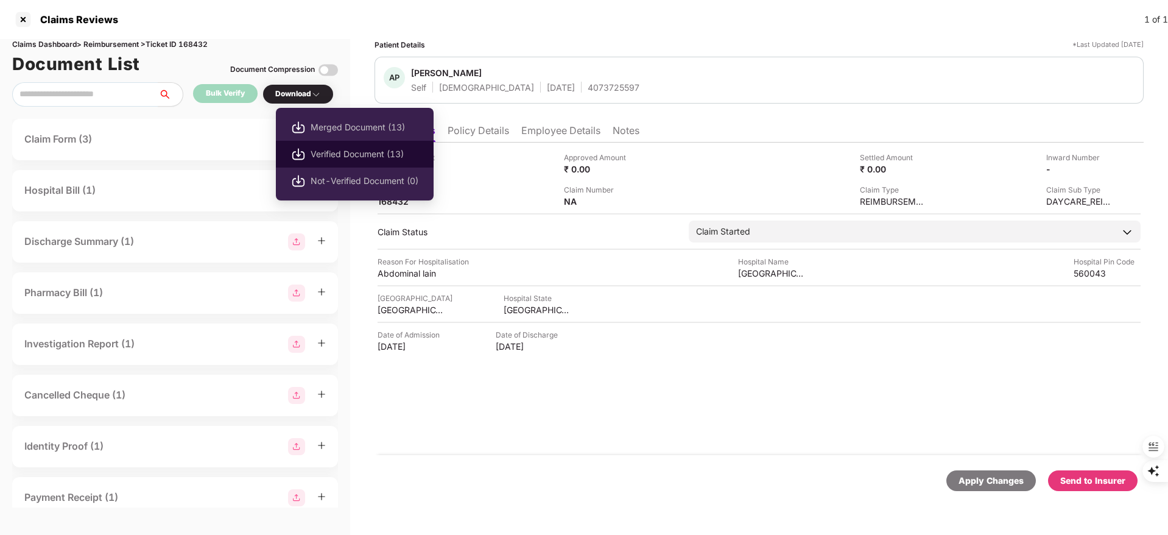
click at [329, 152] on span "Verified Document (13)" at bounding box center [364, 153] width 108 height 13
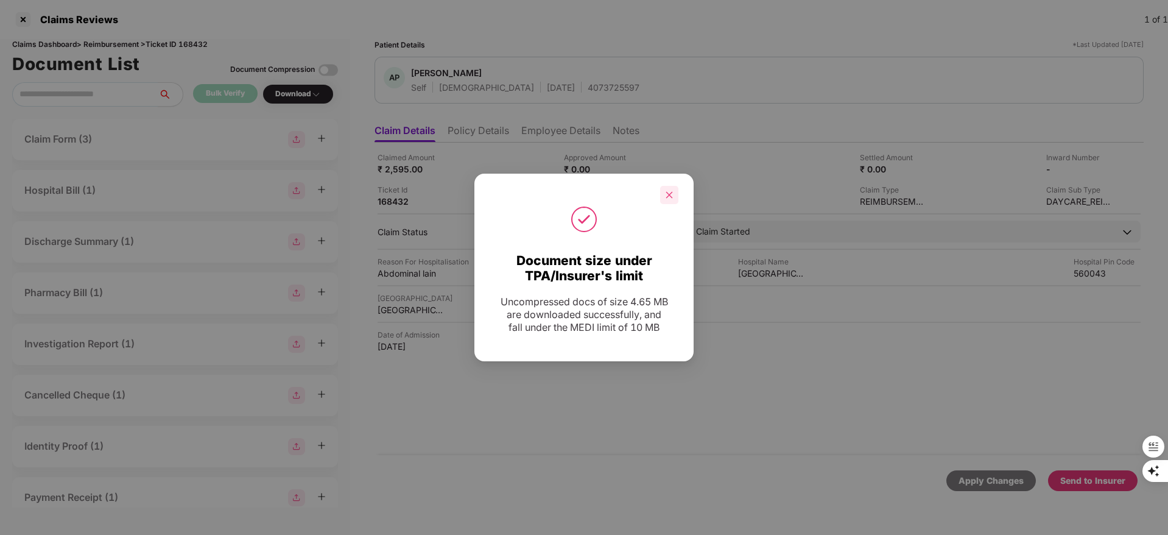
click at [664, 189] on div at bounding box center [669, 195] width 18 height 18
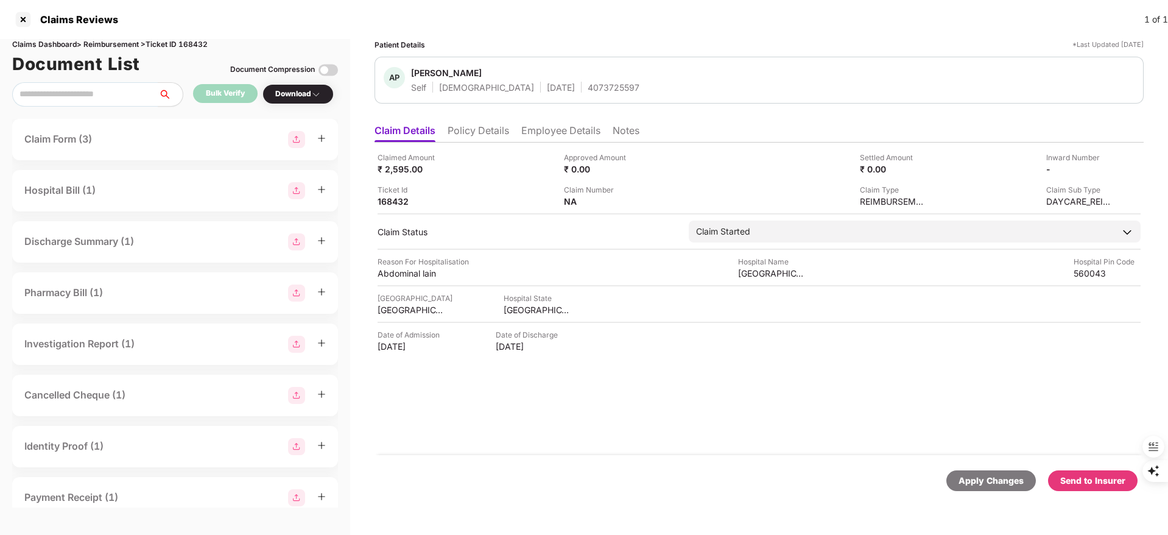
click at [1086, 480] on div "Send to Insurer" at bounding box center [1092, 480] width 65 height 13
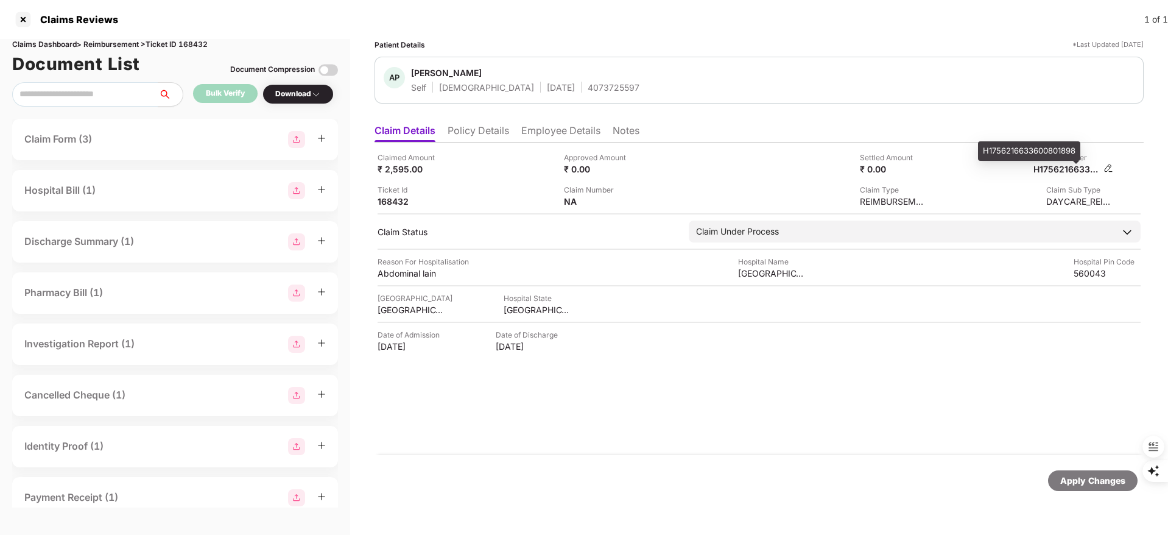
click at [1050, 166] on div "H1756216633600801898" at bounding box center [1066, 169] width 67 height 12
copy div "H1756216633600801898"
click at [461, 126] on li "Policy Details" at bounding box center [477, 133] width 61 height 18
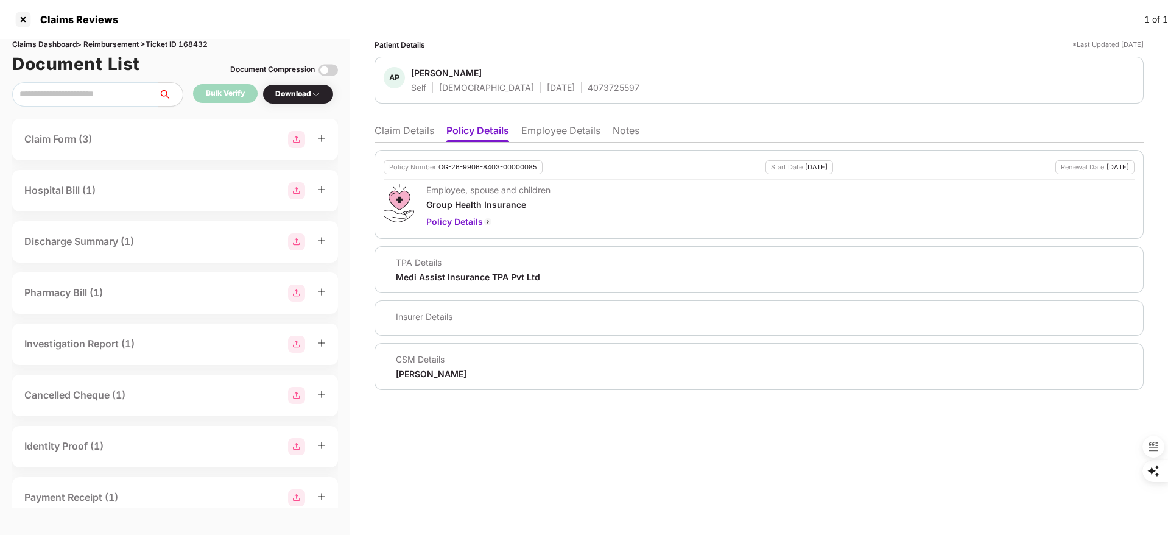
click at [539, 129] on li "Employee Details" at bounding box center [560, 133] width 79 height 18
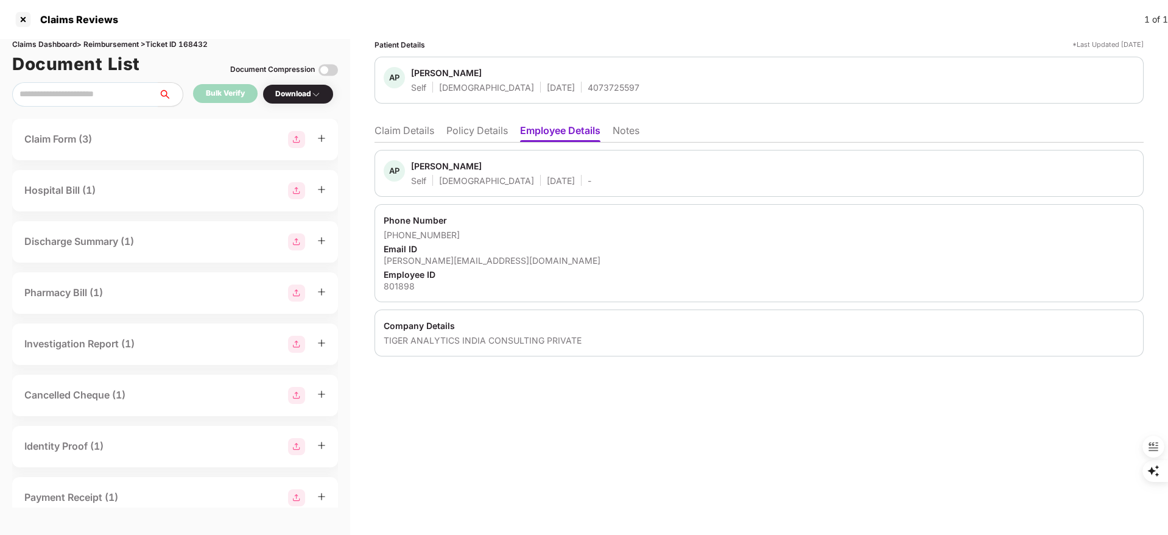
click at [438, 163] on div "Amareswar Pesala" at bounding box center [446, 166] width 71 height 12
copy div "Amareswar"
click at [412, 125] on li "Claim Details" at bounding box center [404, 133] width 60 height 18
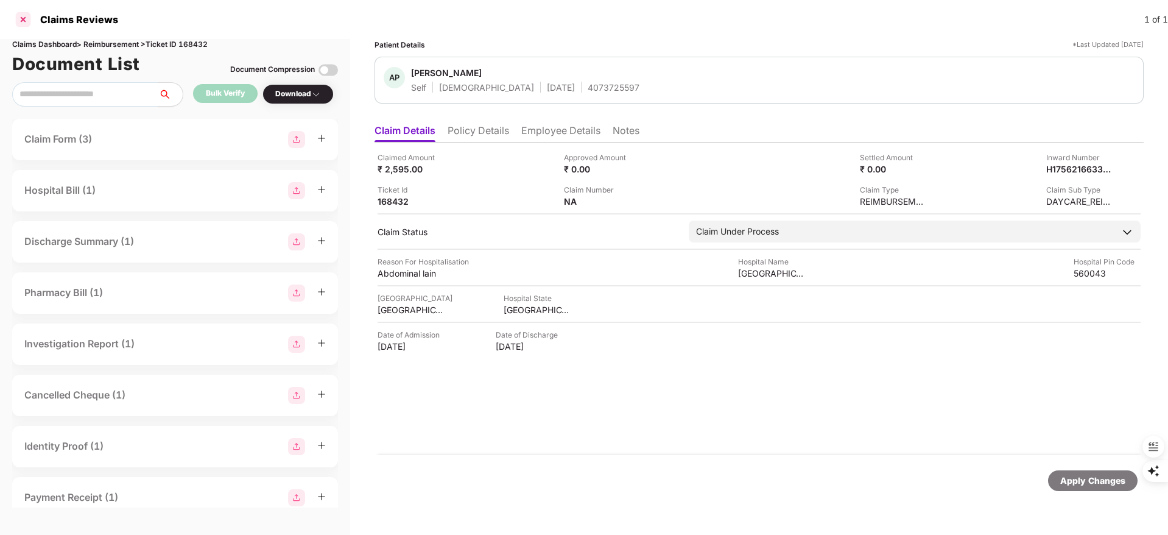
click at [17, 21] on div at bounding box center [22, 19] width 19 height 19
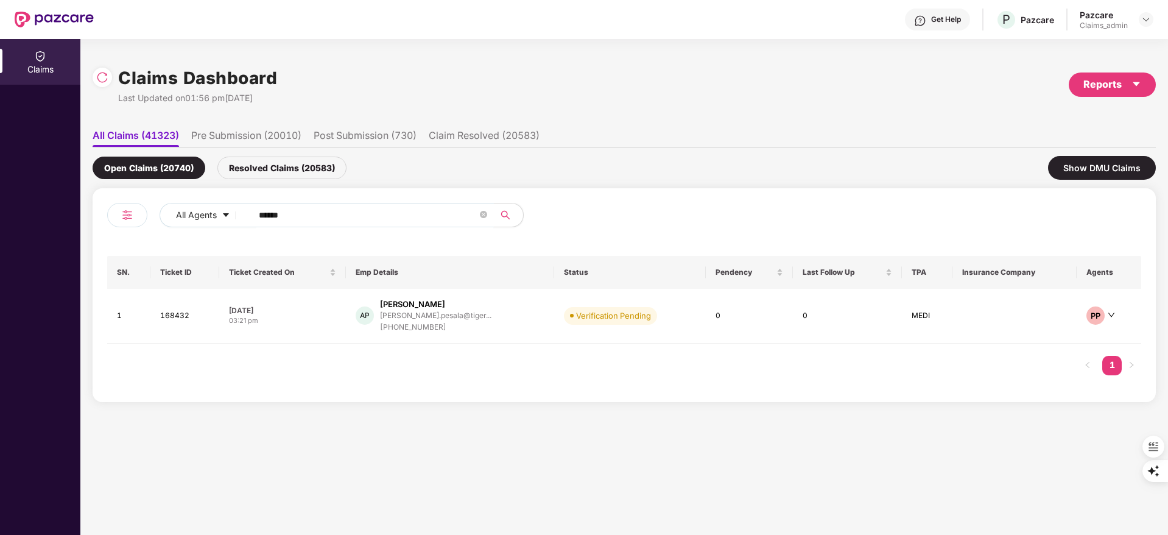
drag, startPoint x: 331, startPoint y: 214, endPoint x: 157, endPoint y: 217, distance: 174.1
click at [157, 217] on div "All Agents ******" at bounding box center [365, 220] width 517 height 34
paste input "*"
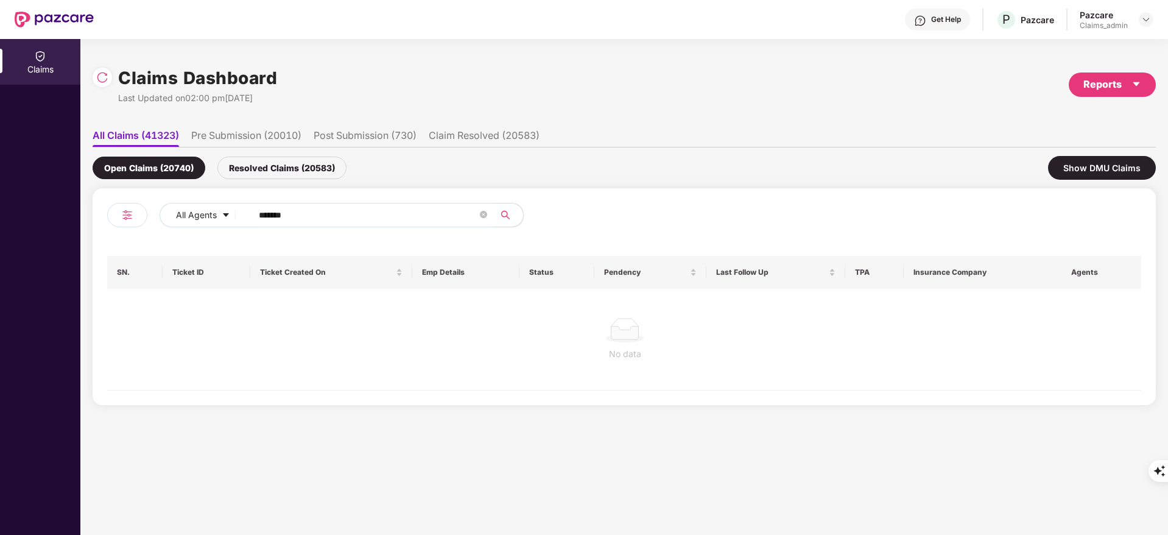
click at [268, 212] on input "*******" at bounding box center [368, 215] width 219 height 18
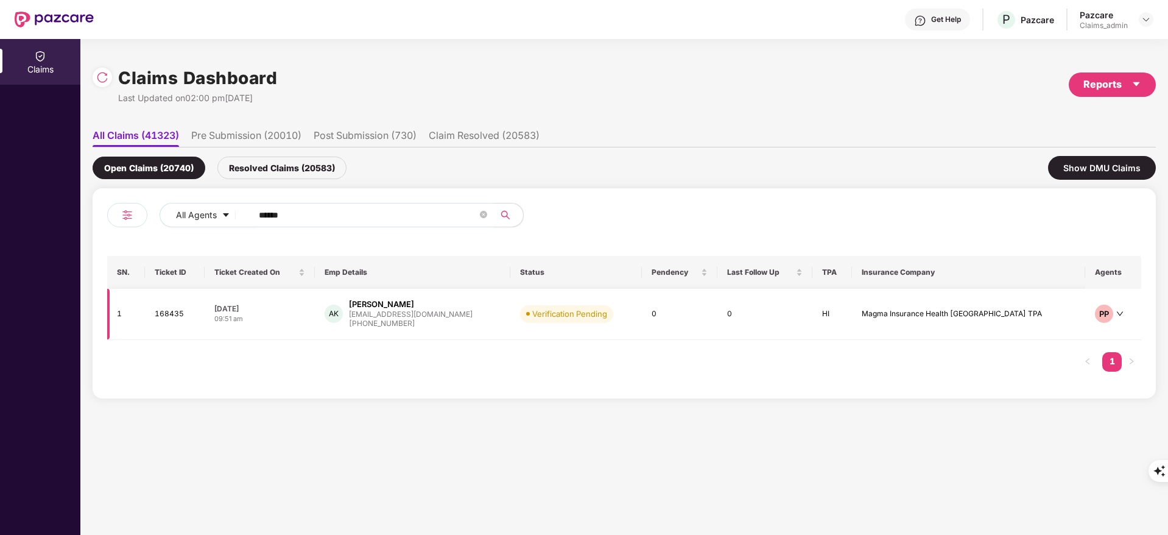
type input "******"
click at [411, 305] on div "[PERSON_NAME]" at bounding box center [381, 304] width 65 height 12
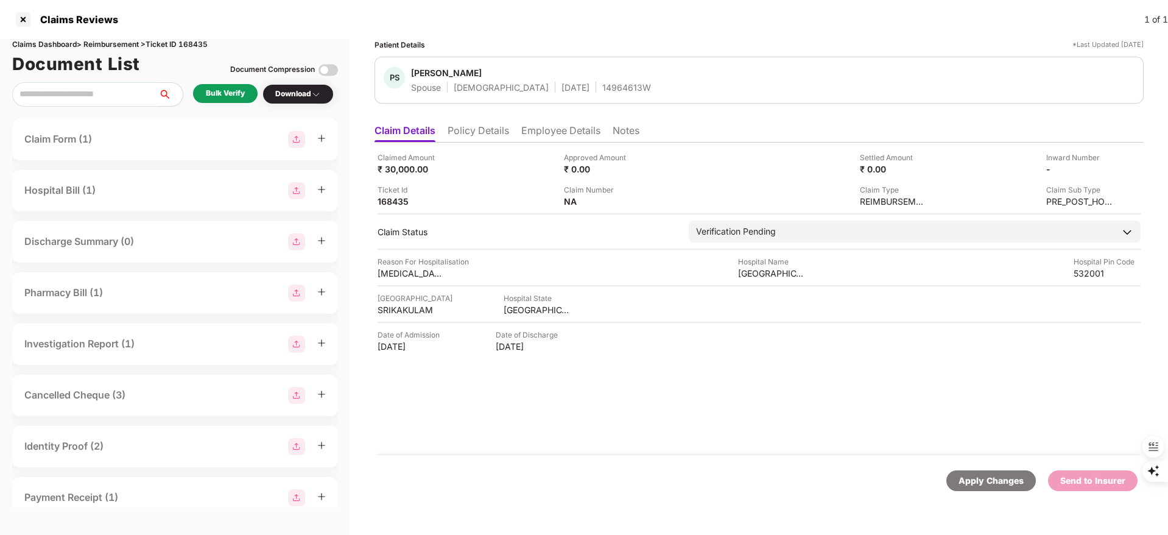
click at [491, 131] on li "Policy Details" at bounding box center [477, 133] width 61 height 18
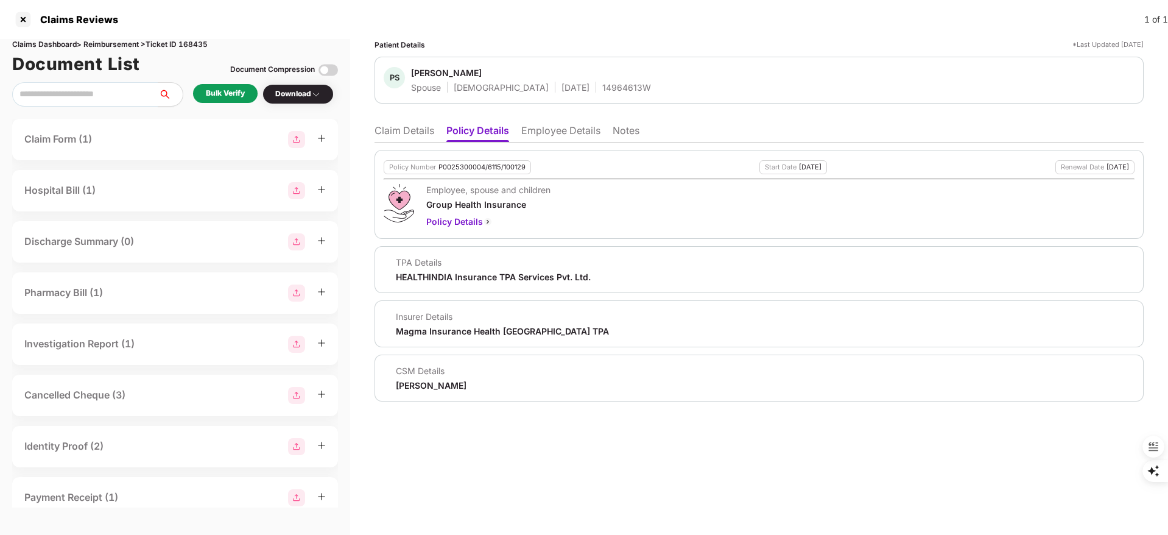
click at [402, 127] on li "Claim Details" at bounding box center [404, 133] width 60 height 18
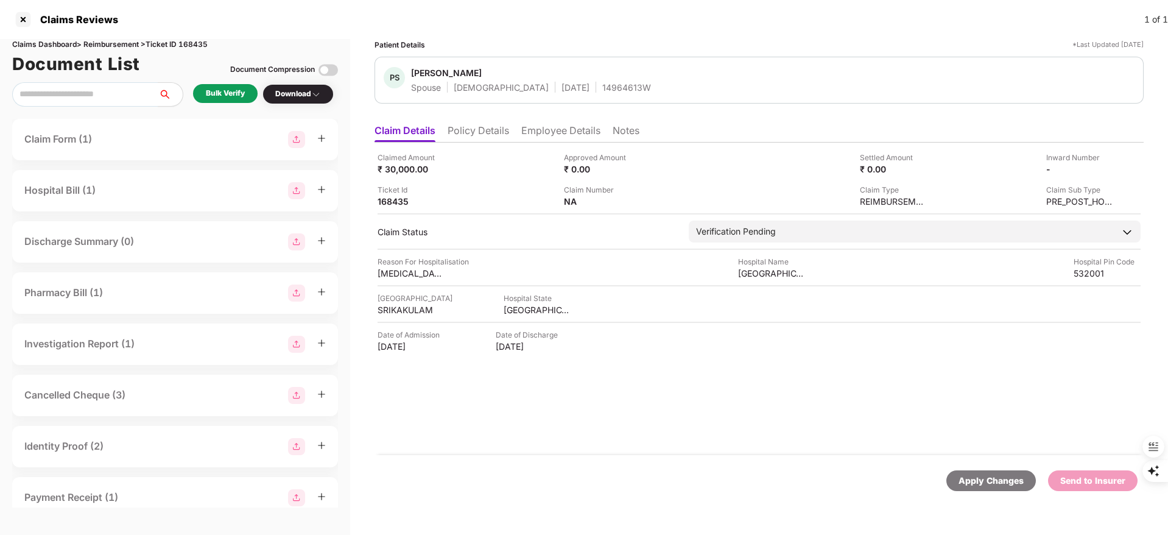
click at [240, 96] on div "Bulk Verify" at bounding box center [225, 94] width 39 height 12
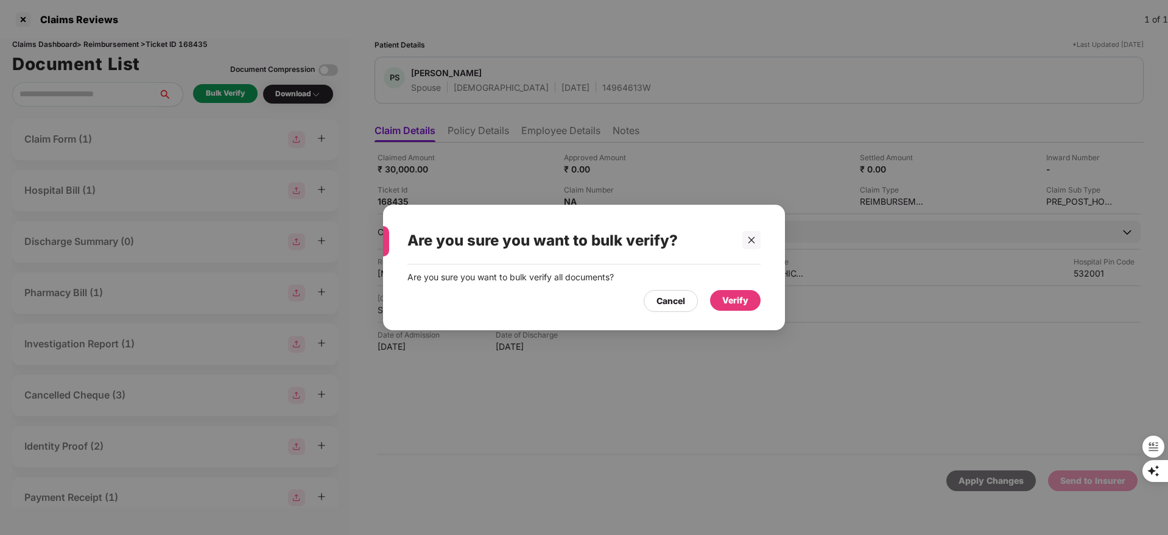
click at [740, 305] on div "Verify" at bounding box center [735, 299] width 26 height 13
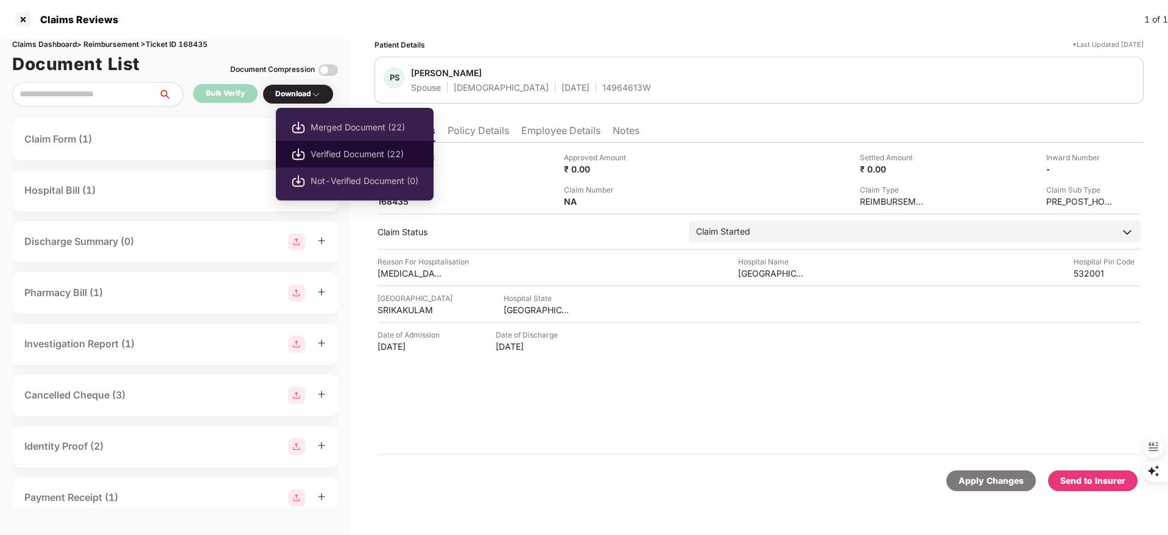
click at [315, 148] on span "Verified Document (22)" at bounding box center [364, 153] width 108 height 13
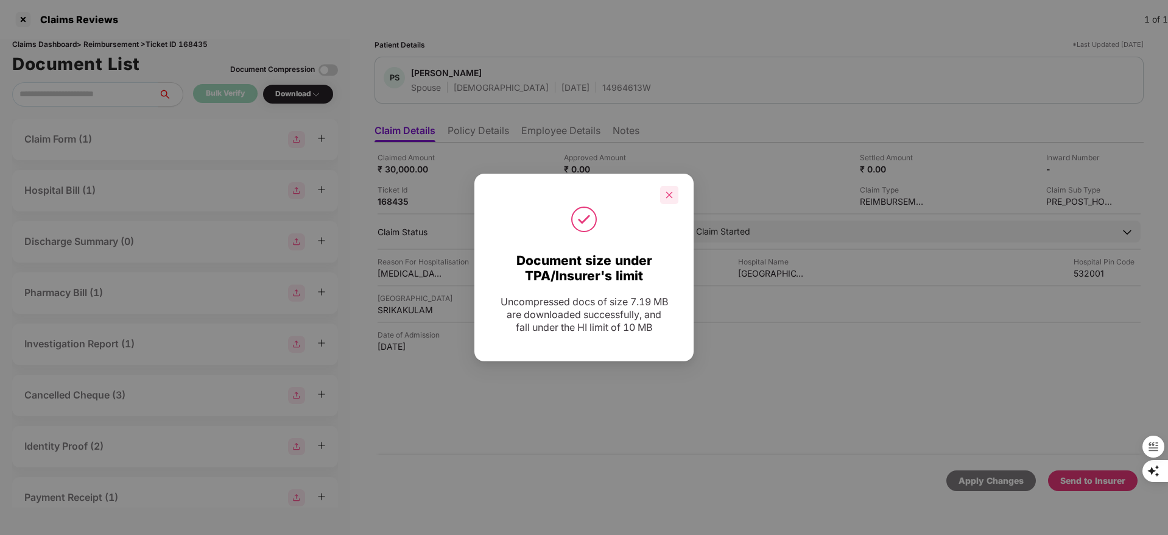
click at [668, 189] on div at bounding box center [669, 195] width 18 height 18
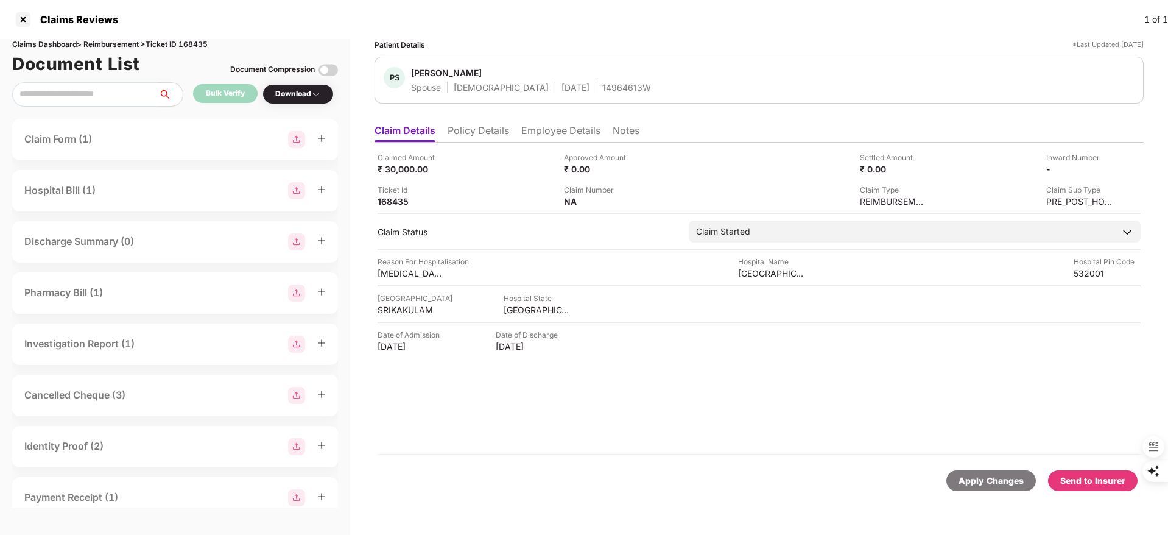
click at [1092, 482] on div "Send to Insurer" at bounding box center [1092, 480] width 65 height 13
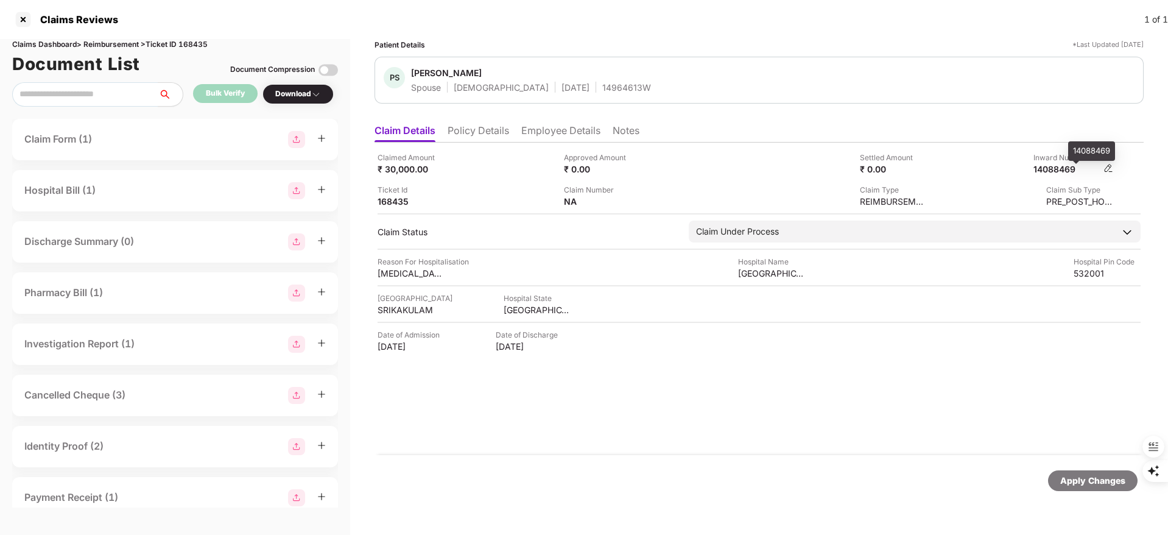
click at [1068, 167] on div "14088469" at bounding box center [1066, 169] width 67 height 12
copy div "14088469"
click at [548, 129] on li "Employee Details" at bounding box center [560, 133] width 79 height 18
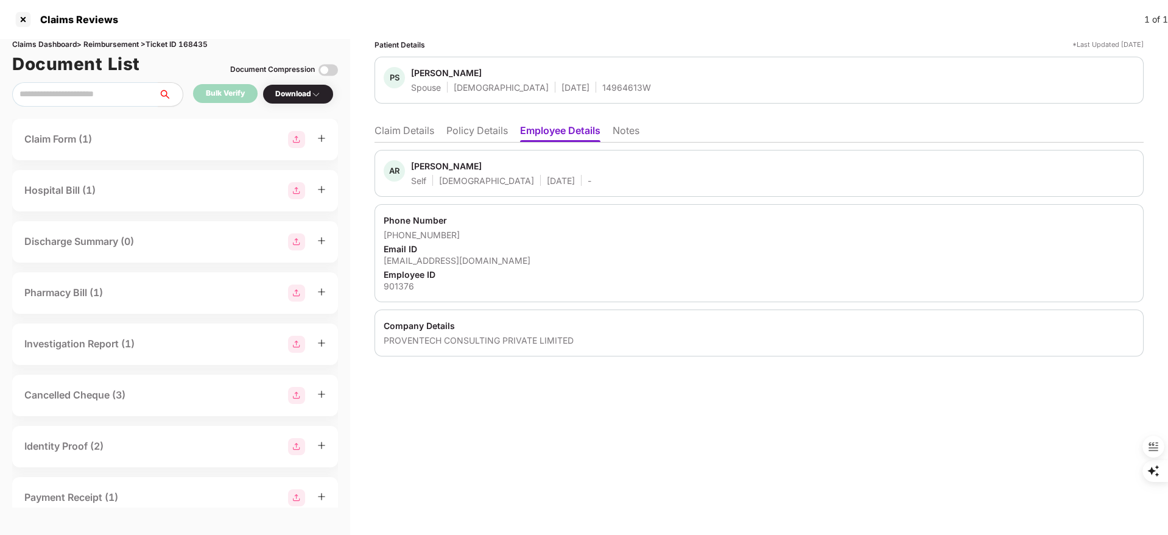
click at [426, 169] on div "[PERSON_NAME]" at bounding box center [446, 166] width 71 height 12
copy div "Arangi"
drag, startPoint x: 479, startPoint y: 167, endPoint x: 418, endPoint y: 170, distance: 61.0
click at [418, 170] on div "[PERSON_NAME]" at bounding box center [446, 166] width 71 height 12
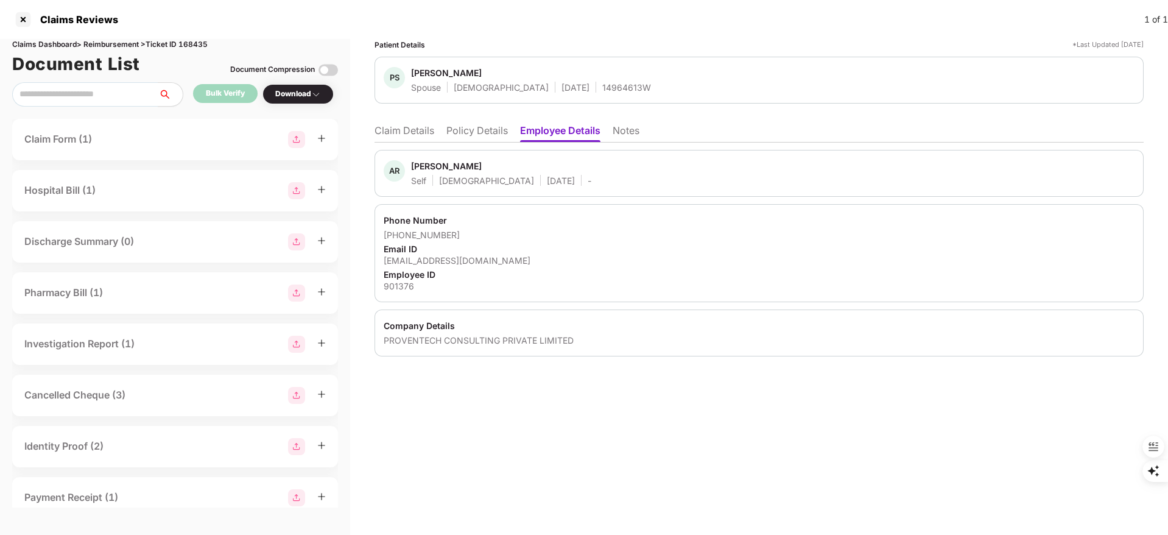
click at [444, 176] on div "Male" at bounding box center [486, 181] width 95 height 12
drag, startPoint x: 471, startPoint y: 168, endPoint x: 404, endPoint y: 170, distance: 67.0
click at [404, 170] on div "AR Arangi Ramesh Krishna Self Male 29 Mar 1990 -" at bounding box center [488, 173] width 208 height 26
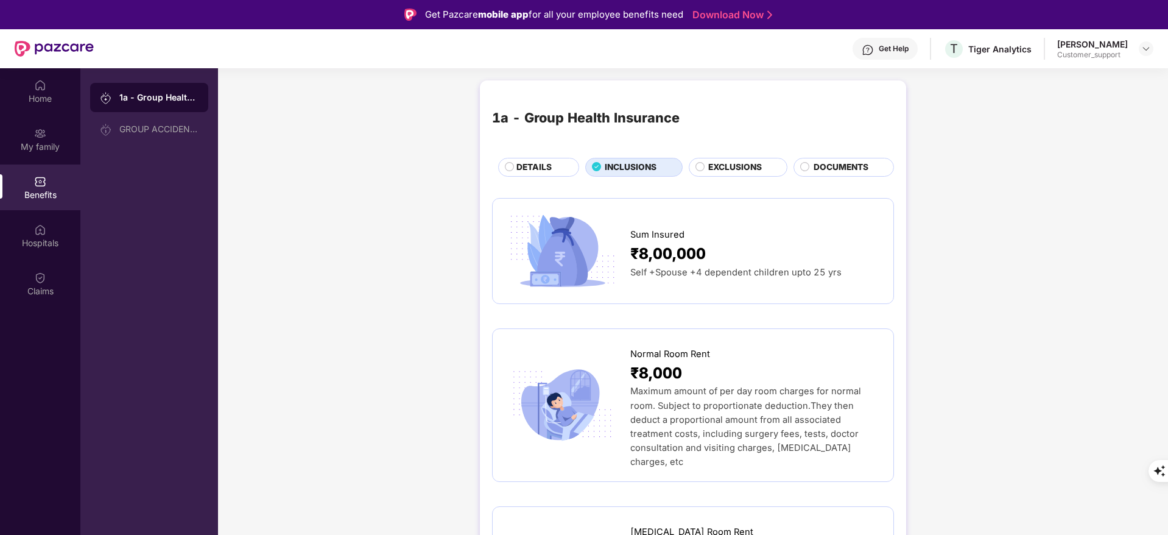
scroll to position [1461, 0]
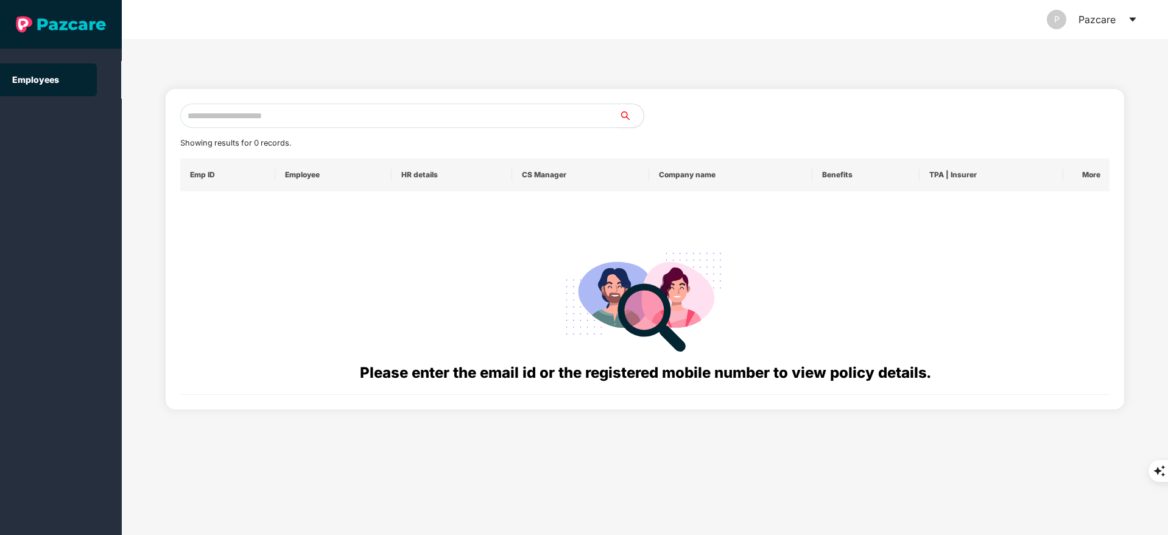
click at [207, 108] on input "text" at bounding box center [399, 115] width 439 height 24
paste input "**********"
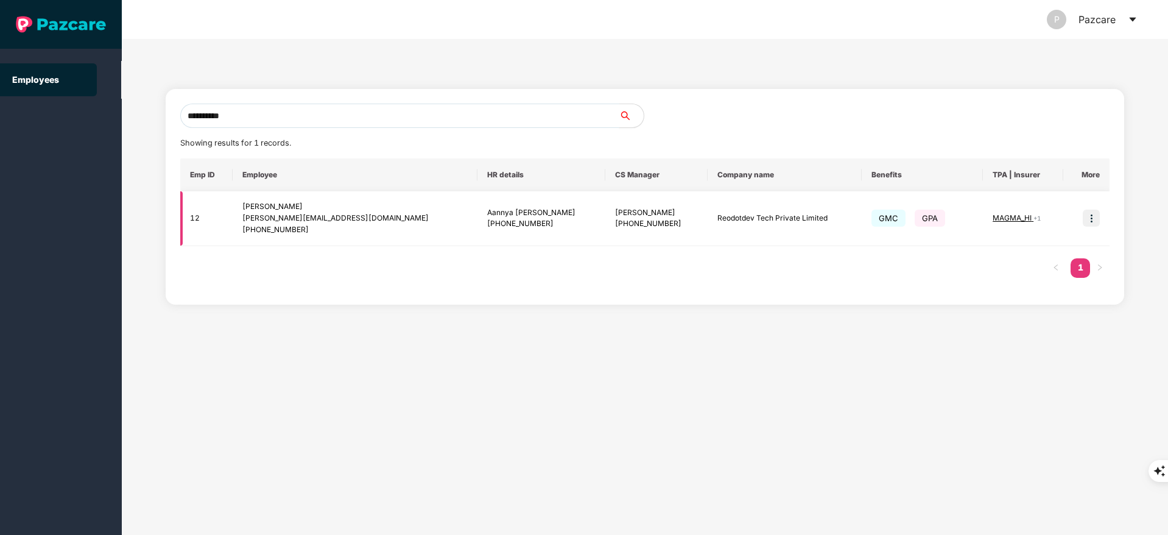
type input "**********"
click at [1090, 219] on img at bounding box center [1090, 217] width 17 height 17
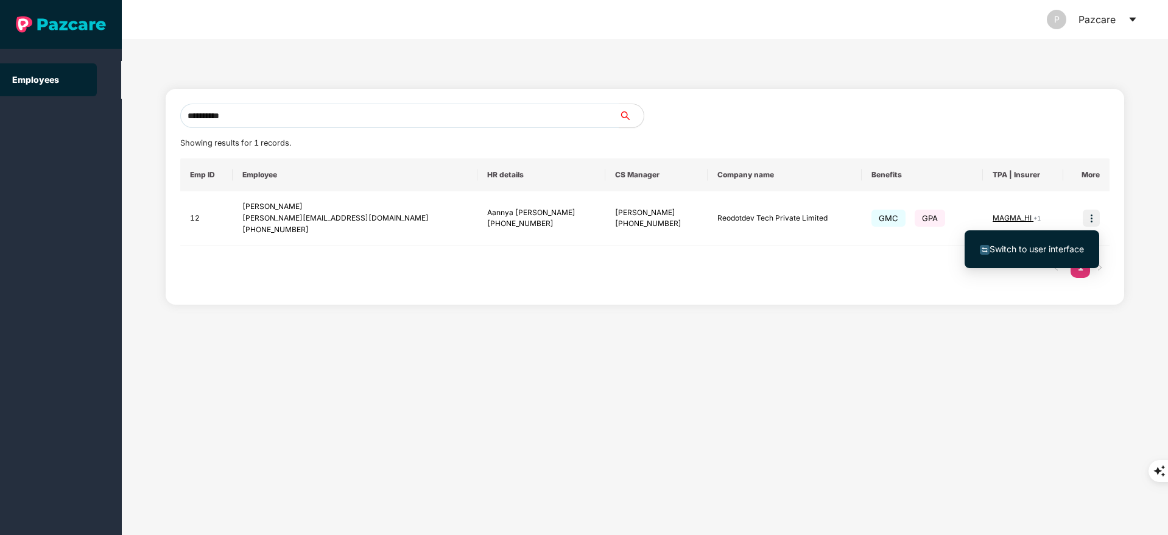
click at [1018, 247] on span "Switch to user interface" at bounding box center [1036, 249] width 94 height 10
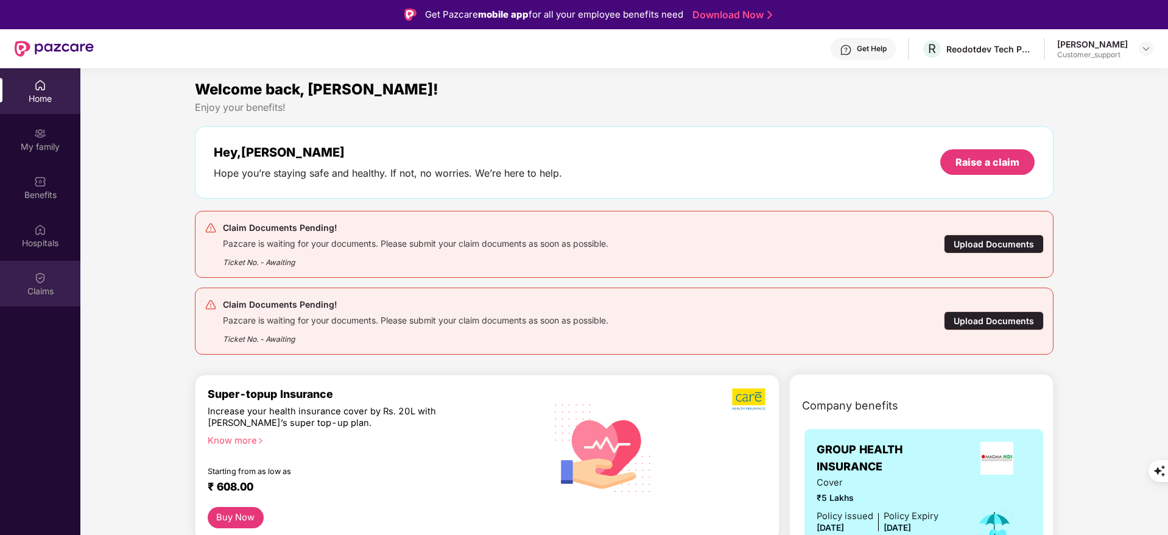
click at [43, 272] on img at bounding box center [40, 278] width 12 height 12
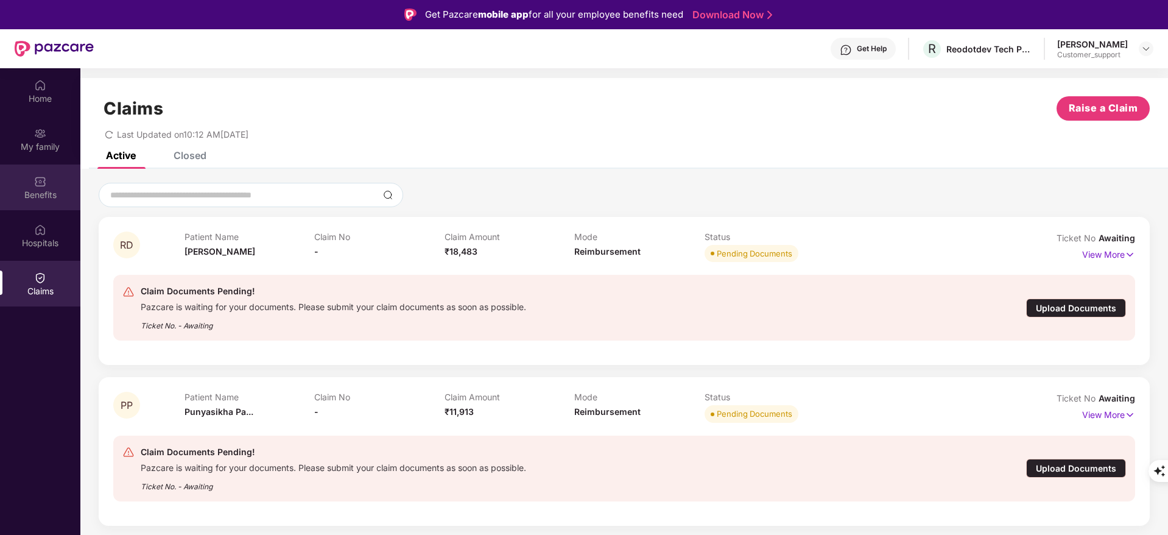
click at [55, 175] on div "Benefits" at bounding box center [40, 187] width 80 height 46
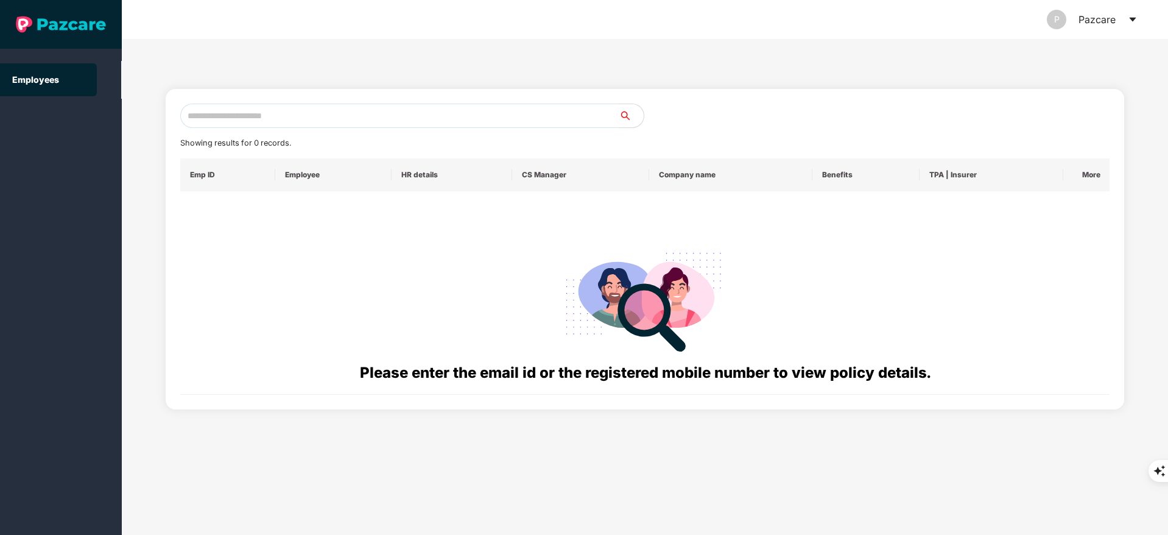
click at [268, 114] on input "text" at bounding box center [399, 115] width 439 height 24
paste input "**********"
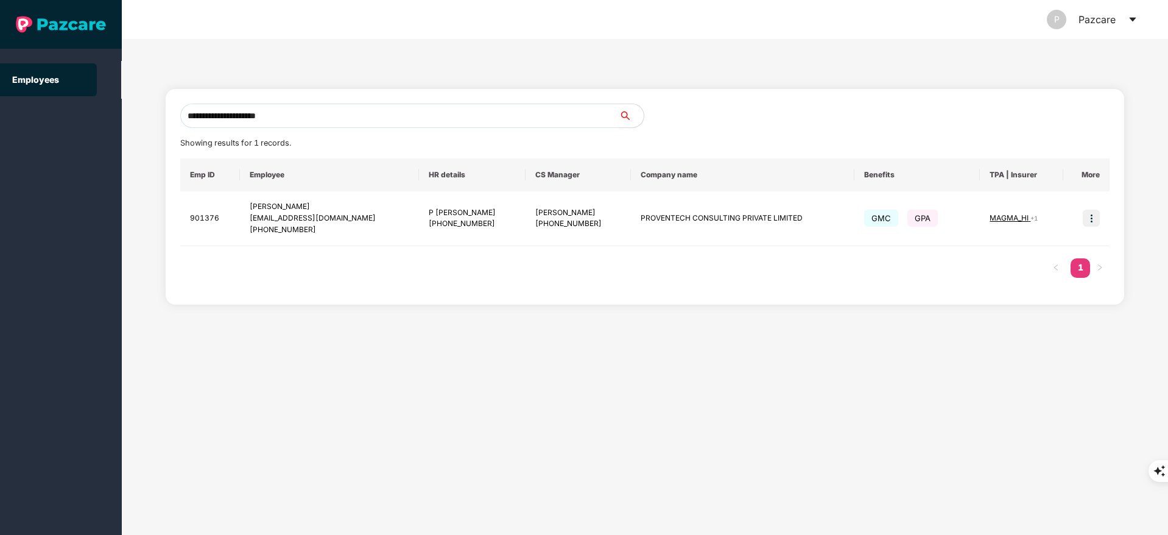
type input "**********"
